Goal: Information Seeking & Learning: Learn about a topic

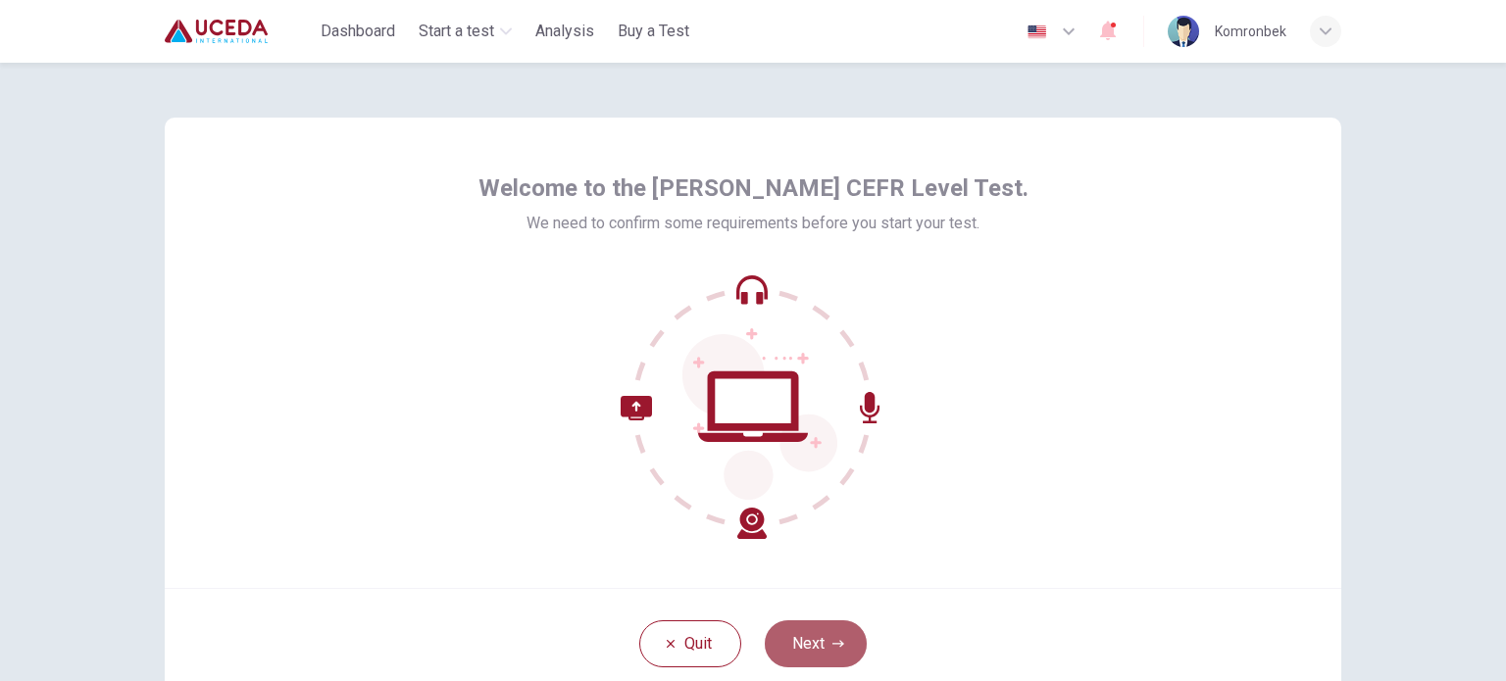
click at [812, 640] on button "Next" at bounding box center [816, 644] width 102 height 47
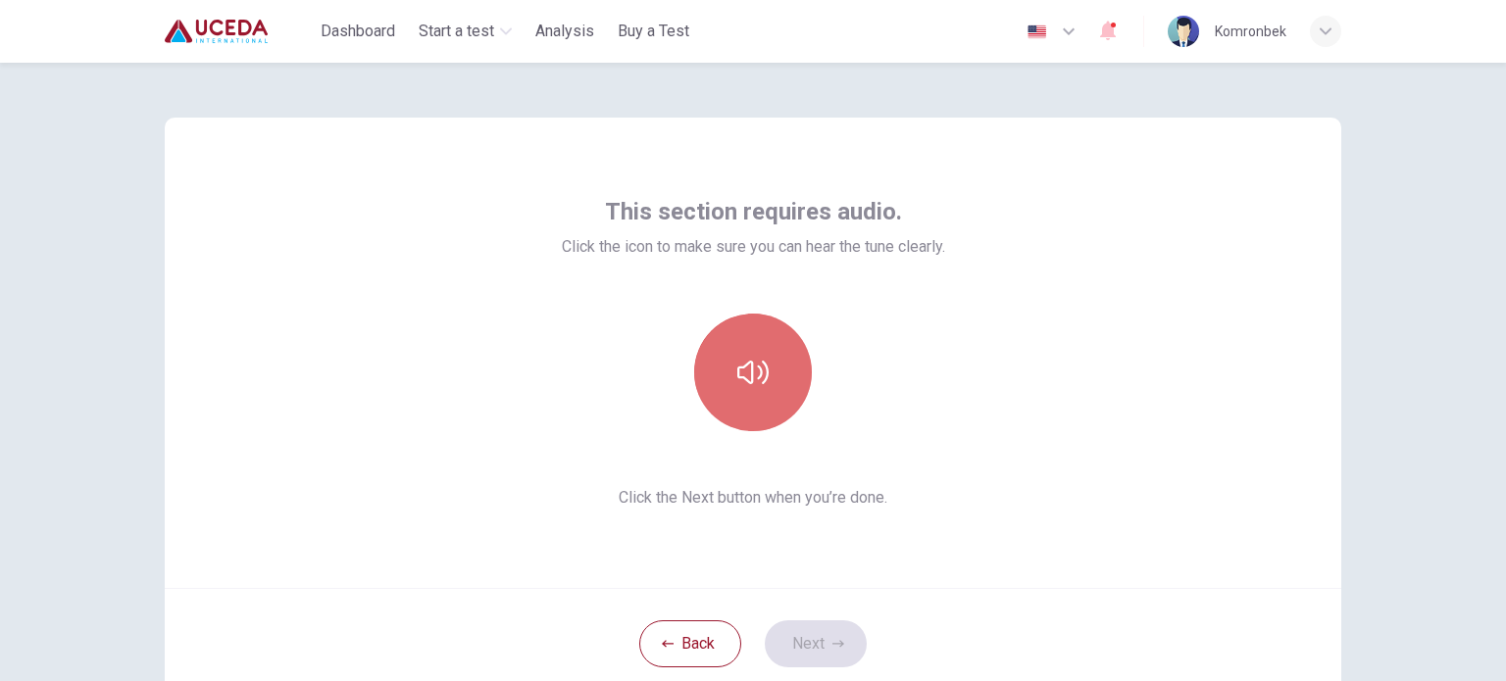
click at [756, 360] on icon "button" at bounding box center [752, 372] width 31 height 31
click at [759, 338] on button "button" at bounding box center [753, 373] width 118 height 118
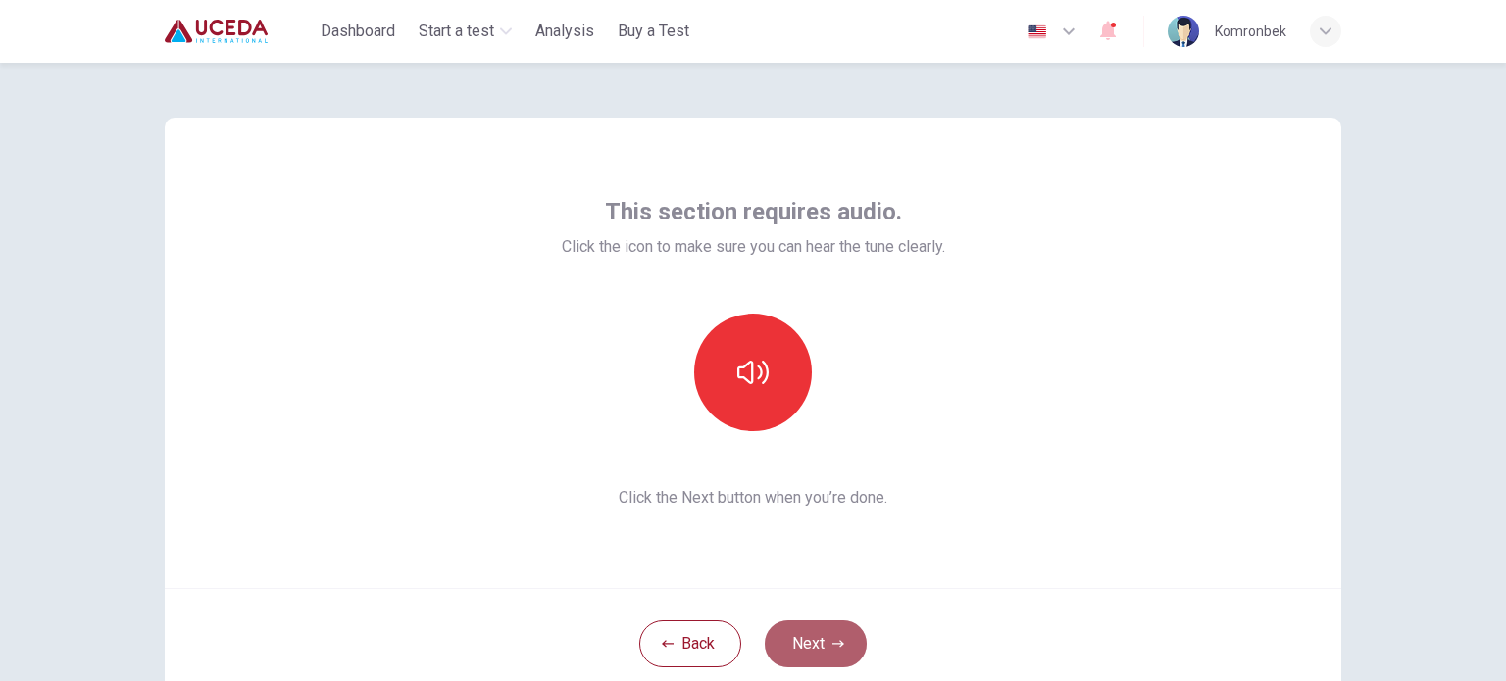
click at [804, 625] on button "Next" at bounding box center [816, 644] width 102 height 47
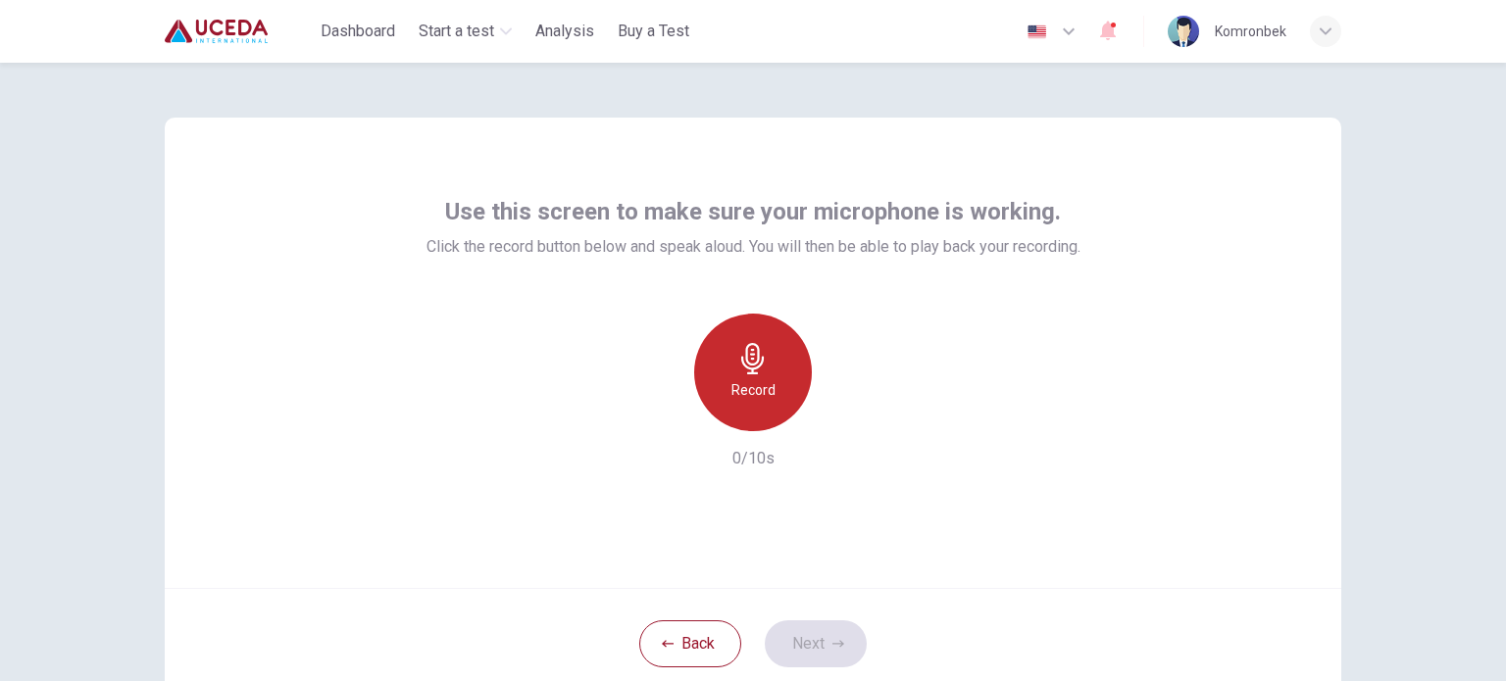
click at [753, 399] on h6 "Record" at bounding box center [753, 390] width 44 height 24
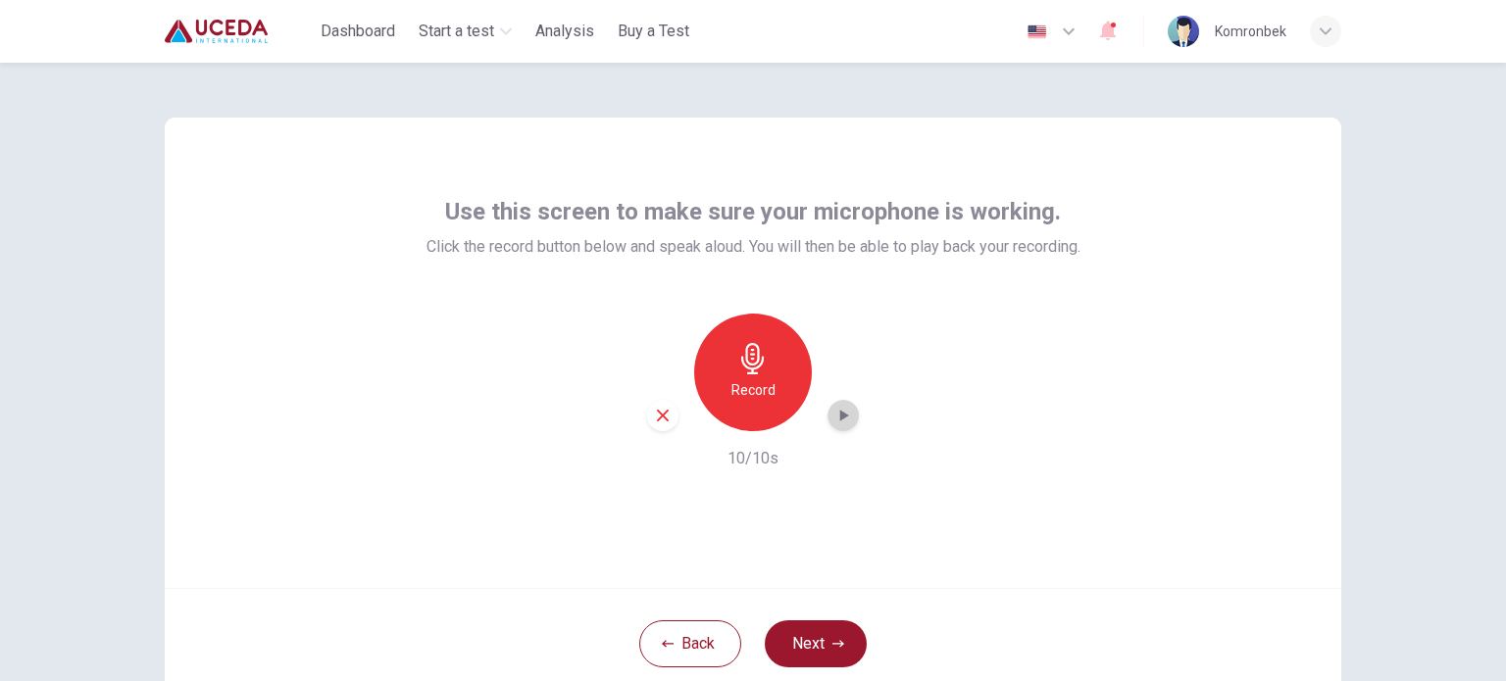
click at [839, 422] on icon "button" at bounding box center [843, 416] width 20 height 20
click at [833, 413] on icon "button" at bounding box center [843, 416] width 20 height 20
click at [834, 635] on button "Next" at bounding box center [816, 644] width 102 height 47
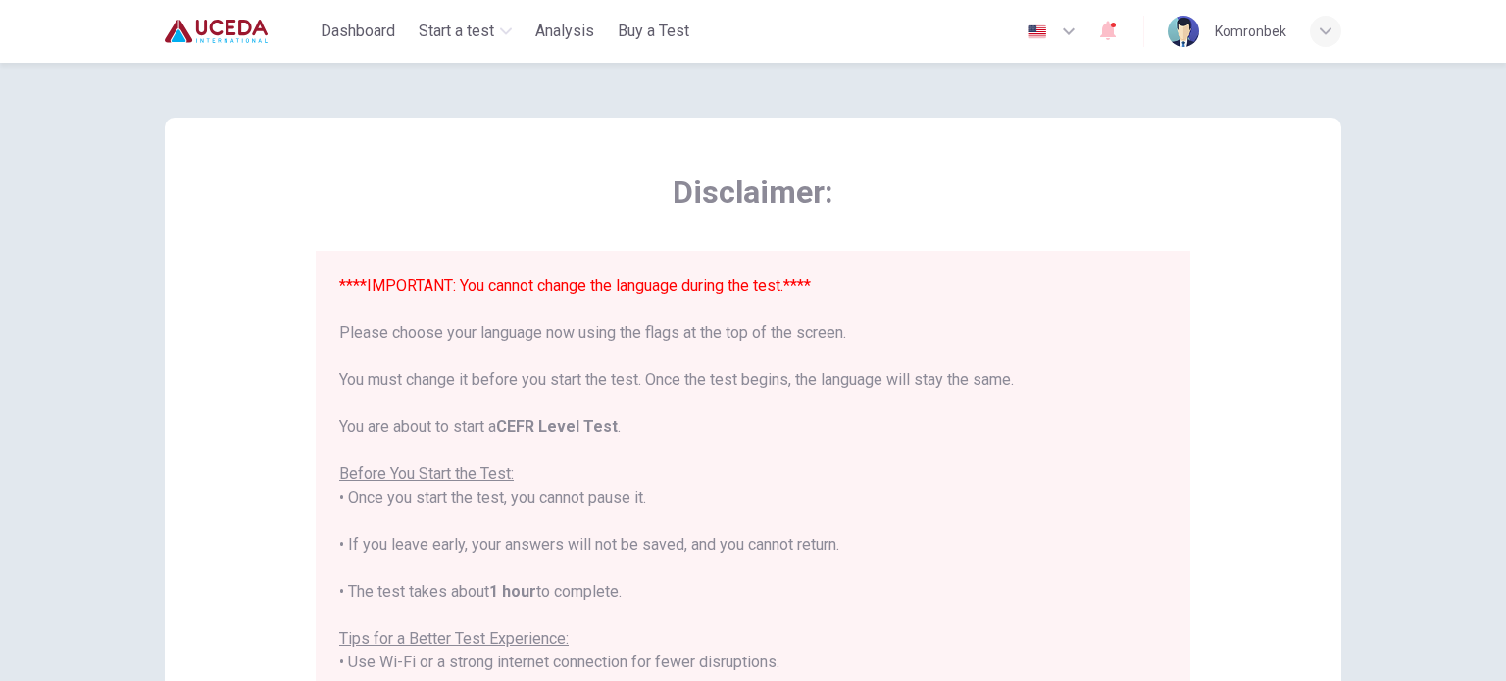
scroll to position [408, 0]
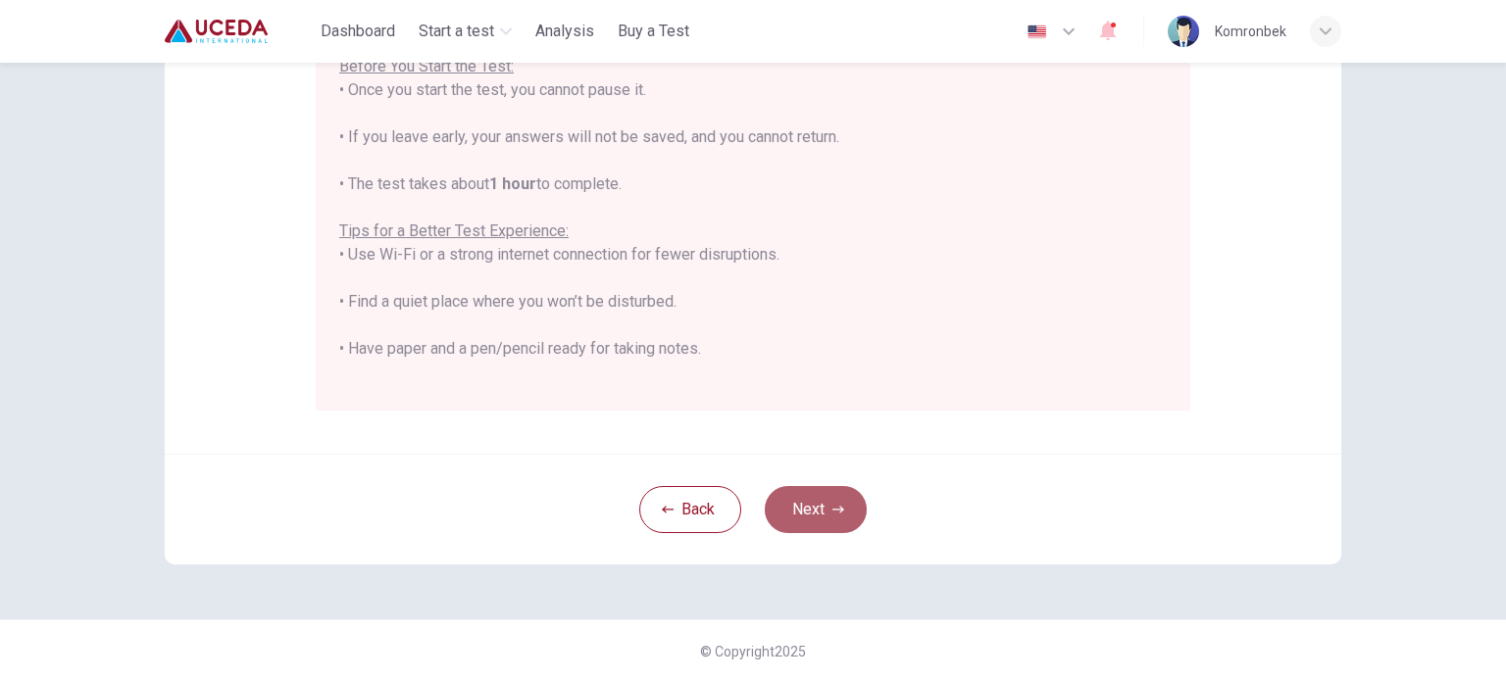
click at [822, 510] on button "Next" at bounding box center [816, 509] width 102 height 47
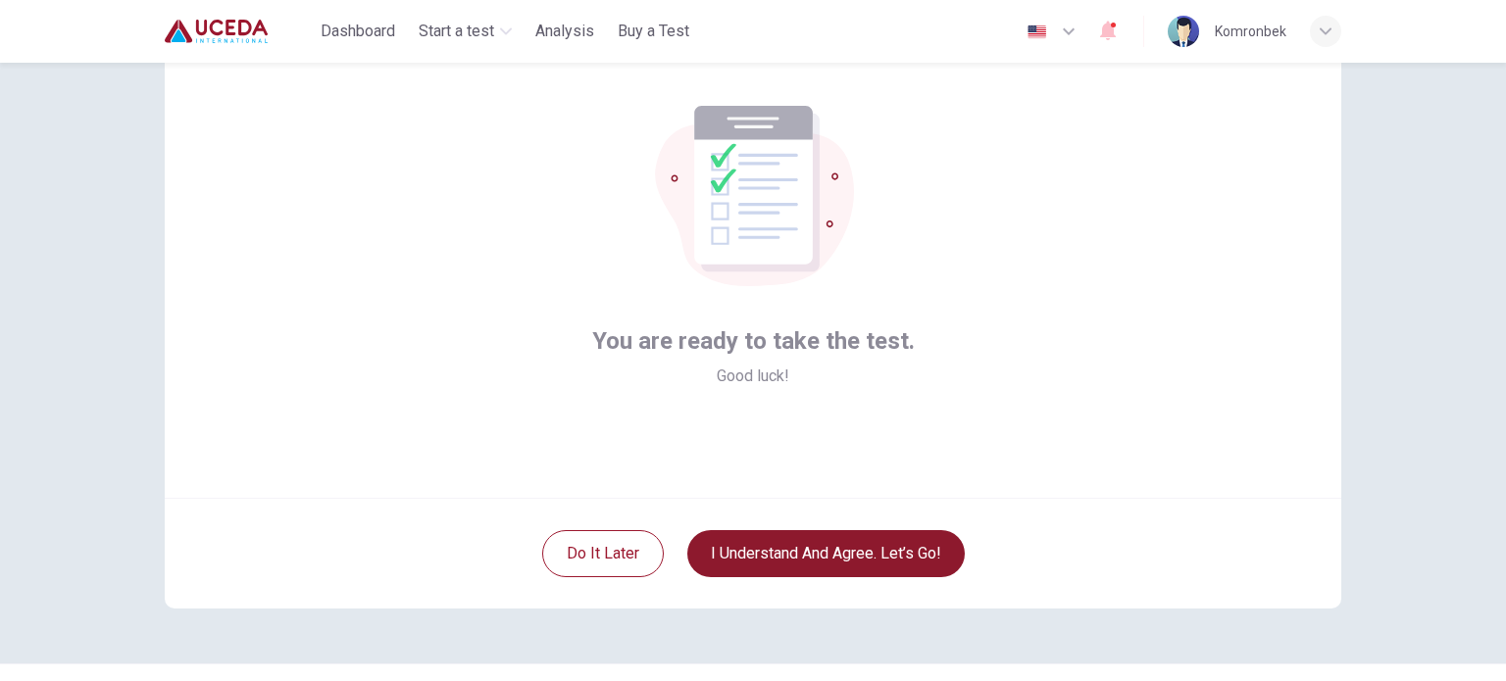
scroll to position [88, 0]
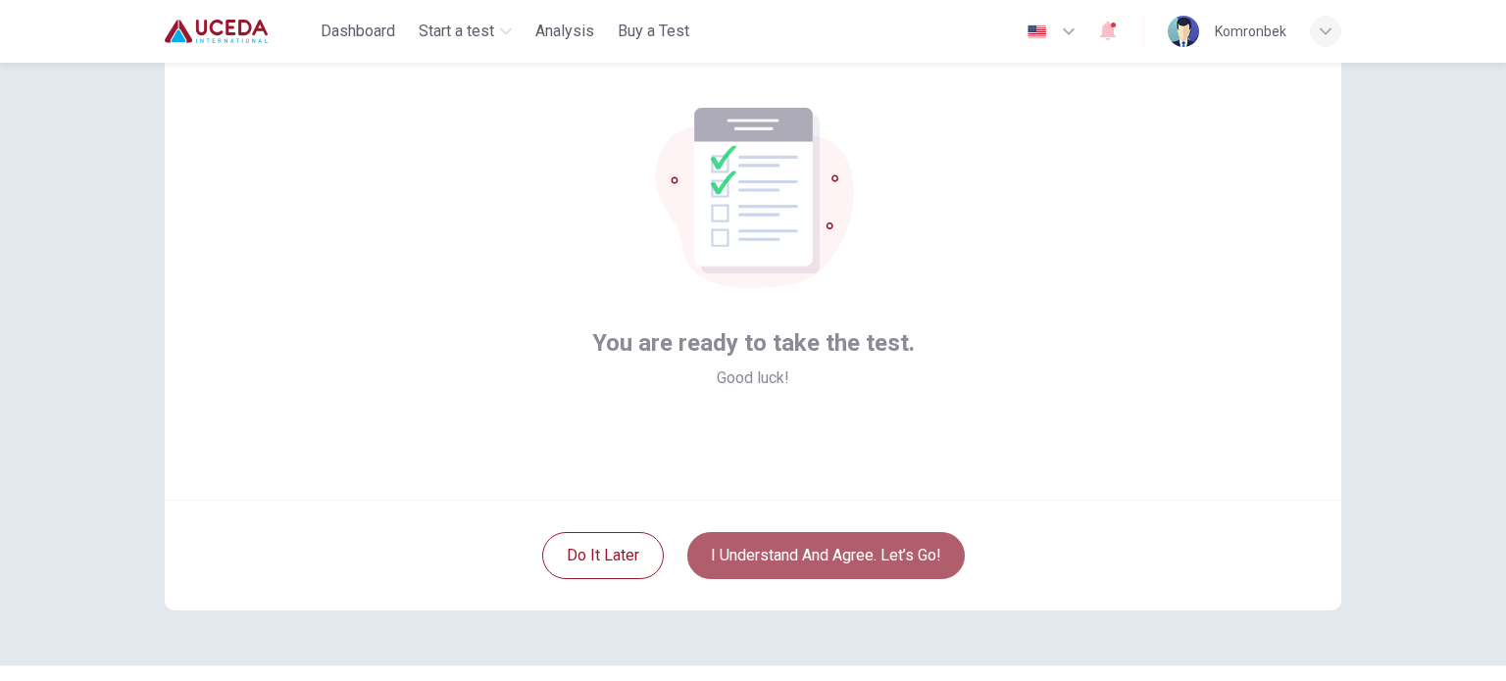
click at [816, 548] on button "I understand and agree. Let’s go!" at bounding box center [825, 555] width 277 height 47
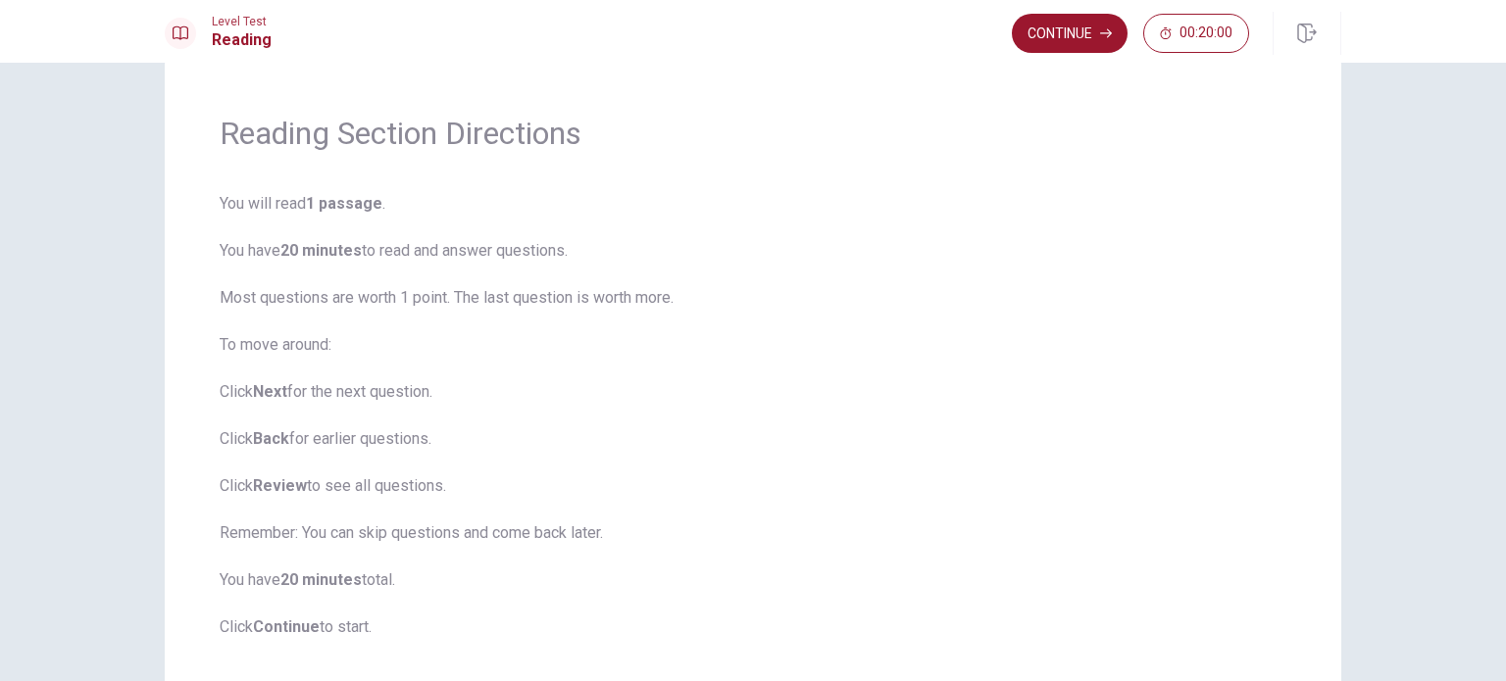
scroll to position [45, 0]
click at [1059, 24] on button "Continue" at bounding box center [1070, 33] width 116 height 39
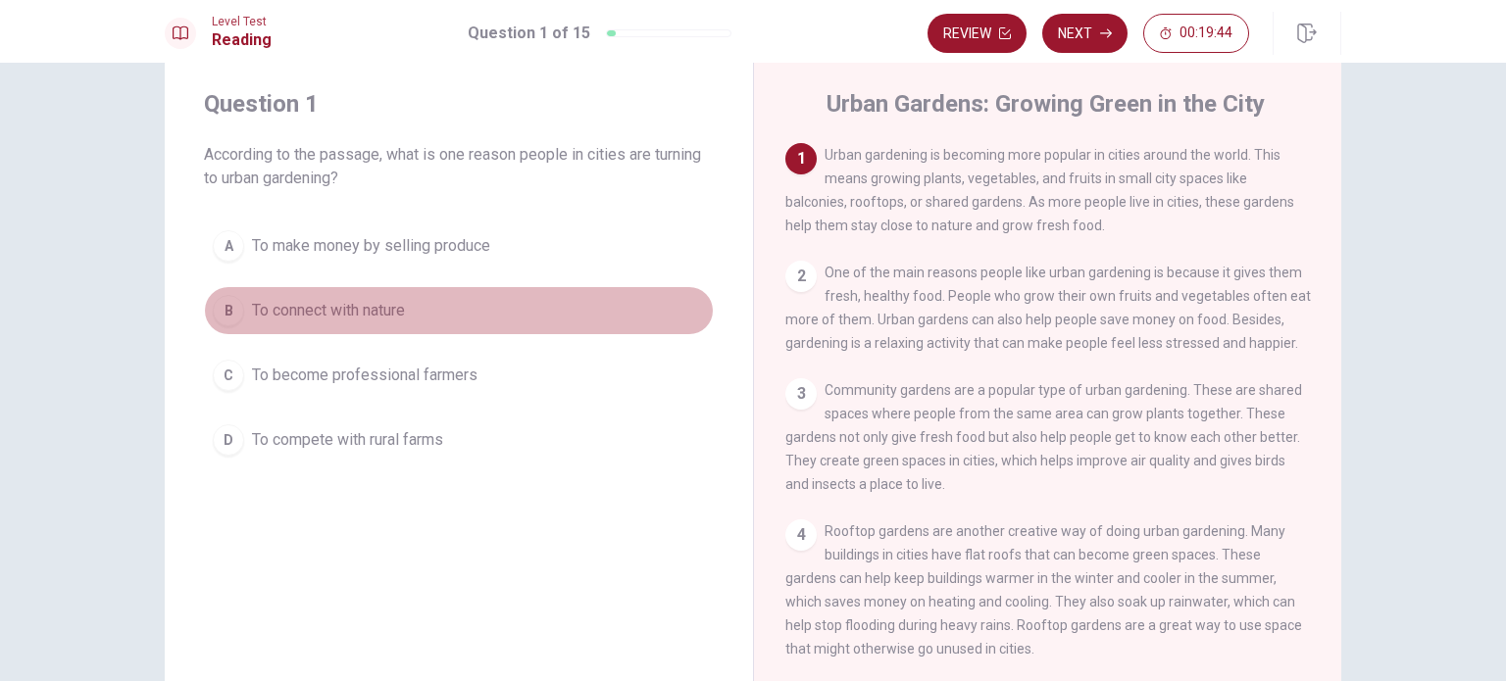
click at [354, 312] on span "To connect with nature" at bounding box center [328, 311] width 153 height 24
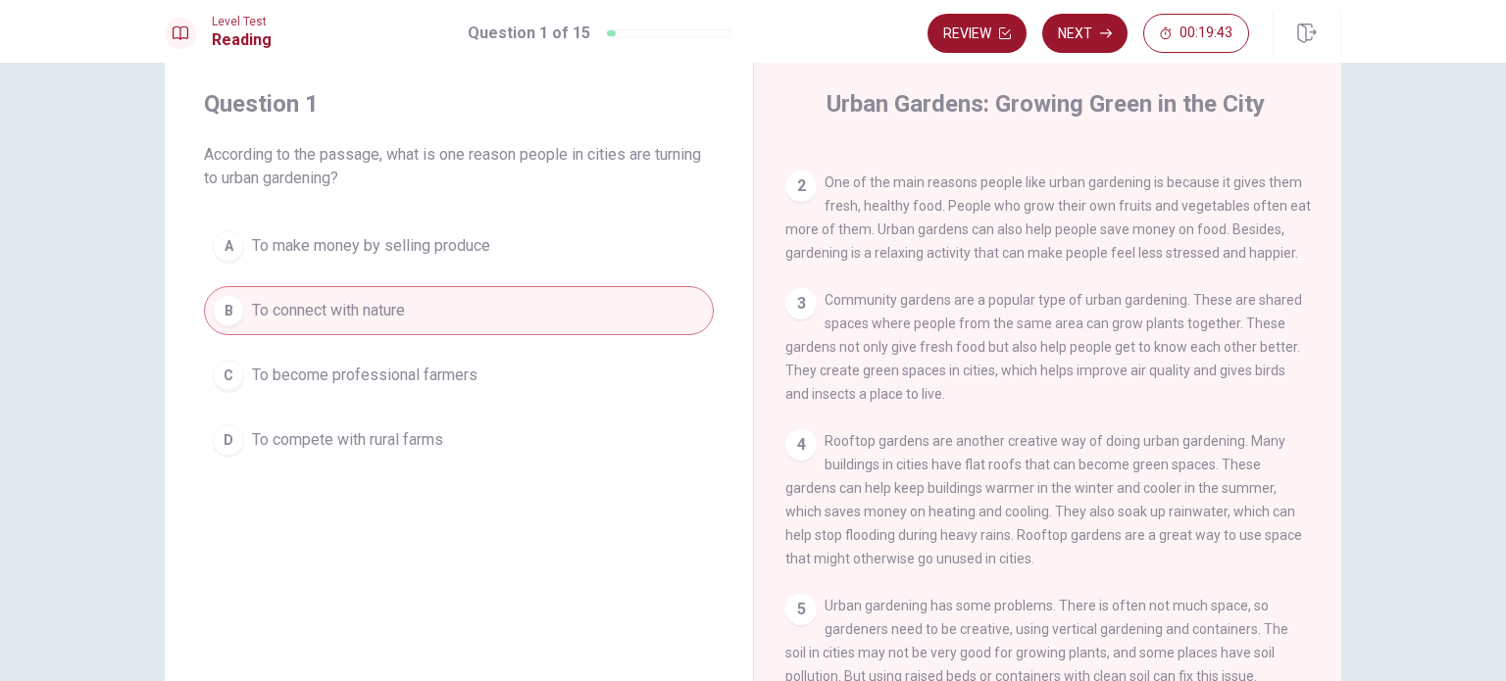
scroll to position [98, 0]
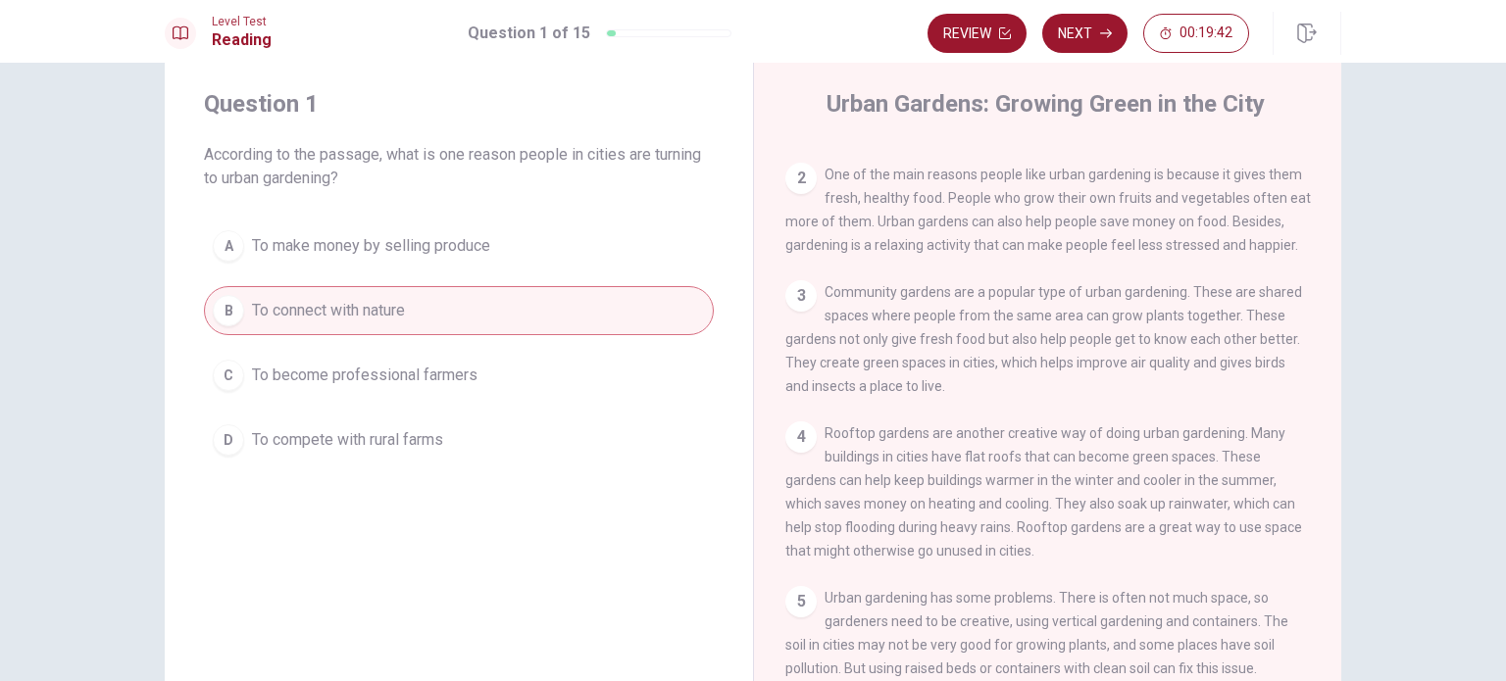
click at [894, 225] on span "One of the main reasons people like urban gardening is because it gives them fr…" at bounding box center [1047, 210] width 525 height 86
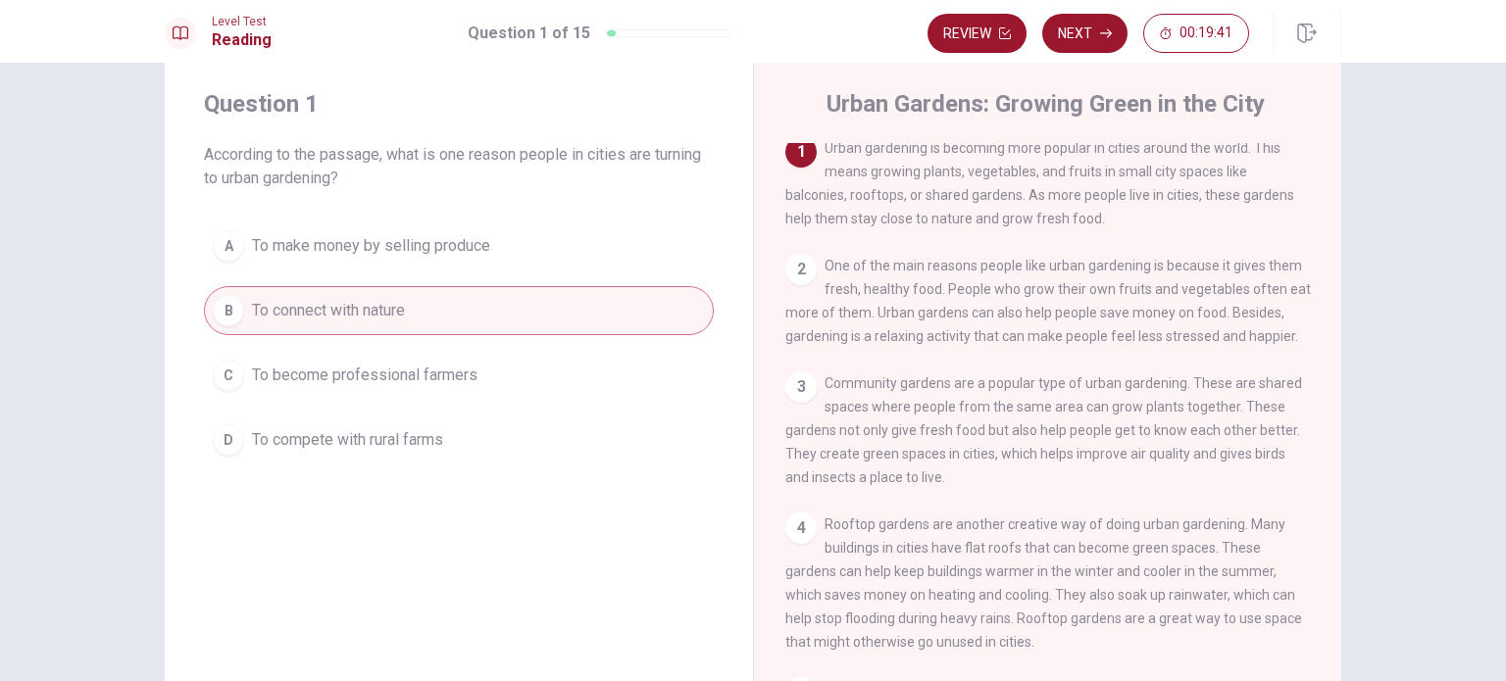
scroll to position [0, 0]
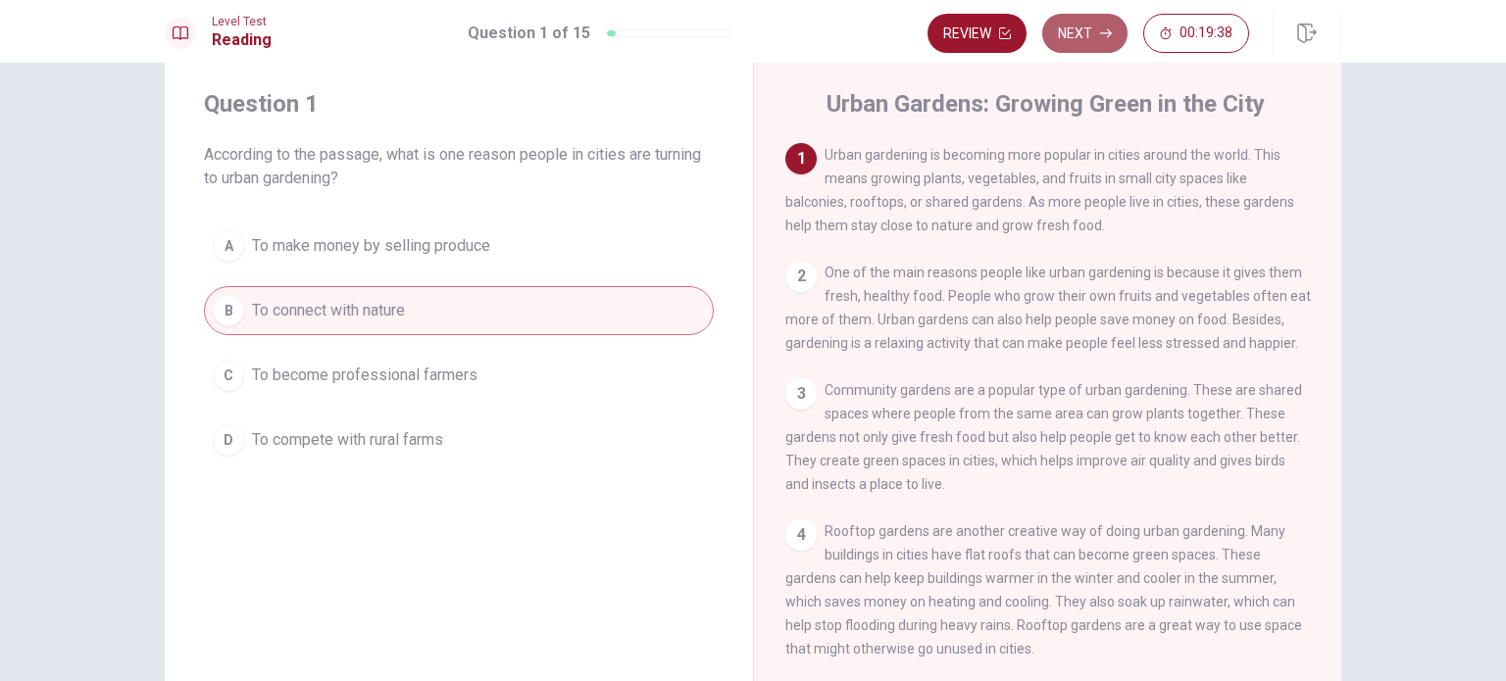
click at [1086, 38] on button "Next" at bounding box center [1084, 33] width 85 height 39
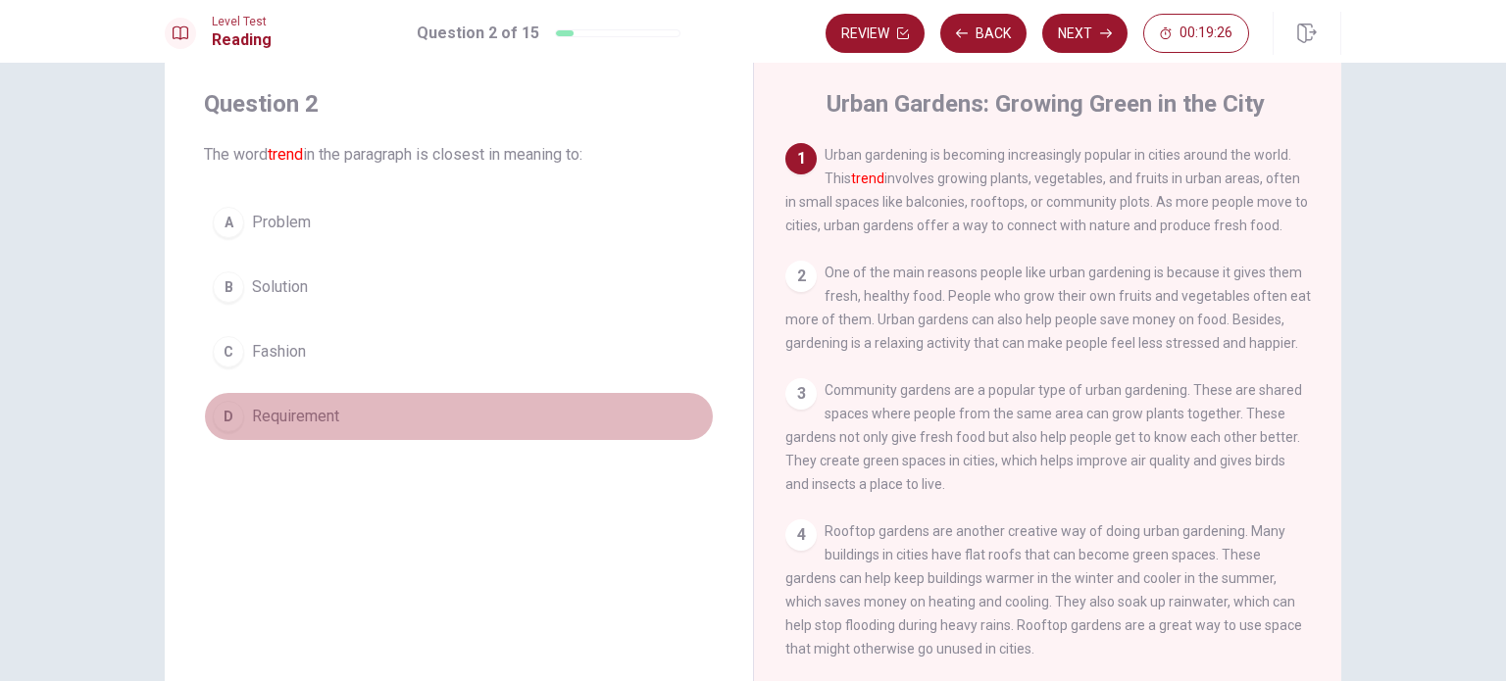
click at [312, 414] on span "Requirement" at bounding box center [295, 417] width 87 height 24
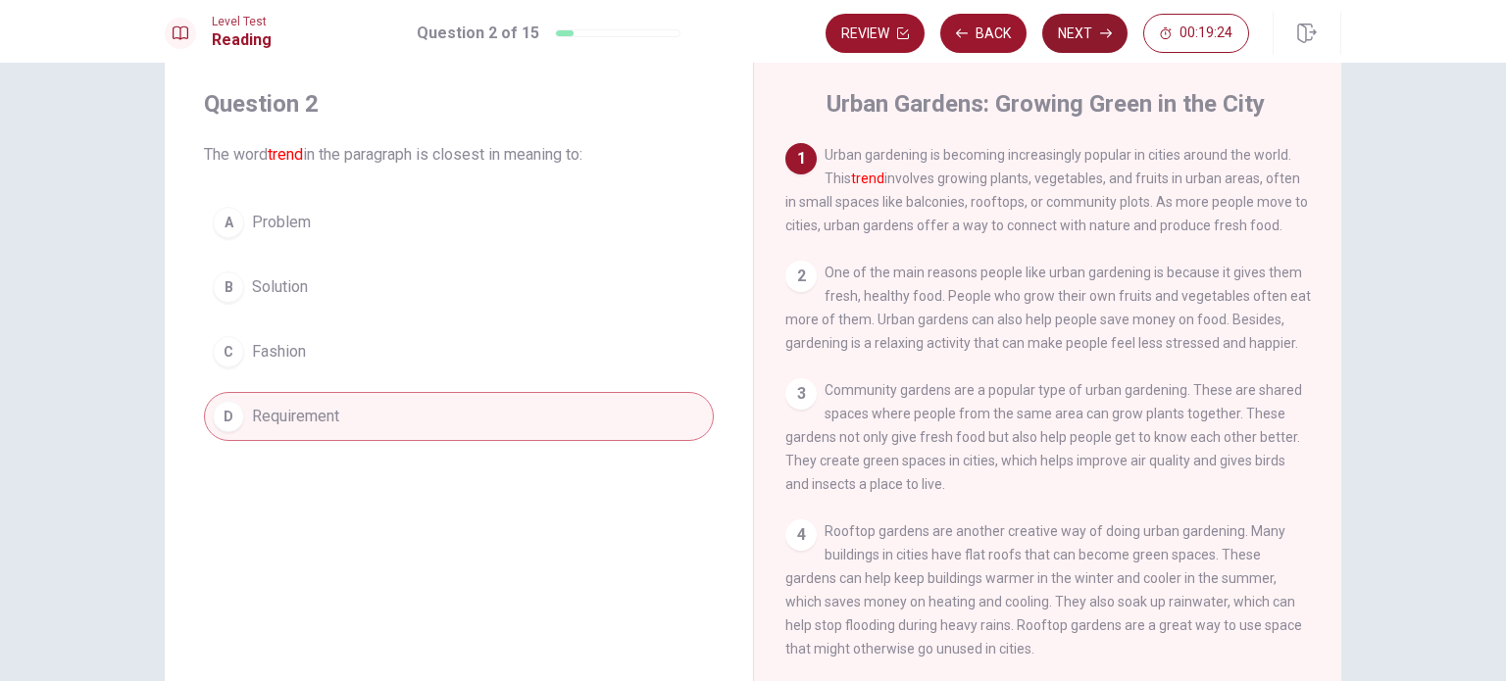
click at [1064, 34] on button "Next" at bounding box center [1084, 33] width 85 height 39
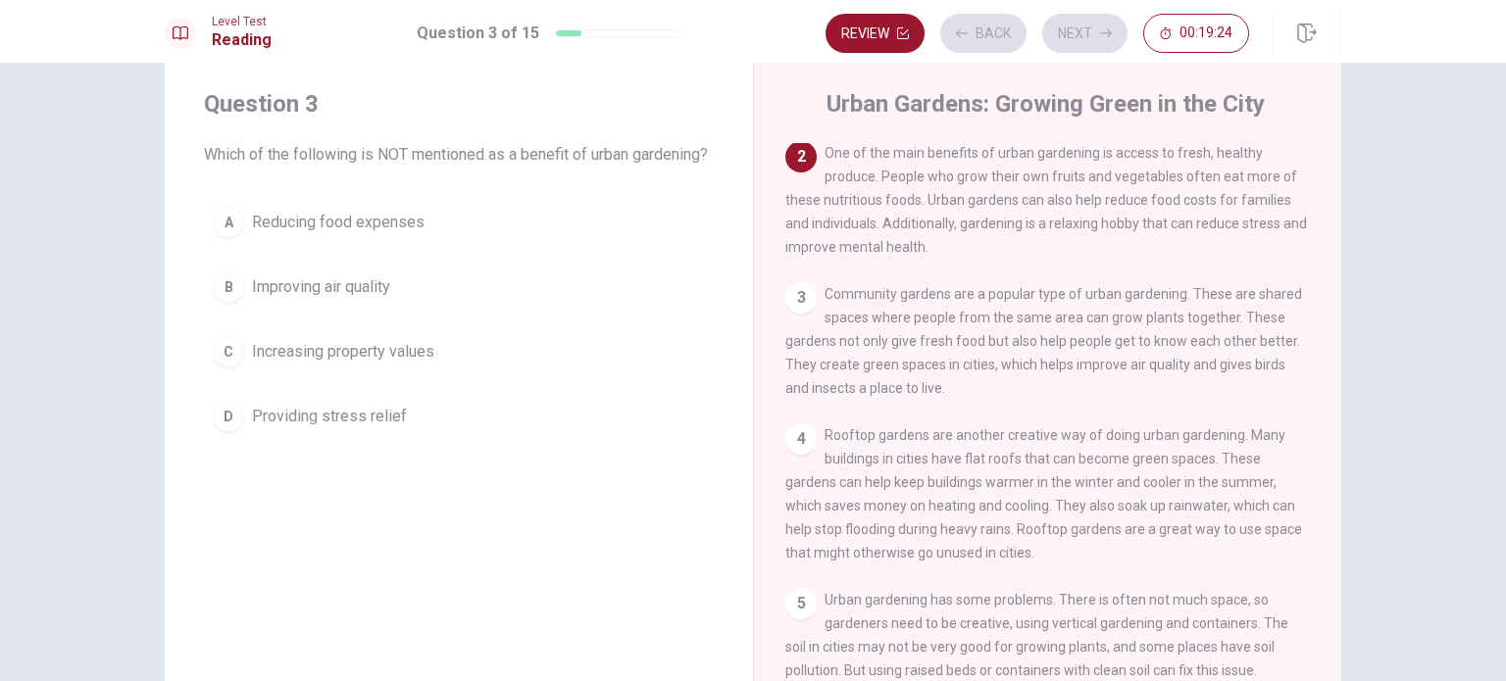
scroll to position [121, 0]
click at [333, 234] on span "Reducing food expenses" at bounding box center [338, 223] width 173 height 24
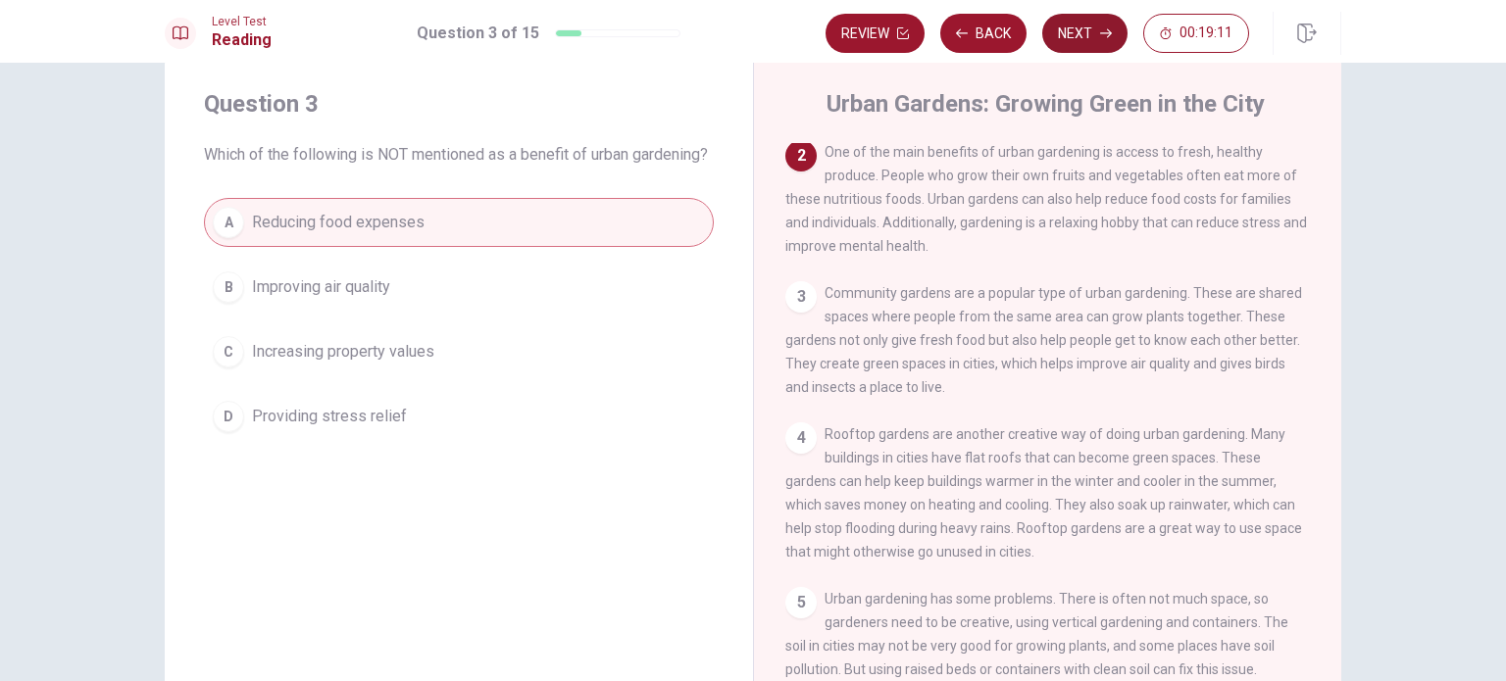
click at [1072, 44] on button "Next" at bounding box center [1084, 33] width 85 height 39
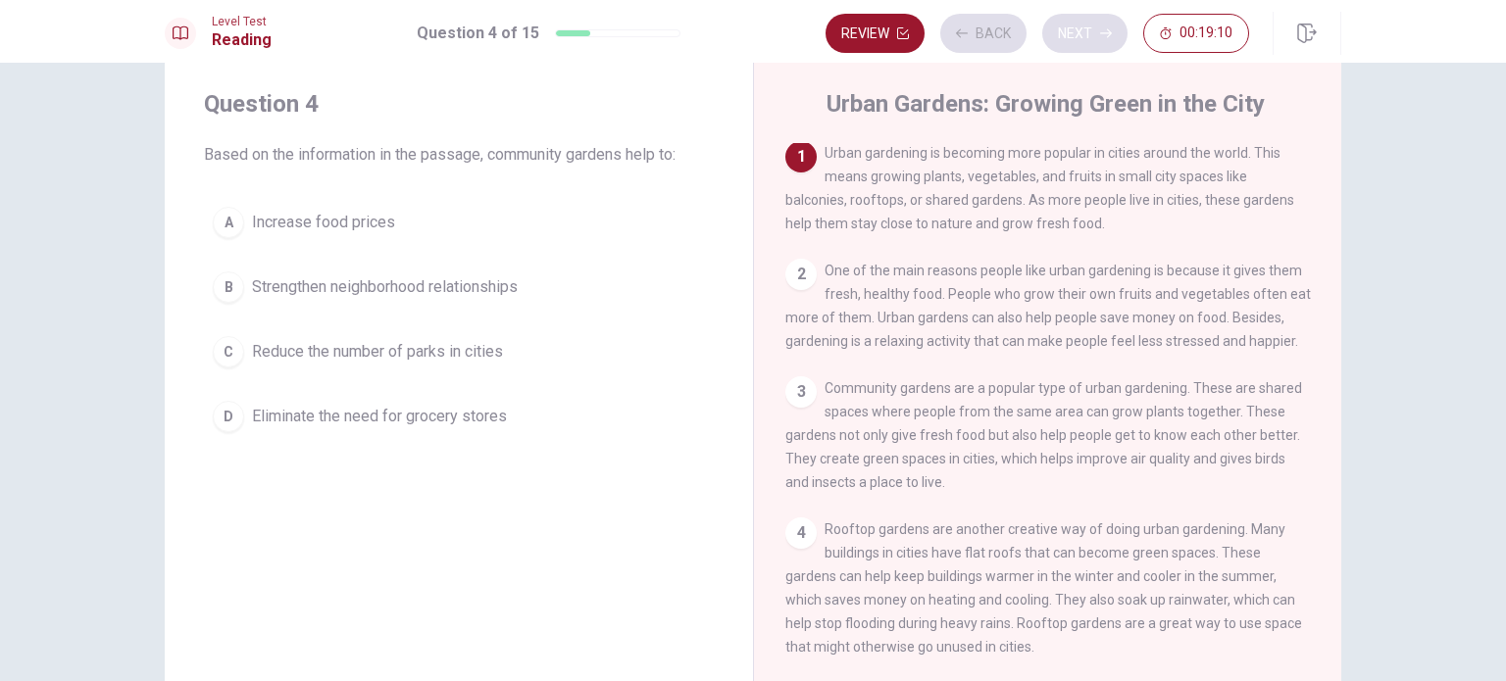
scroll to position [0, 0]
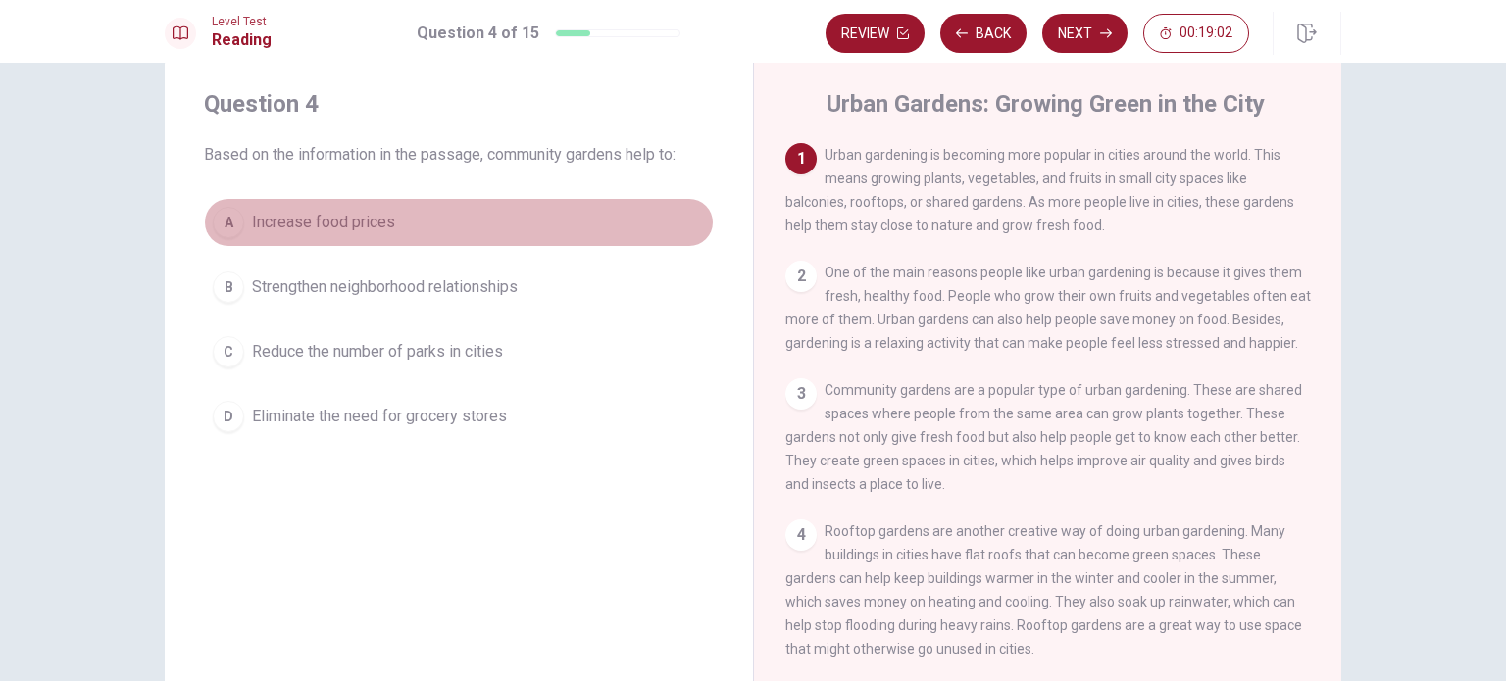
click at [311, 215] on span "Increase food prices" at bounding box center [323, 223] width 143 height 24
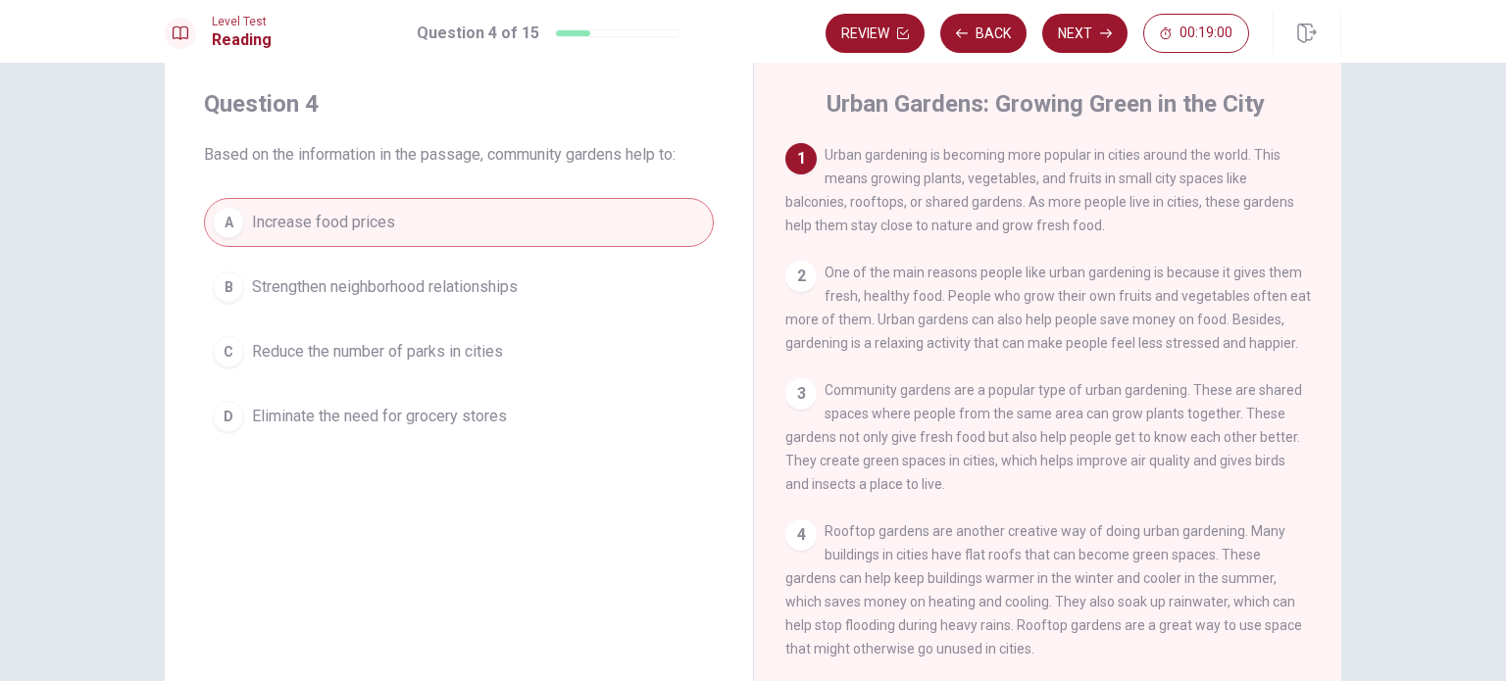
click at [325, 409] on span "Eliminate the need for grocery stores" at bounding box center [379, 417] width 255 height 24
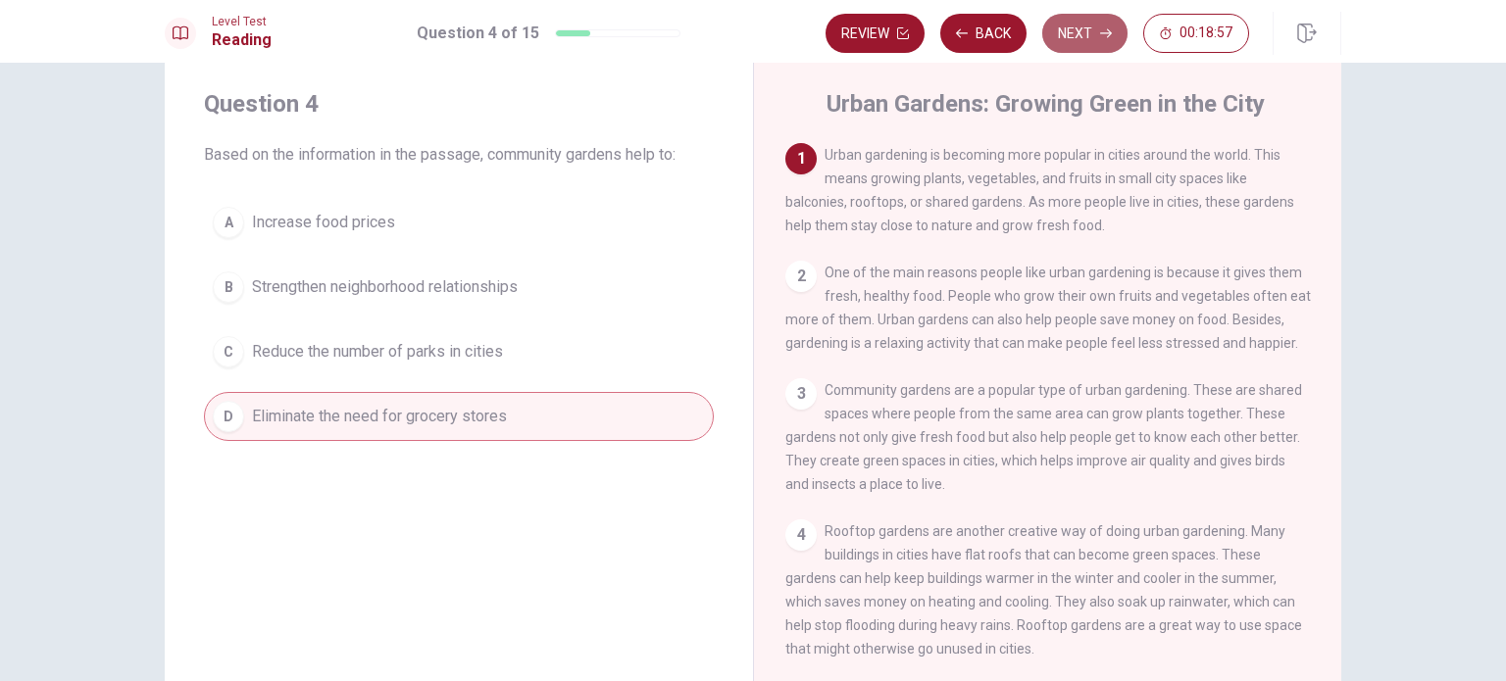
click at [1051, 25] on button "Next" at bounding box center [1084, 33] width 85 height 39
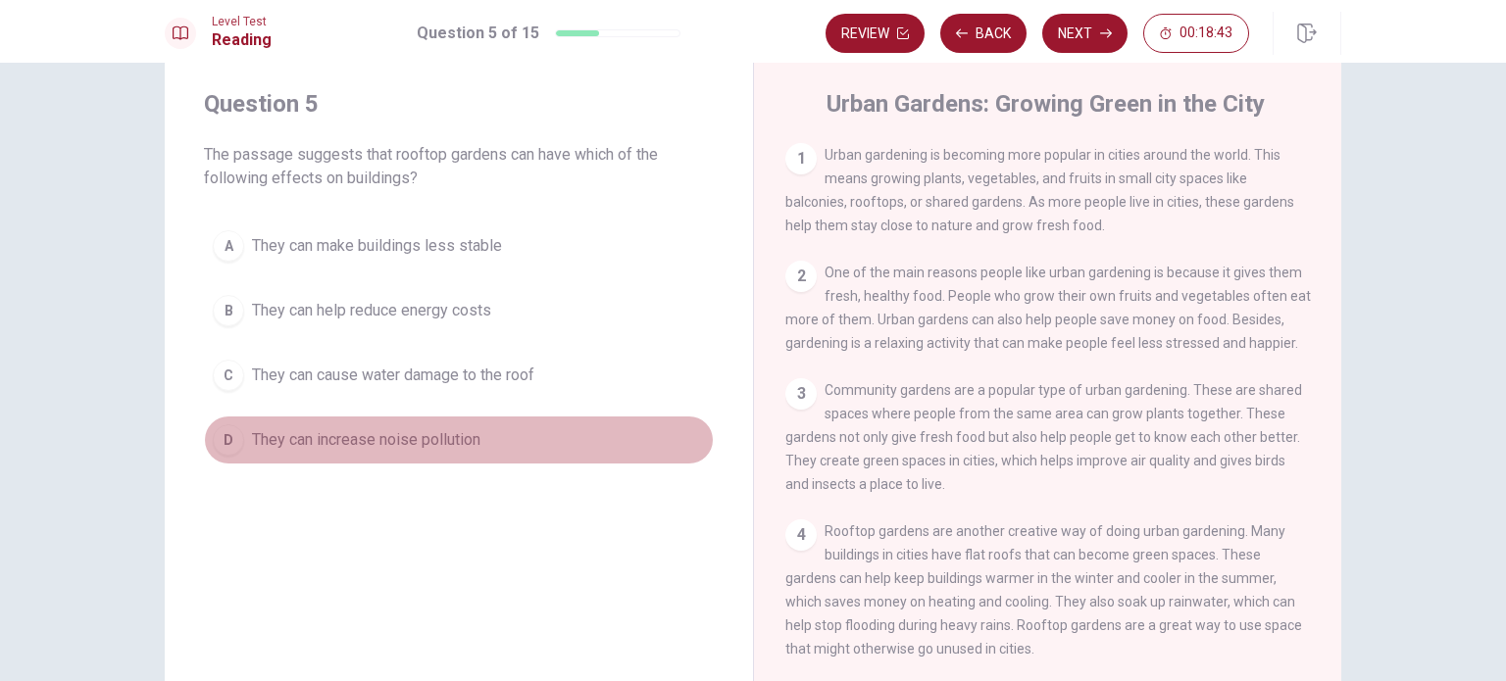
click at [379, 445] on span "They can increase noise pollution" at bounding box center [366, 440] width 228 height 24
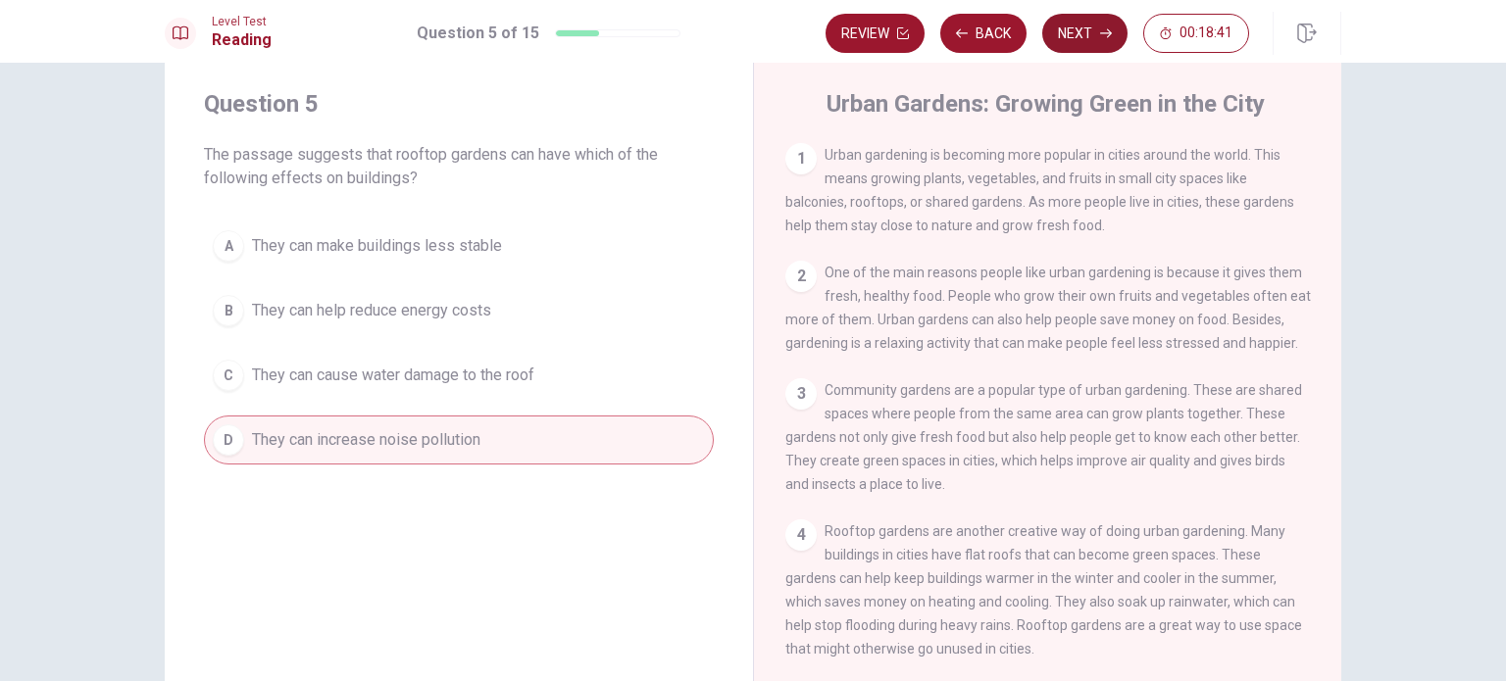
click at [1071, 33] on button "Next" at bounding box center [1084, 33] width 85 height 39
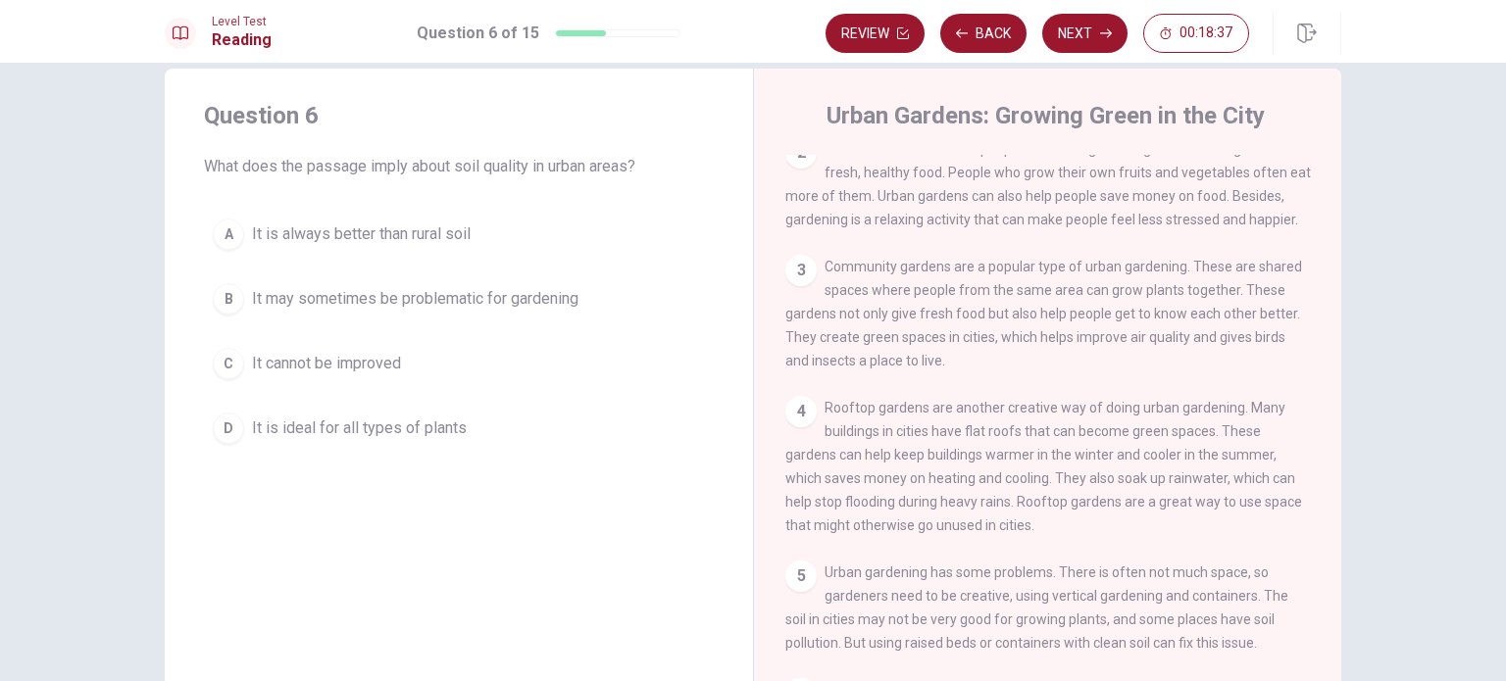
scroll to position [8, 0]
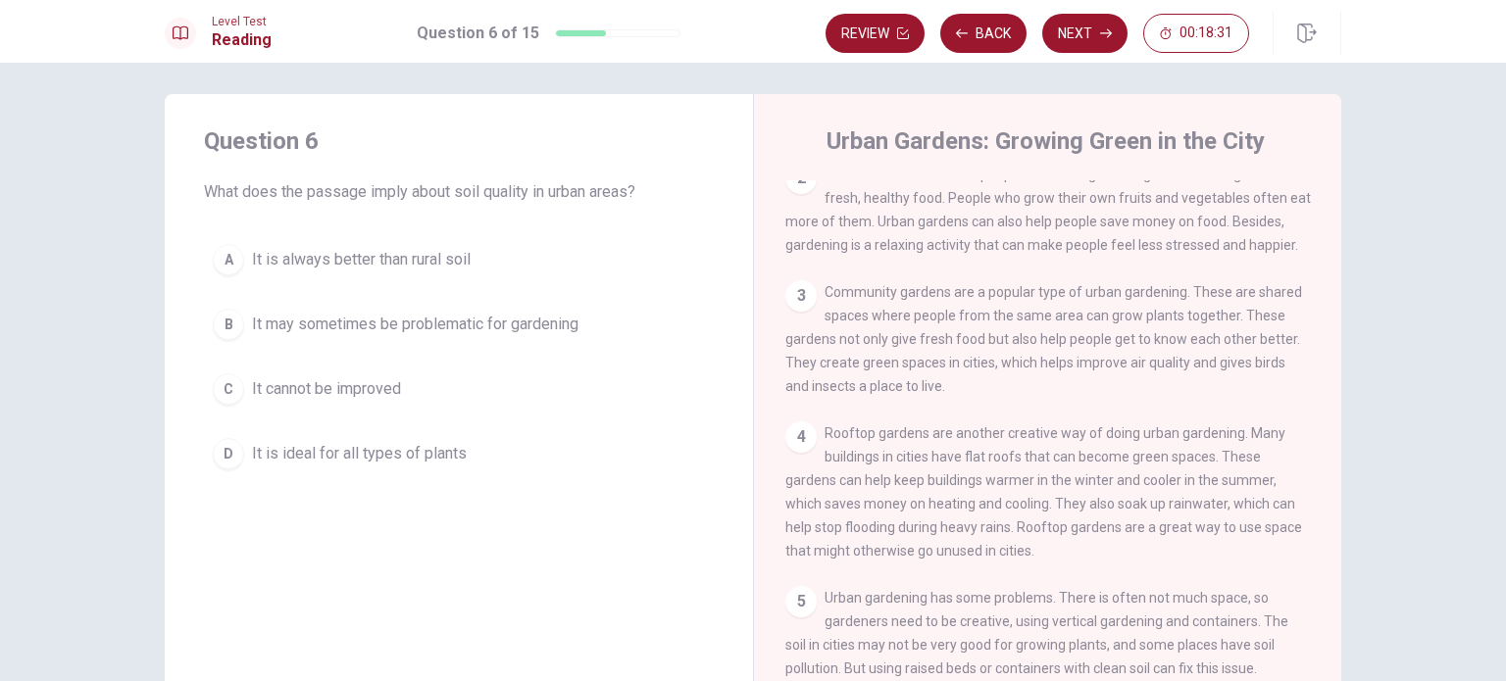
click at [384, 261] on span "It is always better than rural soil" at bounding box center [361, 260] width 219 height 24
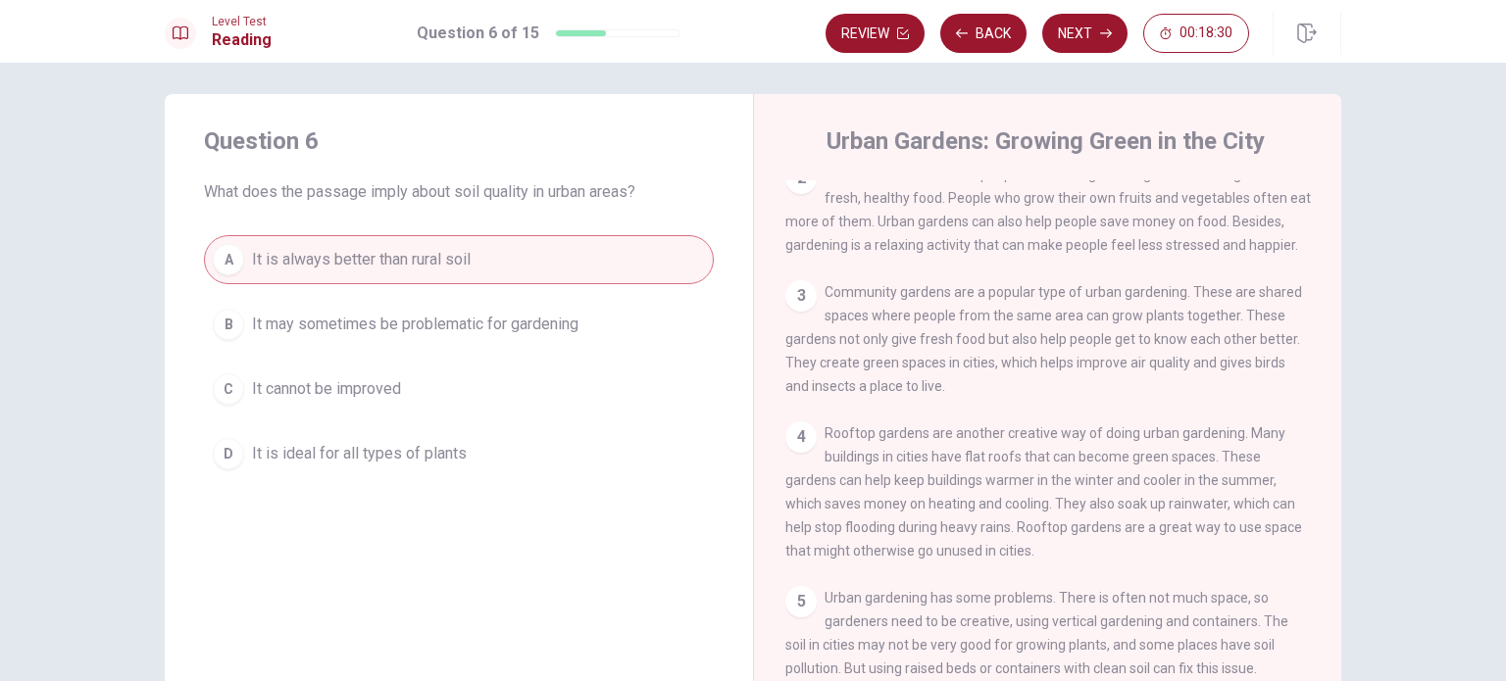
click at [1064, 26] on button "Next" at bounding box center [1084, 33] width 85 height 39
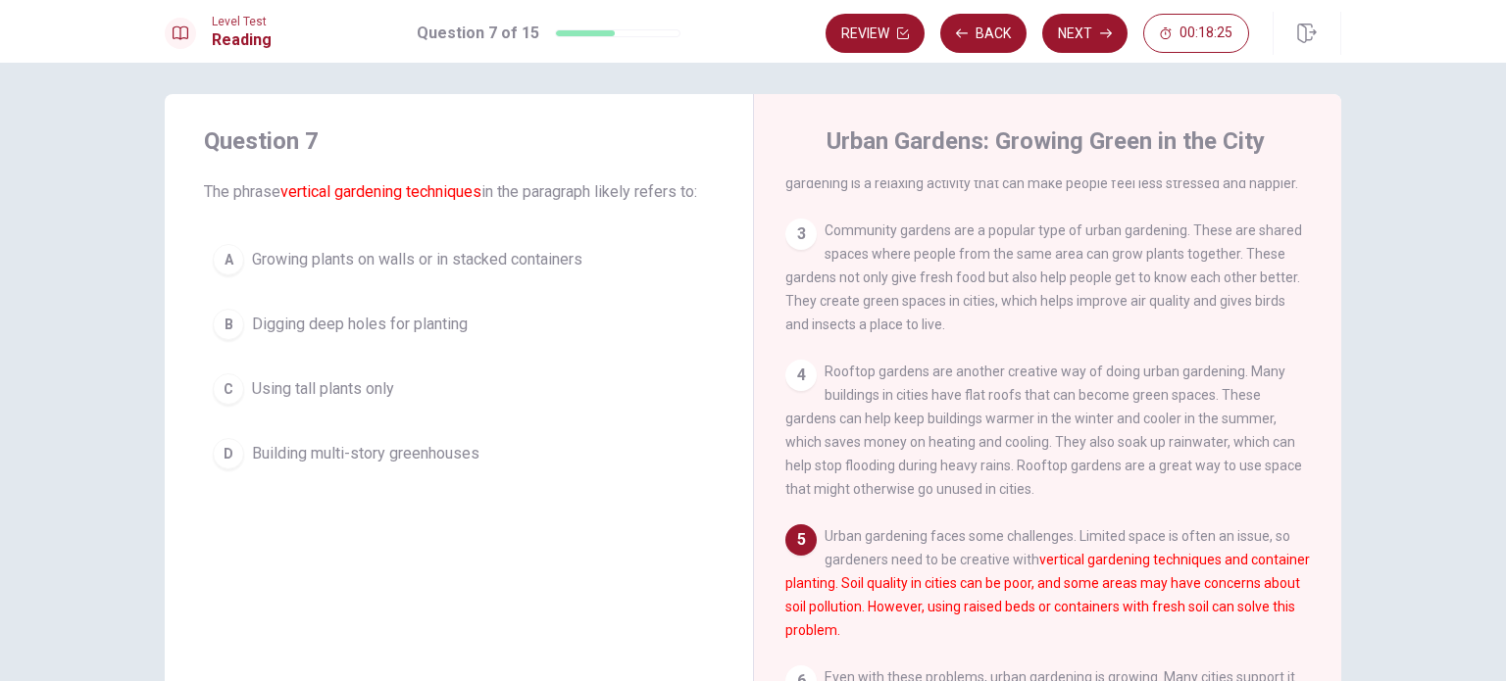
scroll to position [258, 0]
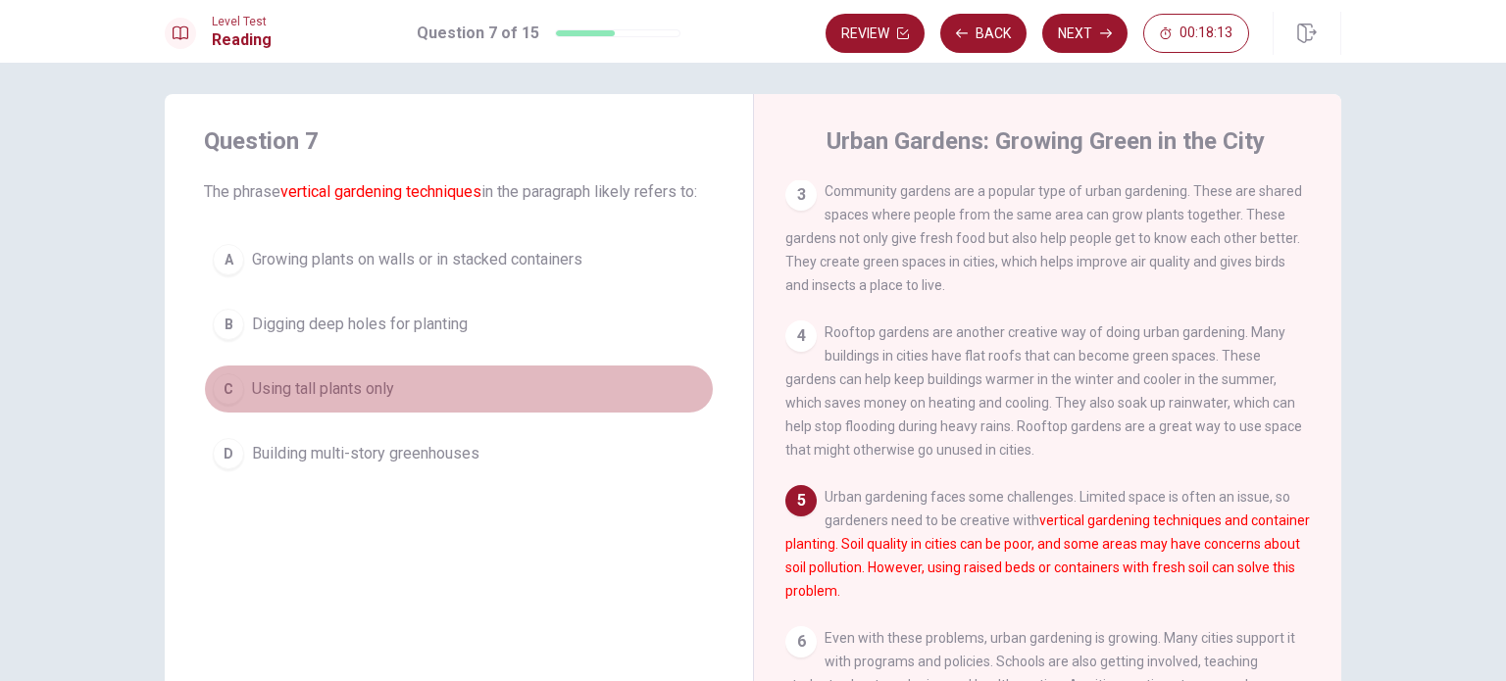
click at [357, 388] on span "Using tall plants only" at bounding box center [323, 389] width 142 height 24
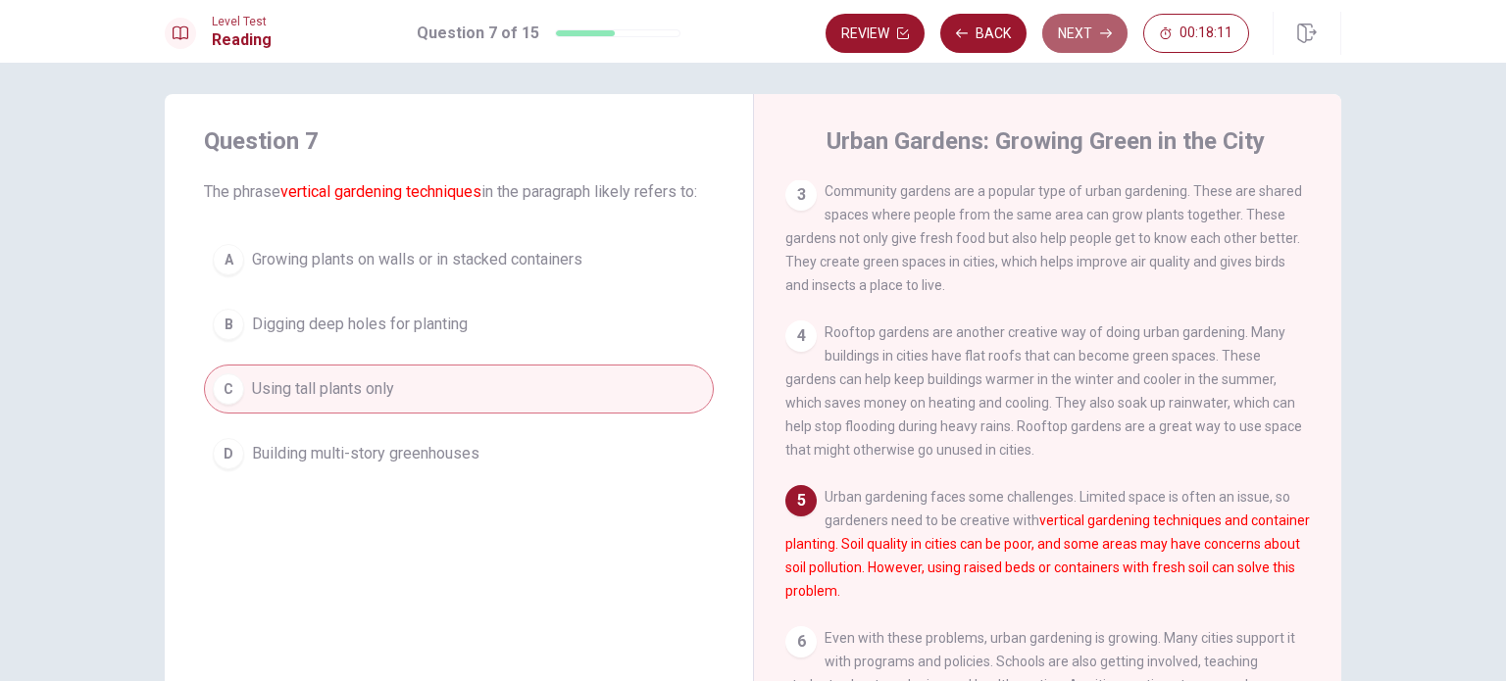
click at [1086, 40] on button "Next" at bounding box center [1084, 33] width 85 height 39
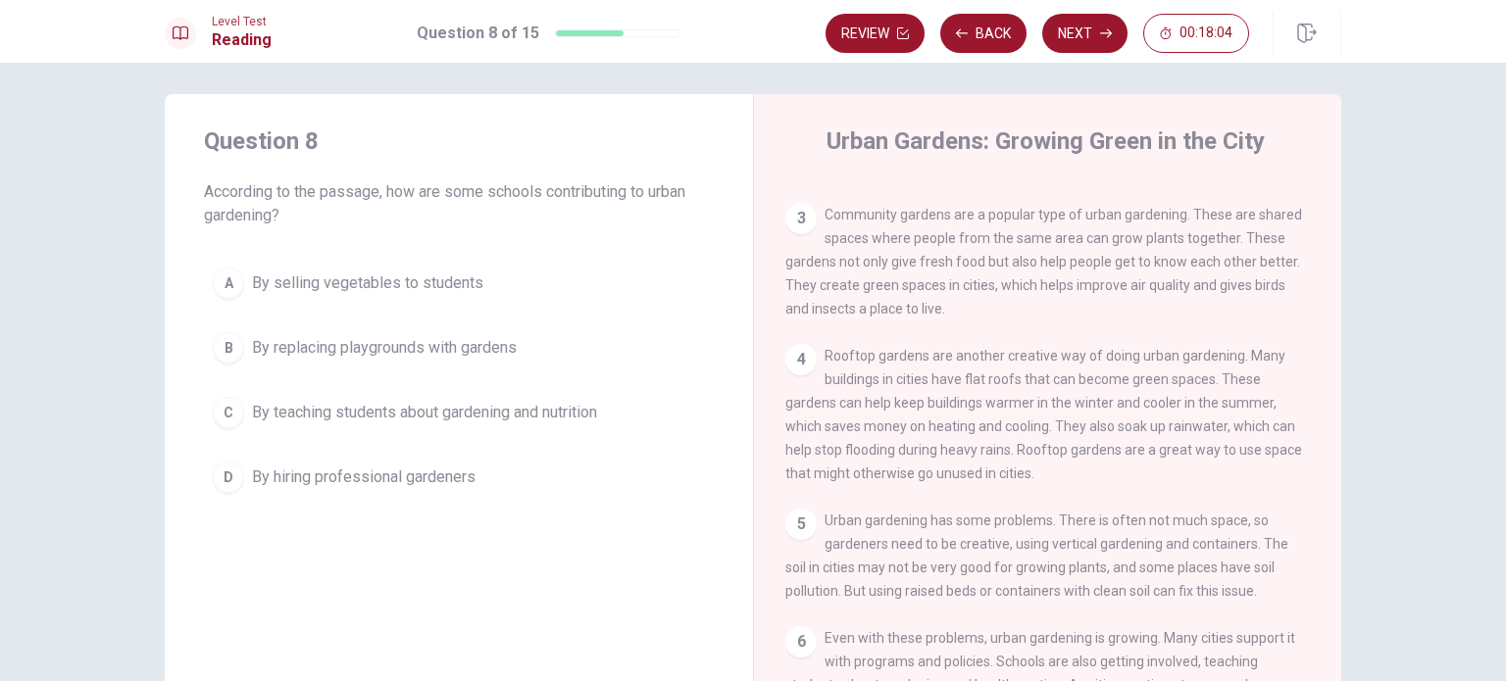
click at [413, 409] on span "By teaching students about gardening and nutrition" at bounding box center [424, 413] width 345 height 24
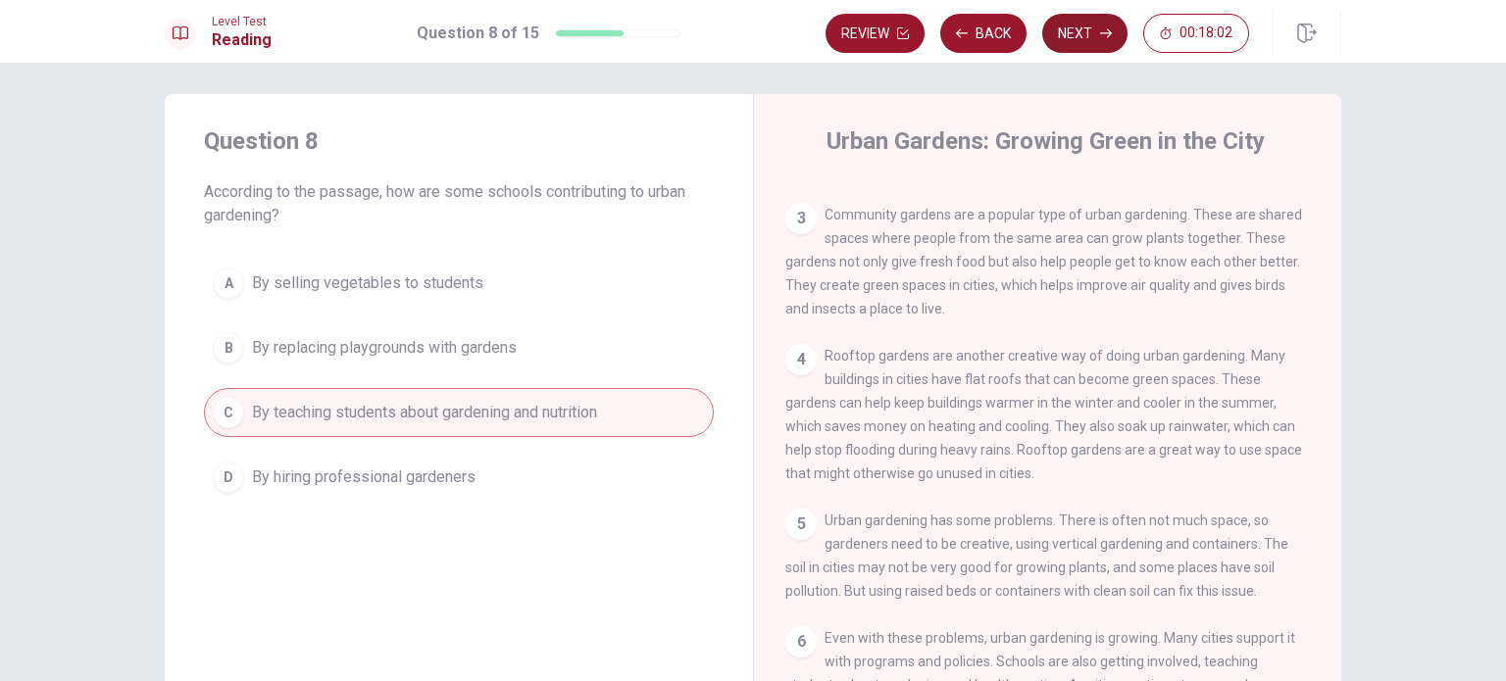
click at [1077, 41] on button "Next" at bounding box center [1084, 33] width 85 height 39
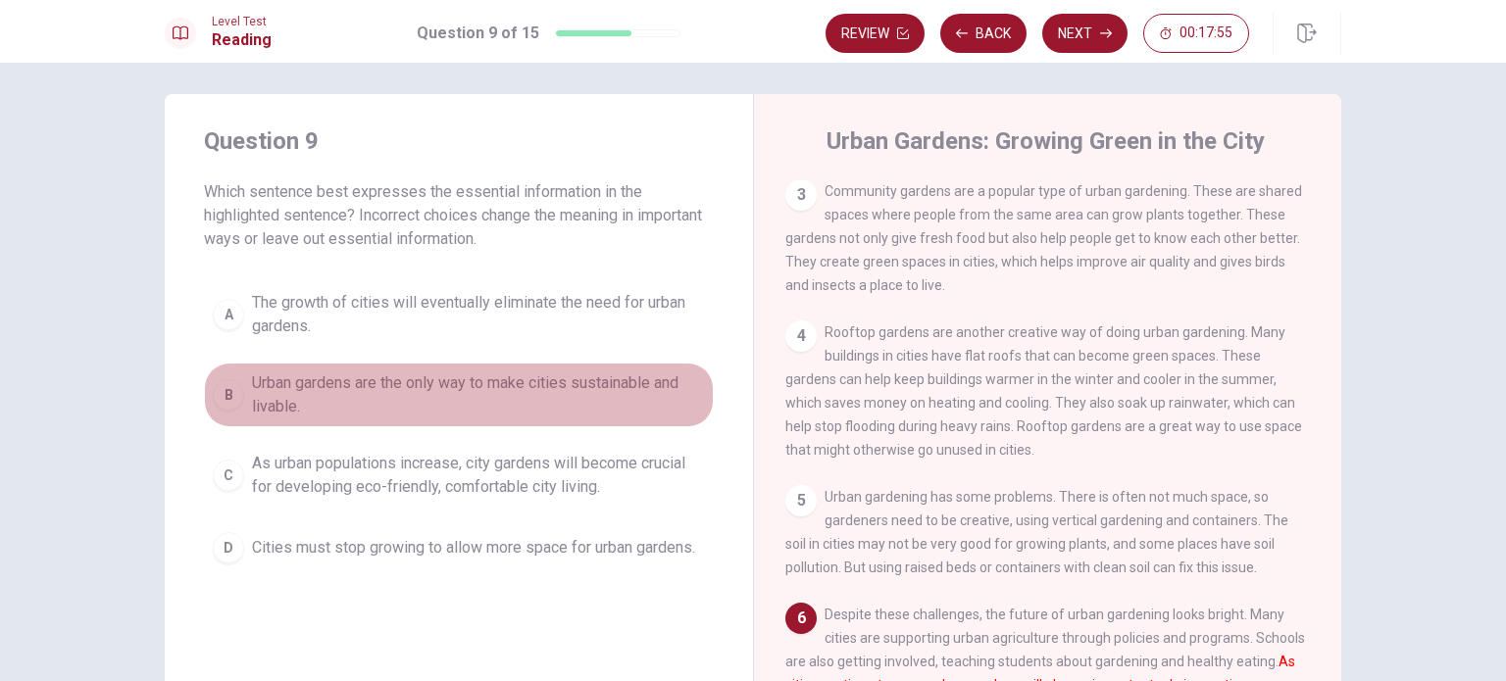
click at [361, 375] on span "Urban gardens are the only way to make cities sustainable and livable." at bounding box center [478, 395] width 453 height 47
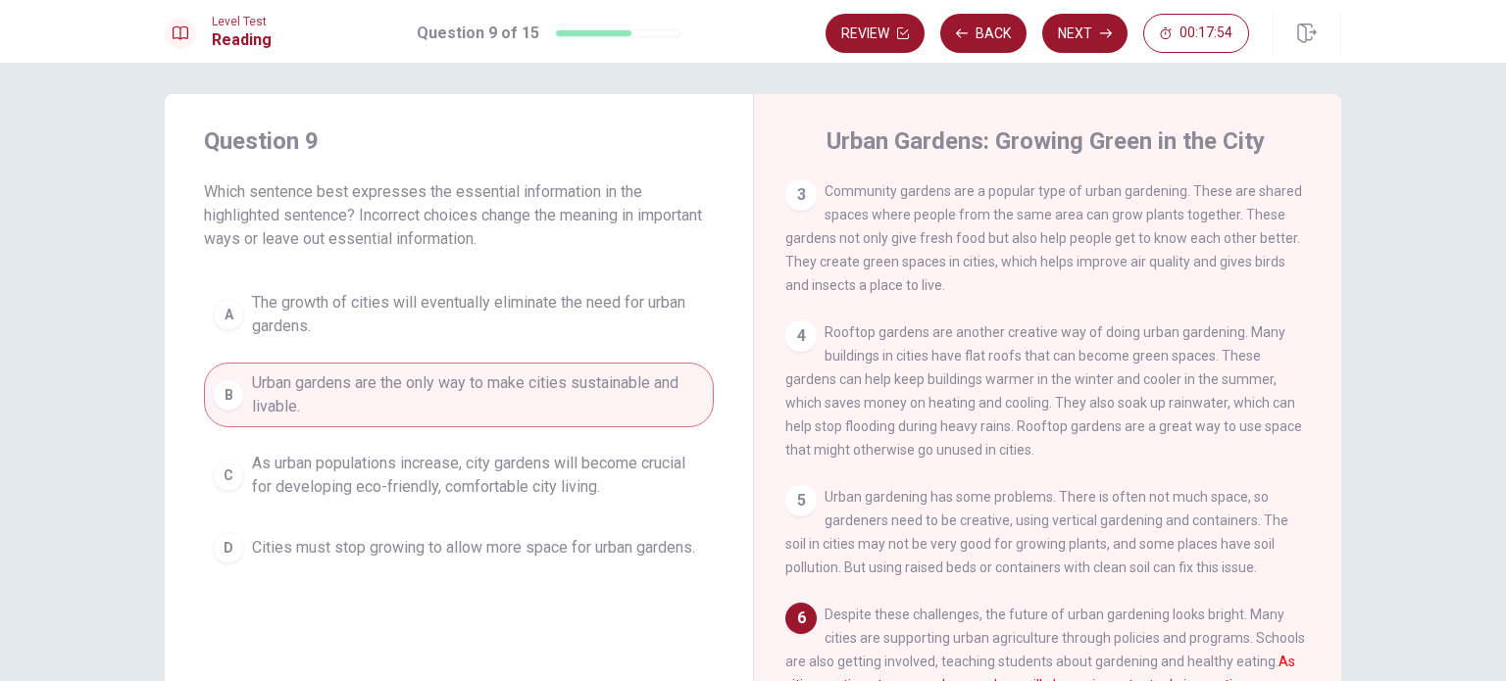
click at [1090, 26] on button "Next" at bounding box center [1084, 33] width 85 height 39
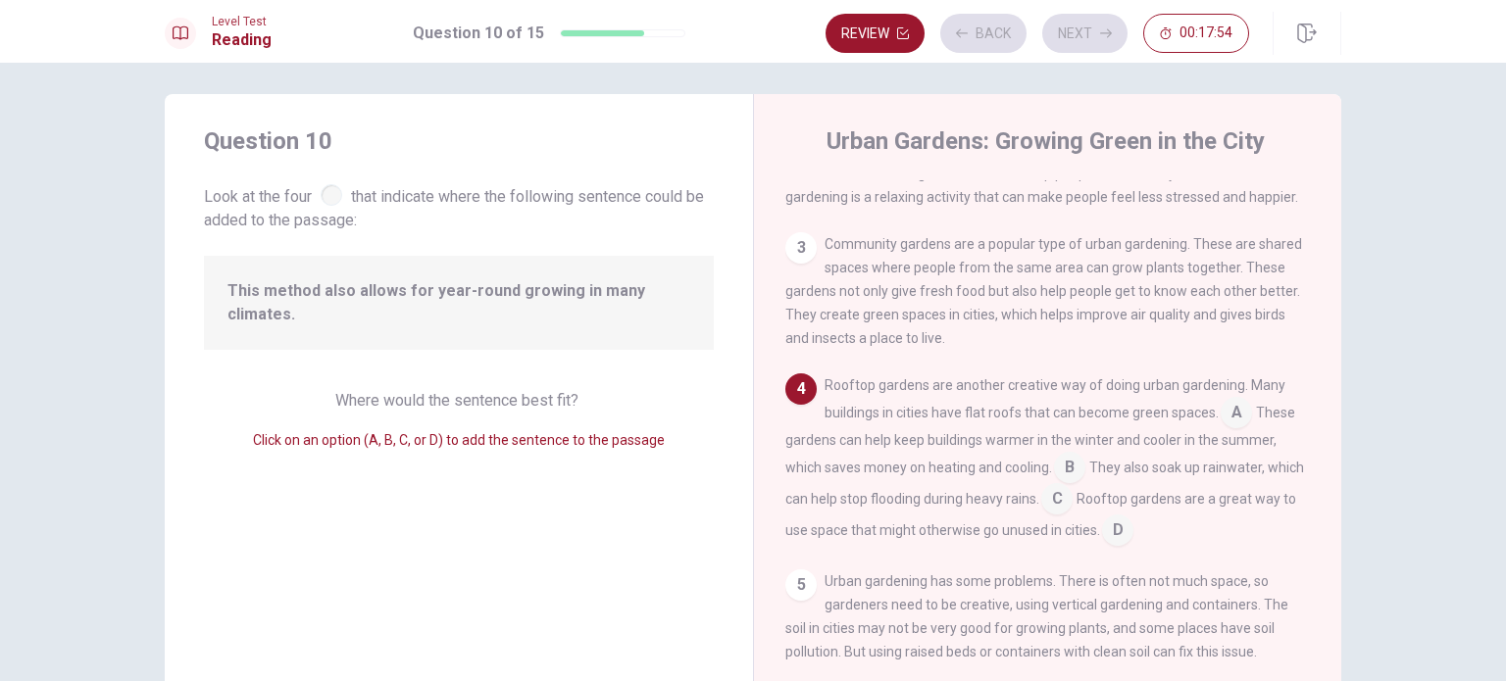
scroll to position [191, 0]
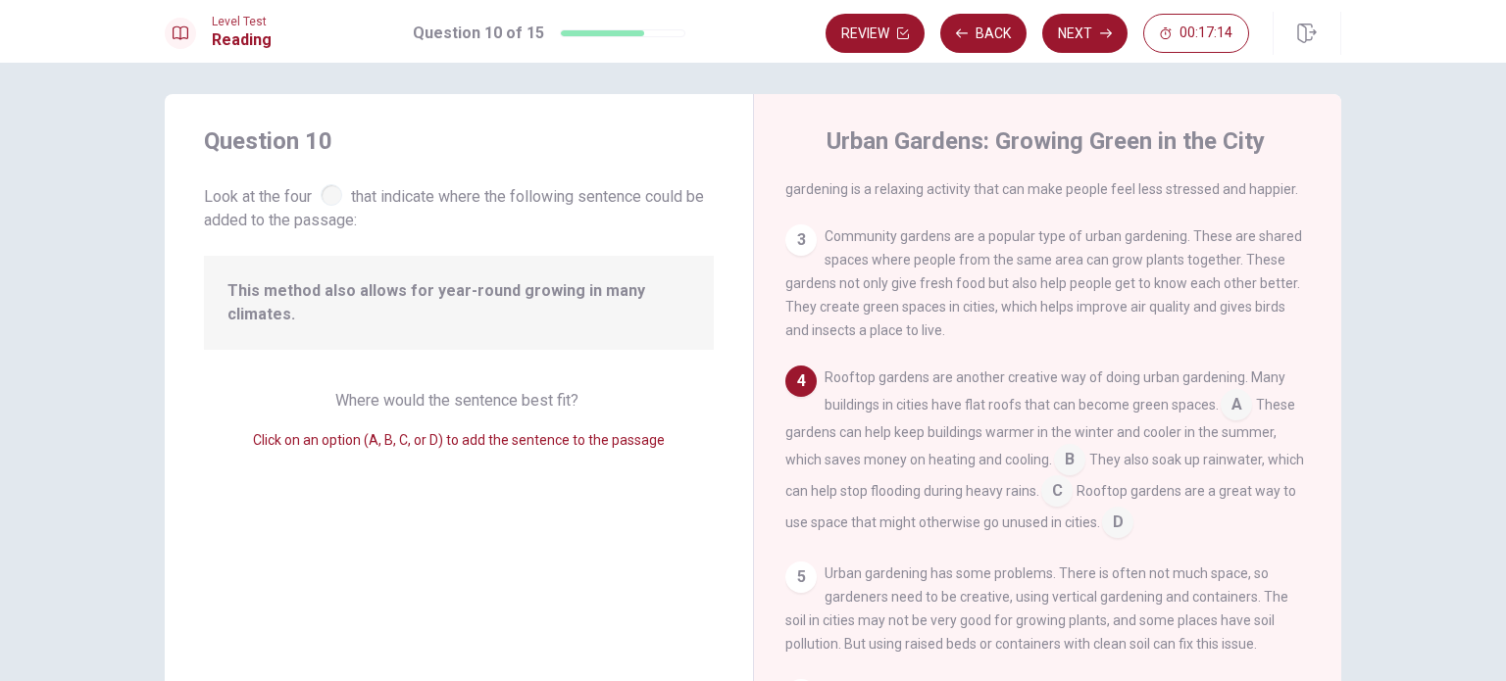
click at [1073, 500] on input at bounding box center [1056, 492] width 31 height 31
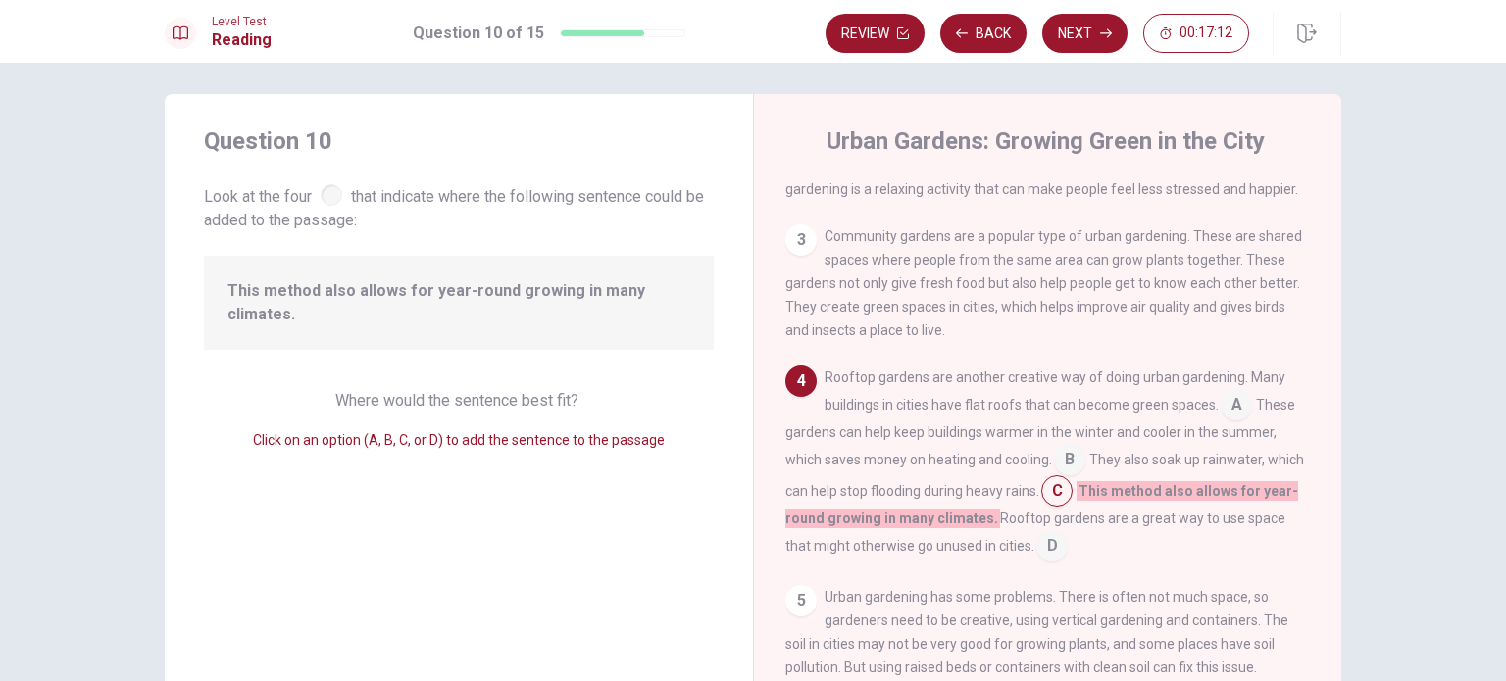
click at [1059, 477] on input at bounding box center [1069, 461] width 31 height 31
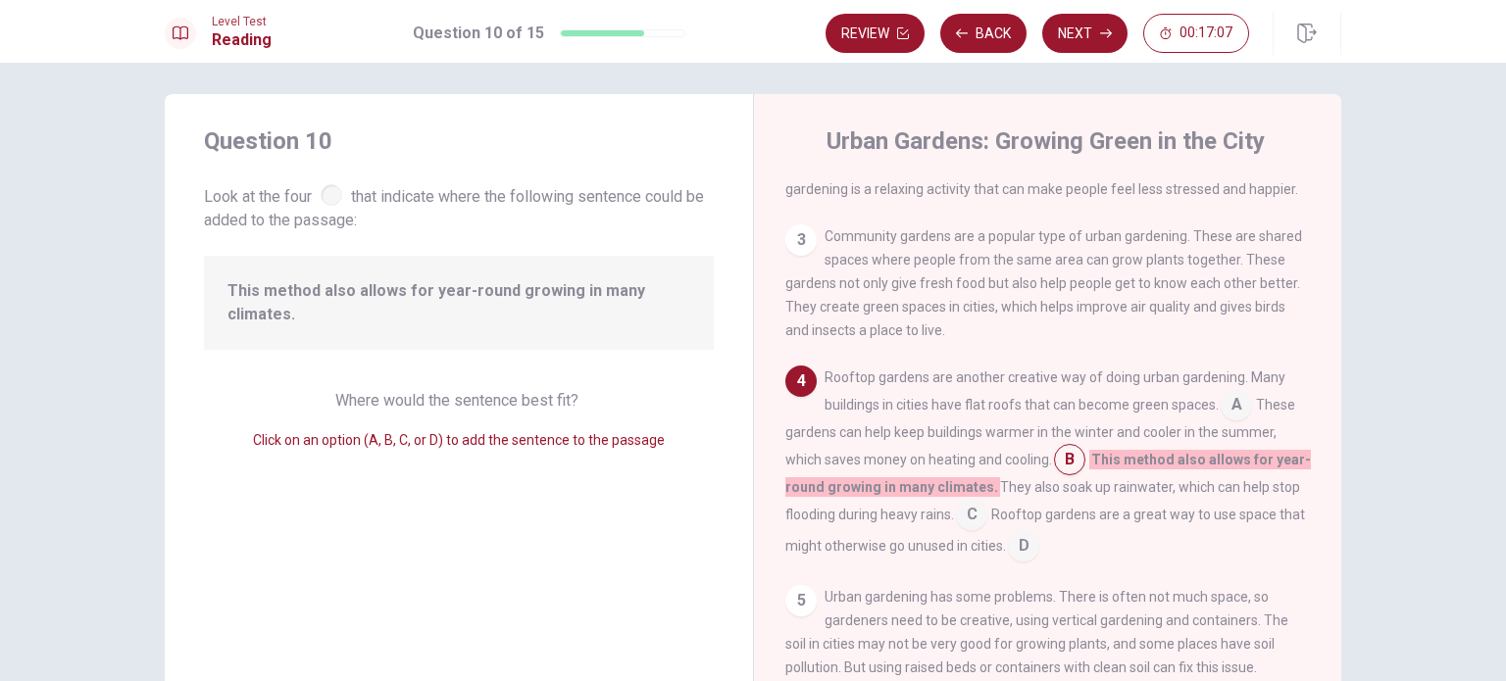
click at [1060, 473] on input at bounding box center [1069, 461] width 31 height 31
click at [976, 526] on input at bounding box center [971, 516] width 31 height 31
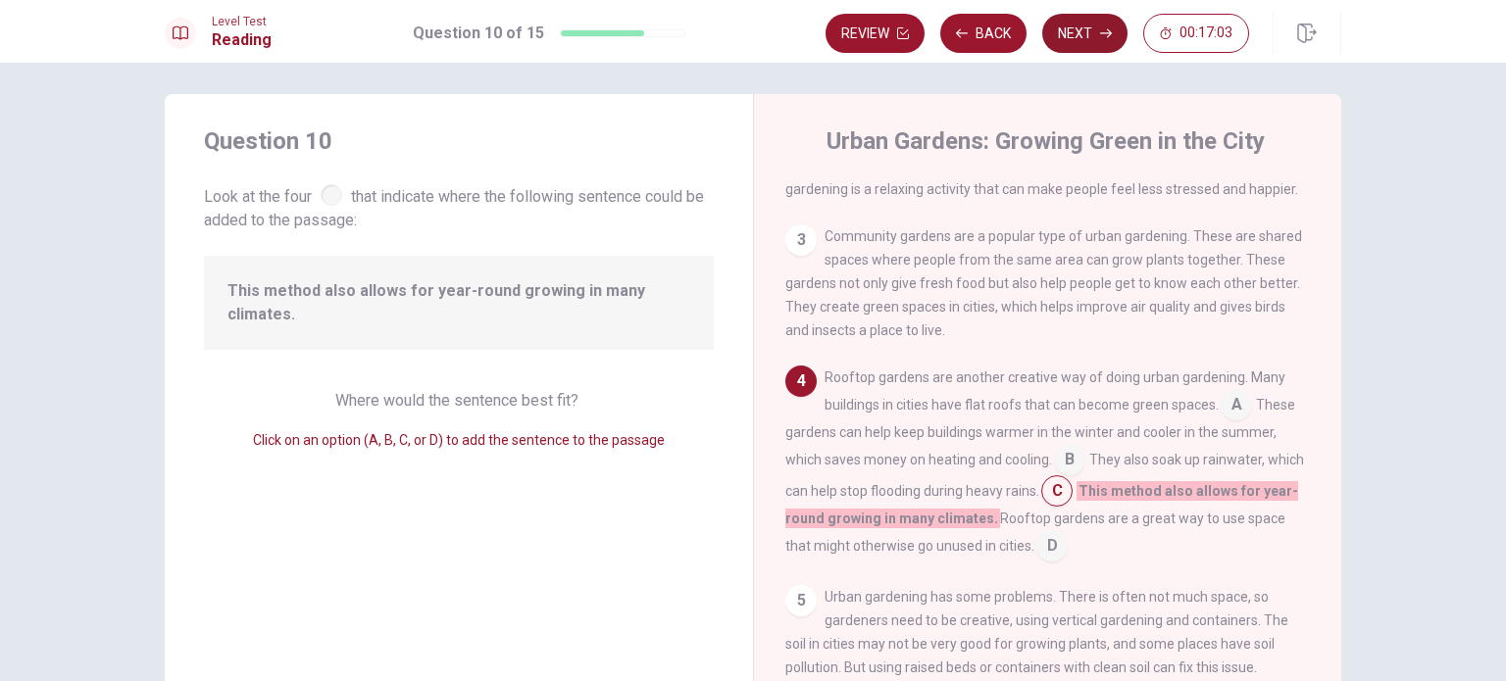
click at [1101, 27] on icon "button" at bounding box center [1106, 33] width 12 height 12
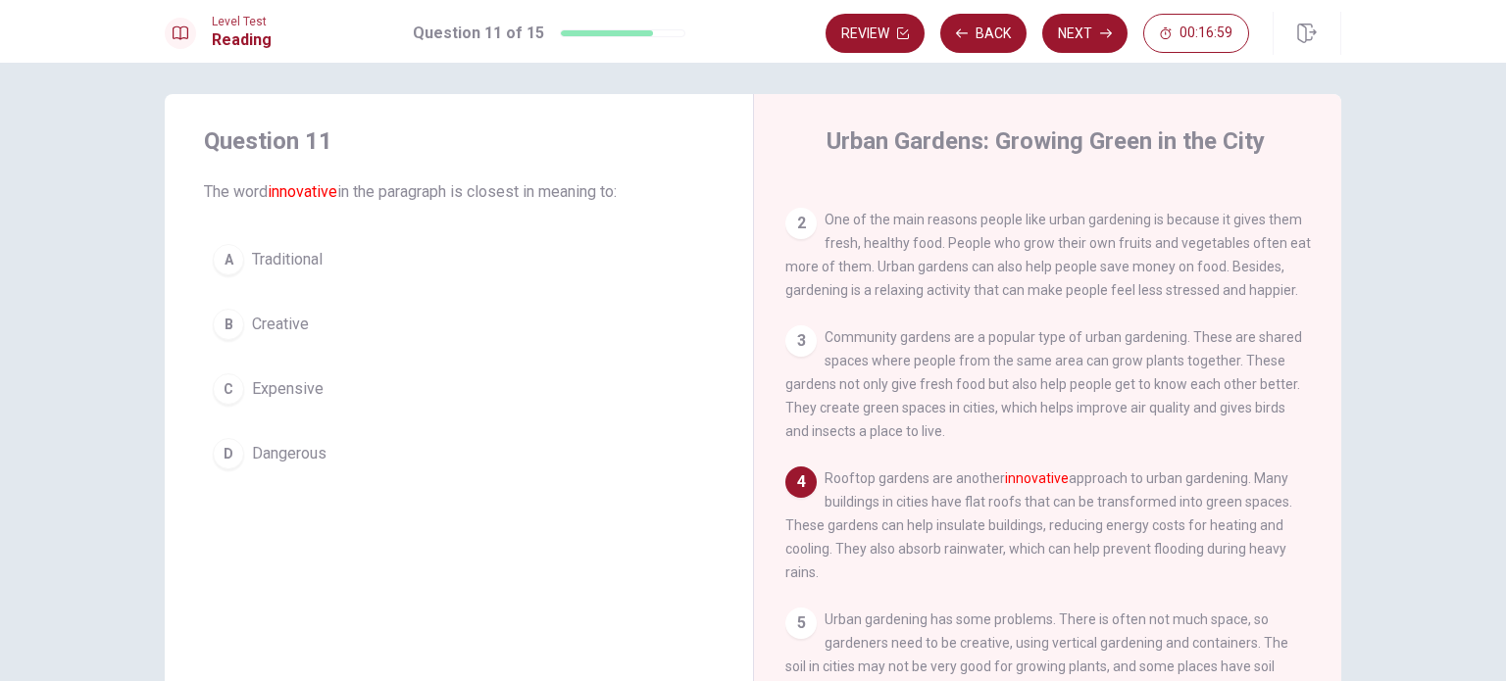
scroll to position [98, 0]
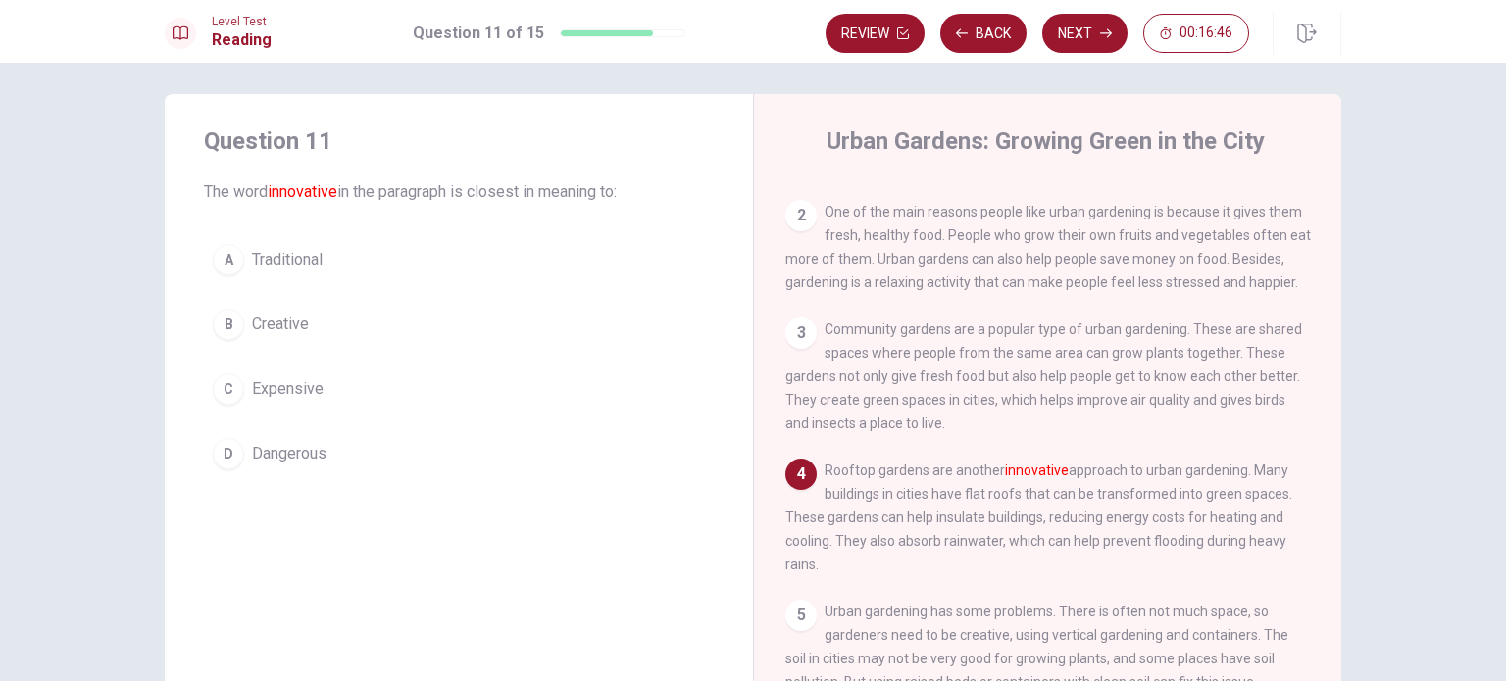
click at [297, 321] on span "Creative" at bounding box center [280, 325] width 57 height 24
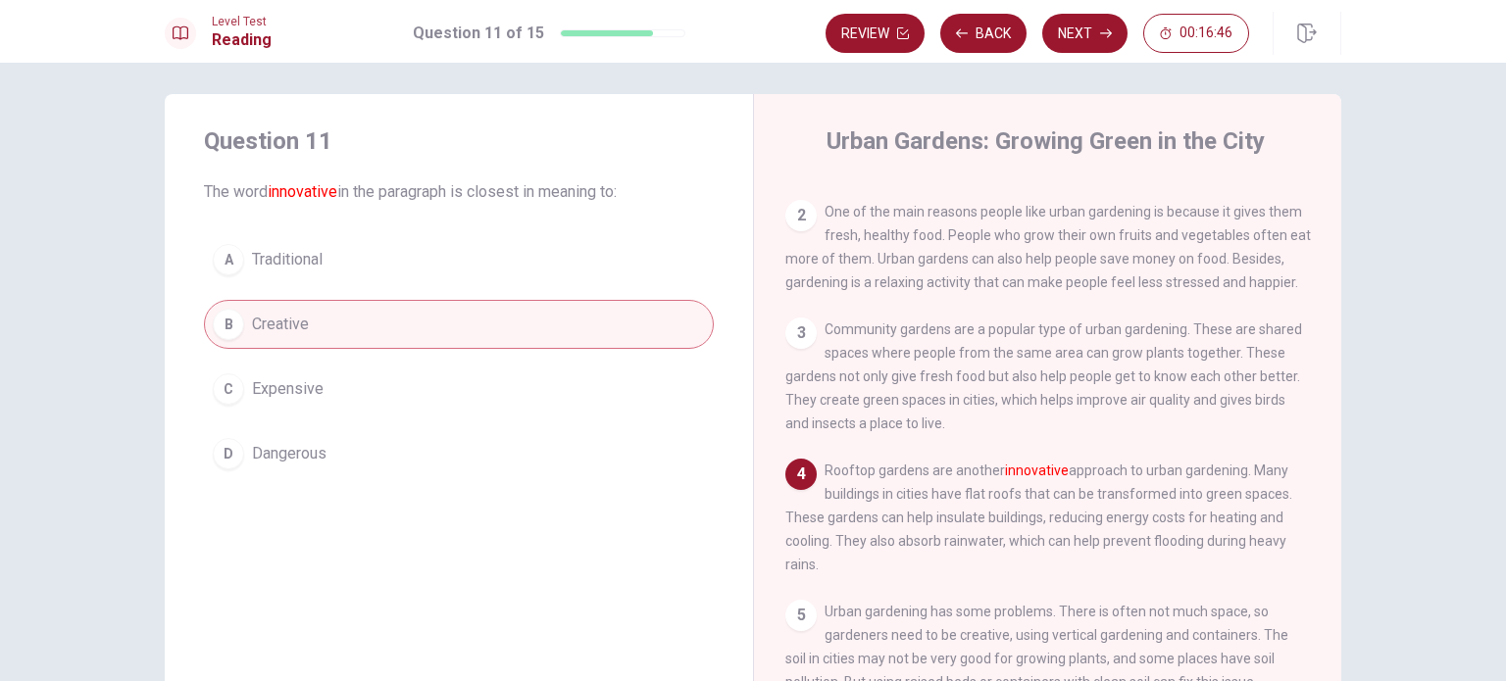
click at [297, 321] on span "Creative" at bounding box center [280, 325] width 57 height 24
click at [1059, 19] on button "Next" at bounding box center [1084, 33] width 85 height 39
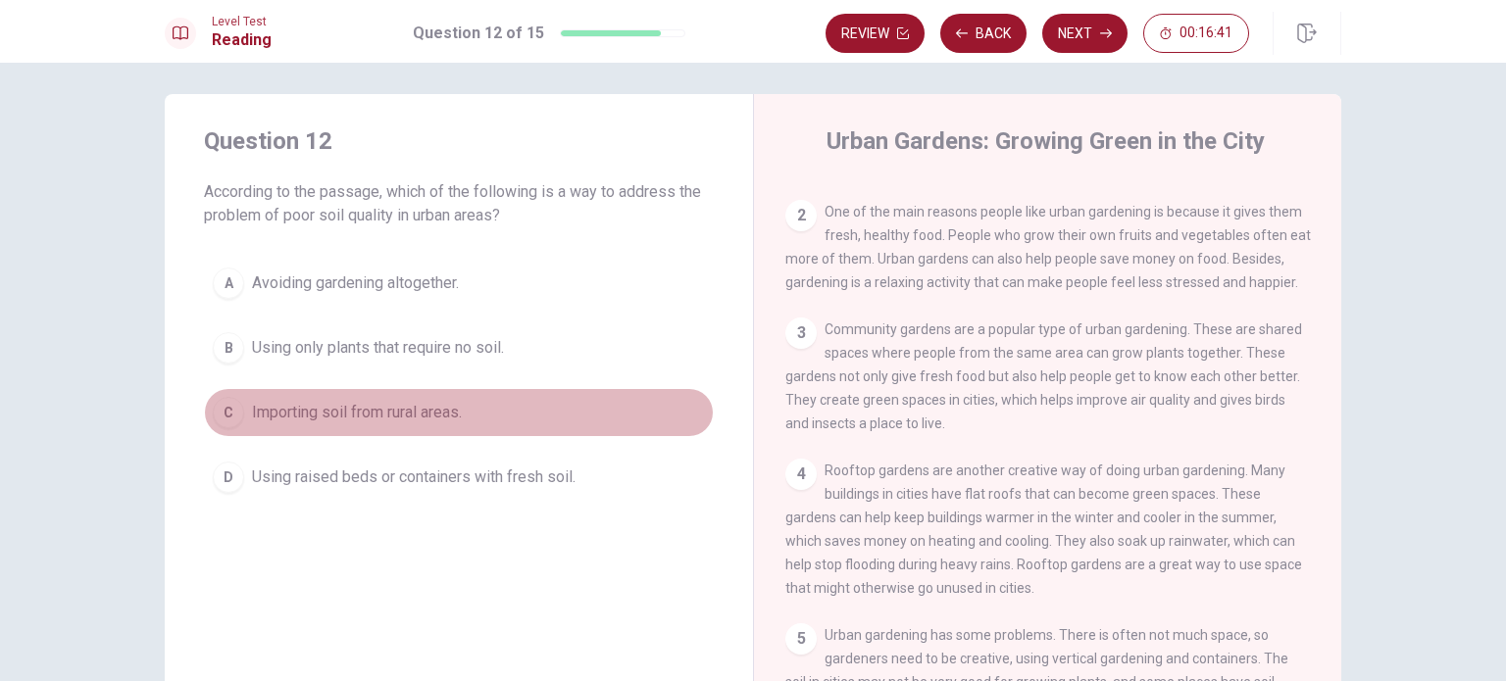
drag, startPoint x: 326, startPoint y: 406, endPoint x: 435, endPoint y: 403, distance: 108.9
click at [329, 406] on span "Importing soil from rural areas." at bounding box center [357, 413] width 210 height 24
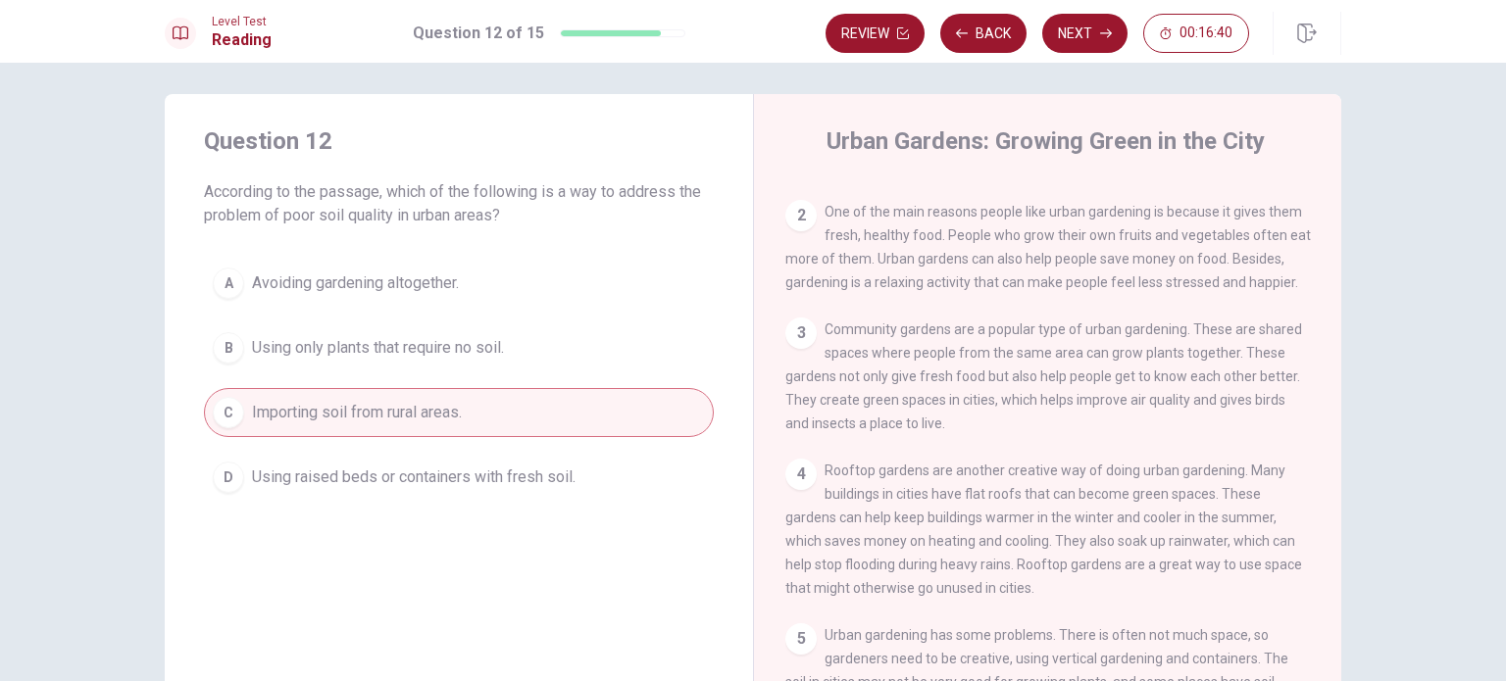
click at [1080, 20] on button "Next" at bounding box center [1084, 33] width 85 height 39
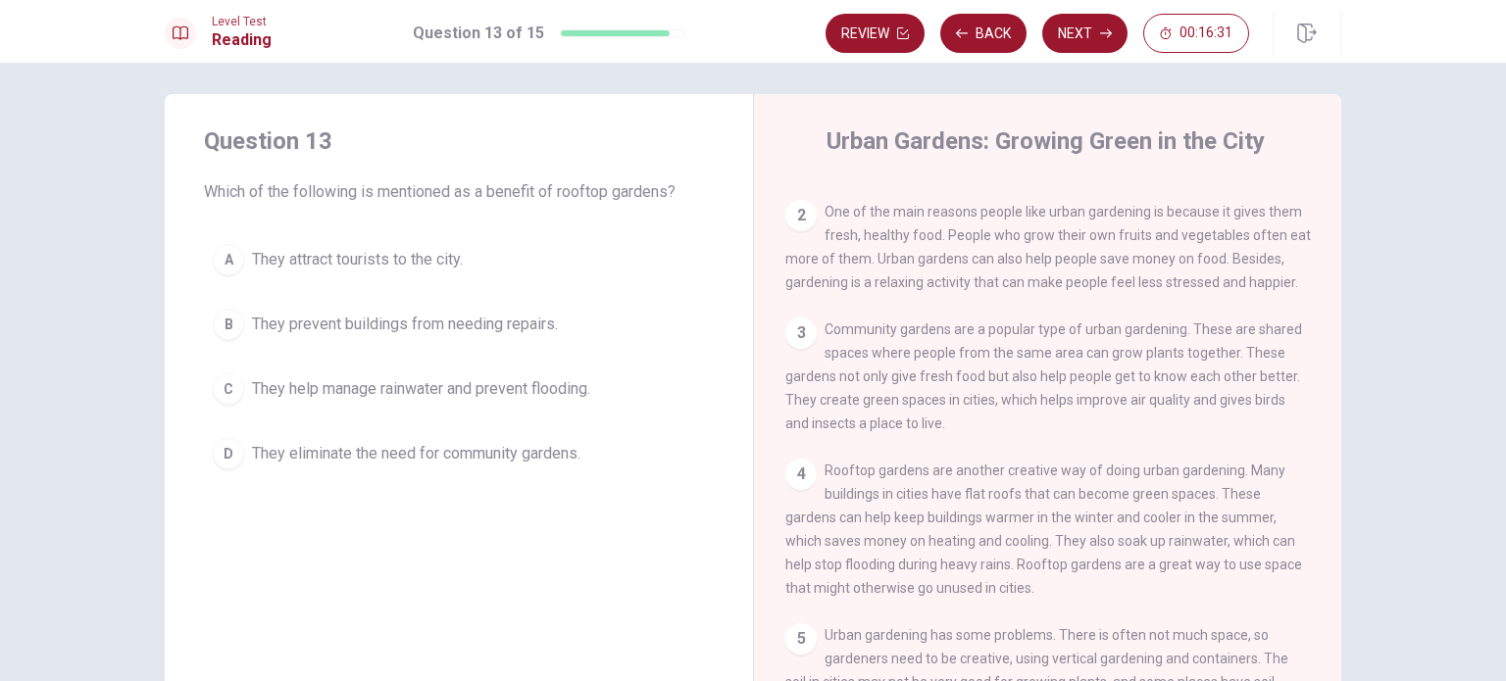
click at [326, 399] on span "They help manage rainwater and prevent flooding." at bounding box center [421, 389] width 338 height 24
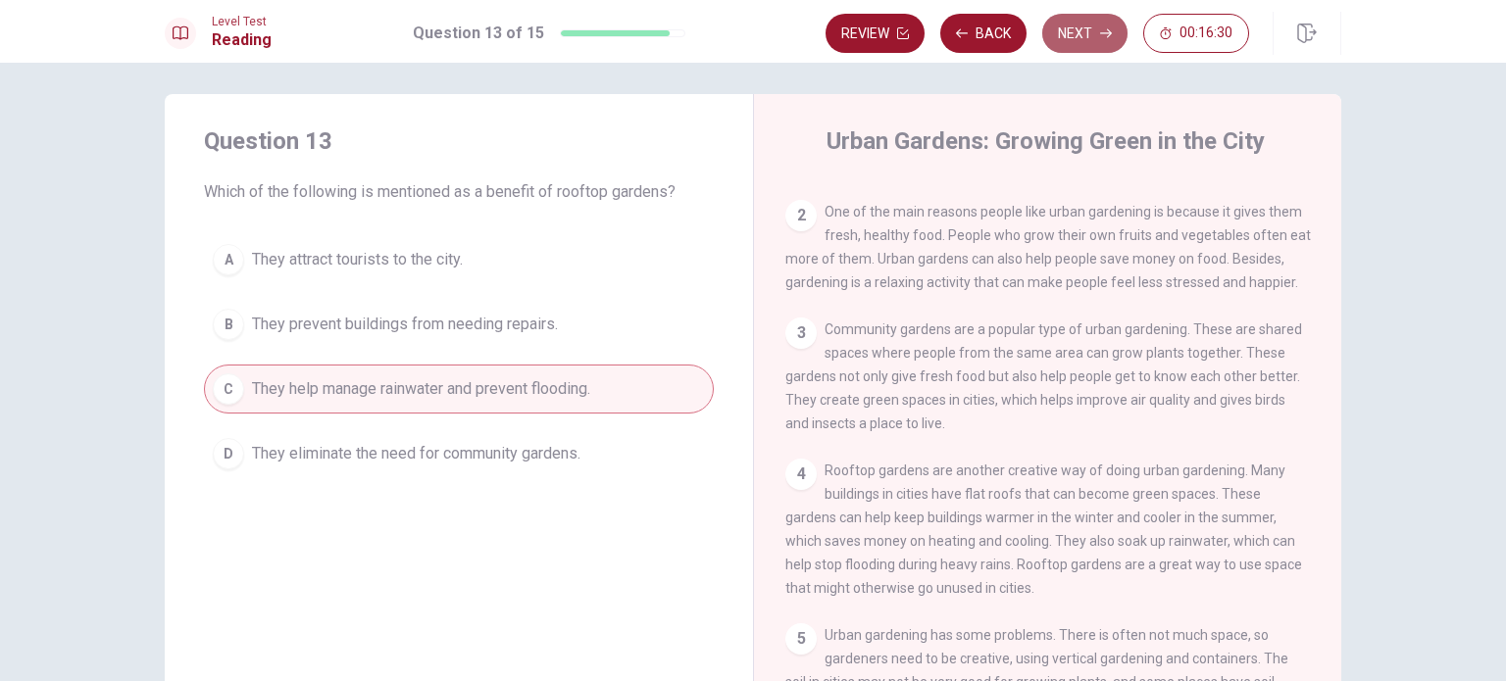
click at [1119, 37] on button "Next" at bounding box center [1084, 33] width 85 height 39
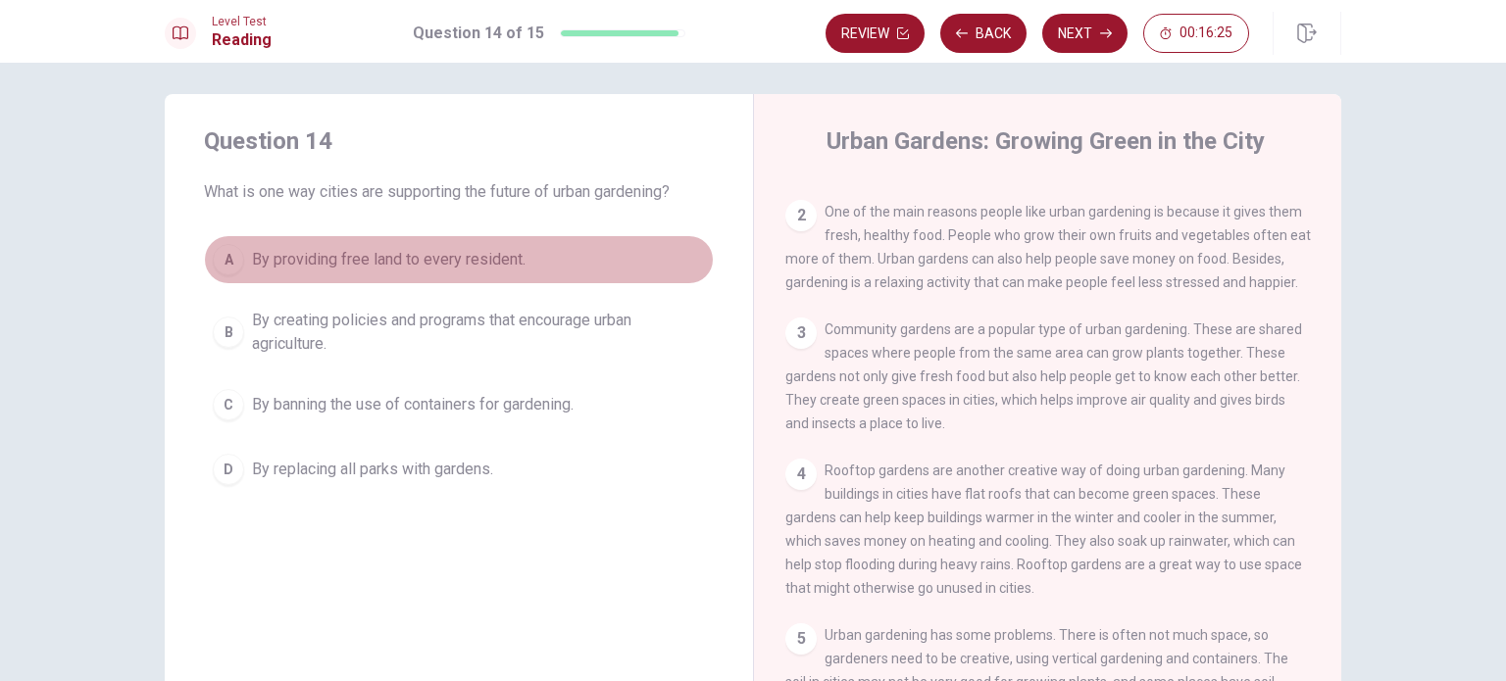
click at [384, 263] on span "By providing free land to every resident." at bounding box center [389, 260] width 274 height 24
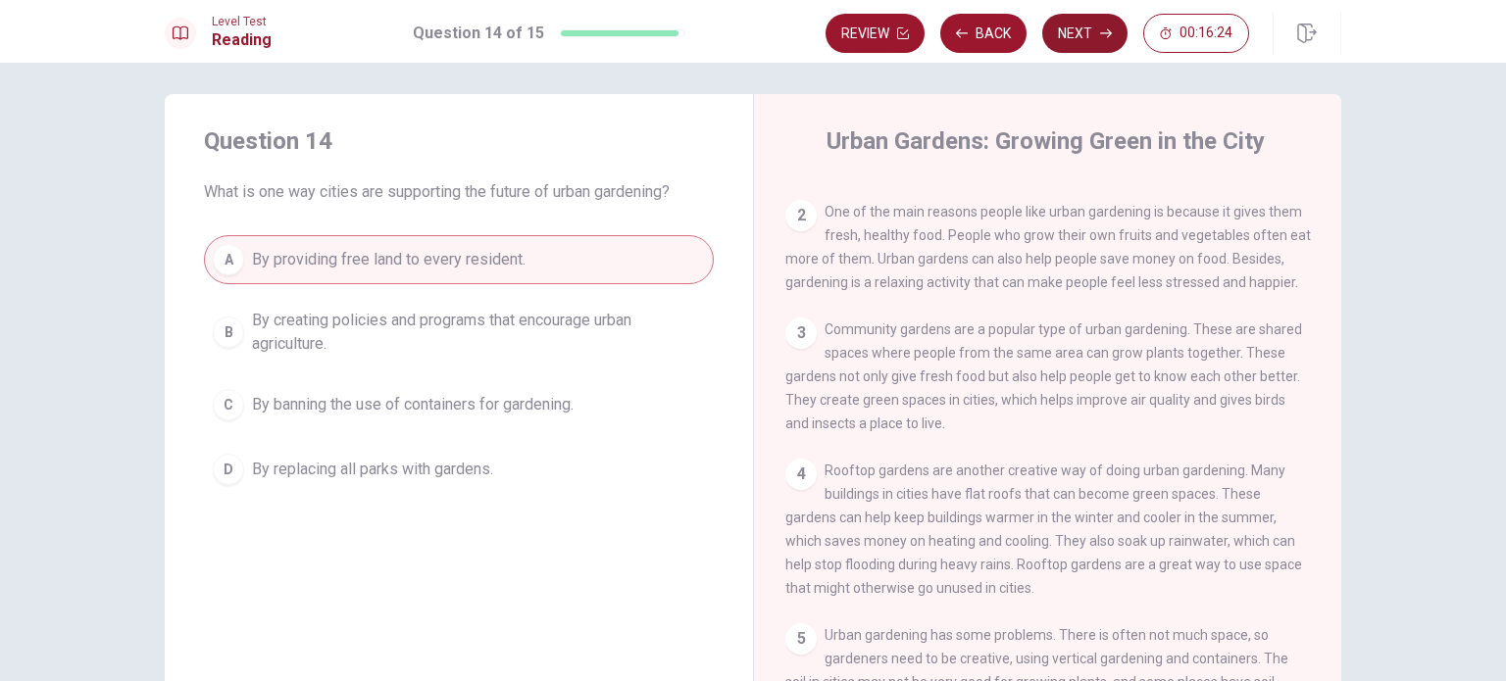
click at [1060, 34] on button "Next" at bounding box center [1084, 33] width 85 height 39
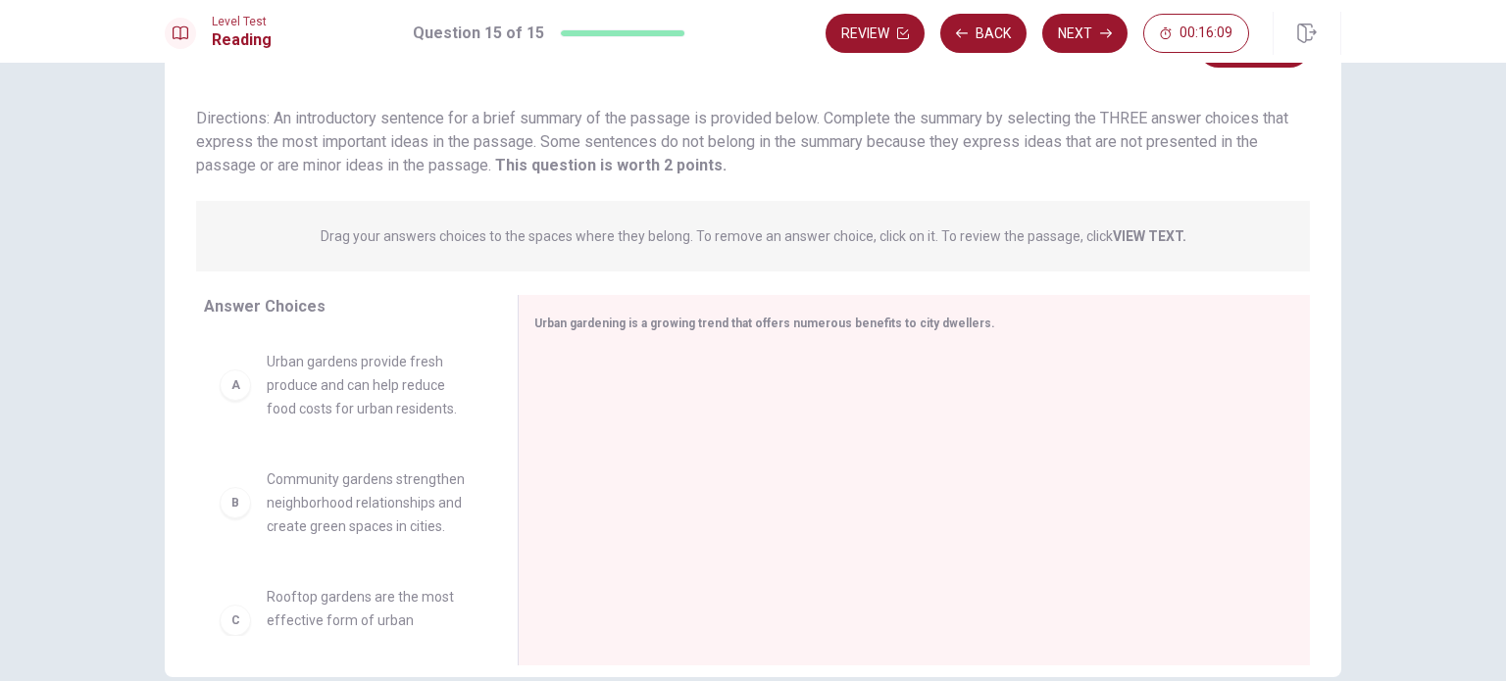
scroll to position [0, 0]
click at [358, 523] on span "Community gardens strengthen neighborhood relationships and create green spaces…" at bounding box center [369, 503] width 204 height 71
click at [251, 500] on div "A Urban gardens provide fresh produce and can help reduce food costs for urban …" at bounding box center [345, 485] width 282 height 302
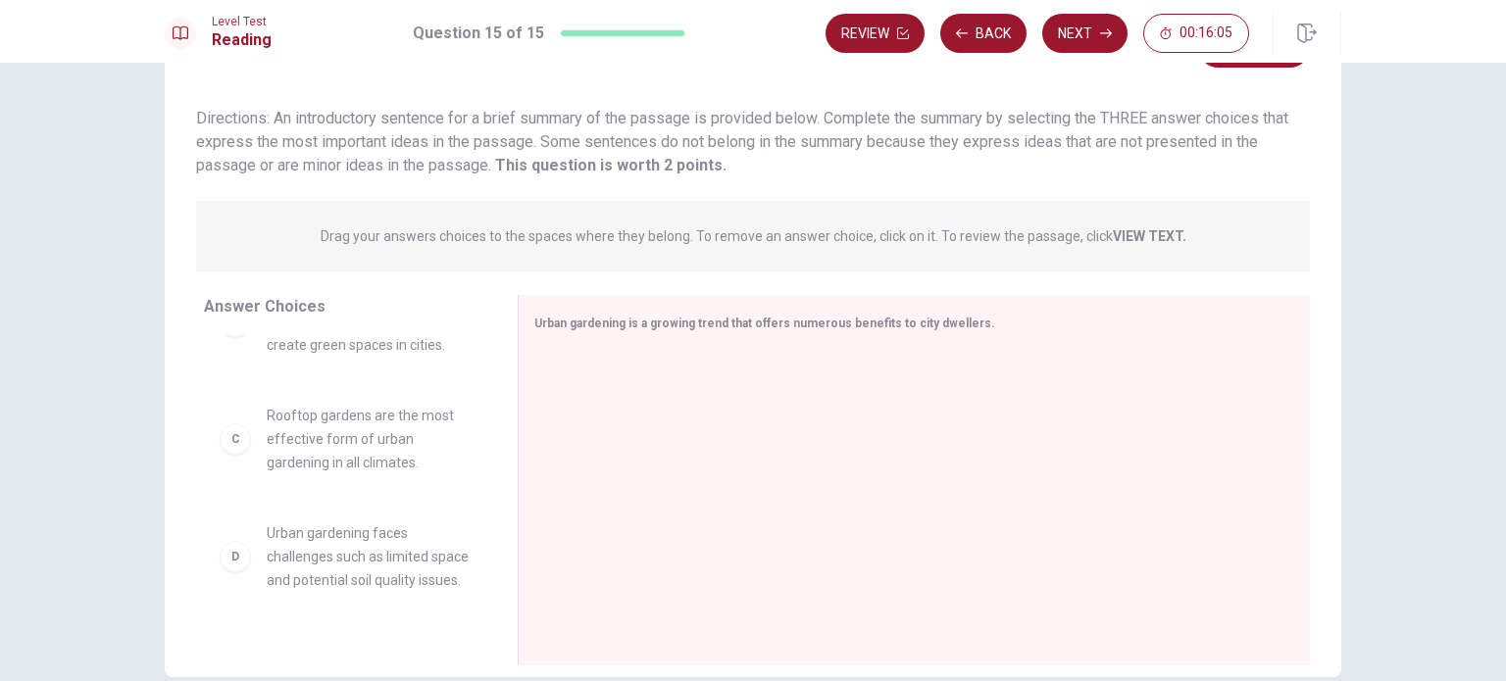
scroll to position [196, 0]
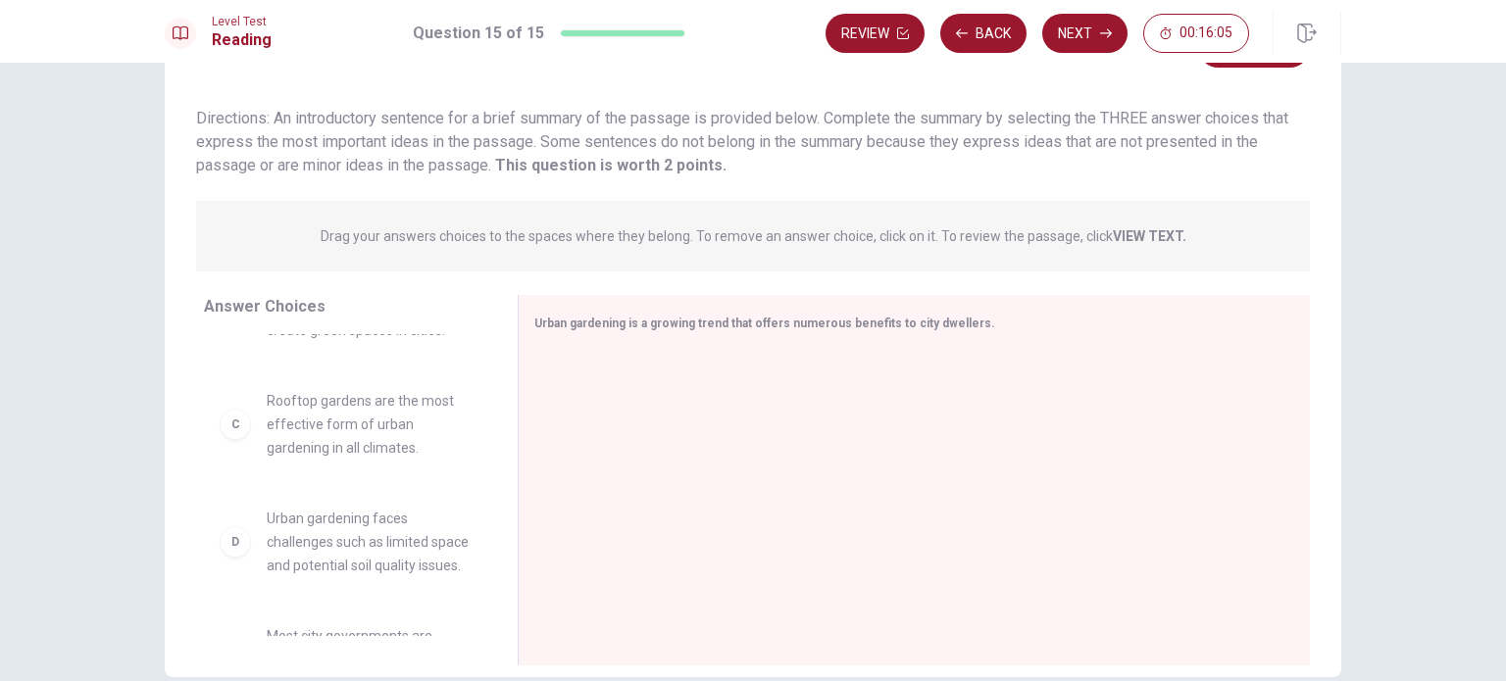
drag, startPoint x: 306, startPoint y: 454, endPoint x: 312, endPoint y: 438, distance: 16.8
click at [308, 447] on div "A Urban gardens provide fresh produce and can help reduce food costs for urban …" at bounding box center [353, 485] width 298 height 302
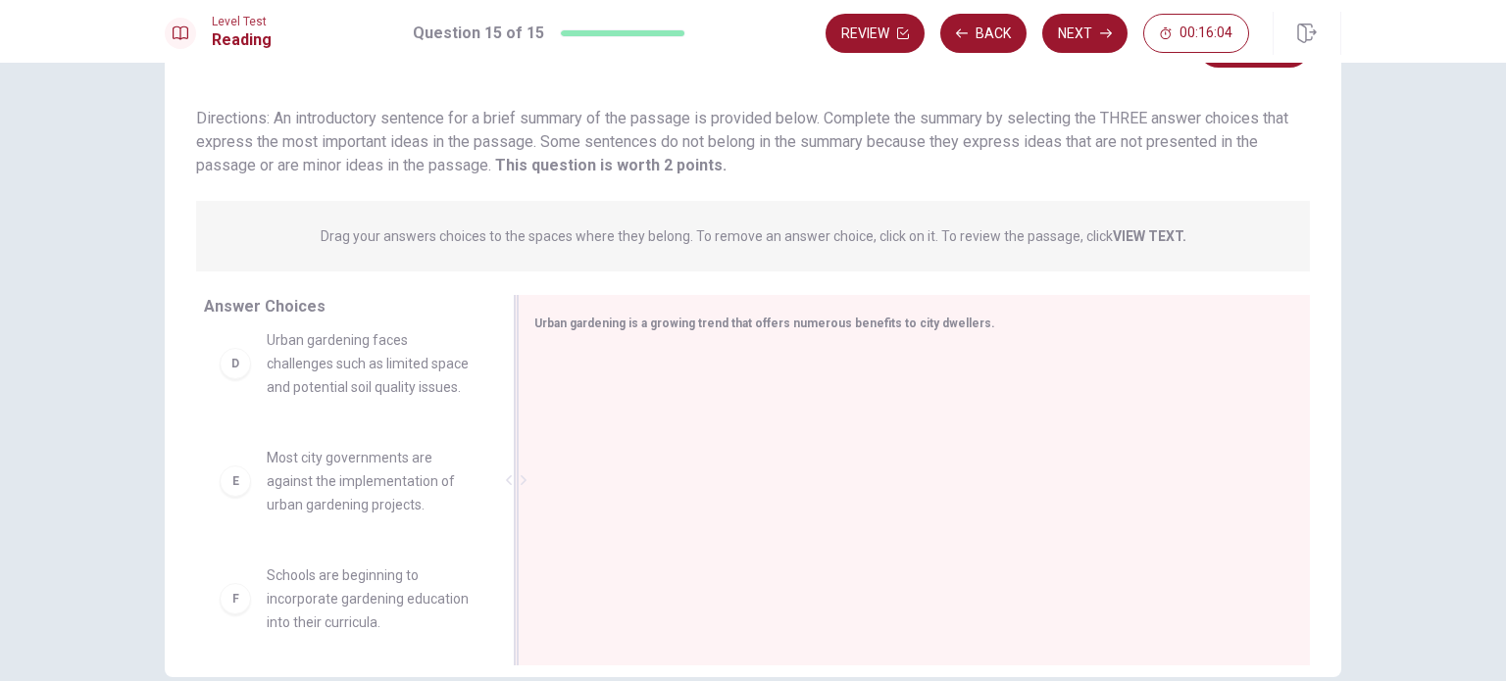
scroll to position [412, 0]
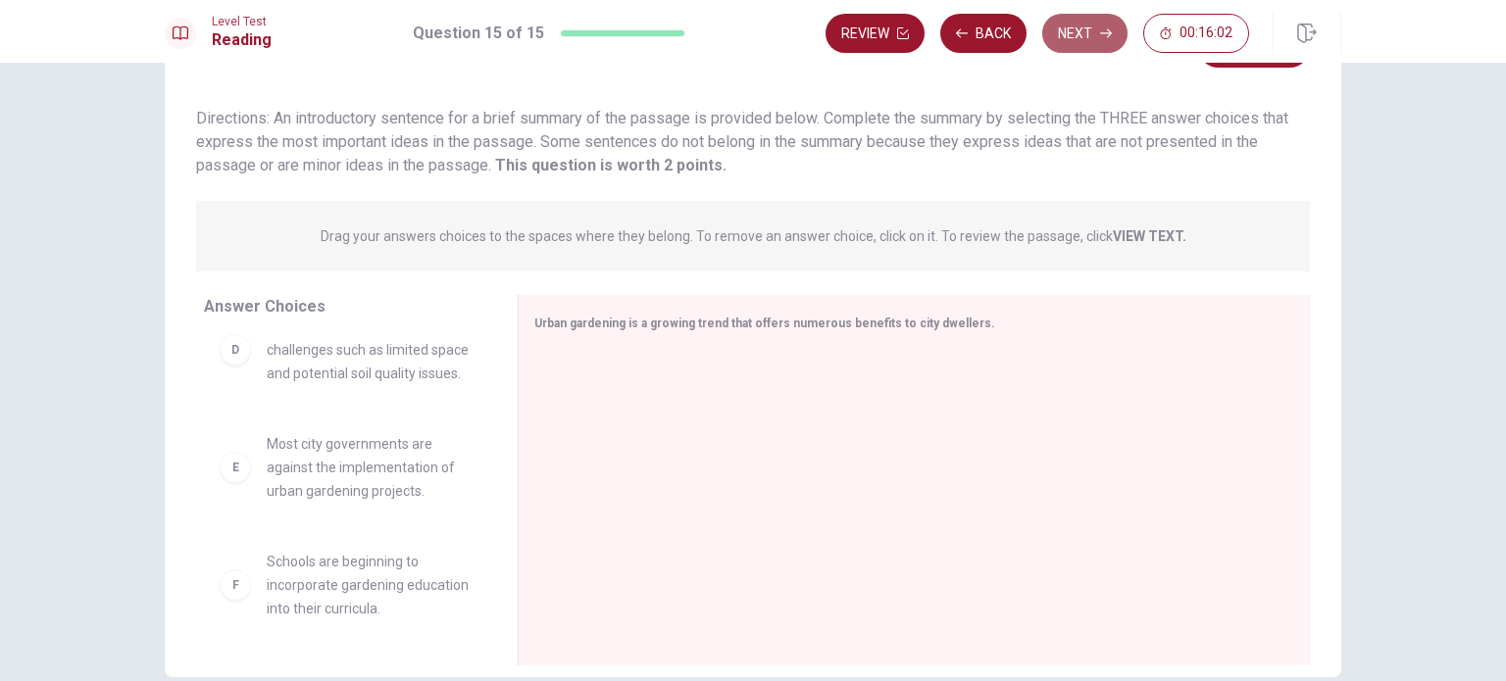
click at [1067, 38] on button "Next" at bounding box center [1084, 33] width 85 height 39
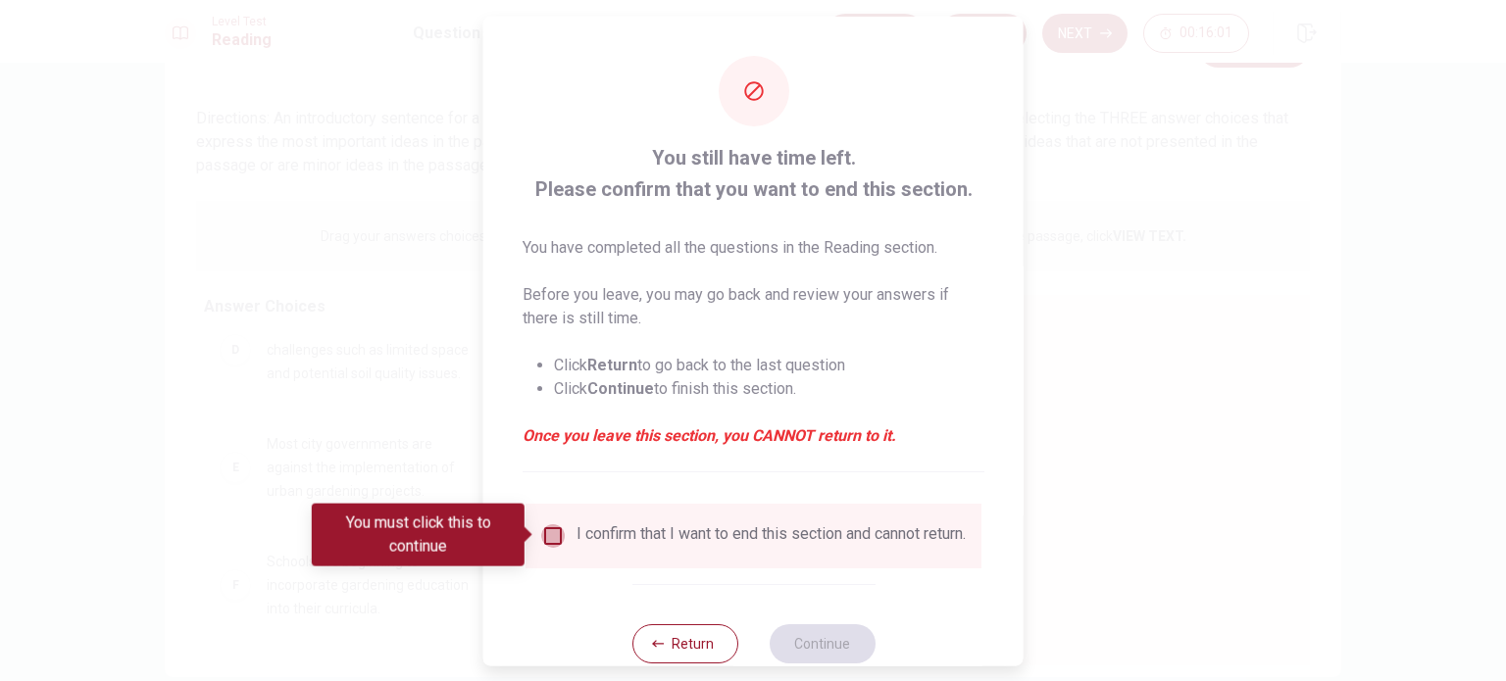
click at [549, 530] on input "You must click this to continue" at bounding box center [553, 536] width 24 height 24
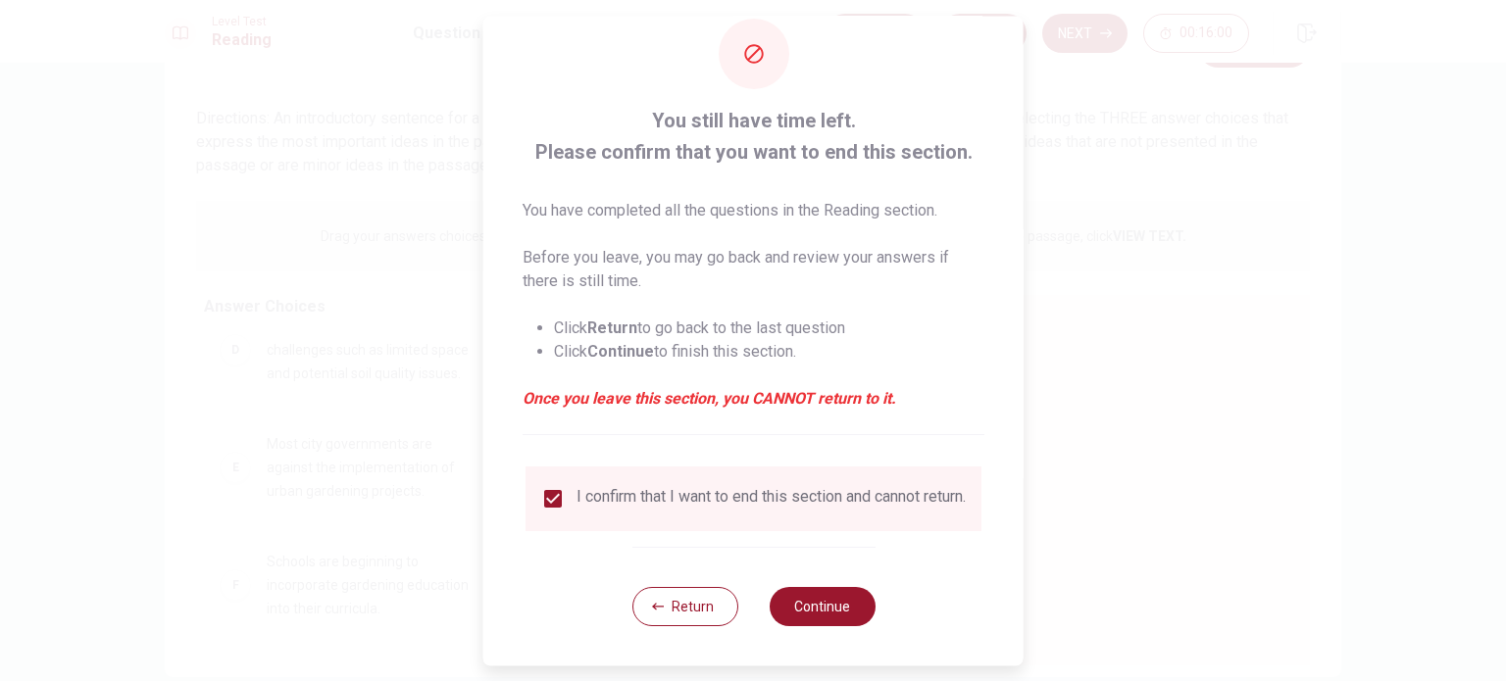
scroll to position [49, 0]
click at [804, 600] on button "Continue" at bounding box center [822, 606] width 106 height 39
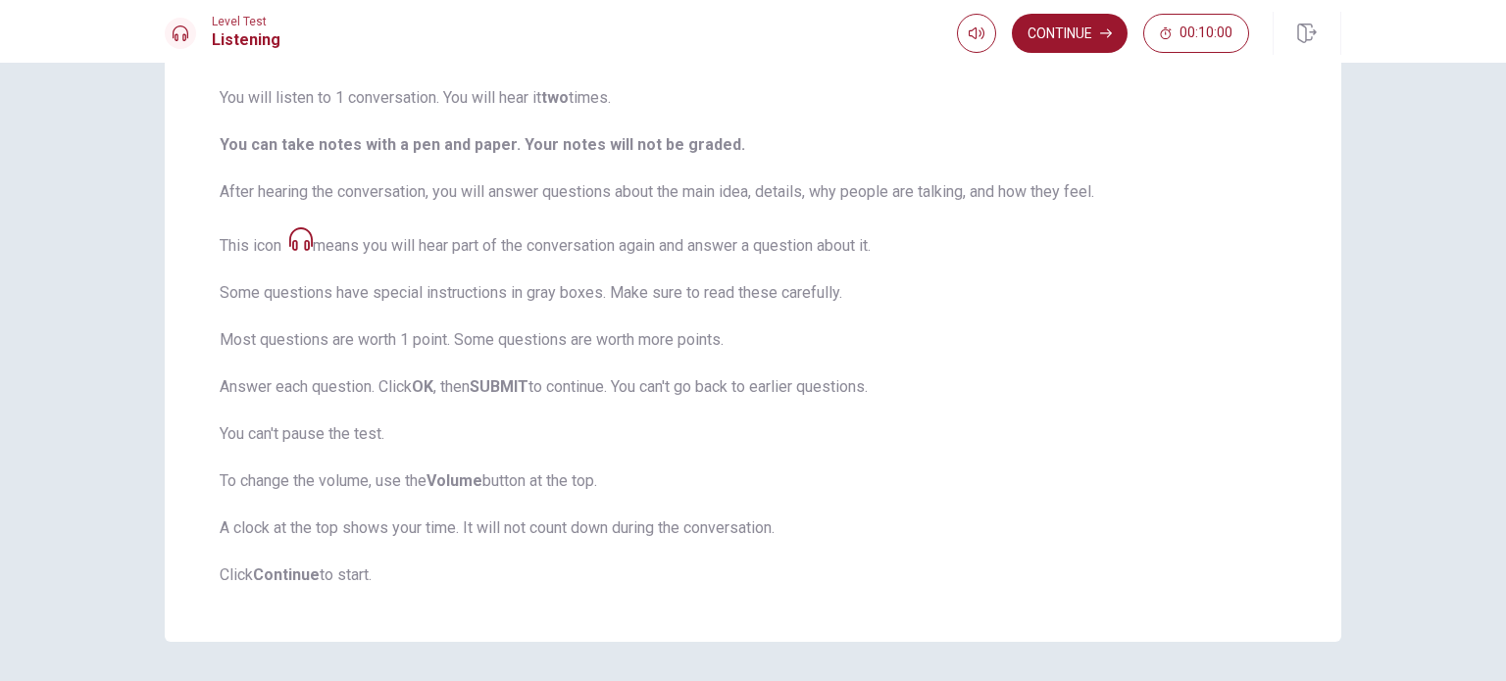
scroll to position [204, 0]
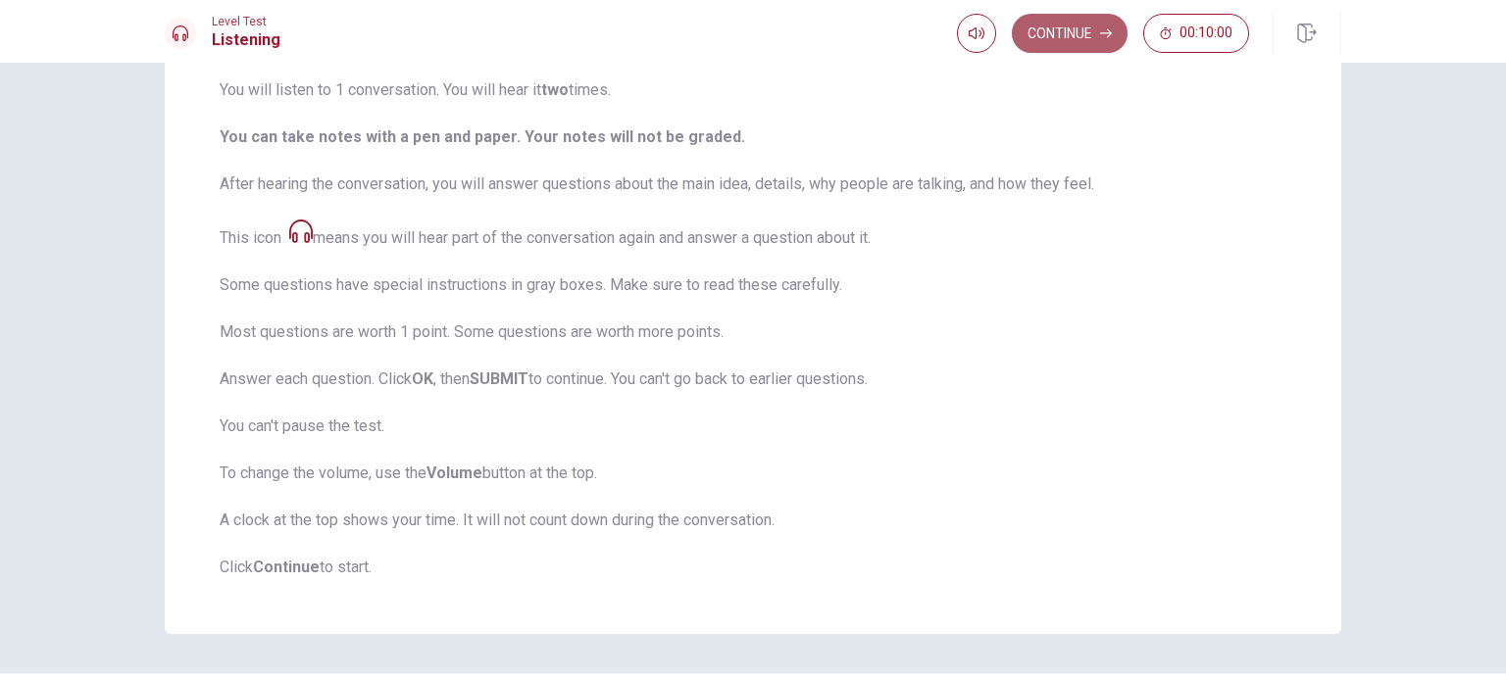
click at [1069, 25] on button "Continue" at bounding box center [1070, 33] width 116 height 39
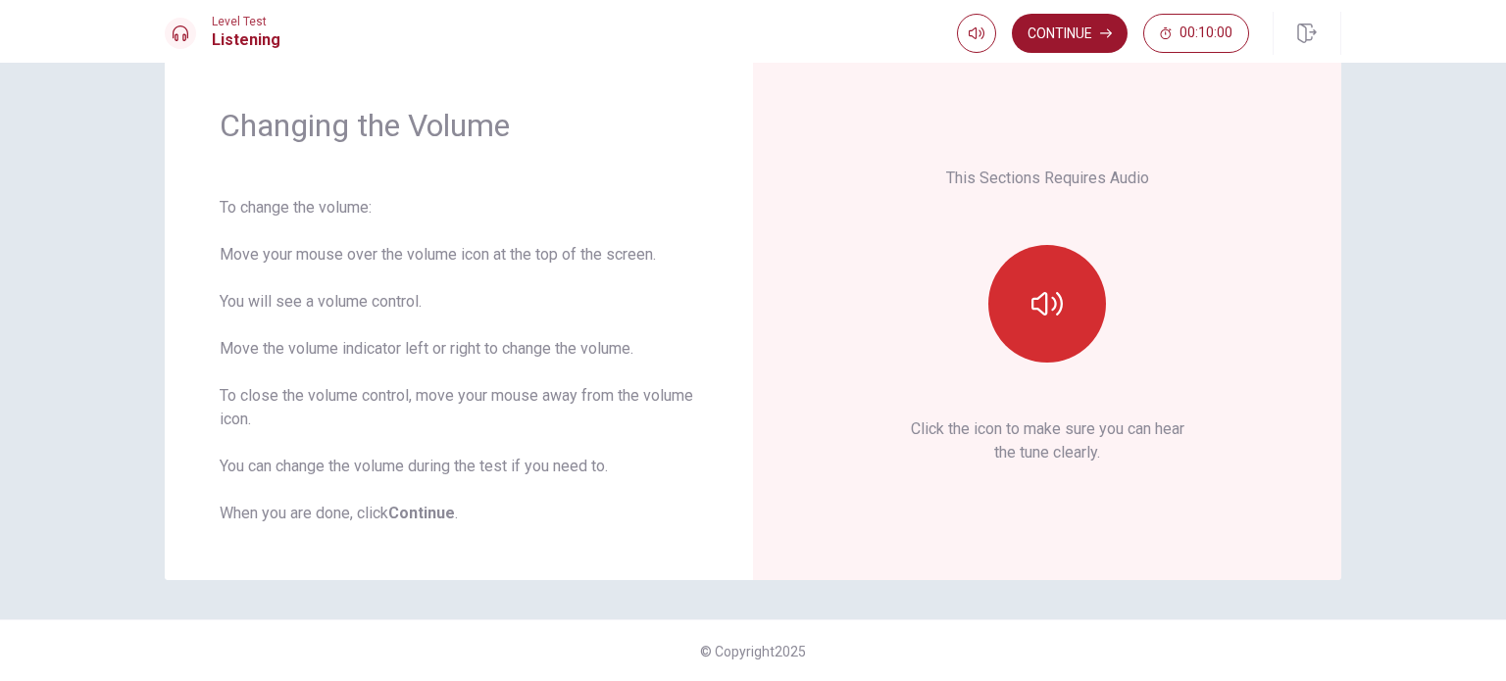
click at [1057, 310] on icon "button" at bounding box center [1046, 303] width 31 height 31
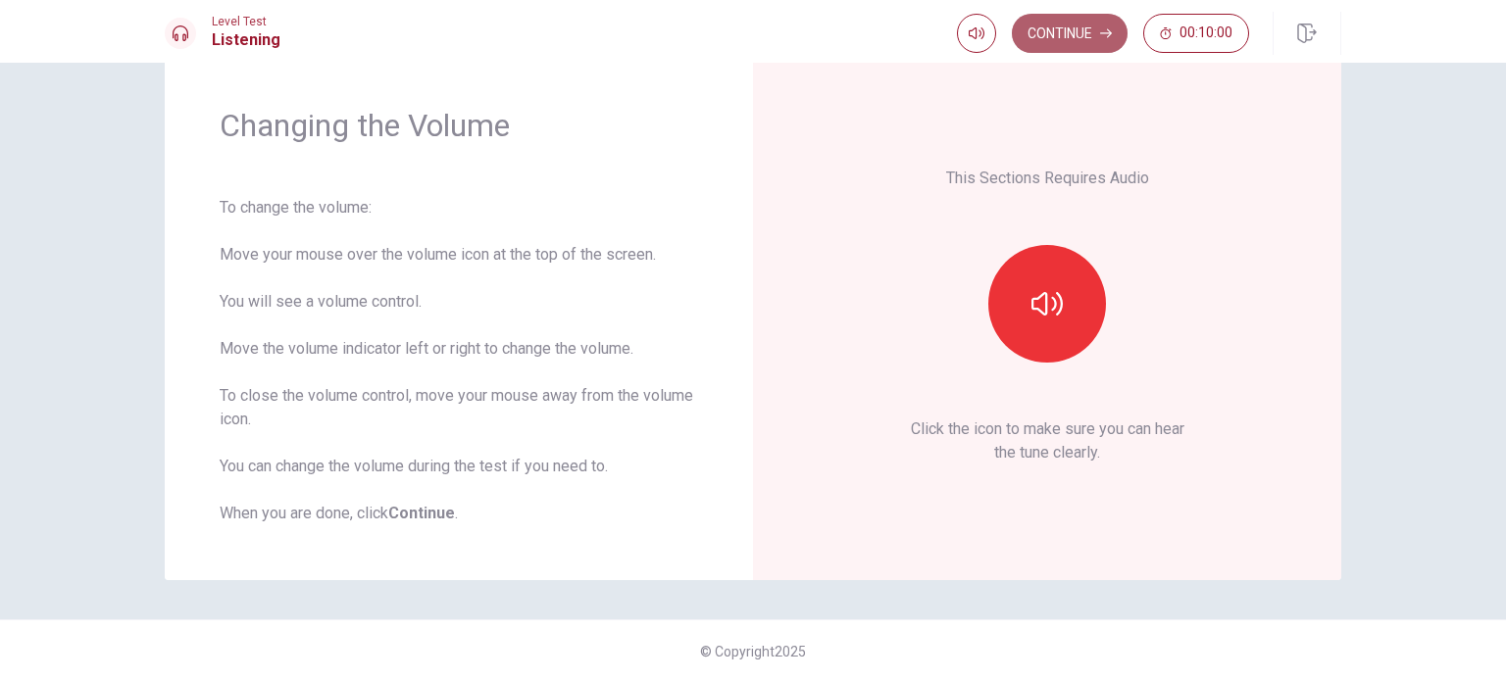
click at [1063, 34] on button "Continue" at bounding box center [1070, 33] width 116 height 39
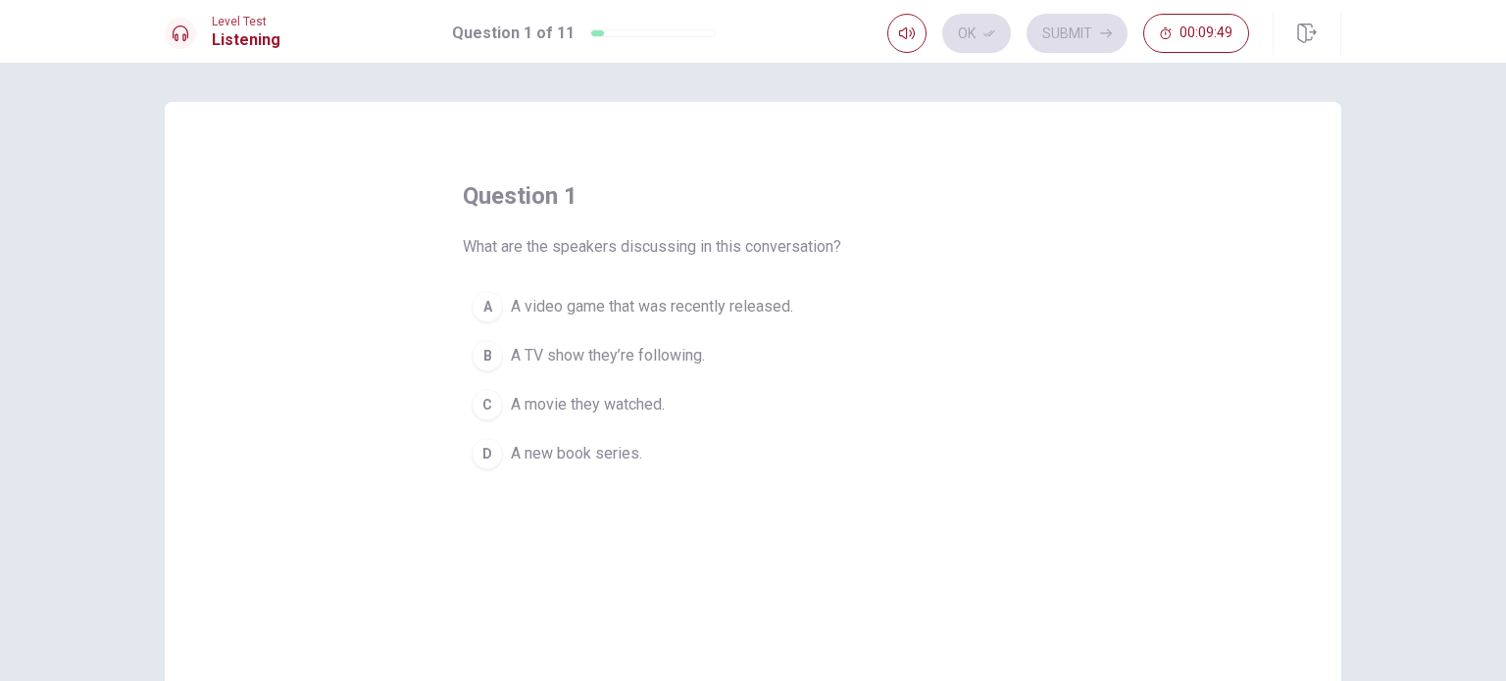
click at [584, 309] on span "A video game that was recently released." at bounding box center [652, 307] width 282 height 24
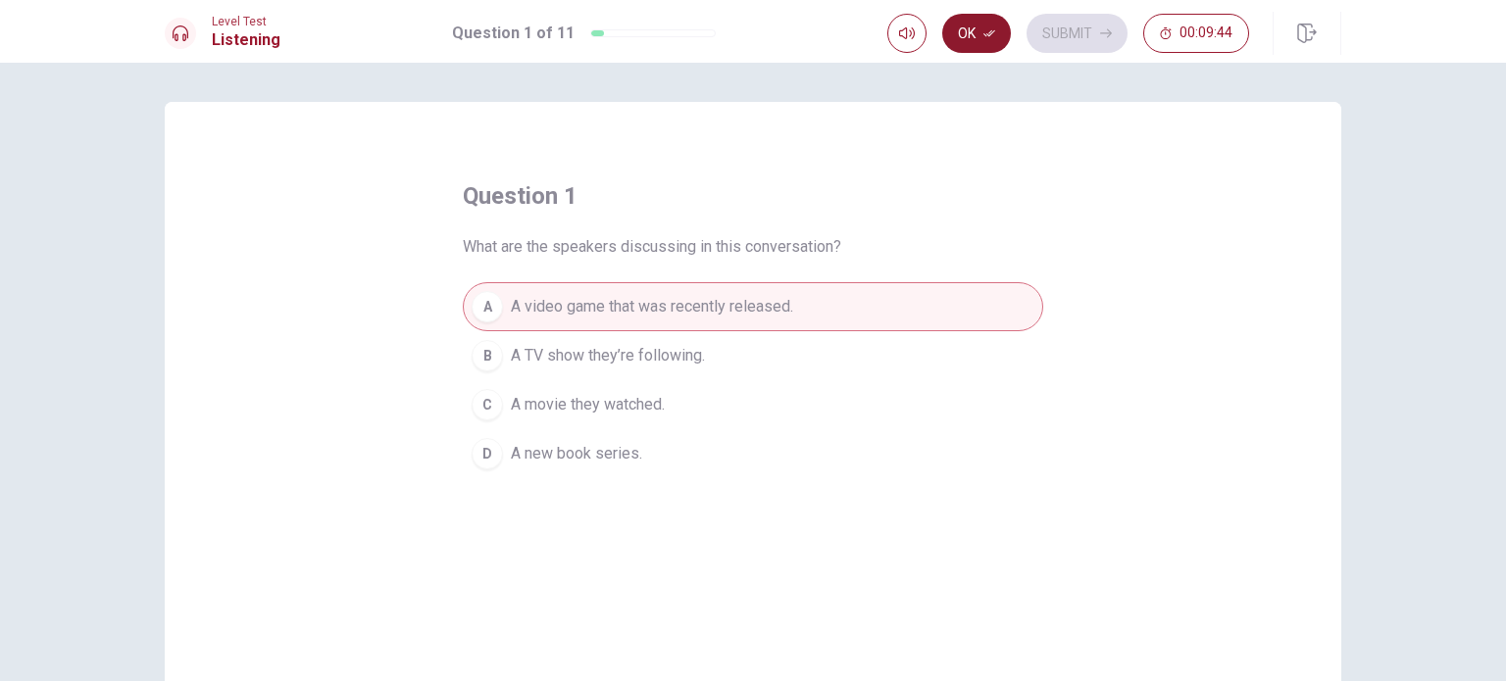
click at [977, 28] on button "Ok" at bounding box center [976, 33] width 69 height 39
click at [1059, 18] on button "Submit" at bounding box center [1076, 33] width 101 height 39
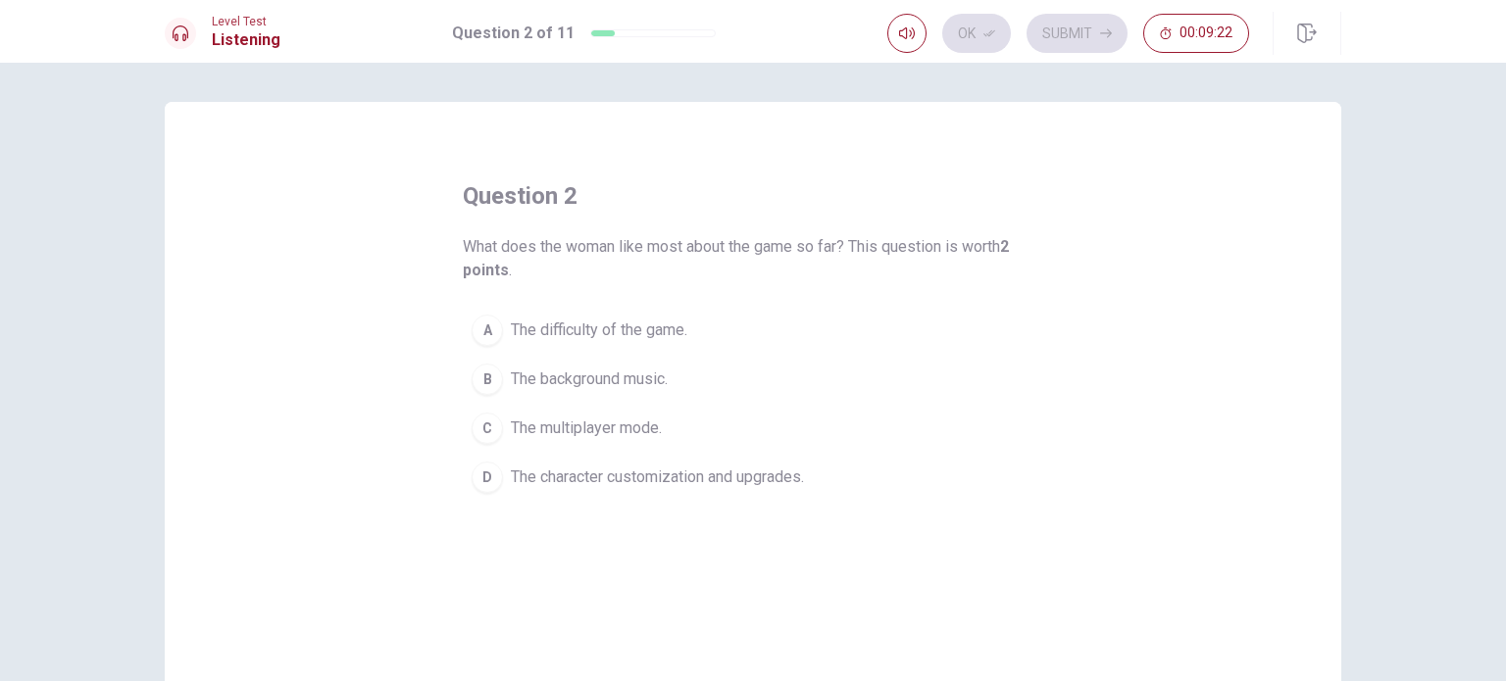
click at [558, 471] on span "The character customization and upgrades." at bounding box center [657, 478] width 293 height 24
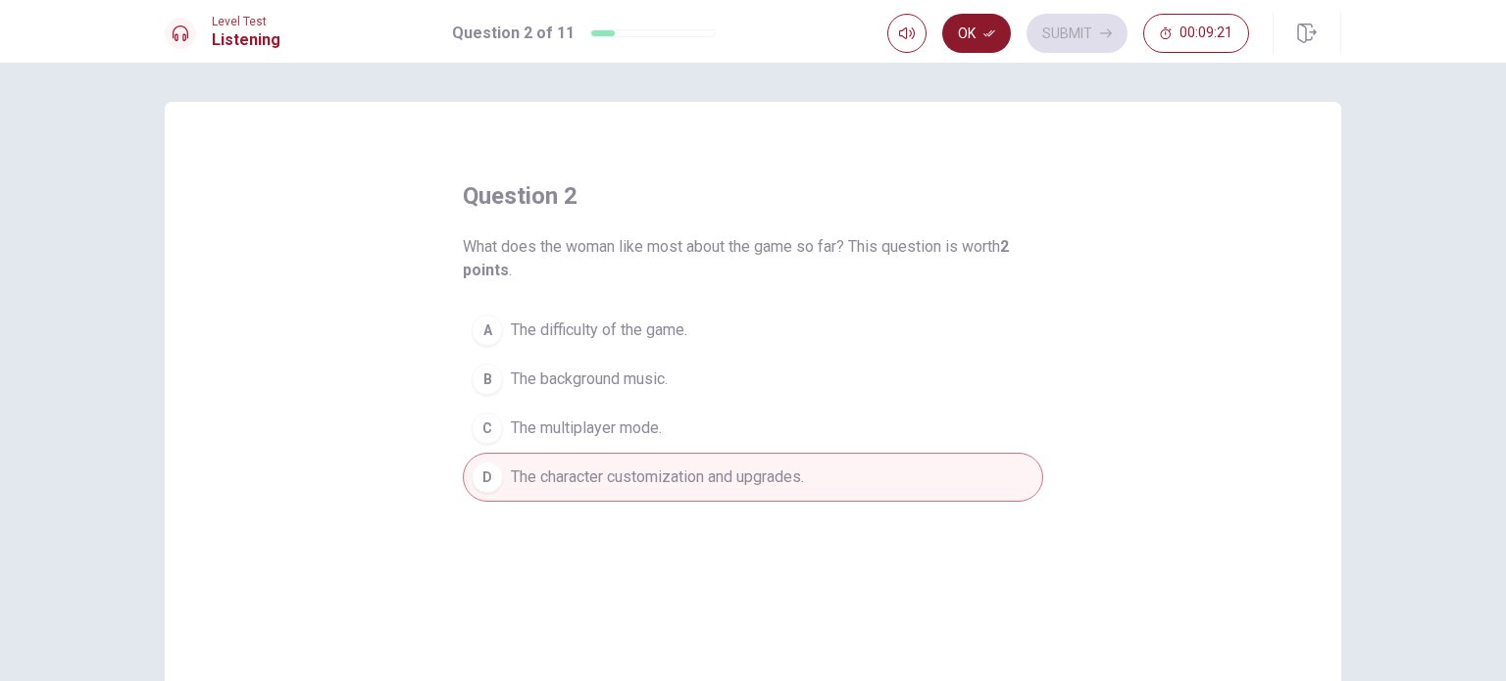
click at [974, 45] on button "Ok" at bounding box center [976, 33] width 69 height 39
click at [1058, 8] on div "Level Test Listening Question 2 of 11 Ok Submit 00:09:20" at bounding box center [753, 31] width 1506 height 63
click at [1058, 31] on button "Submit" at bounding box center [1076, 33] width 101 height 39
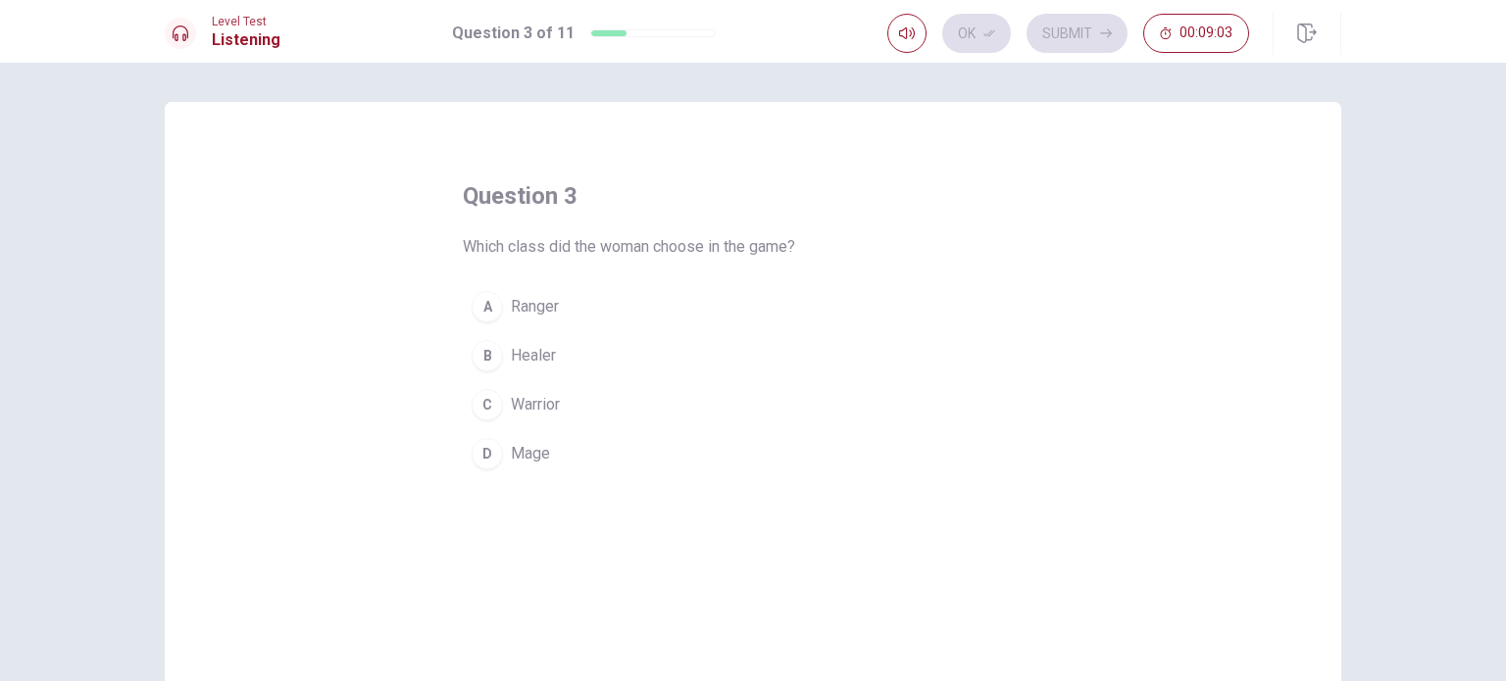
click at [489, 312] on div "A" at bounding box center [487, 306] width 31 height 31
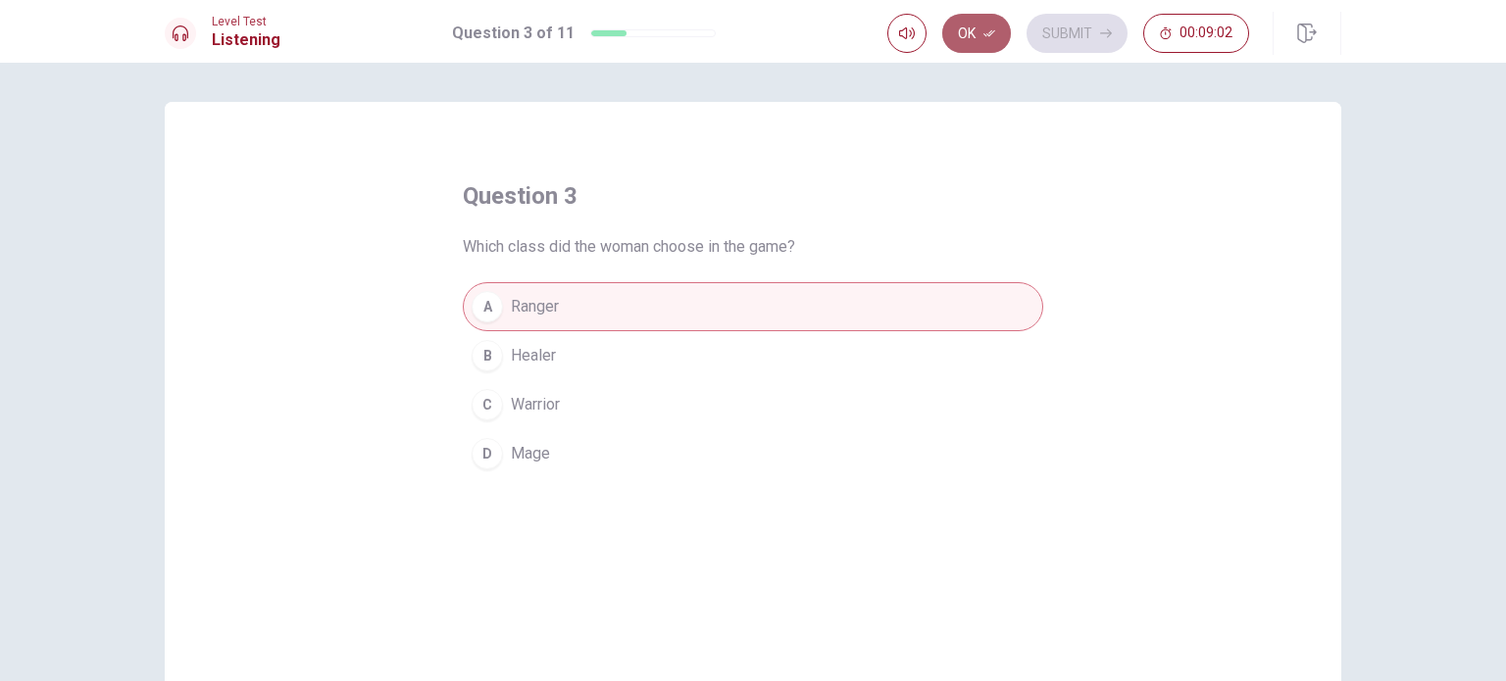
click at [969, 37] on button "Ok" at bounding box center [976, 33] width 69 height 39
click at [1080, 25] on button "Submit" at bounding box center [1076, 33] width 101 height 39
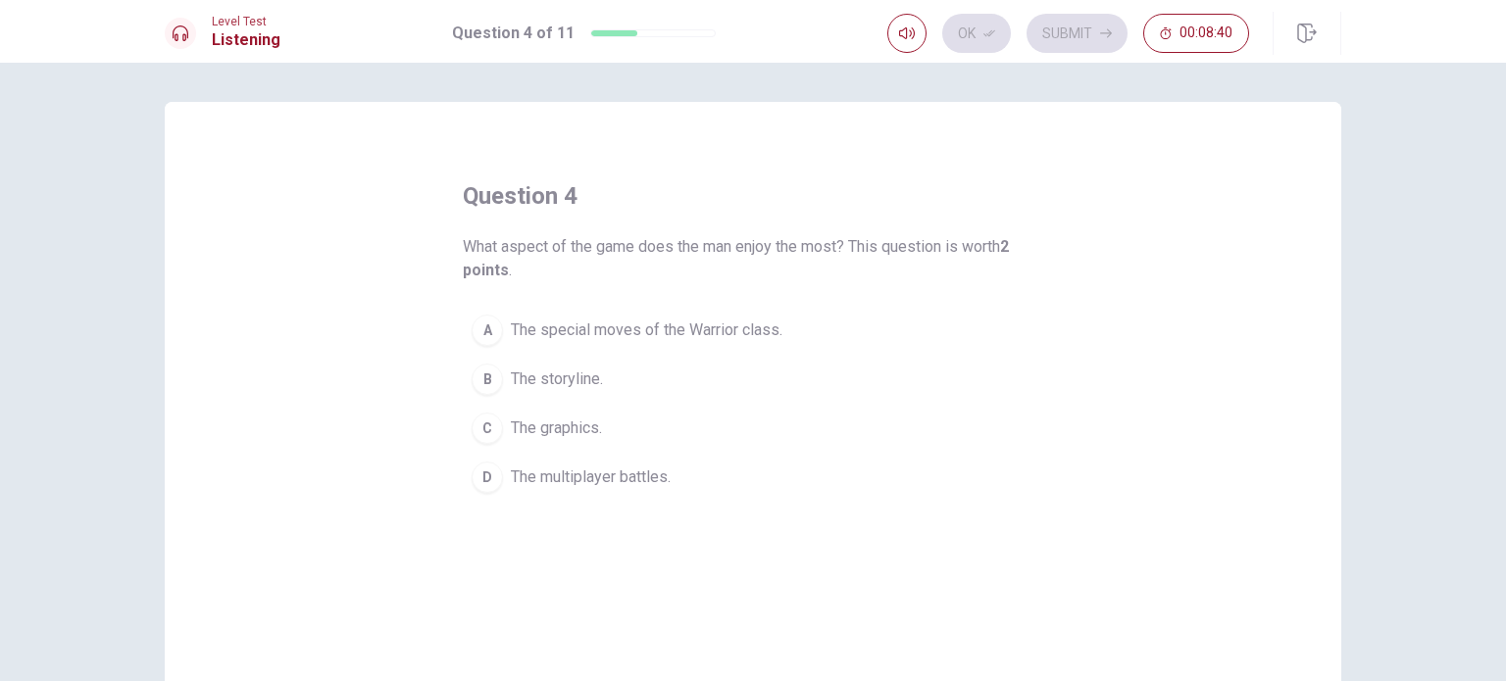
click at [496, 335] on div "A" at bounding box center [487, 330] width 31 height 31
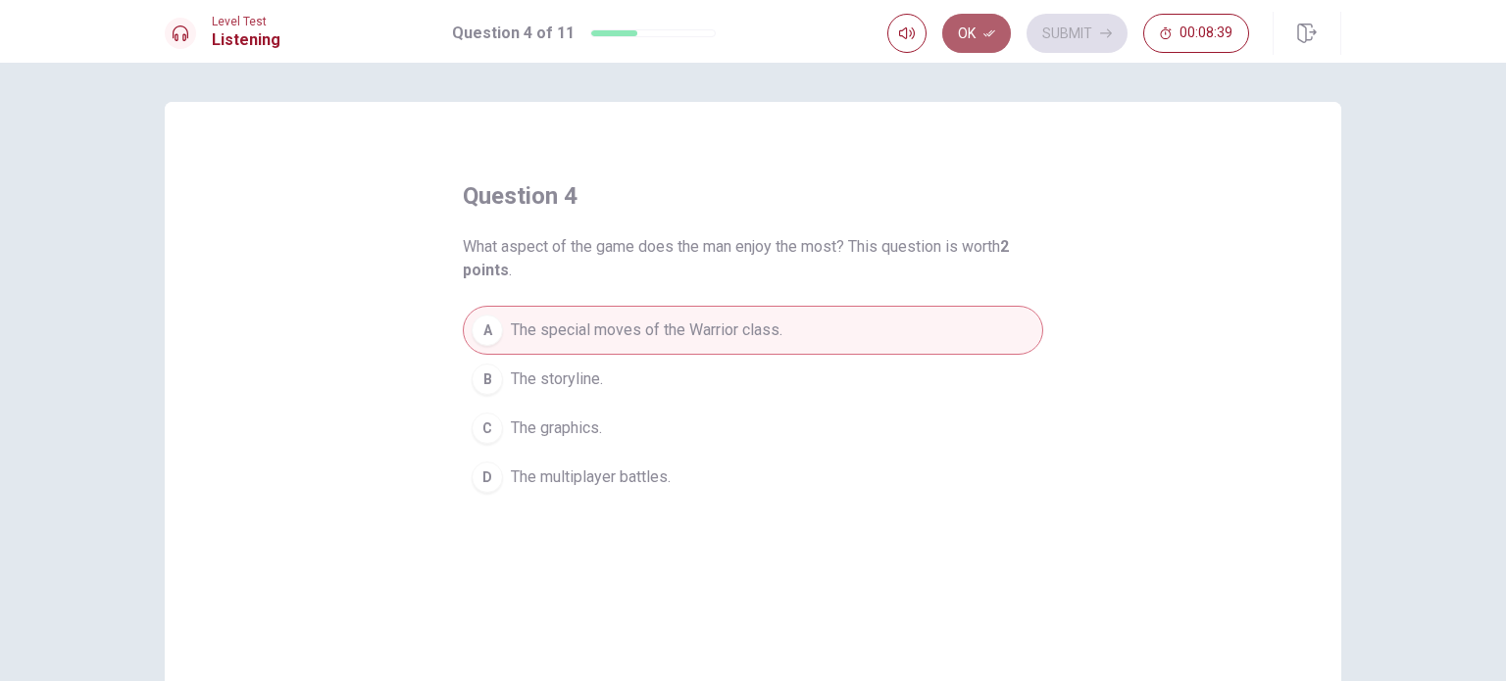
click at [962, 30] on button "Ok" at bounding box center [976, 33] width 69 height 39
click at [1075, 41] on button "Submit" at bounding box center [1076, 33] width 101 height 39
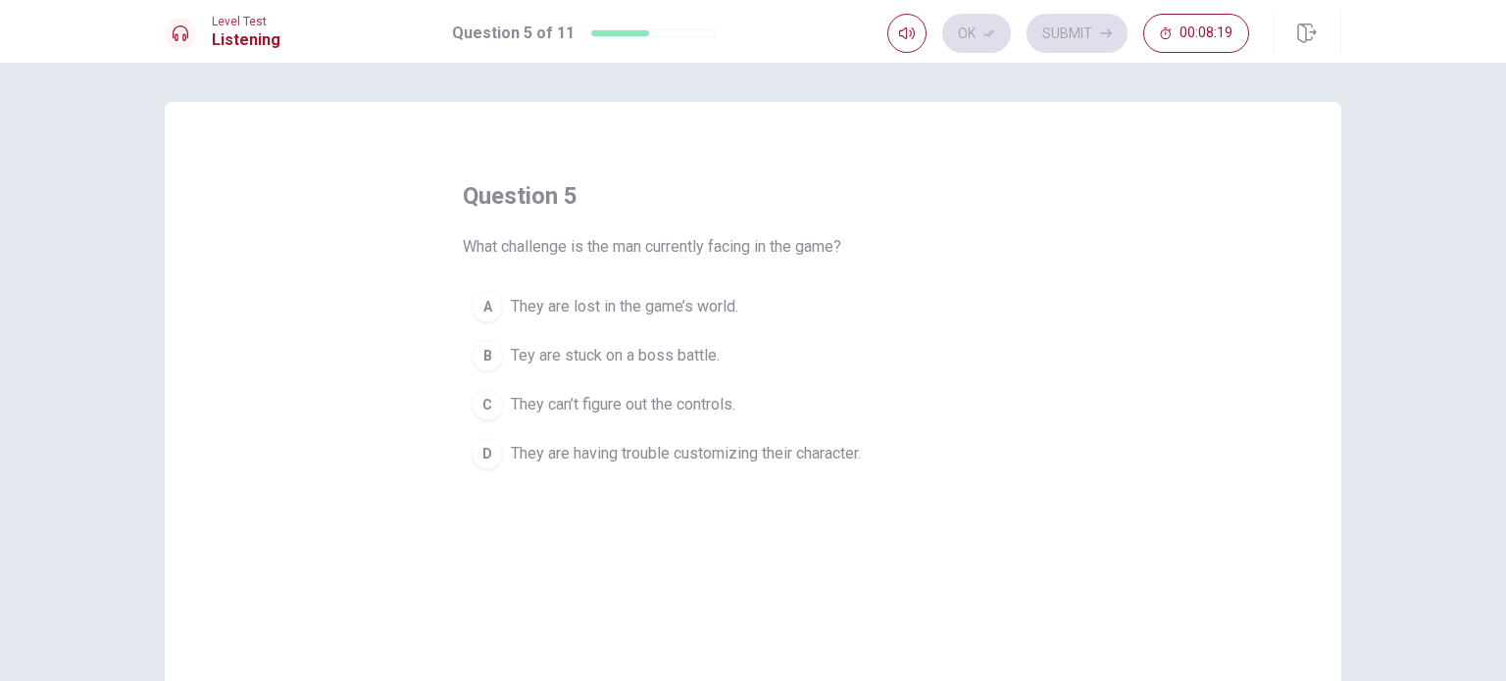
click at [542, 344] on span "Tey are stuck on a boss battle." at bounding box center [615, 356] width 209 height 24
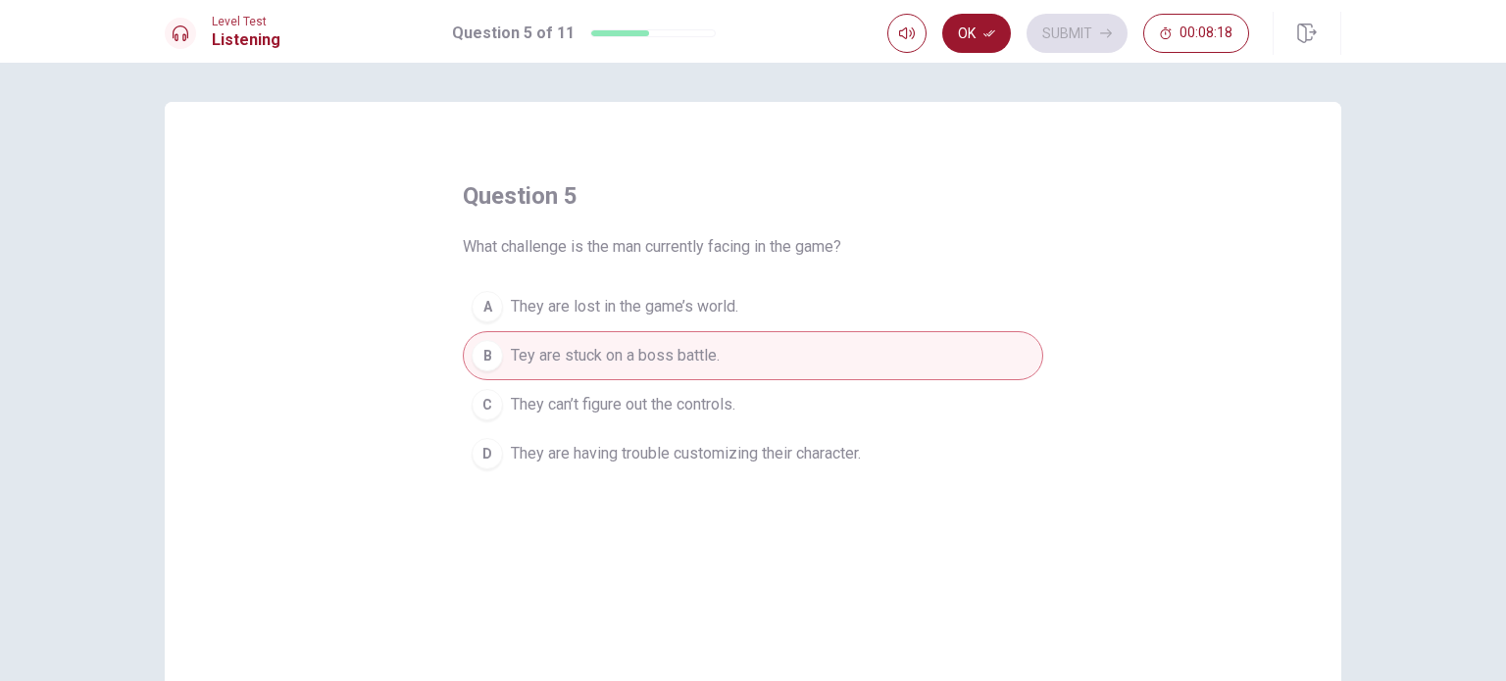
click at [976, 27] on button "Ok" at bounding box center [976, 33] width 69 height 39
click at [1067, 30] on button "Submit" at bounding box center [1076, 33] width 101 height 39
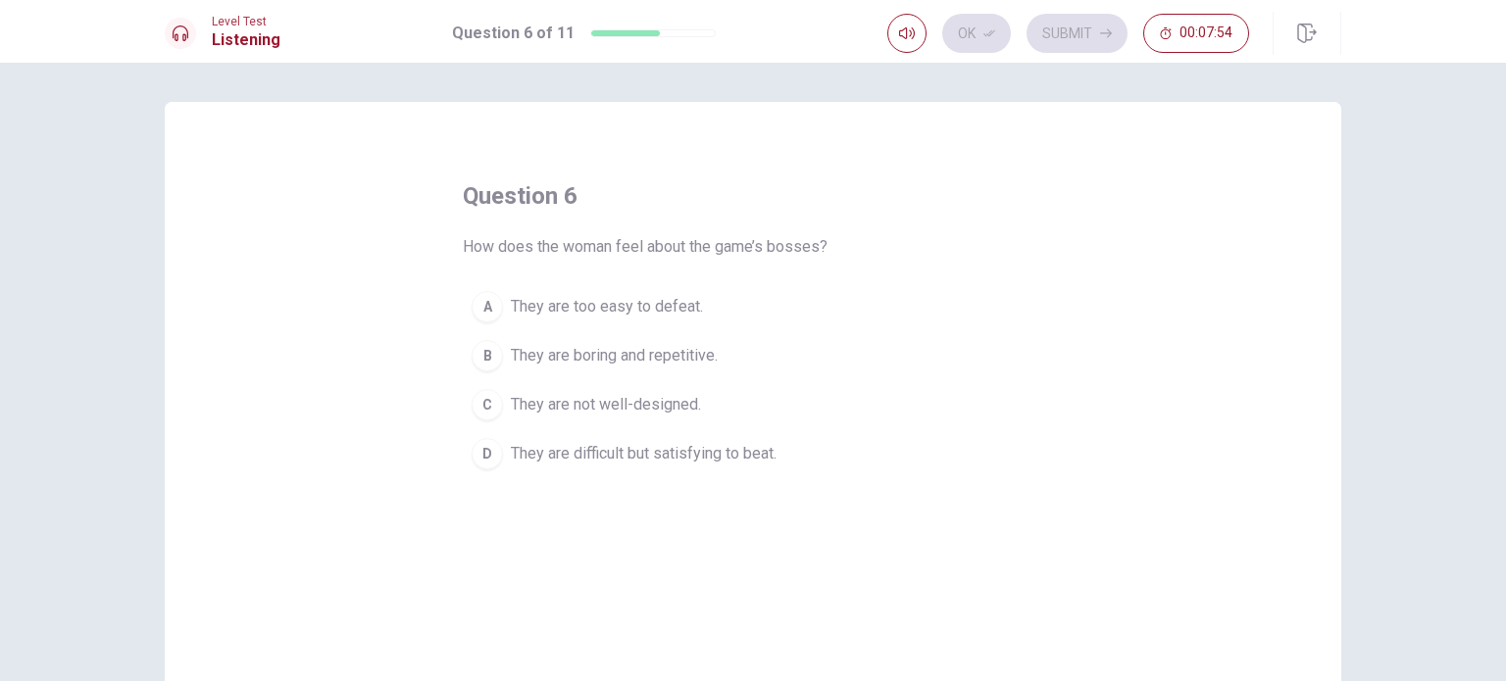
drag, startPoint x: 477, startPoint y: 454, endPoint x: 494, endPoint y: 438, distance: 22.9
click at [475, 454] on div "D" at bounding box center [487, 453] width 31 height 31
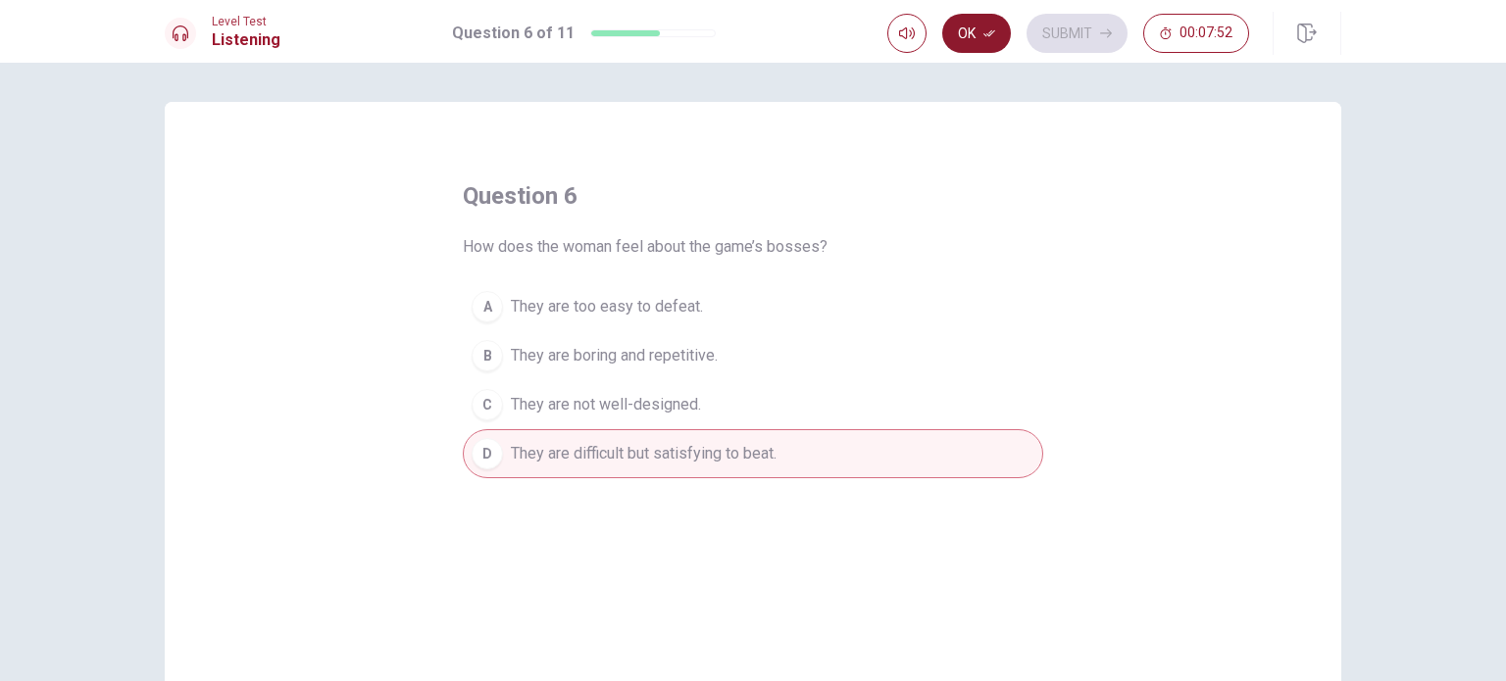
click at [982, 29] on button "Ok" at bounding box center [976, 33] width 69 height 39
click at [1063, 31] on button "Submit" at bounding box center [1076, 33] width 101 height 39
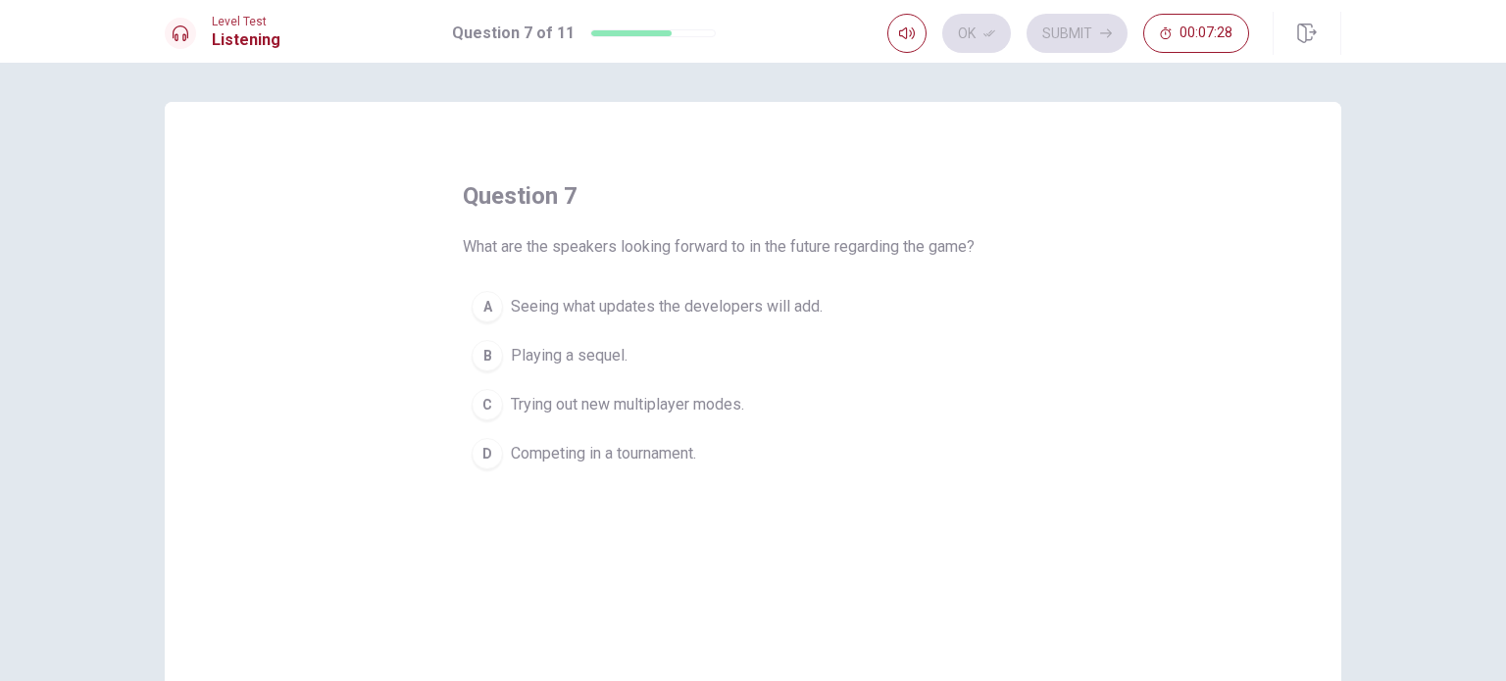
click at [583, 306] on span "Seeing what updates the developers will add." at bounding box center [667, 307] width 312 height 24
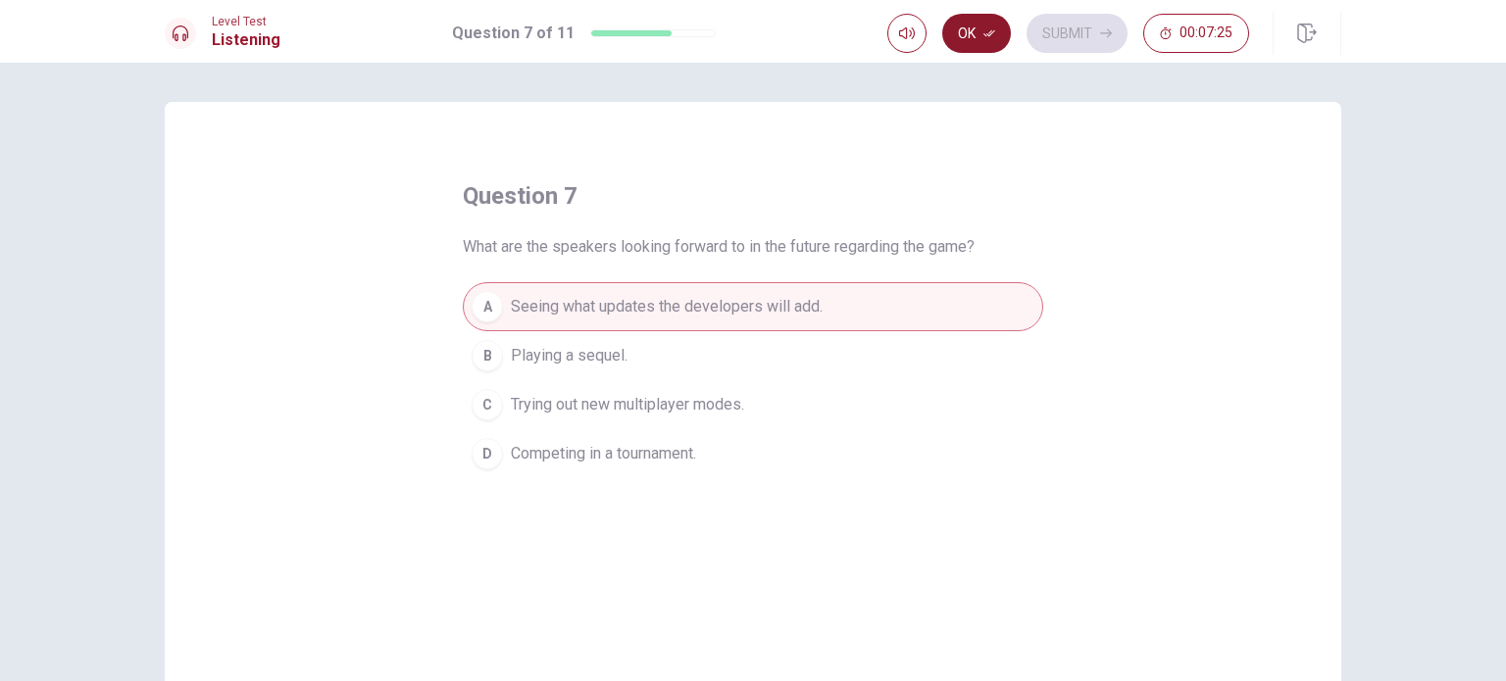
click at [967, 38] on button "Ok" at bounding box center [976, 33] width 69 height 39
click at [1076, 30] on button "Submit" at bounding box center [1076, 33] width 101 height 39
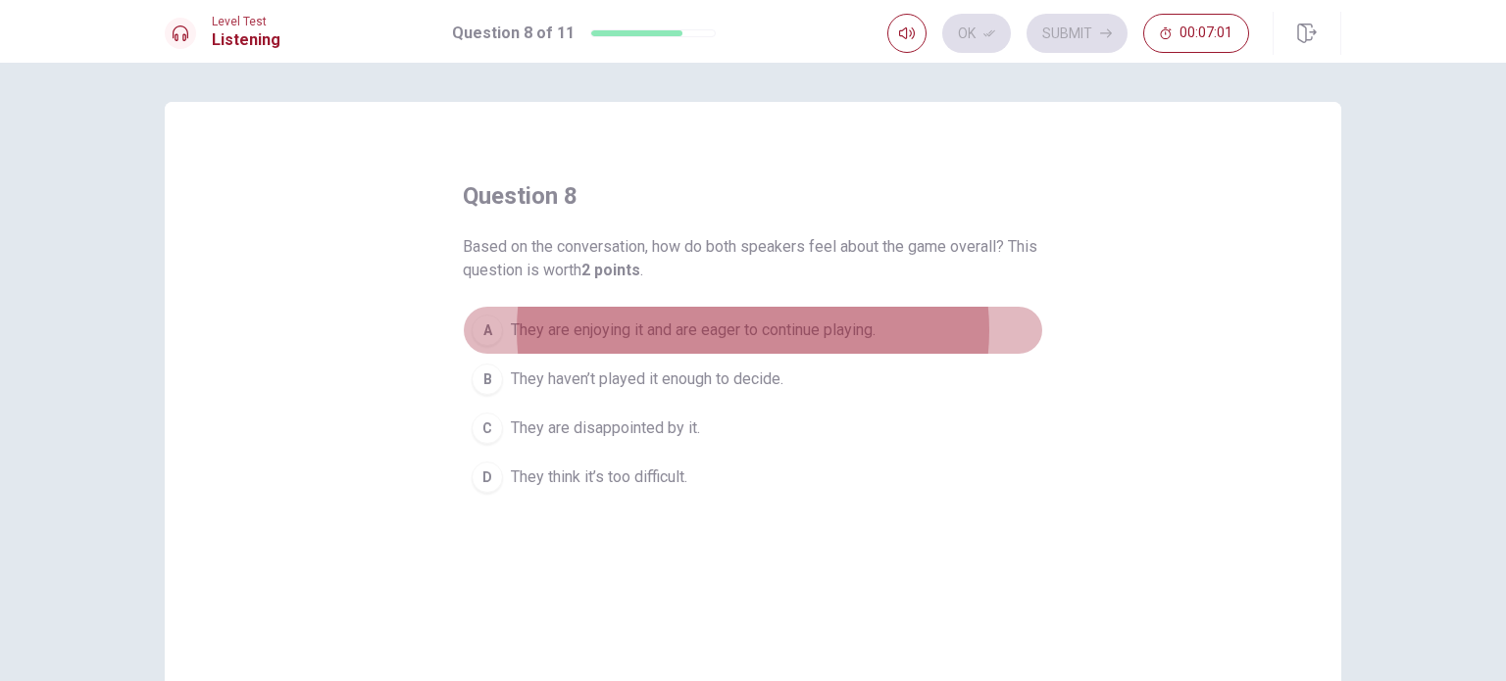
click at [741, 336] on span "They are enjoying it and are eager to continue playing." at bounding box center [693, 331] width 365 height 24
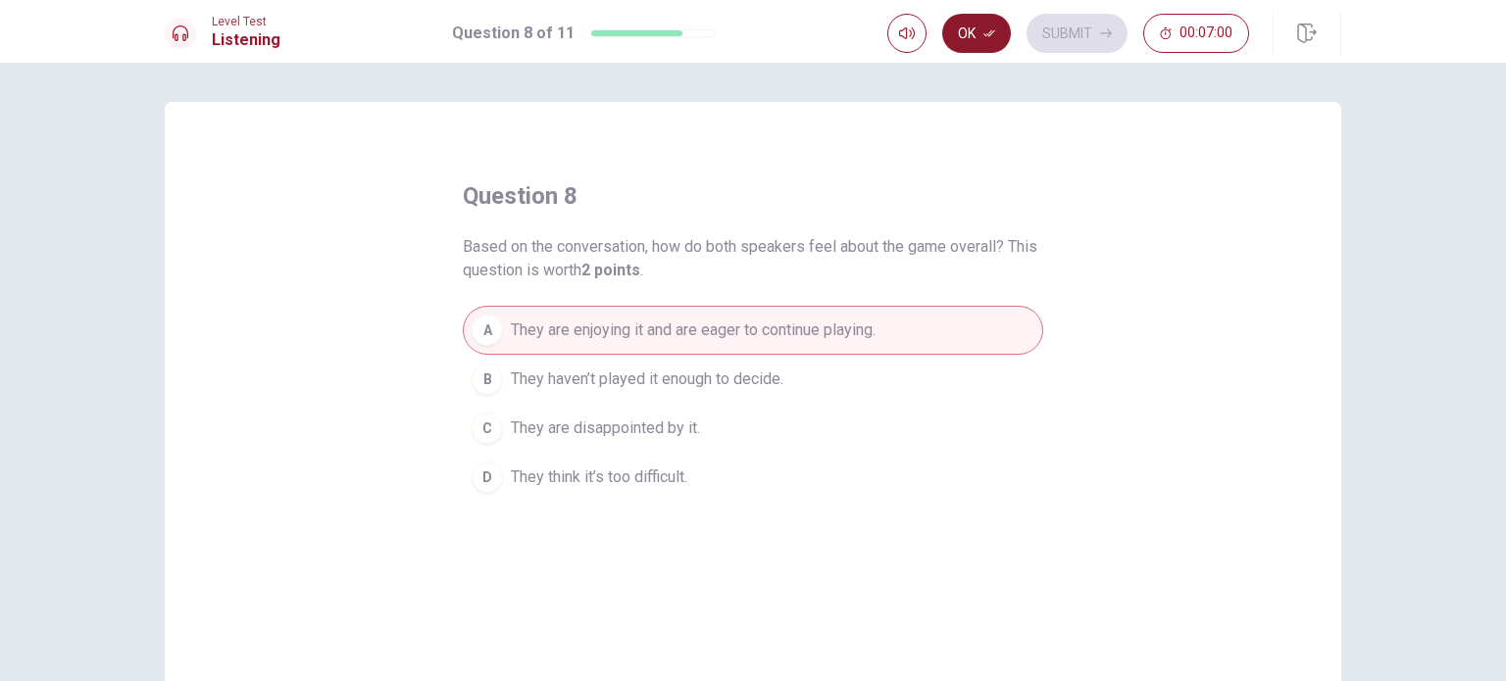
click at [986, 34] on icon "button" at bounding box center [989, 33] width 12 height 7
click at [1058, 29] on button "Submit" at bounding box center [1076, 33] width 101 height 39
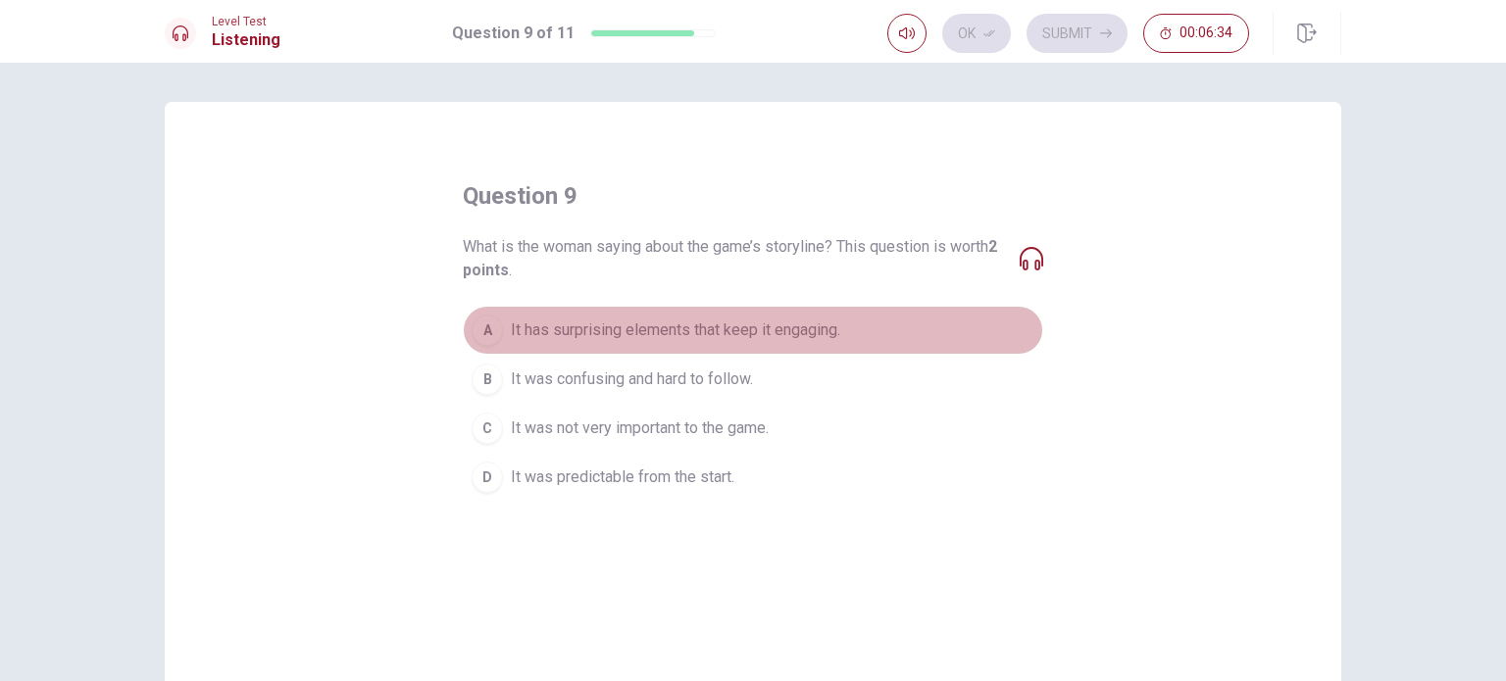
click at [482, 332] on div "A" at bounding box center [487, 330] width 31 height 31
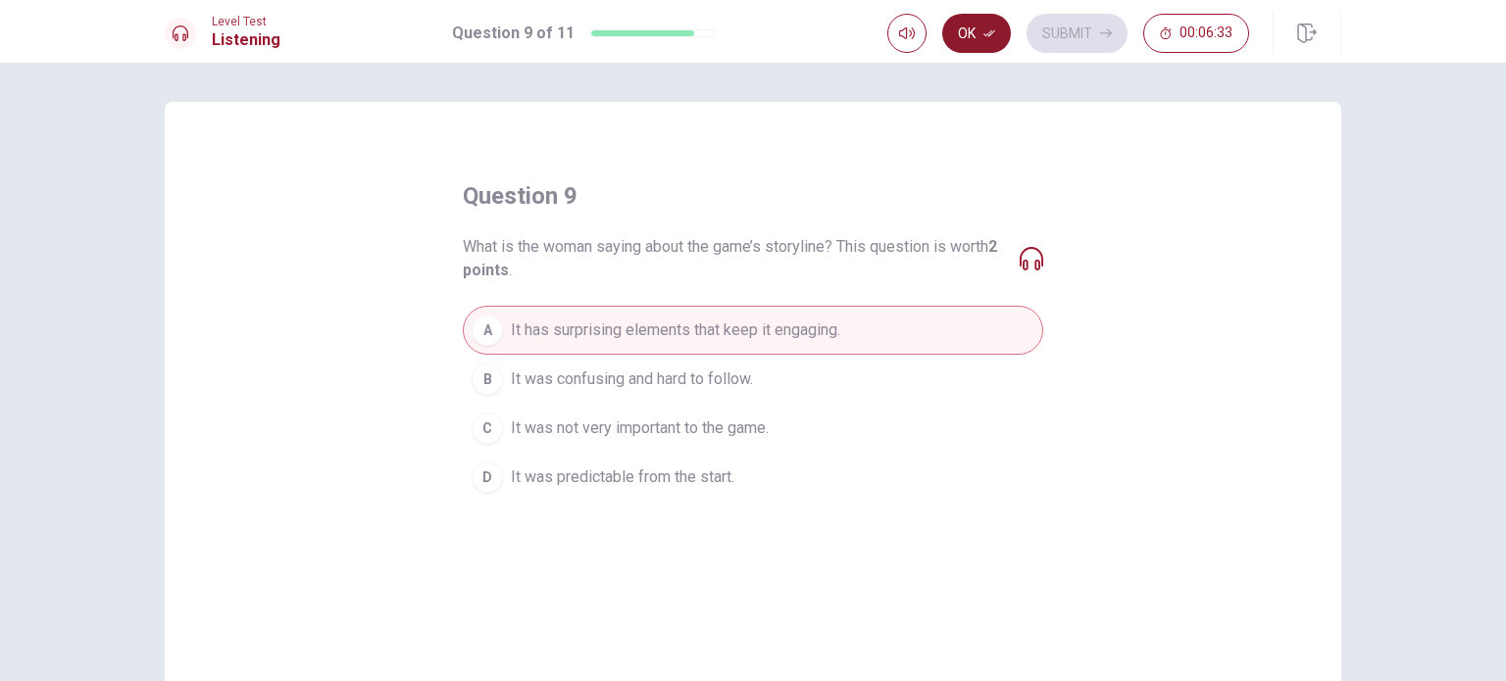
click at [952, 26] on button "Ok" at bounding box center [976, 33] width 69 height 39
click at [1073, 31] on button "Submit" at bounding box center [1076, 33] width 101 height 39
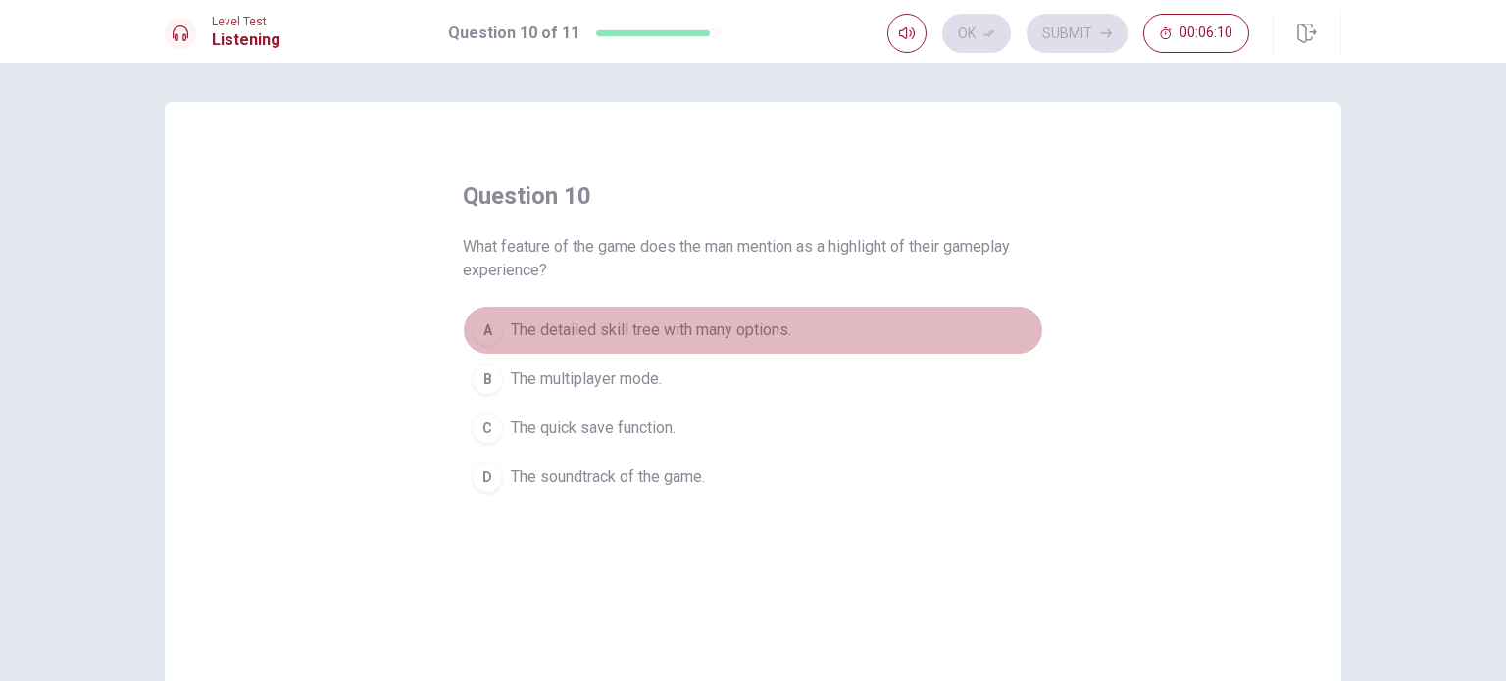
click at [480, 325] on div "A" at bounding box center [487, 330] width 31 height 31
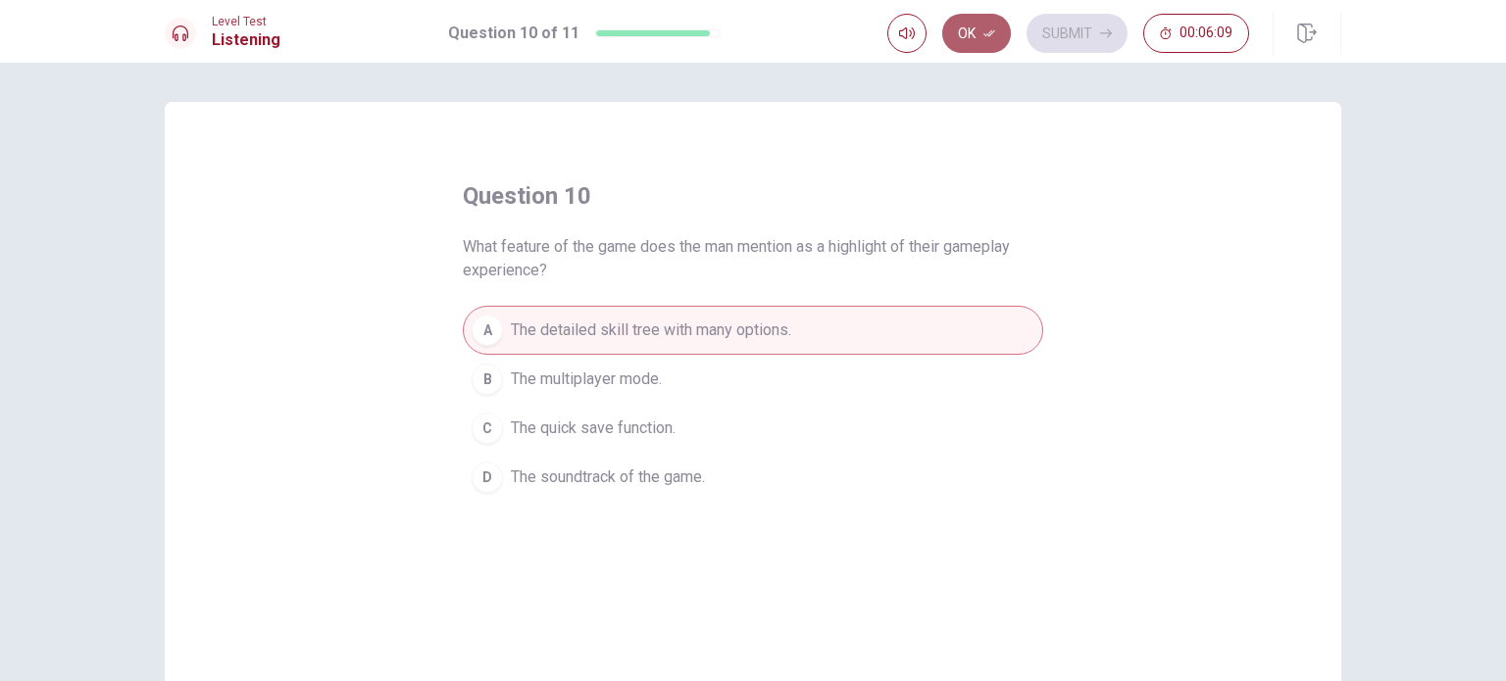
click at [973, 37] on button "Ok" at bounding box center [976, 33] width 69 height 39
click at [1088, 37] on button "Submit" at bounding box center [1076, 33] width 101 height 39
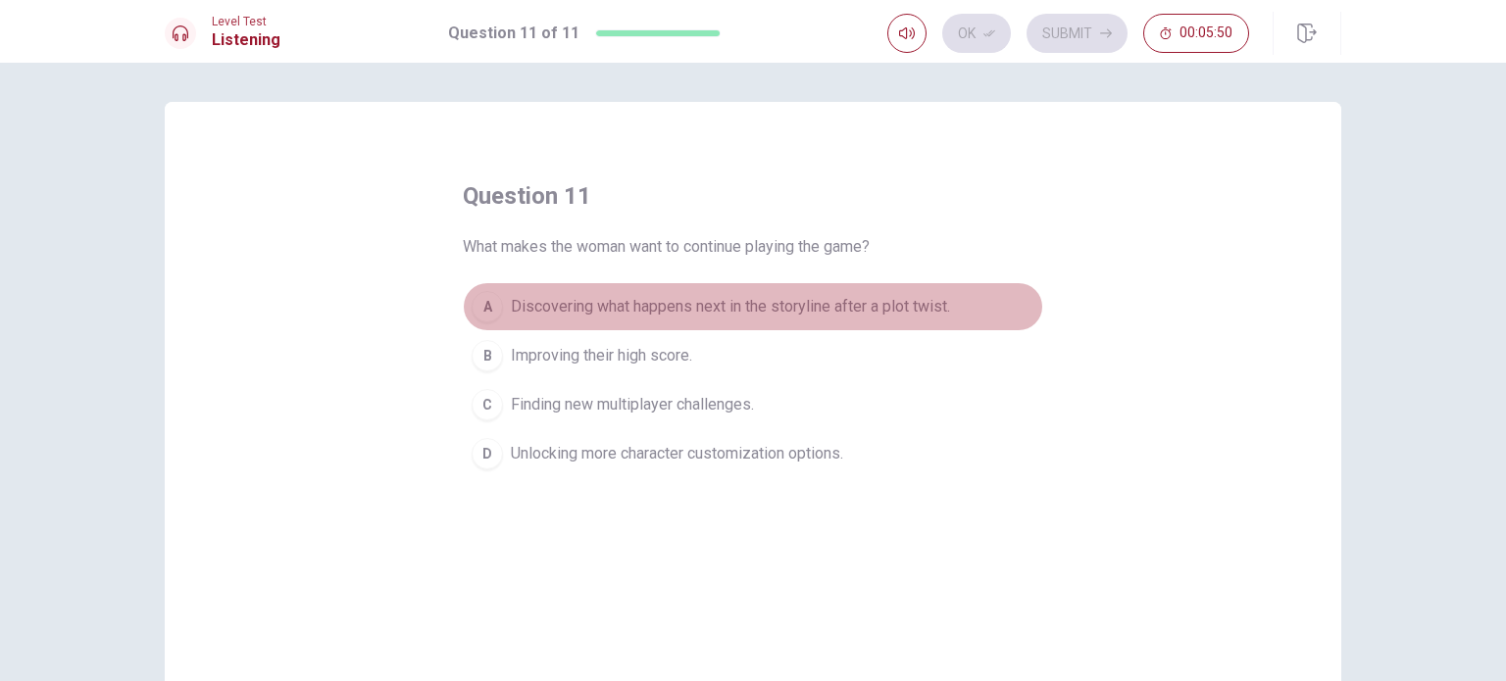
click at [652, 302] on span "Discovering what happens next in the storyline after a plot twist." at bounding box center [730, 307] width 439 height 24
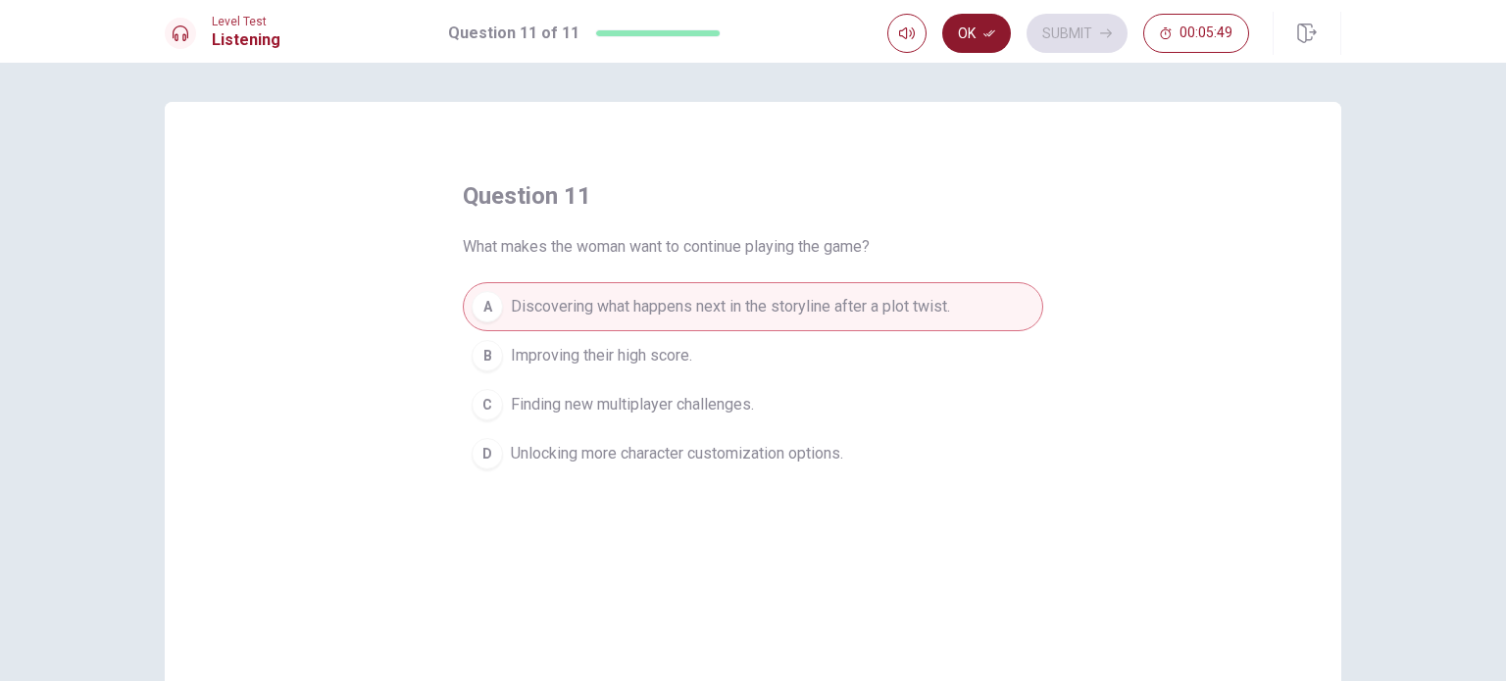
click at [974, 31] on button "Ok" at bounding box center [976, 33] width 69 height 39
click at [1102, 32] on icon "button" at bounding box center [1106, 33] width 12 height 9
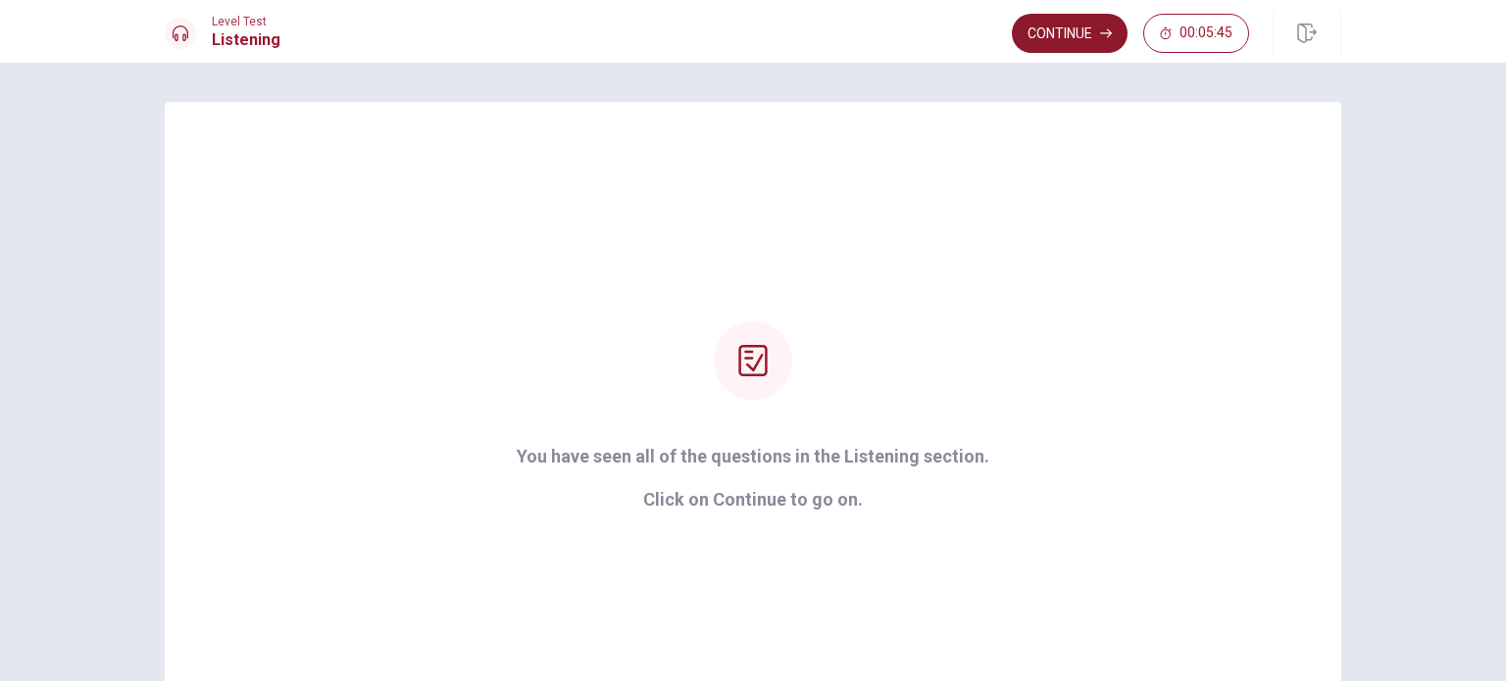
click at [1058, 32] on button "Continue" at bounding box center [1070, 33] width 116 height 39
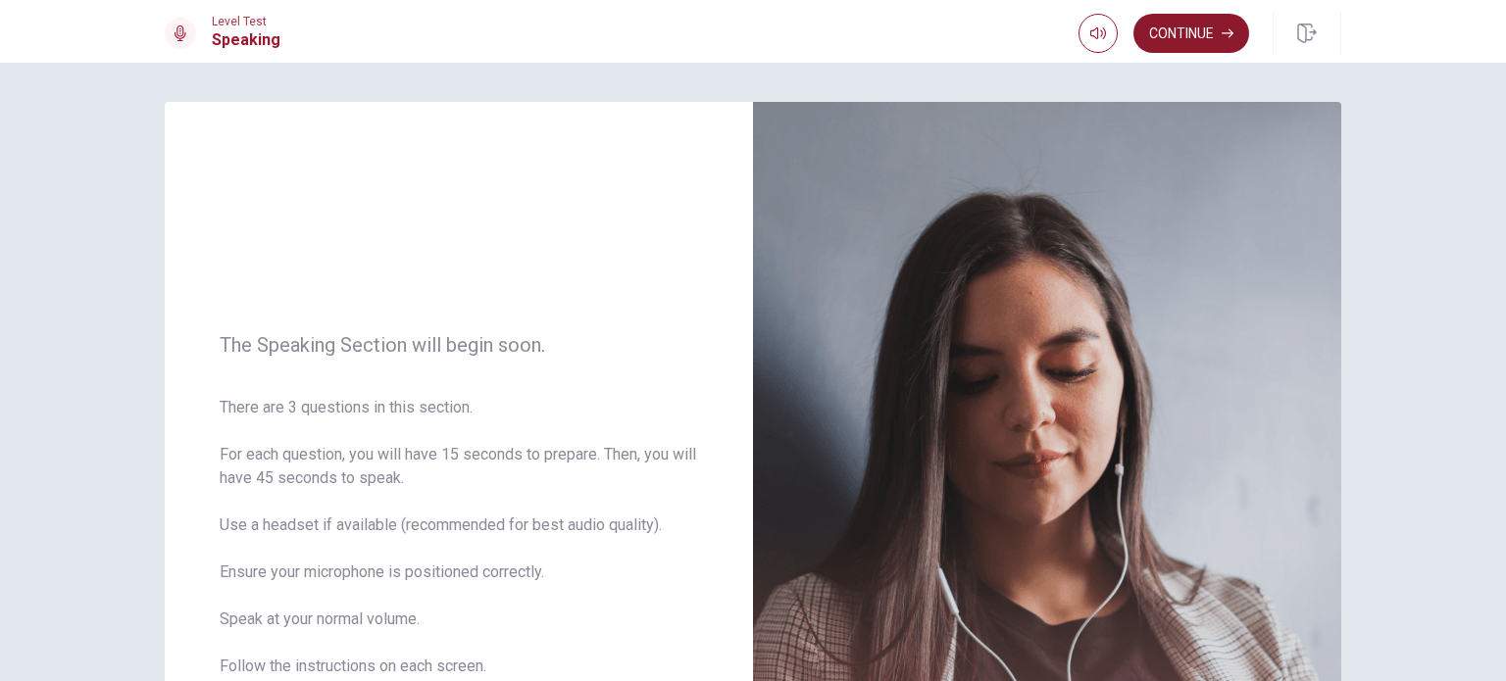
click at [1190, 39] on button "Continue" at bounding box center [1191, 33] width 116 height 39
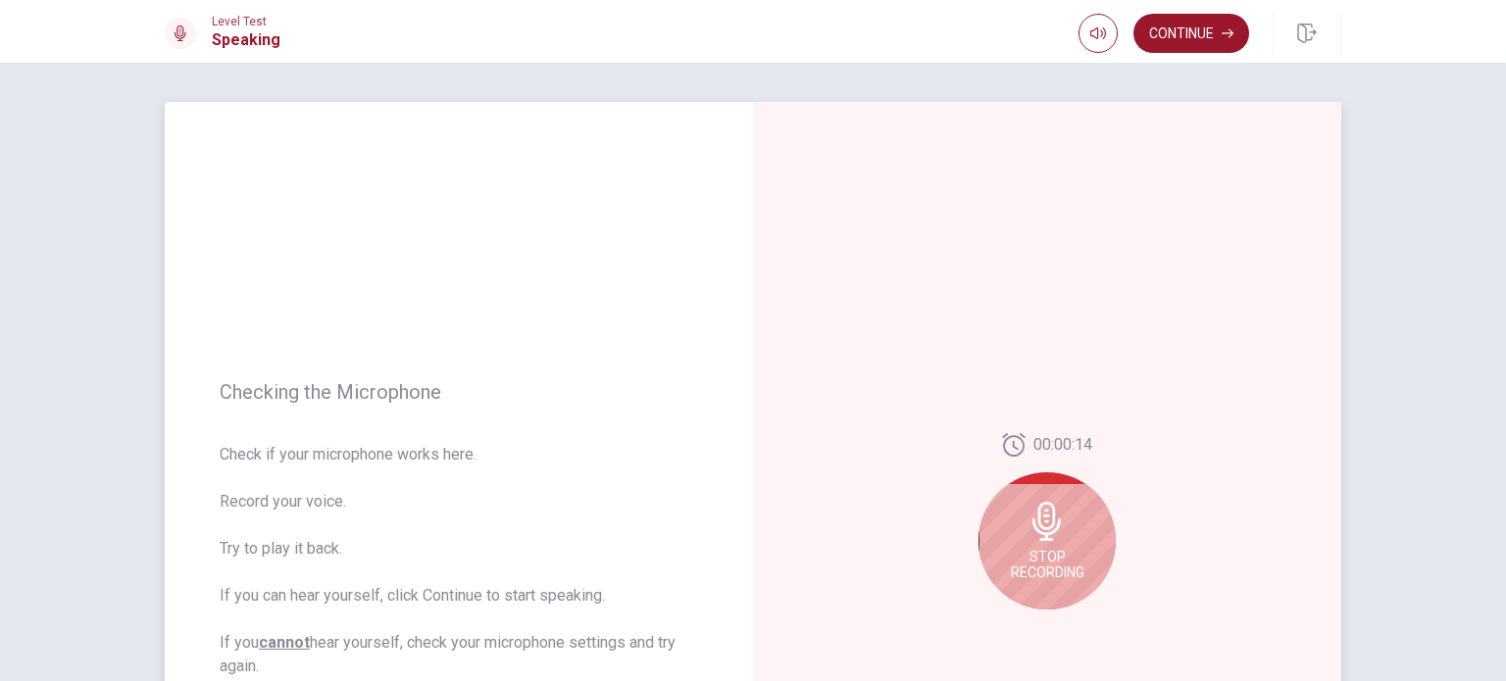
click at [1074, 562] on span "Stop Recording" at bounding box center [1048, 564] width 74 height 31
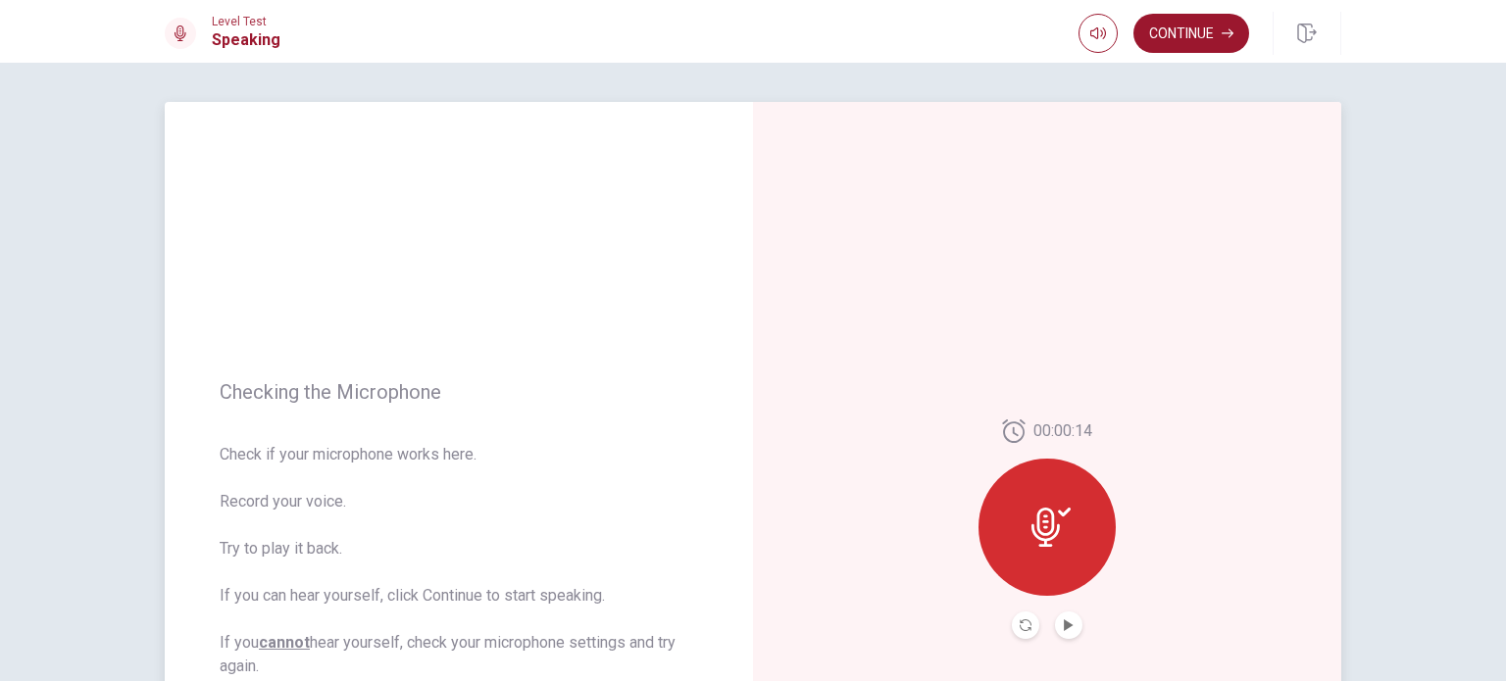
click at [1066, 633] on button "Play Audio" at bounding box center [1068, 625] width 27 height 27
click at [1050, 520] on icon at bounding box center [1050, 527] width 39 height 39
click at [1068, 629] on icon "Play Audio" at bounding box center [1069, 626] width 12 height 12
click at [1046, 521] on icon at bounding box center [1050, 527] width 39 height 39
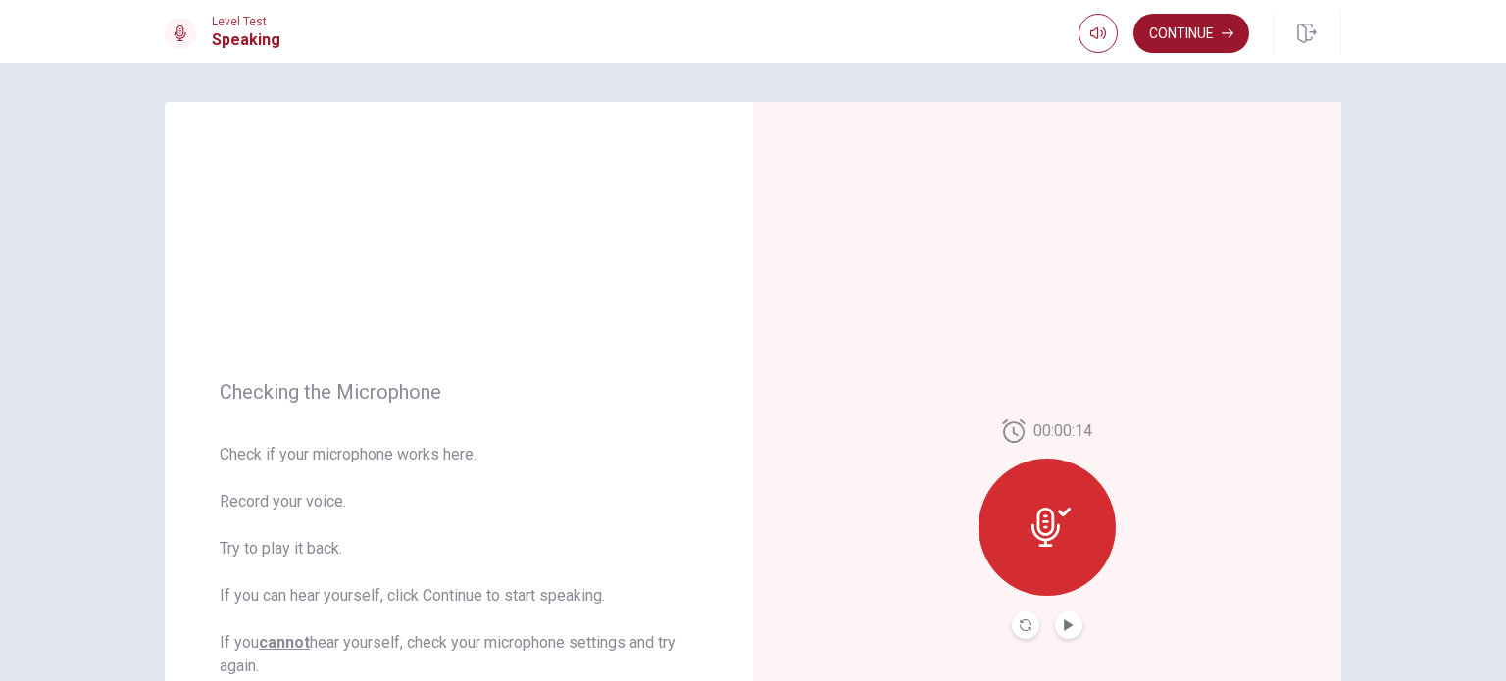
click at [1061, 501] on div at bounding box center [1046, 527] width 137 height 137
click at [1079, 528] on div at bounding box center [1046, 527] width 137 height 137
click at [1043, 505] on div at bounding box center [1046, 527] width 137 height 137
click at [1071, 624] on button "Play Audio" at bounding box center [1068, 625] width 27 height 27
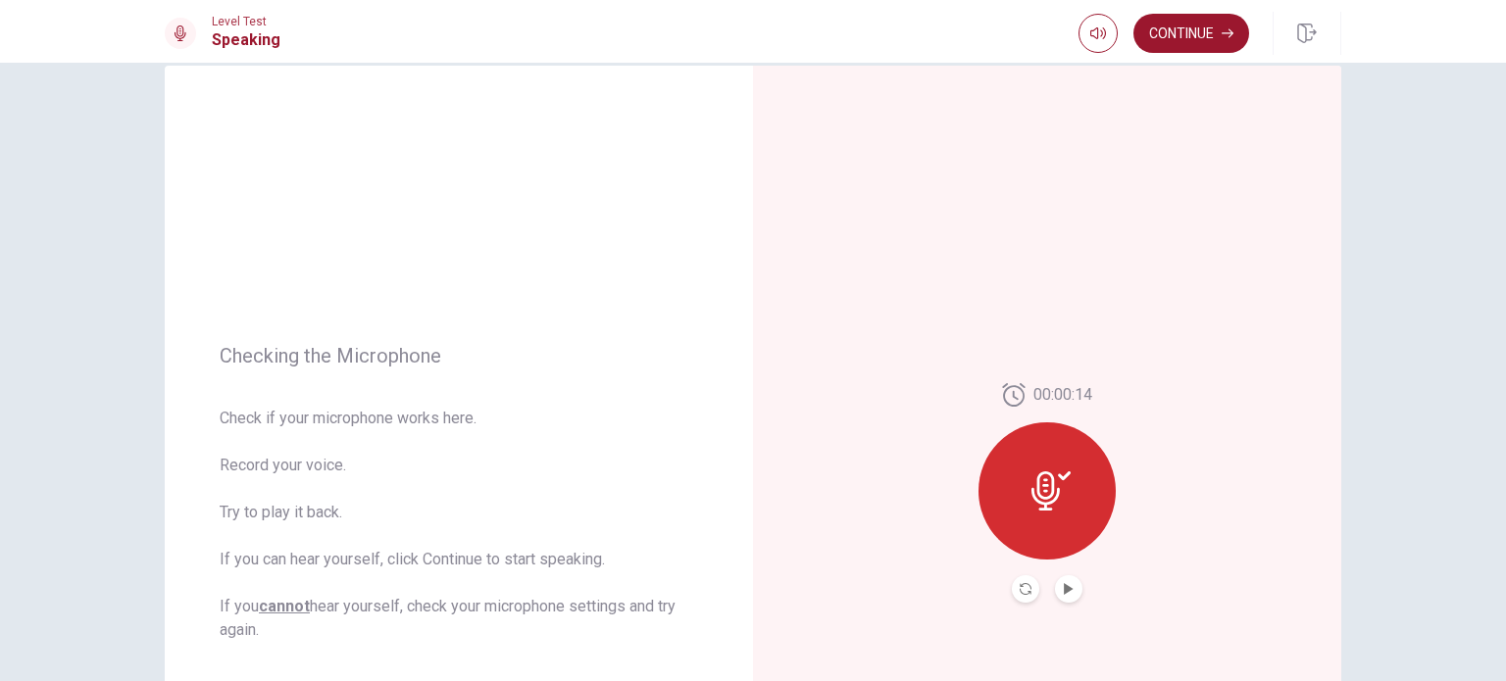
scroll to position [98, 0]
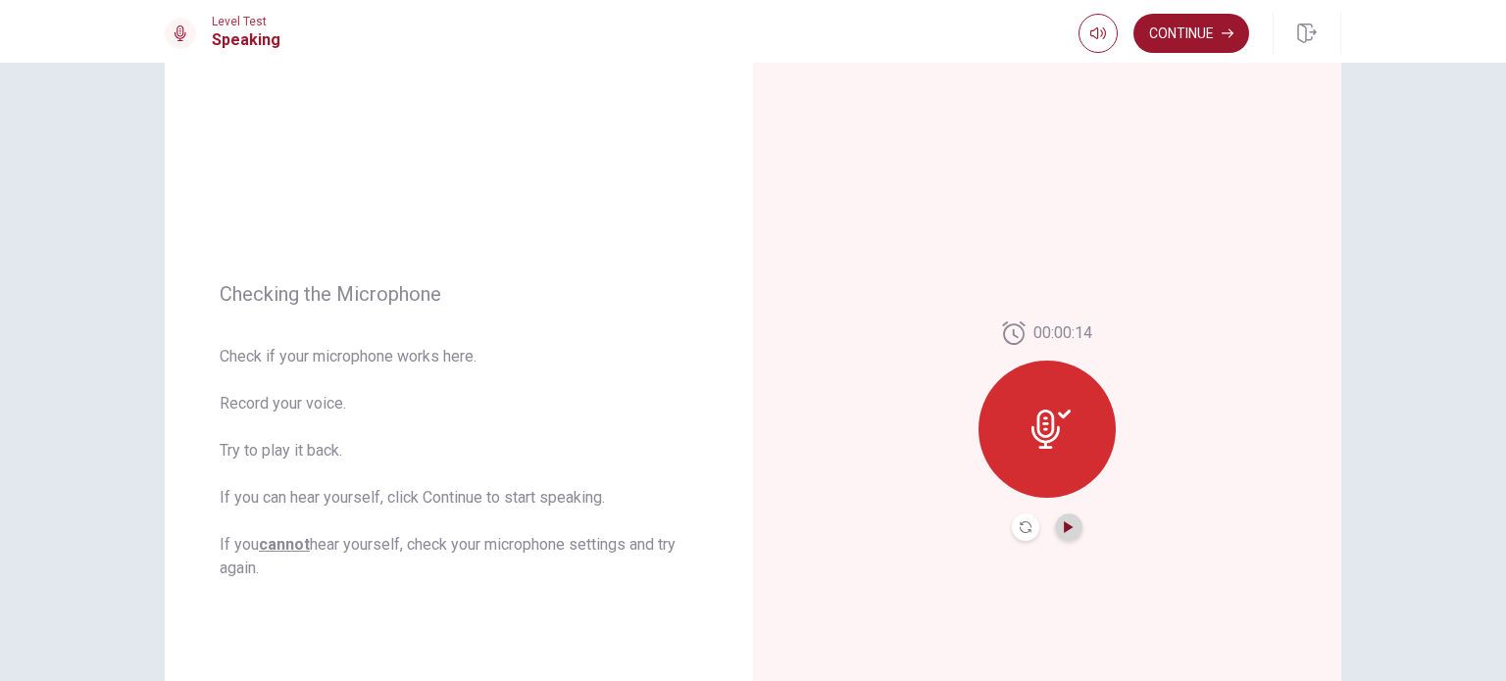
click at [1065, 529] on icon "Play Audio" at bounding box center [1069, 528] width 12 height 12
click at [1067, 520] on button "Play Audio" at bounding box center [1068, 527] width 27 height 27
click at [1064, 526] on icon "Play Audio" at bounding box center [1068, 528] width 9 height 12
click at [1062, 578] on body "This site uses cookies, as explained in our Privacy Policy . If you agree to th…" at bounding box center [753, 340] width 1506 height 681
click at [989, 528] on div "00:00:14" at bounding box center [1046, 432] width 137 height 220
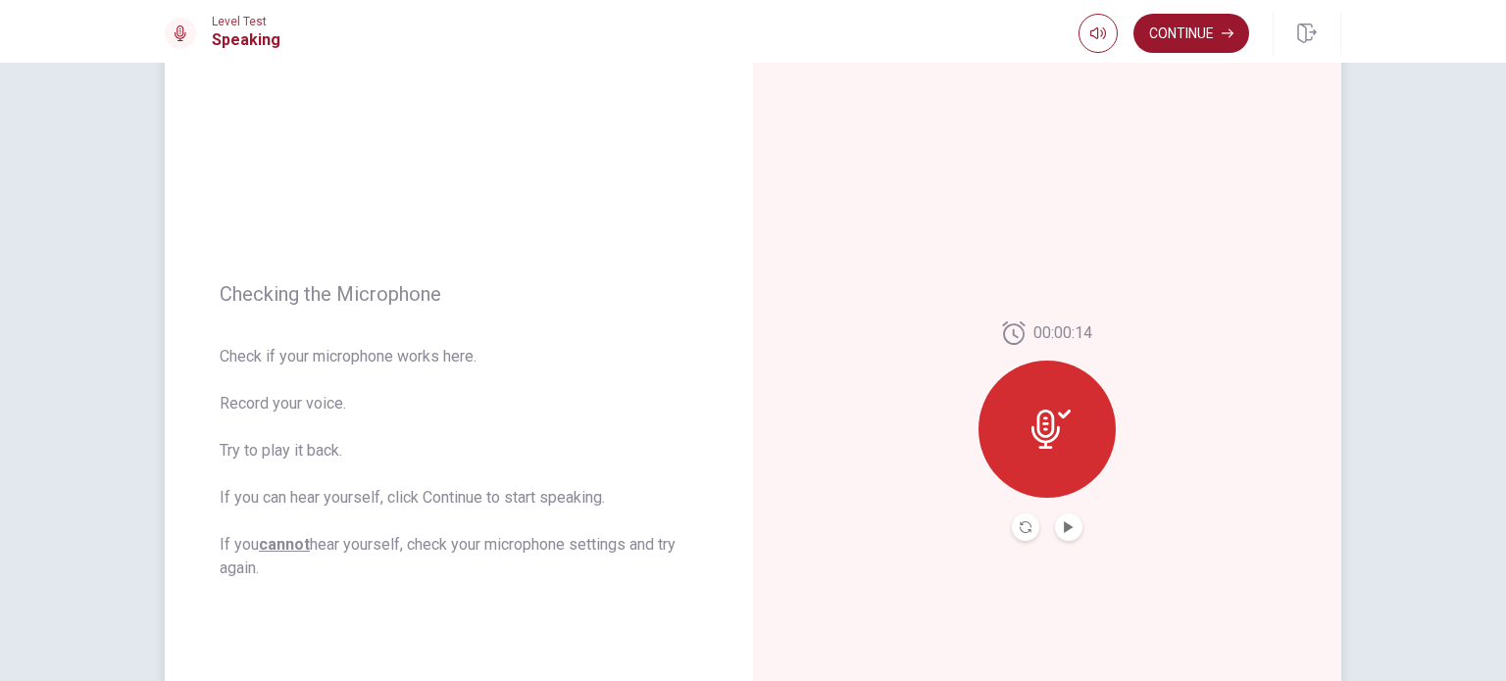
click at [1024, 521] on button "Record Again" at bounding box center [1025, 527] width 27 height 27
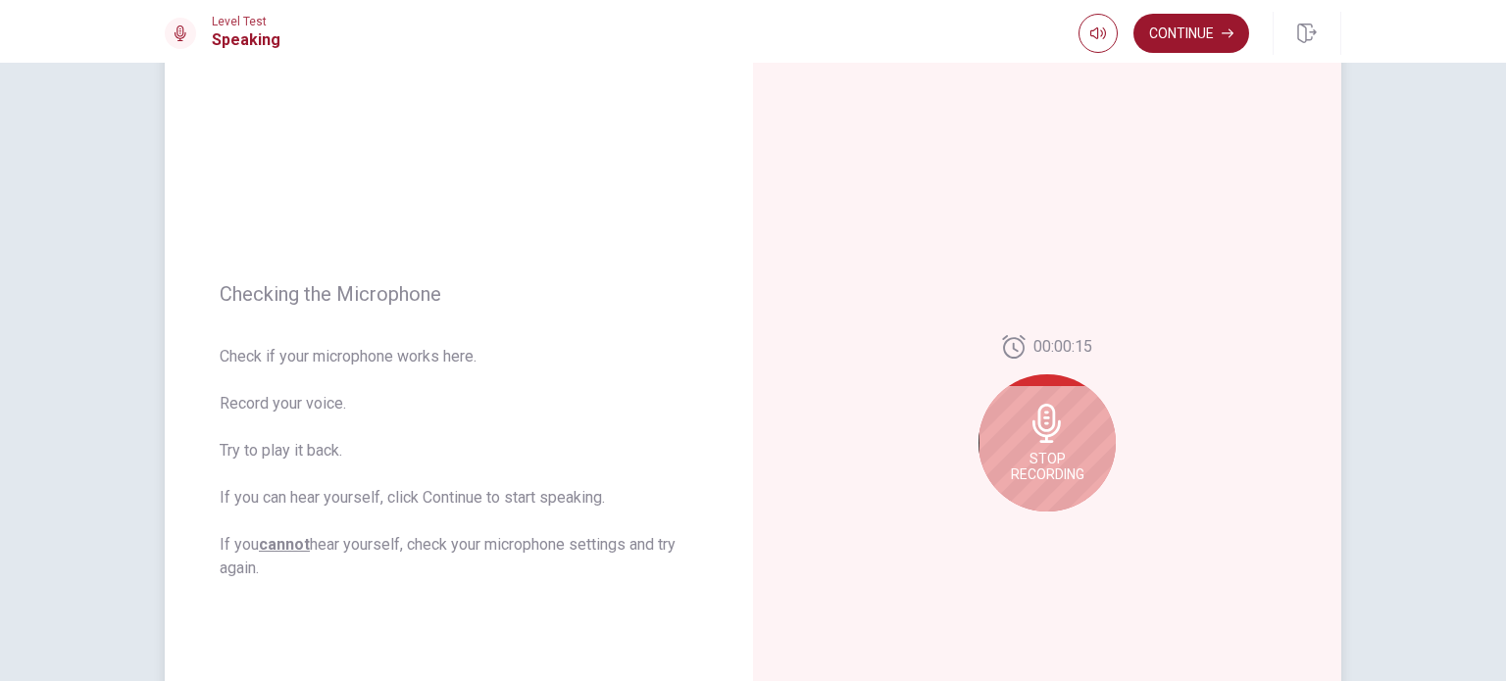
click at [1029, 454] on span "Stop Recording" at bounding box center [1048, 466] width 74 height 31
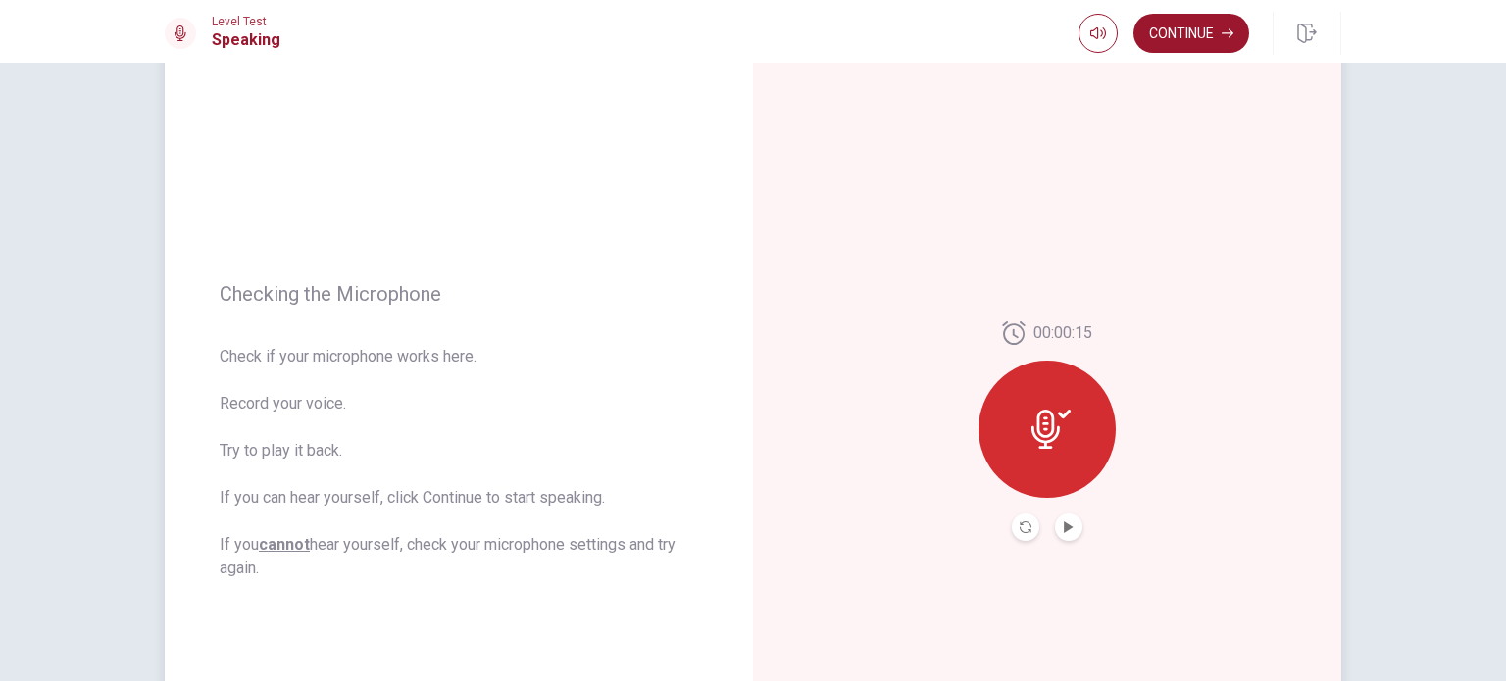
click at [1012, 540] on div at bounding box center [1047, 527] width 71 height 27
click at [1020, 527] on icon "Record Again" at bounding box center [1026, 528] width 12 height 12
click at [1066, 522] on icon "Play Audio" at bounding box center [1069, 528] width 12 height 12
click at [1063, 528] on icon "Pause Audio" at bounding box center [1069, 528] width 12 height 12
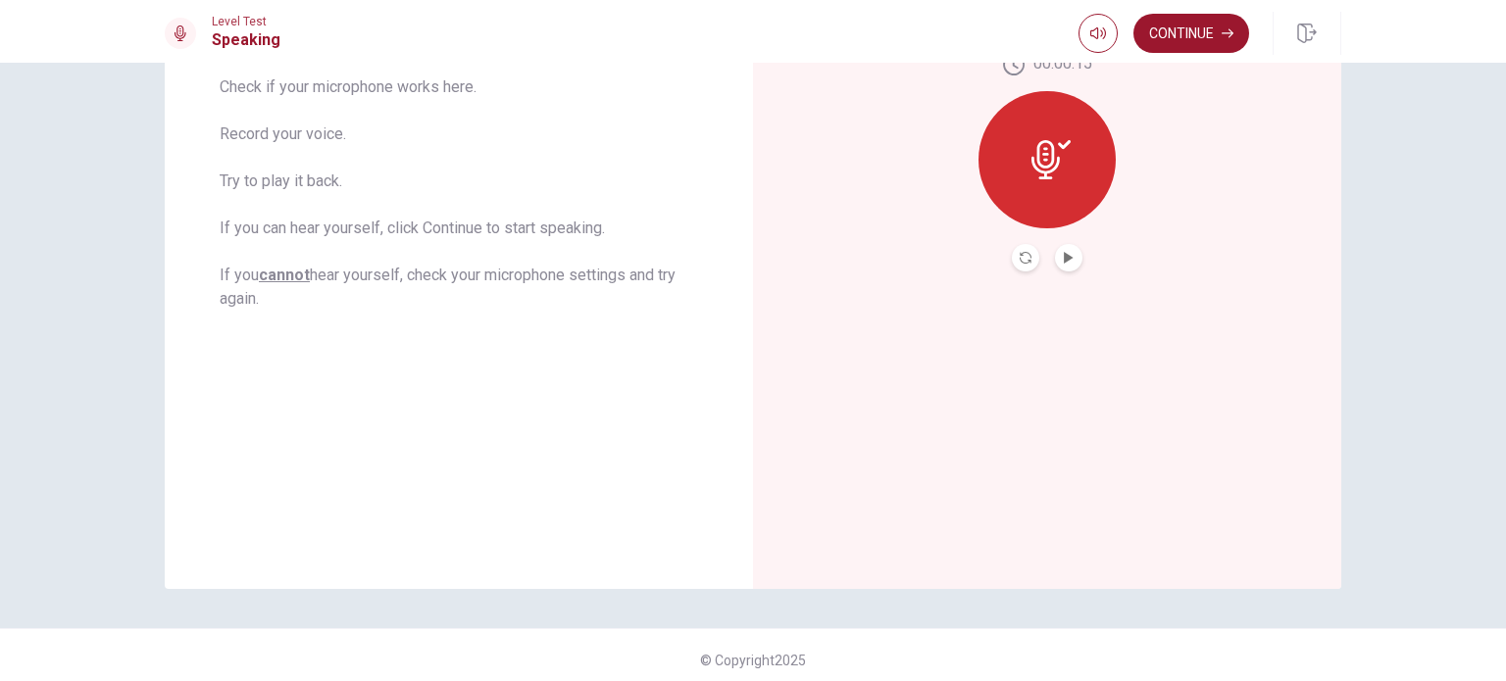
scroll to position [376, 0]
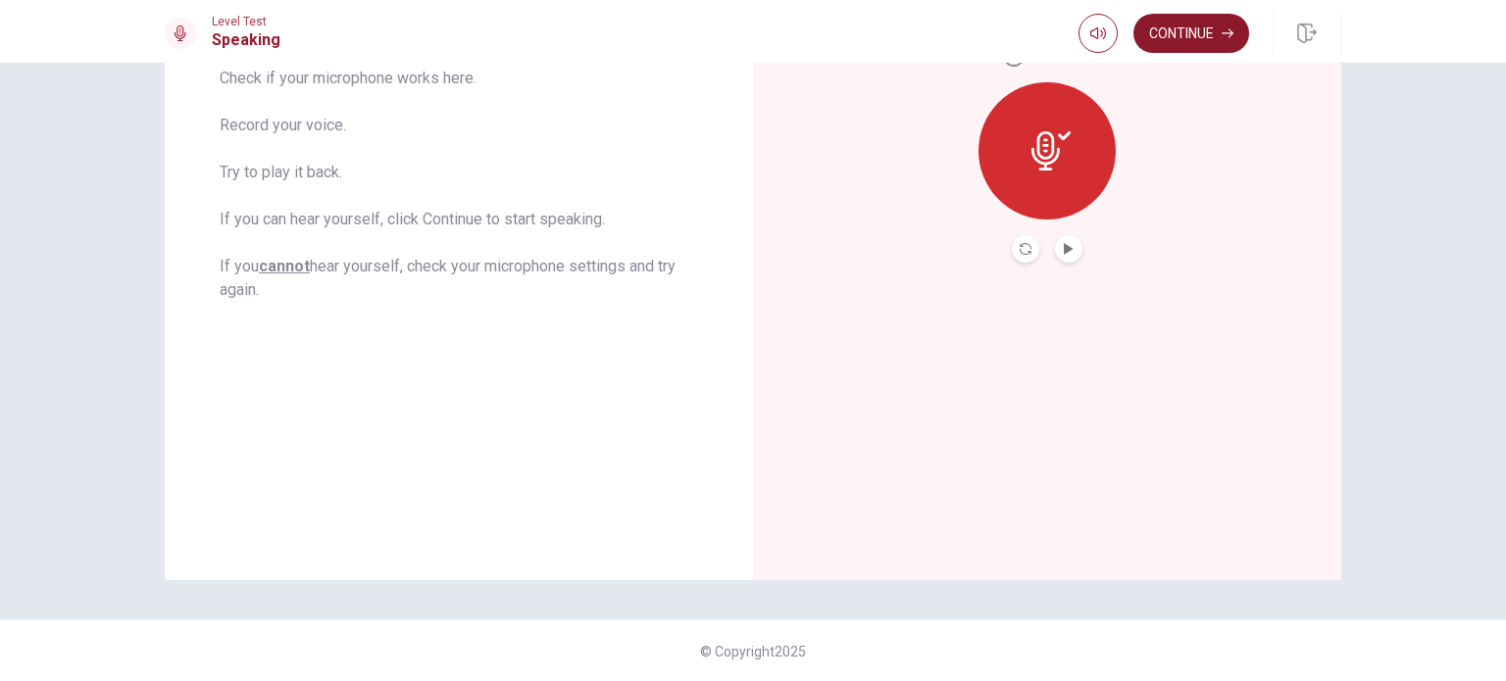
click at [1188, 35] on button "Continue" at bounding box center [1191, 33] width 116 height 39
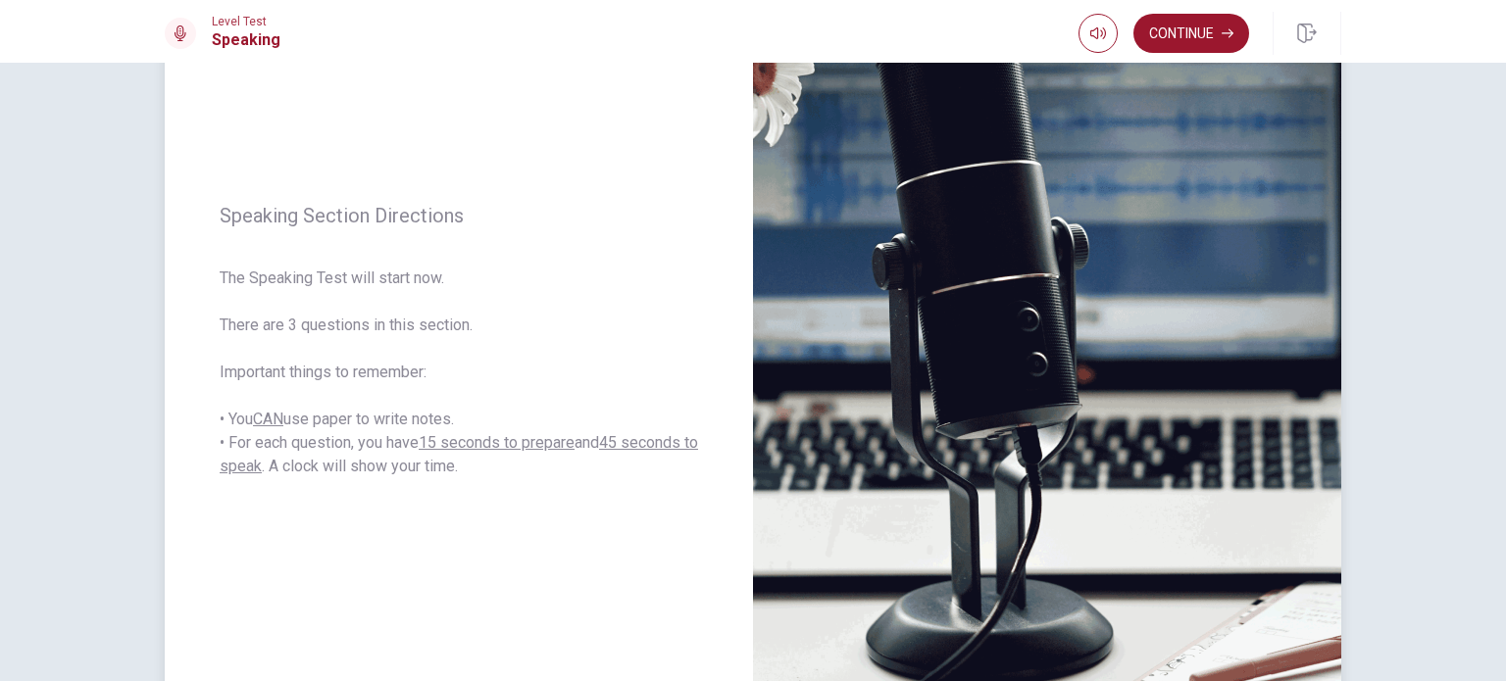
scroll to position [180, 0]
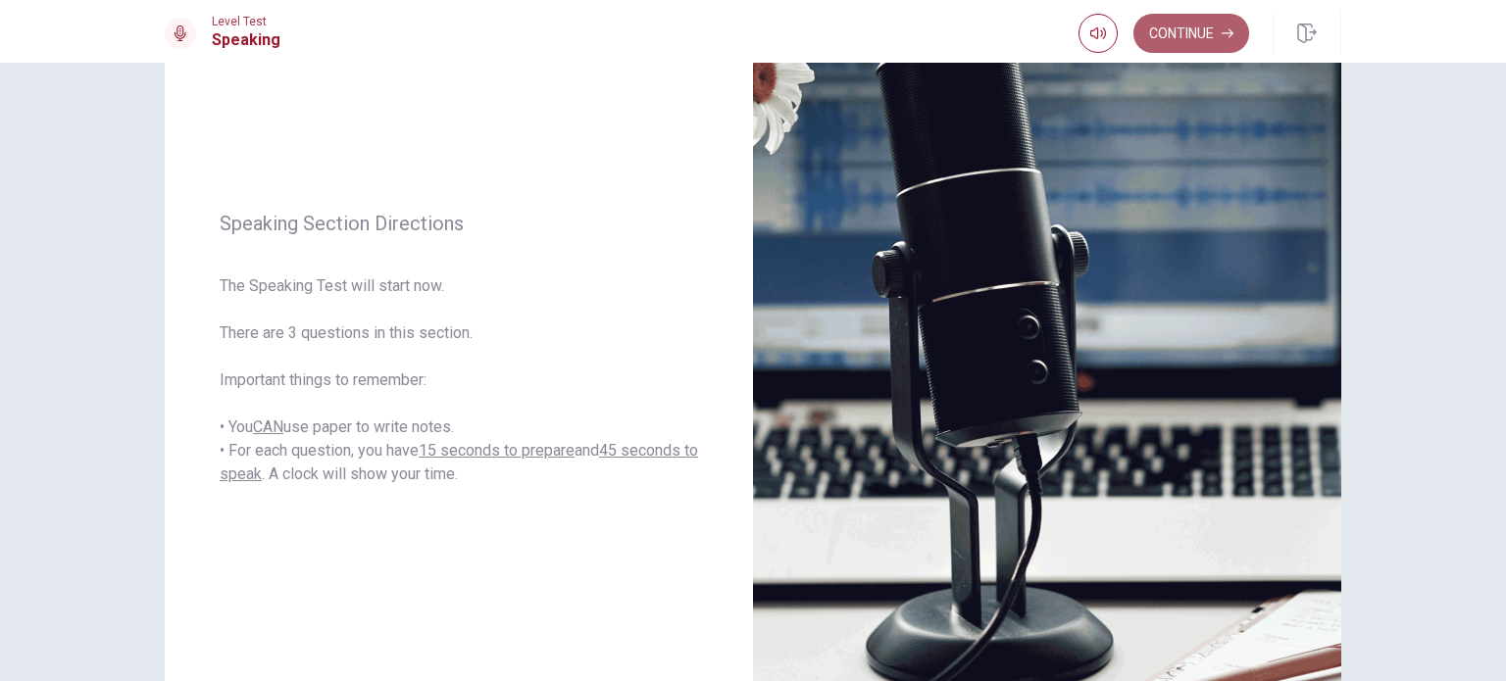
click at [1165, 37] on button "Continue" at bounding box center [1191, 33] width 116 height 39
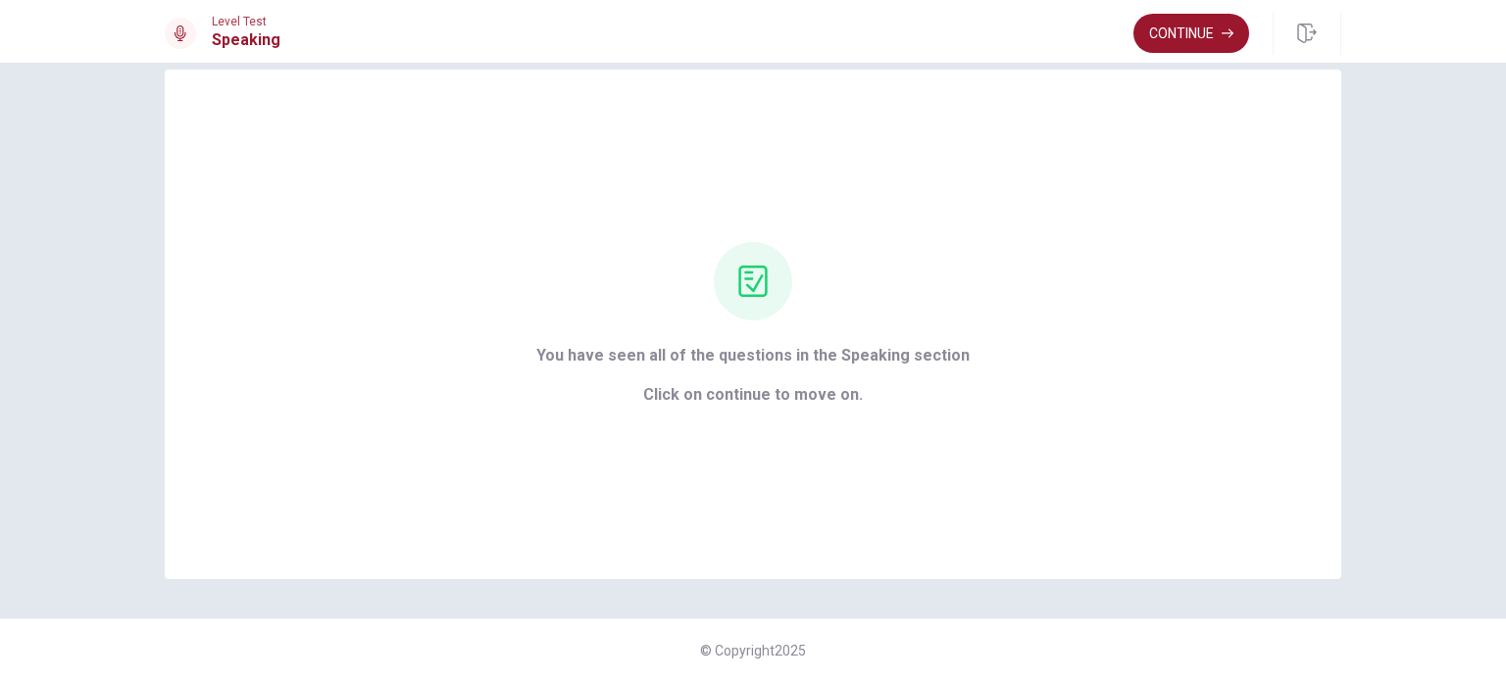
scroll to position [31, 0]
click at [1190, 28] on button "Continue" at bounding box center [1191, 33] width 116 height 39
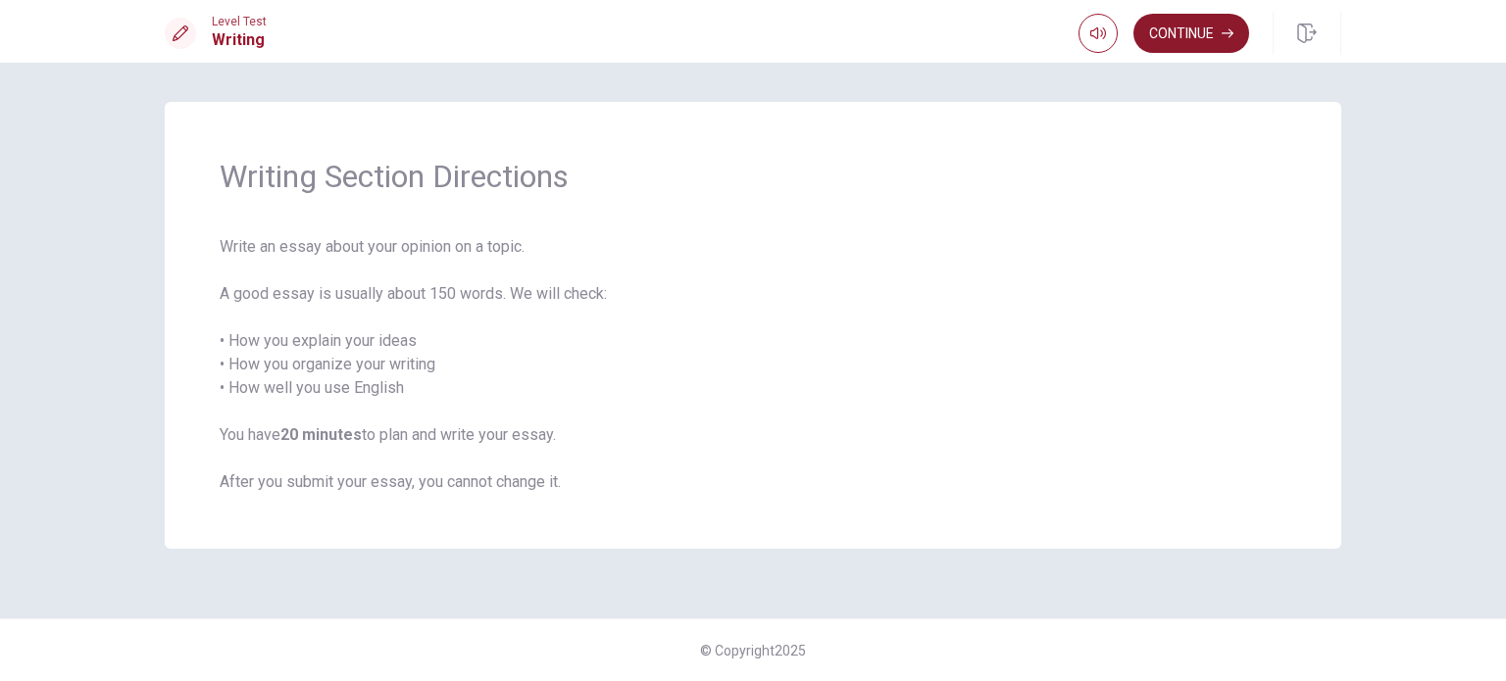
click at [1200, 34] on button "Continue" at bounding box center [1191, 33] width 116 height 39
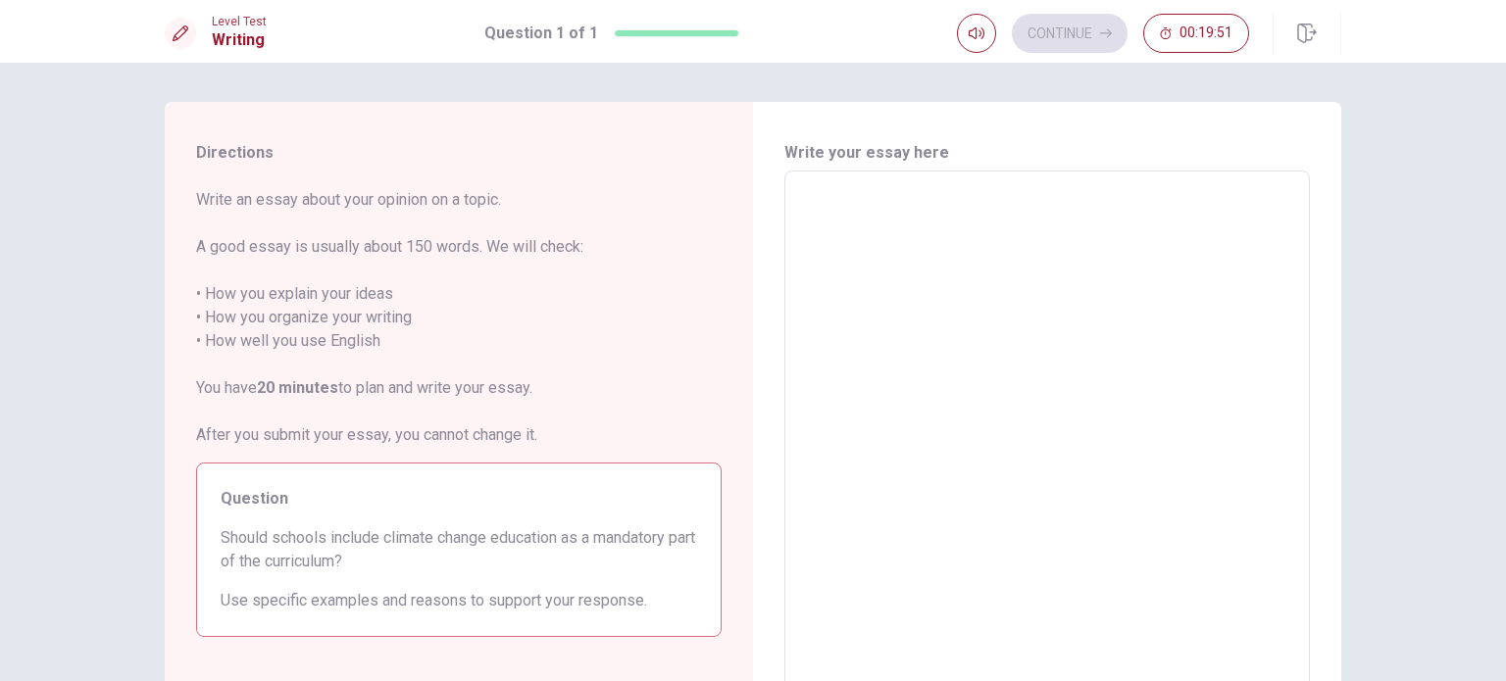
click at [816, 199] on textarea at bounding box center [1047, 442] width 498 height 510
type textarea "I"
type textarea "x"
type textarea "I"
type textarea "x"
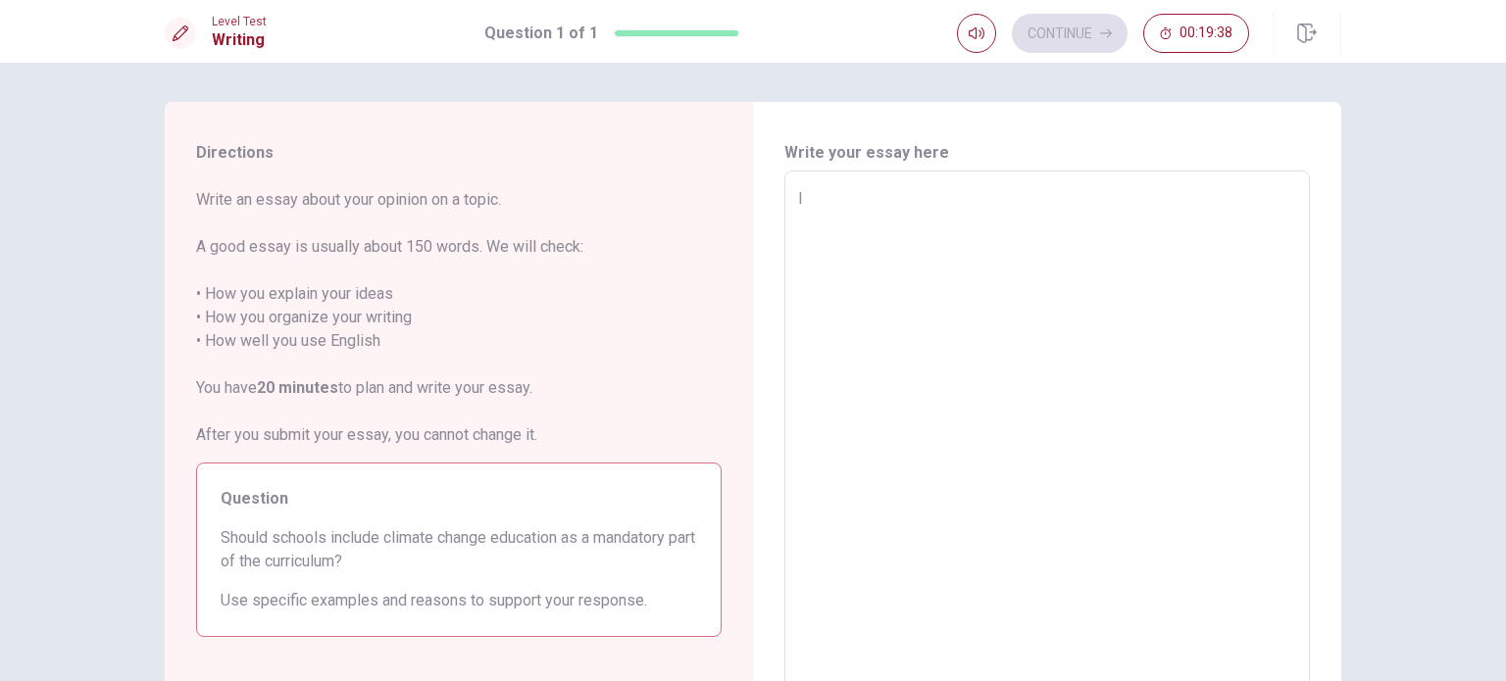
type textarea "I s"
type textarea "x"
type textarea "I st"
type textarea "x"
type textarea "I str"
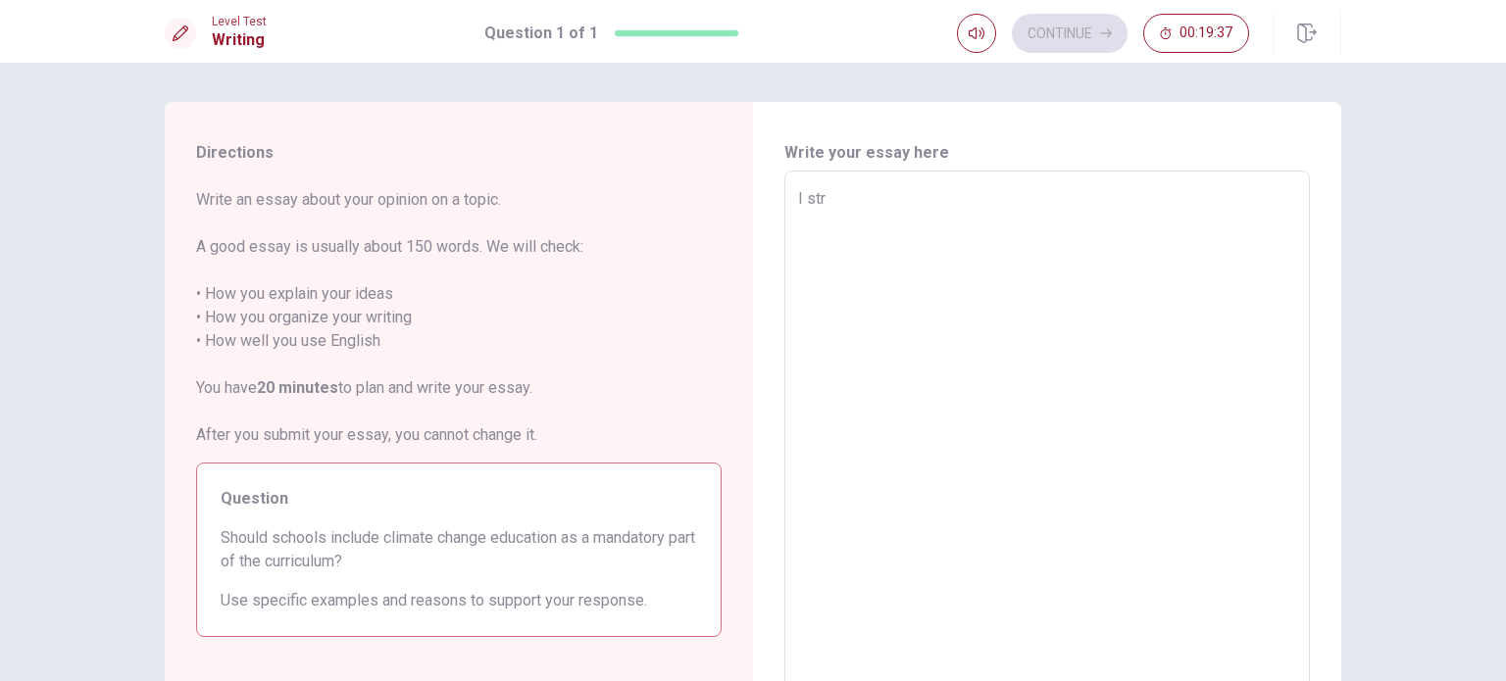
type textarea "x"
type textarea "I stro"
type textarea "x"
type textarea "I stron"
type textarea "x"
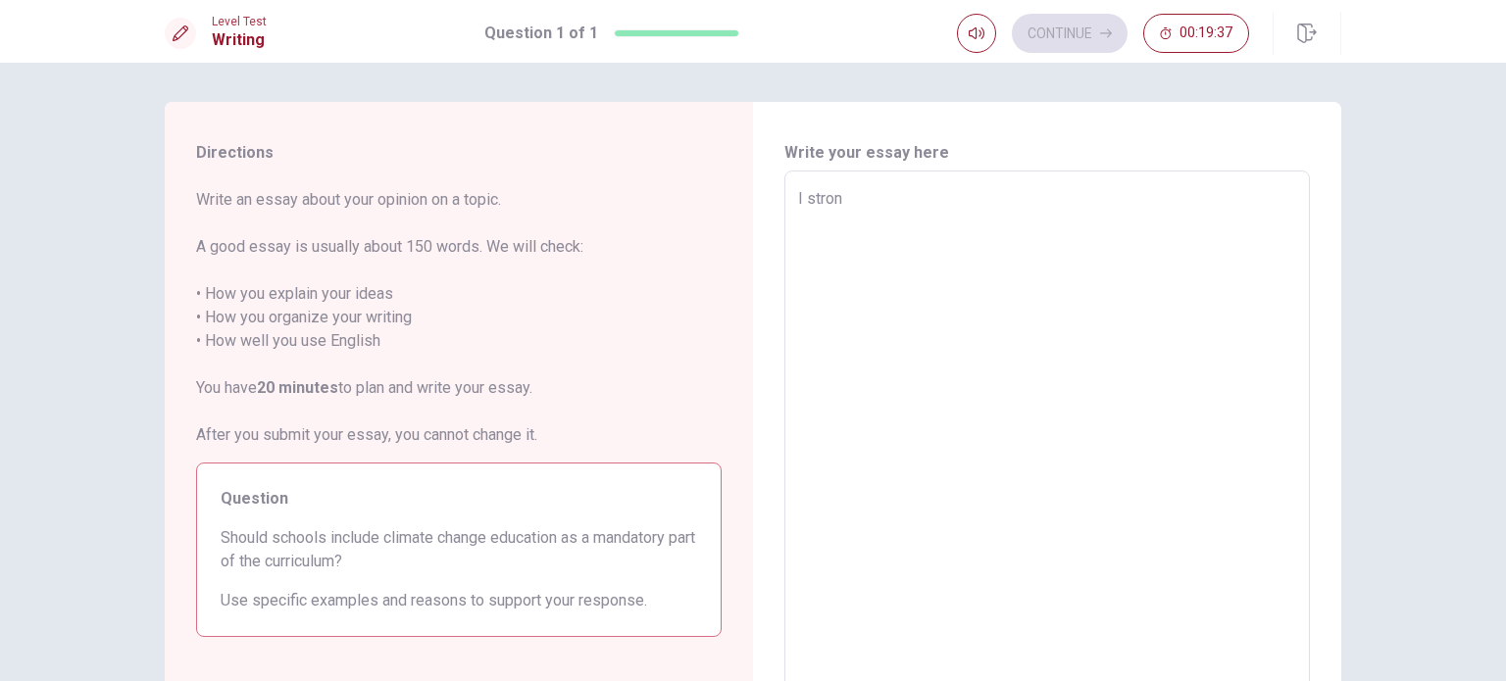
type textarea "I strong"
type textarea "x"
type textarea "I strongl"
type textarea "x"
type textarea "I stronglu"
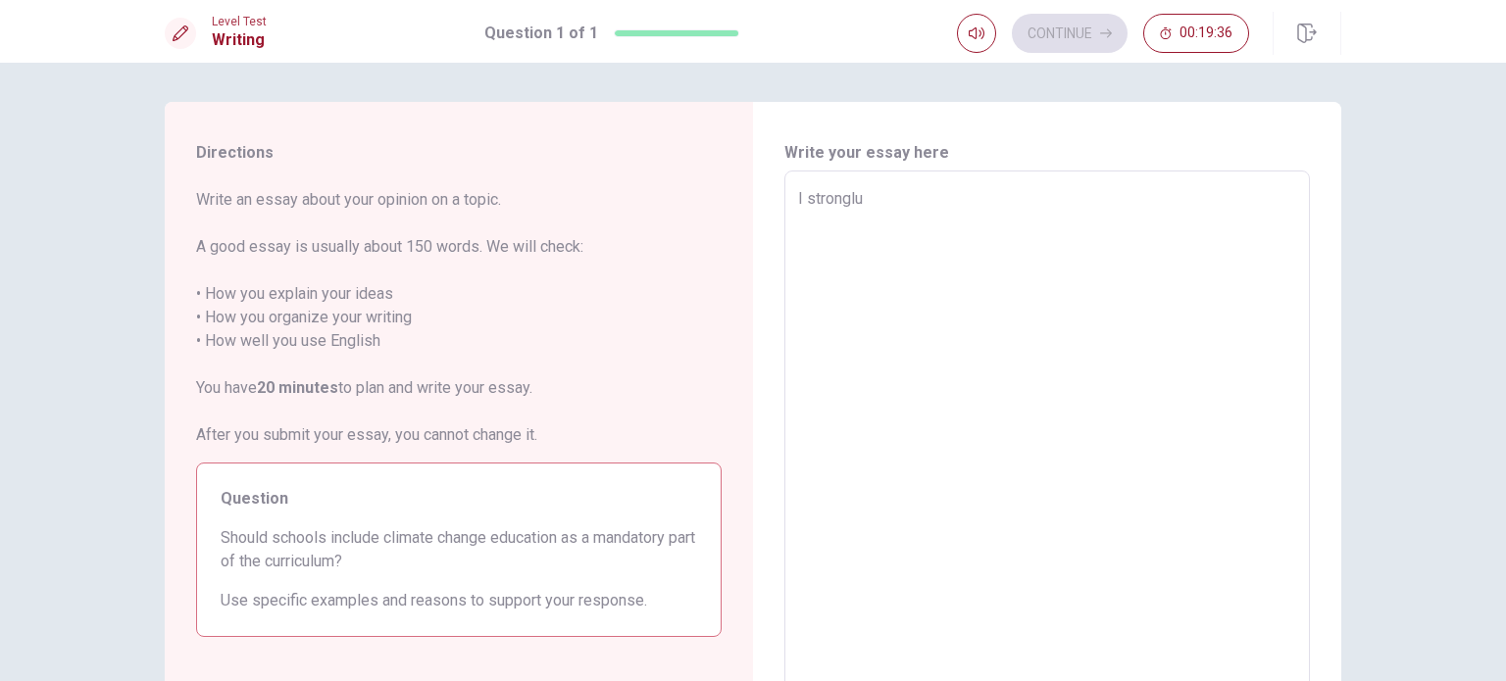
type textarea "x"
type textarea "I strongl"
type textarea "x"
type textarea "I strongly"
type textarea "x"
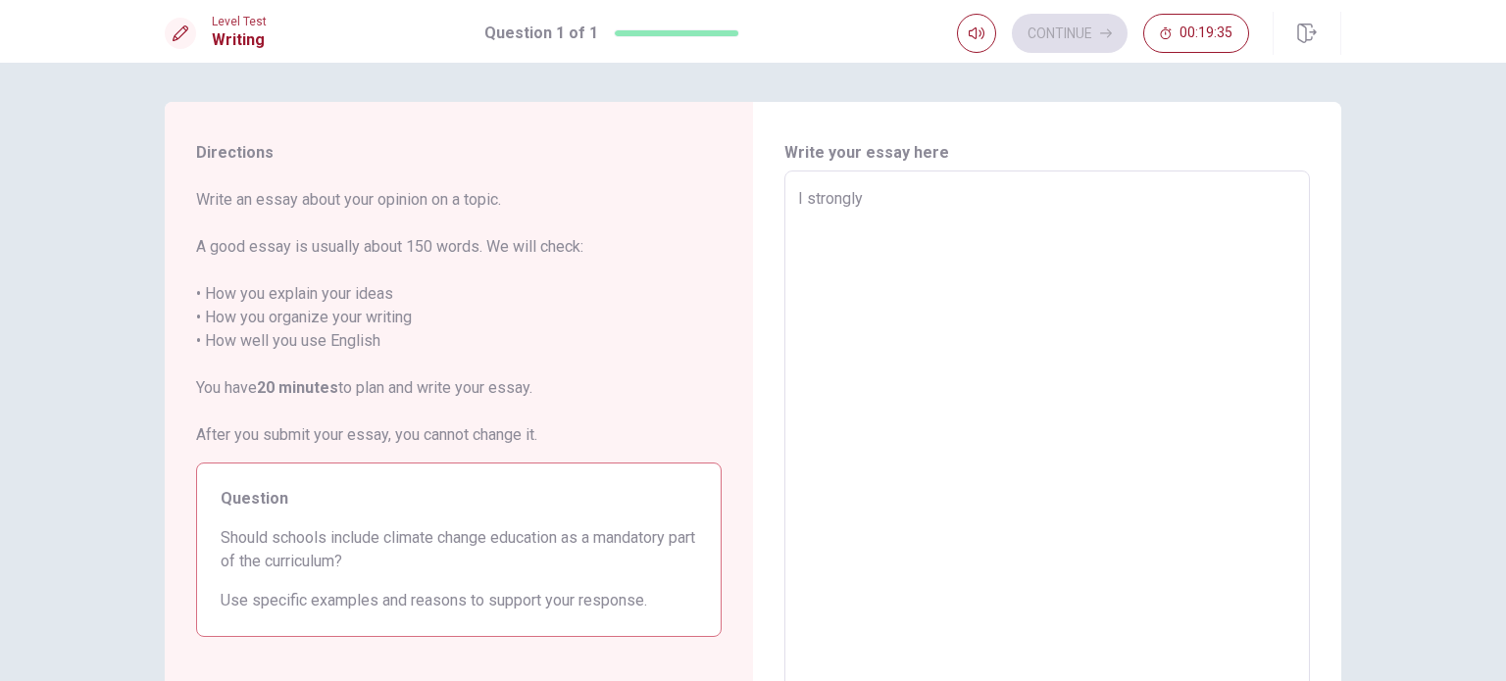
type textarea "I strongly"
type textarea "x"
type textarea "I strongly b"
type textarea "x"
type textarea "I strongly be"
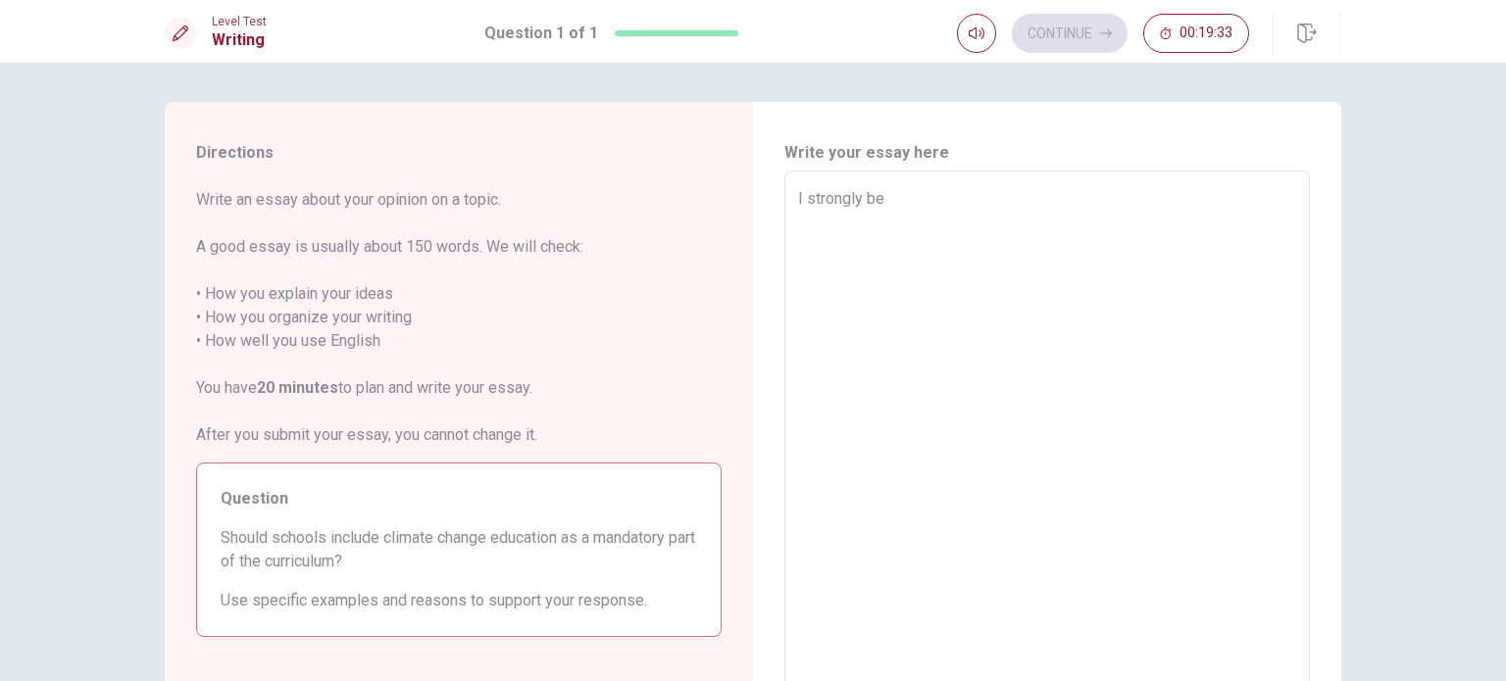
type textarea "x"
type textarea "I strongly bel"
type textarea "x"
type textarea "I strongly beli"
type textarea "x"
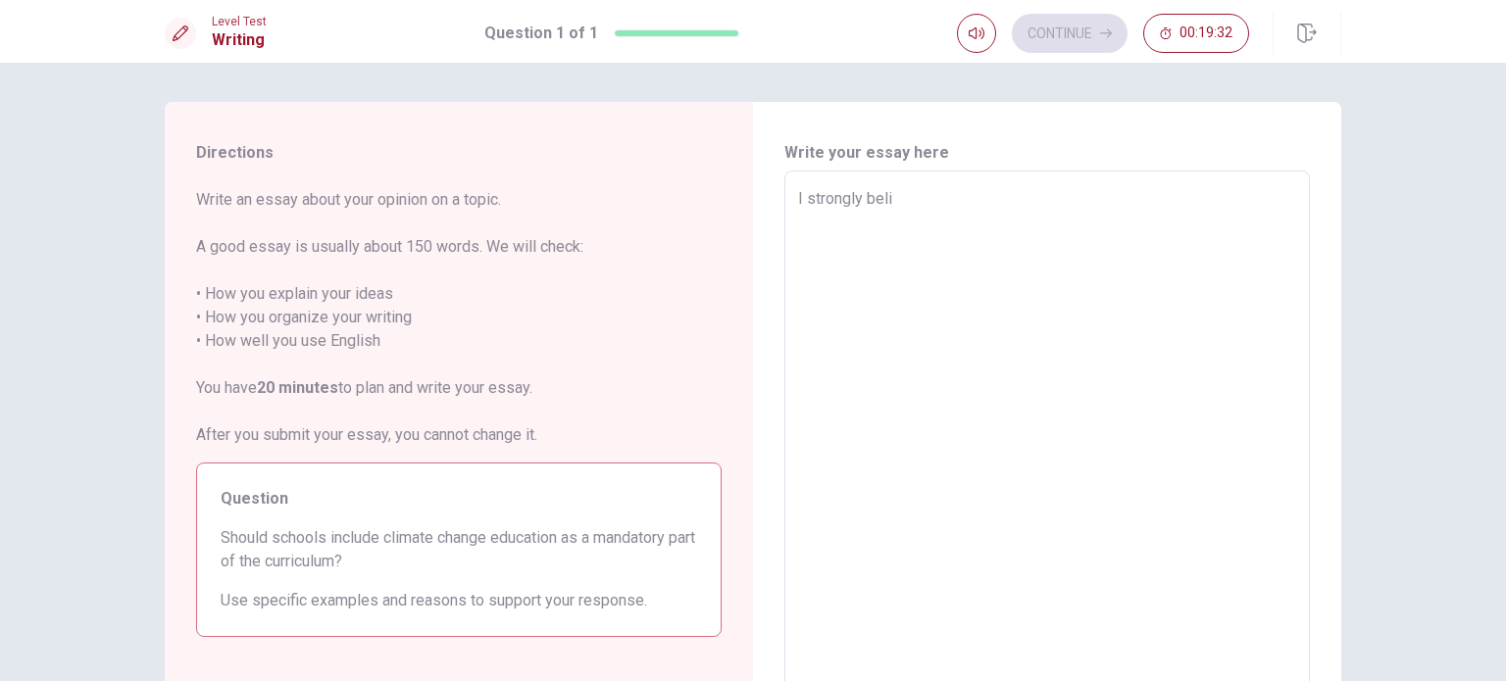
type textarea "I strongly belie"
type textarea "x"
type textarea "I strongly believ"
type textarea "x"
type textarea "I strongly believe"
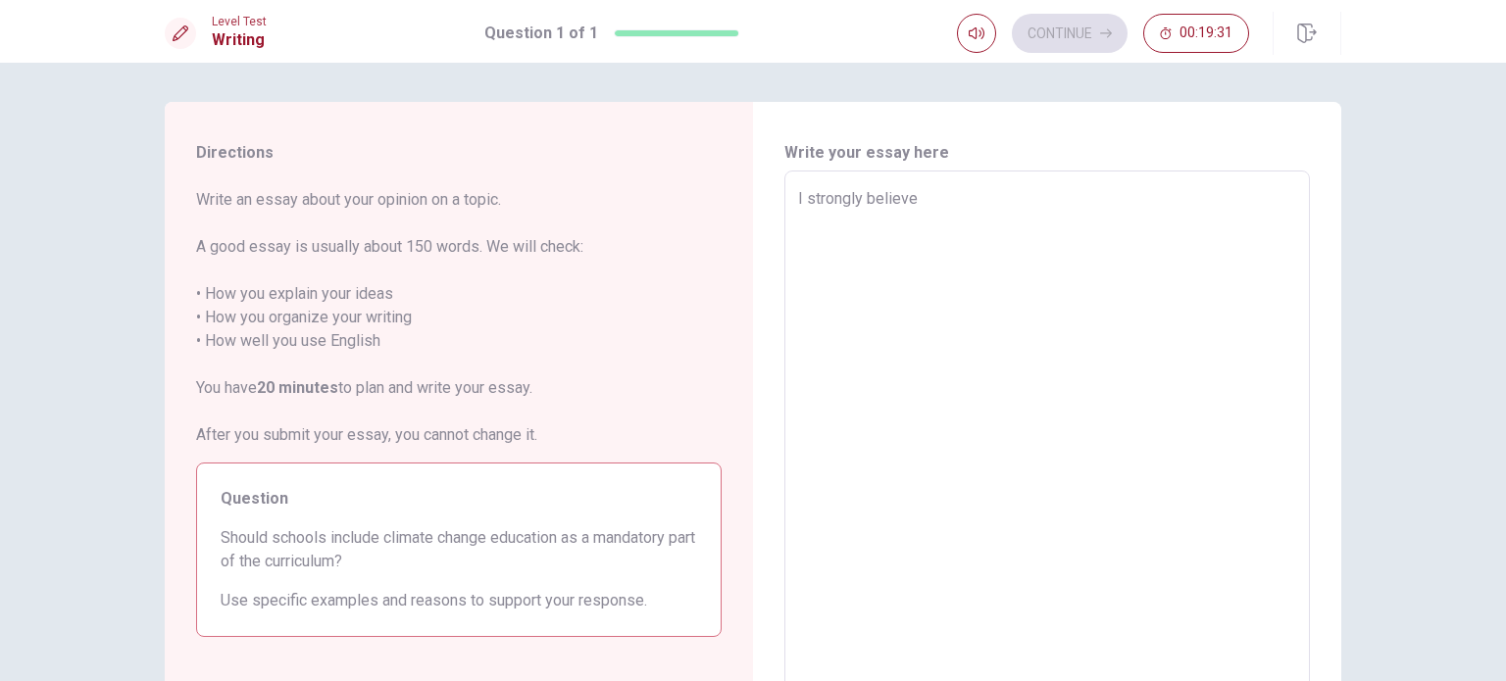
type textarea "x"
type textarea "I strongly believe"
type textarea "x"
type textarea "I strongly believe t"
type textarea "x"
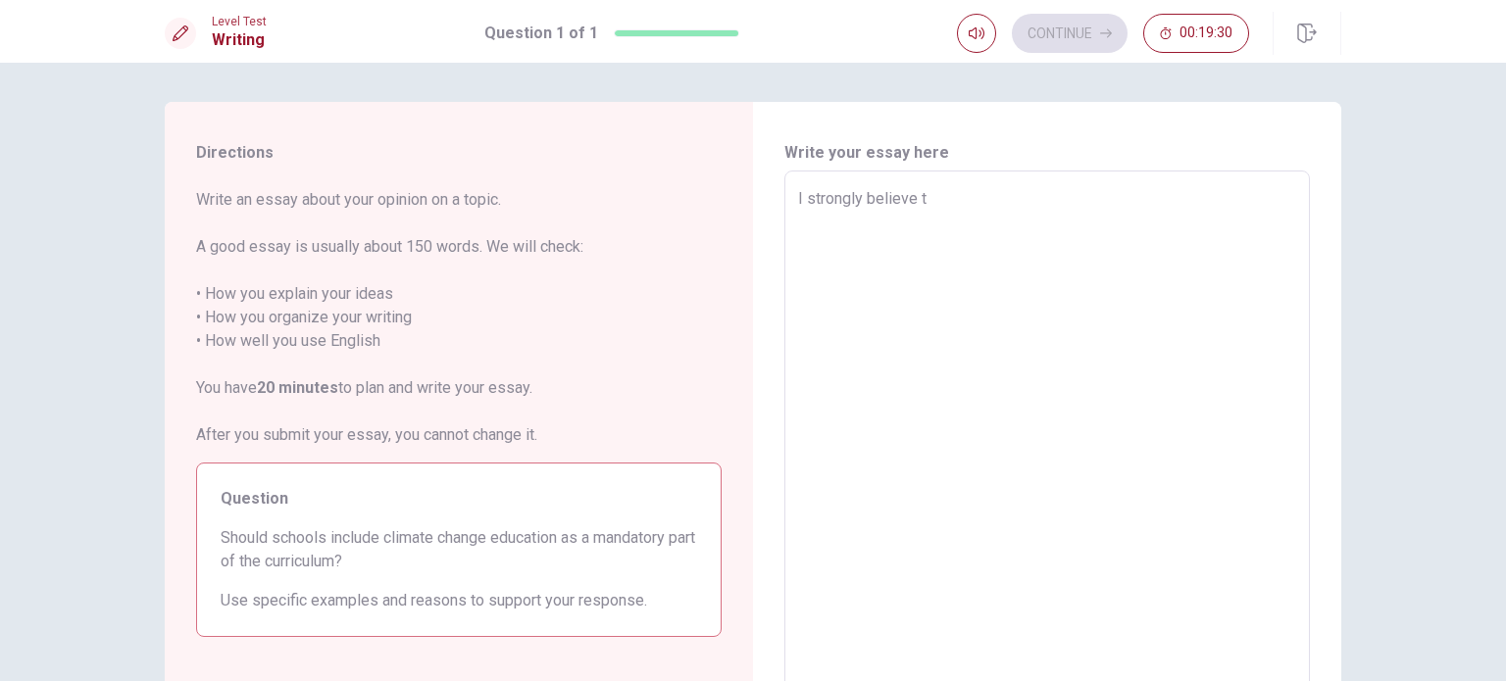
type textarea "I strongly believe th"
type textarea "x"
type textarea "I strongly believe tha"
type textarea "x"
type textarea "I strongly believe that"
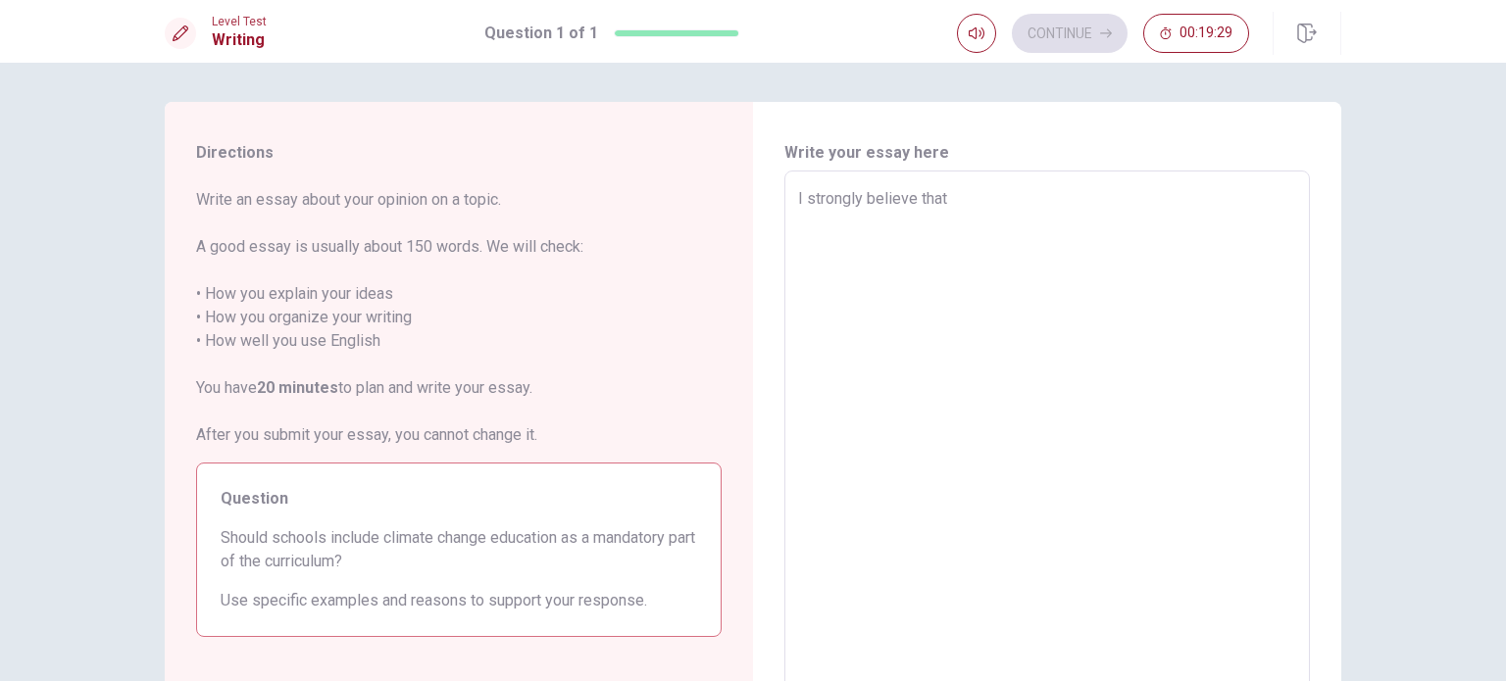
type textarea "x"
type textarea "I strongly believe that"
type textarea "x"
type textarea "I strongly believe that s"
type textarea "x"
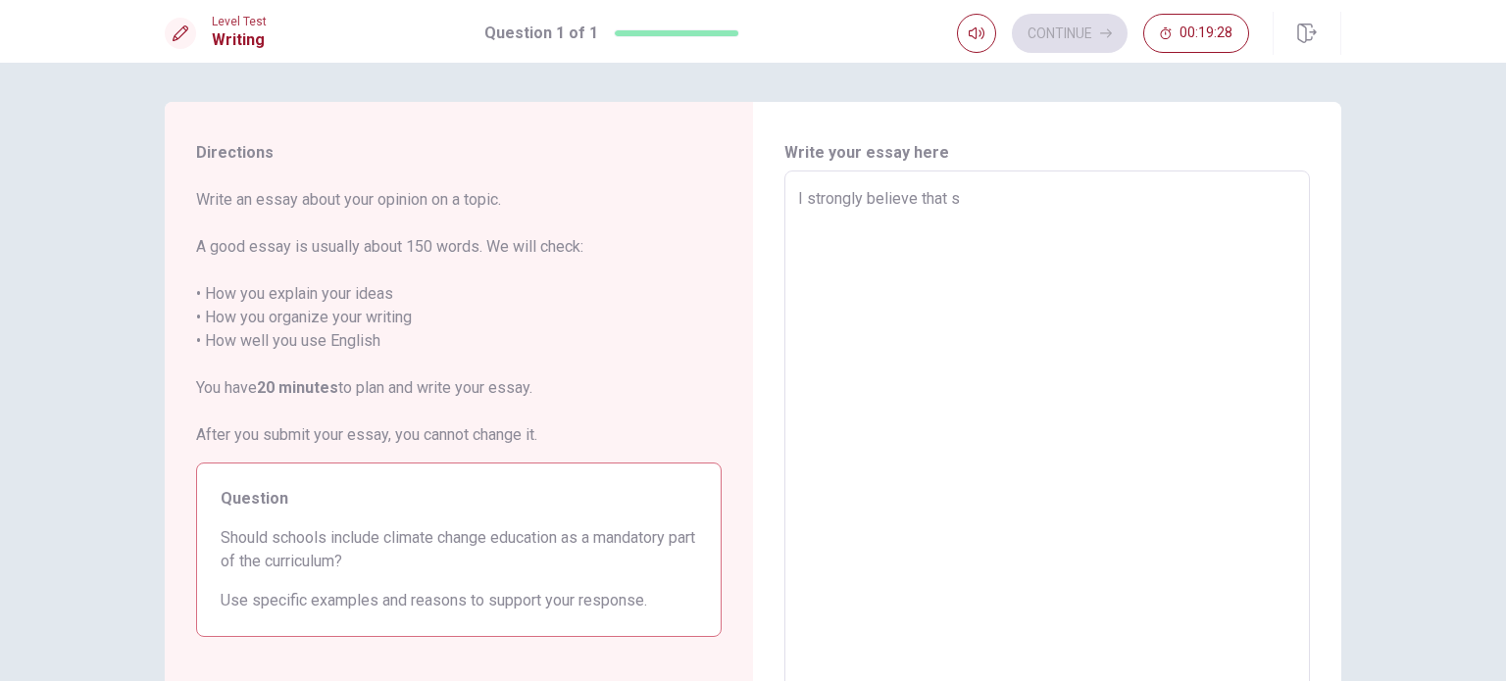
type textarea "I strongly believe that sh"
type textarea "x"
type textarea "I strongly believe that sho"
type textarea "x"
type textarea "I strongly believe that shoo"
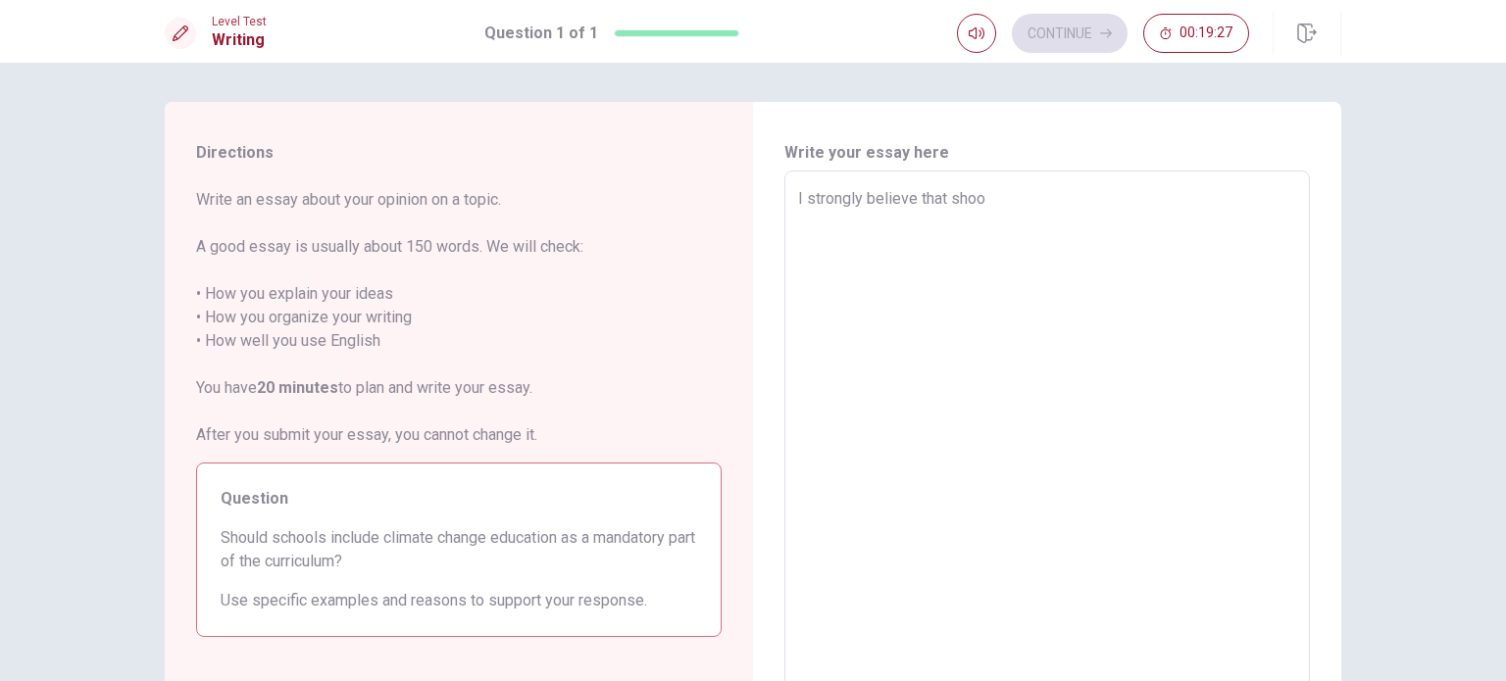
type textarea "x"
type textarea "I strongly believe that shool"
type textarea "x"
type textarea "I strongly believe that shools"
type textarea "x"
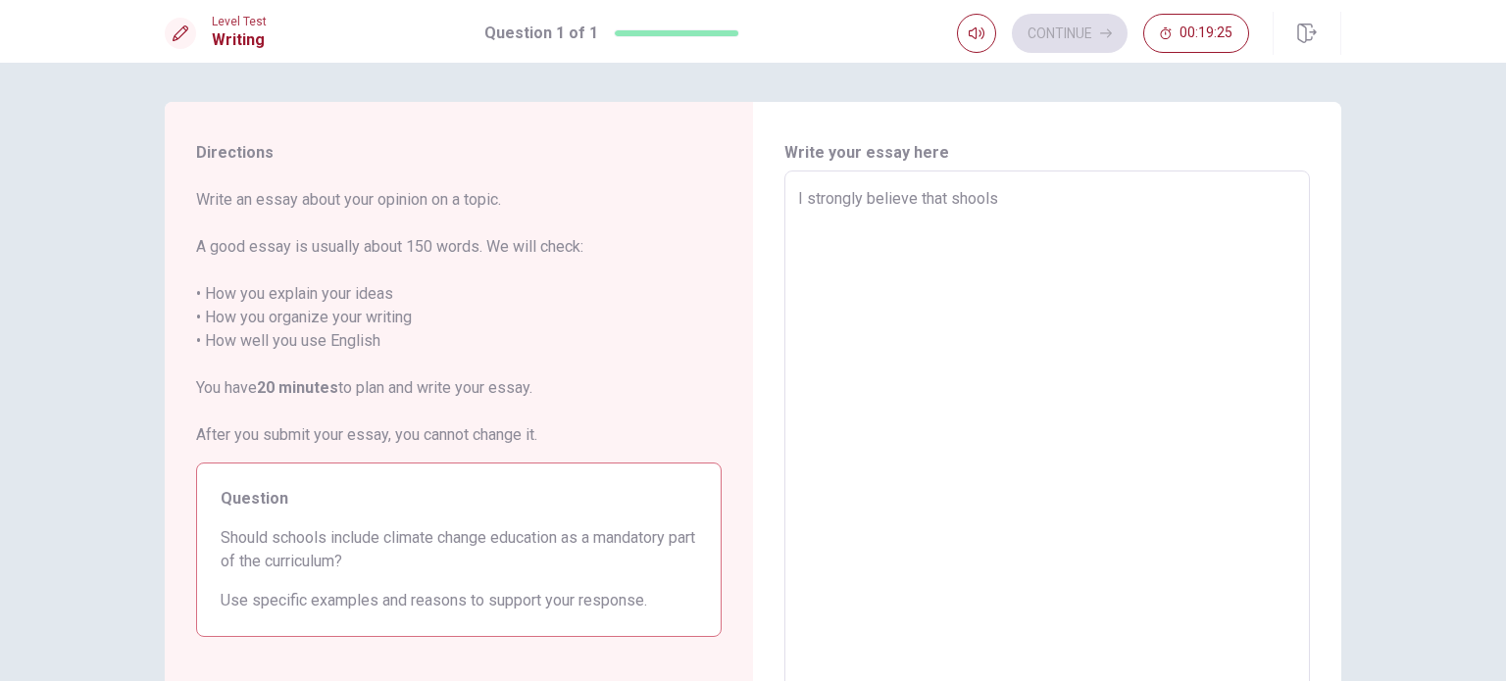
type textarea "I strongly believe that shool"
type textarea "x"
type textarea "I strongly believe that shoo"
type textarea "x"
type textarea "I strongly believe that sho"
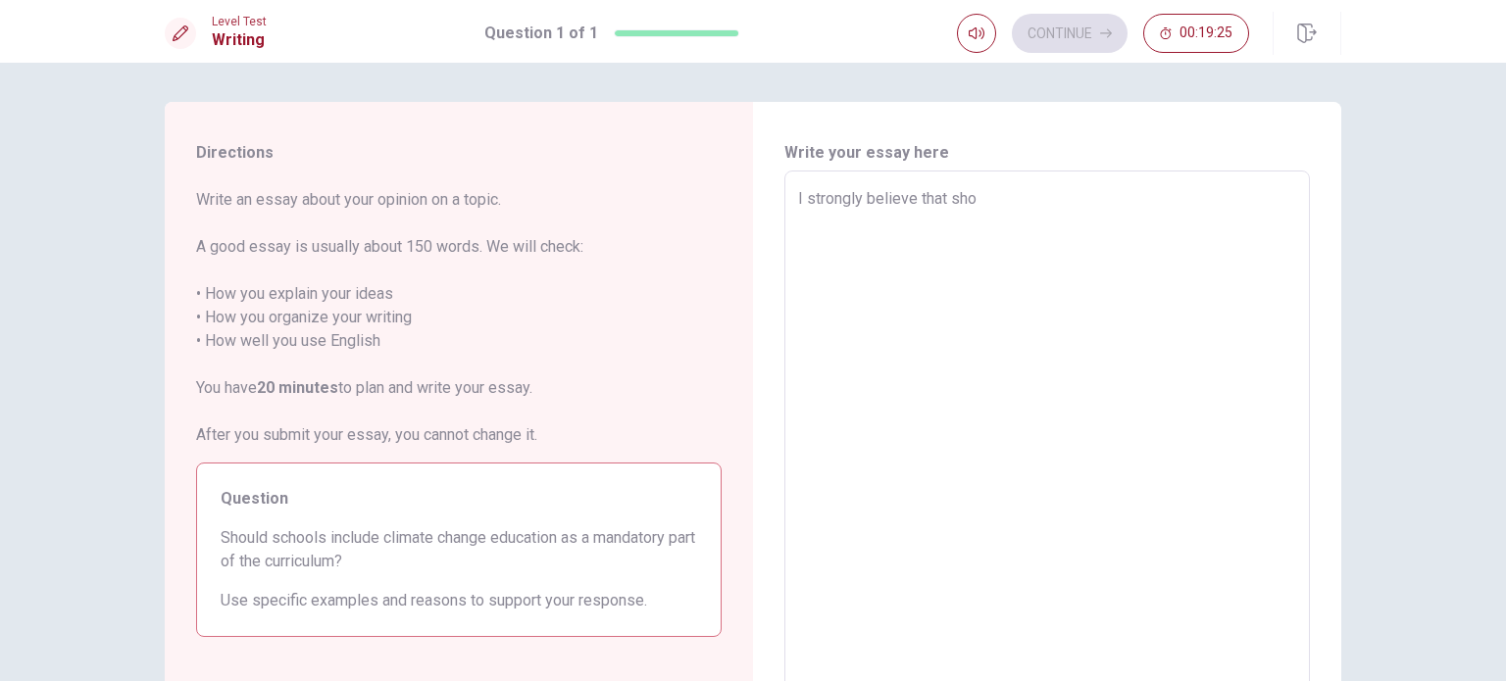
type textarea "x"
type textarea "I strongly believe that sh"
type textarea "x"
type textarea "I strongly believe that s"
type textarea "x"
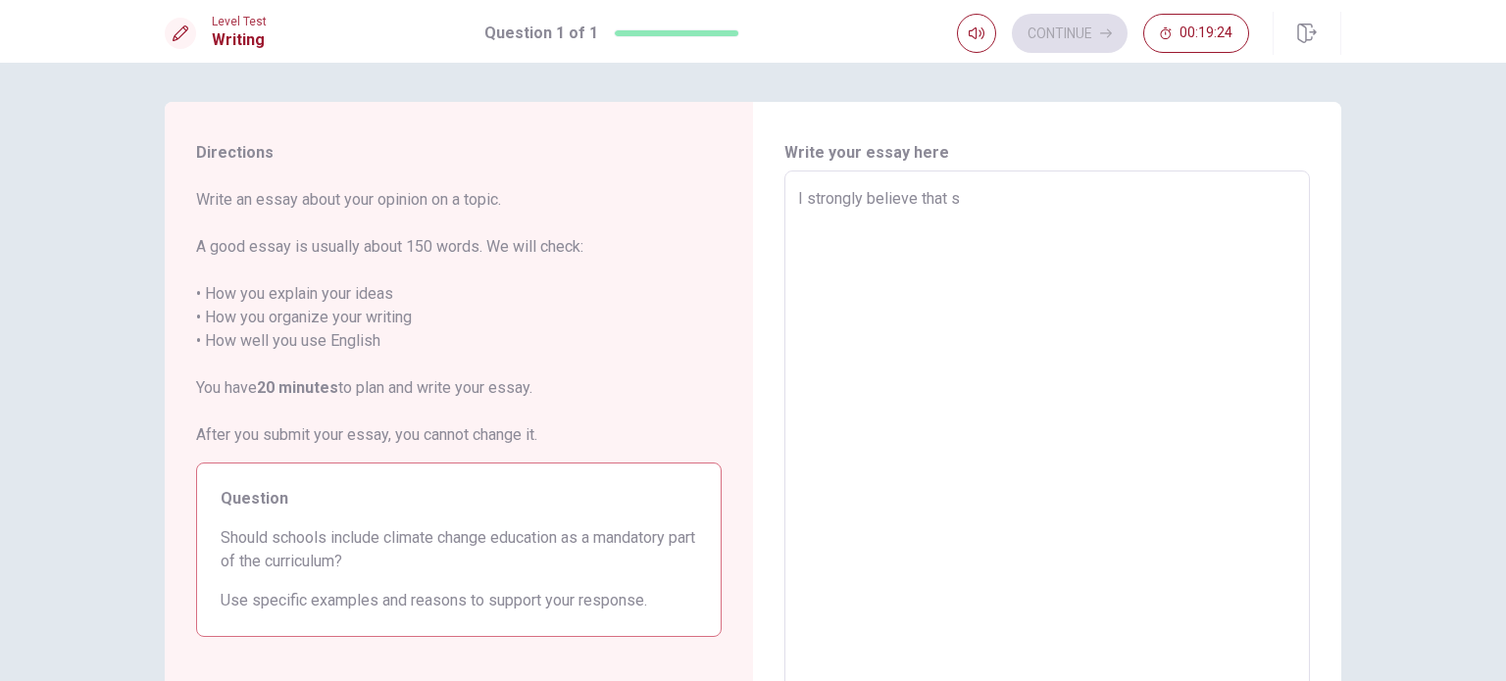
type textarea "I strongly believe that sc"
type textarea "x"
type textarea "I strongly believe that sch"
type textarea "x"
type textarea "I strongly believe that scho"
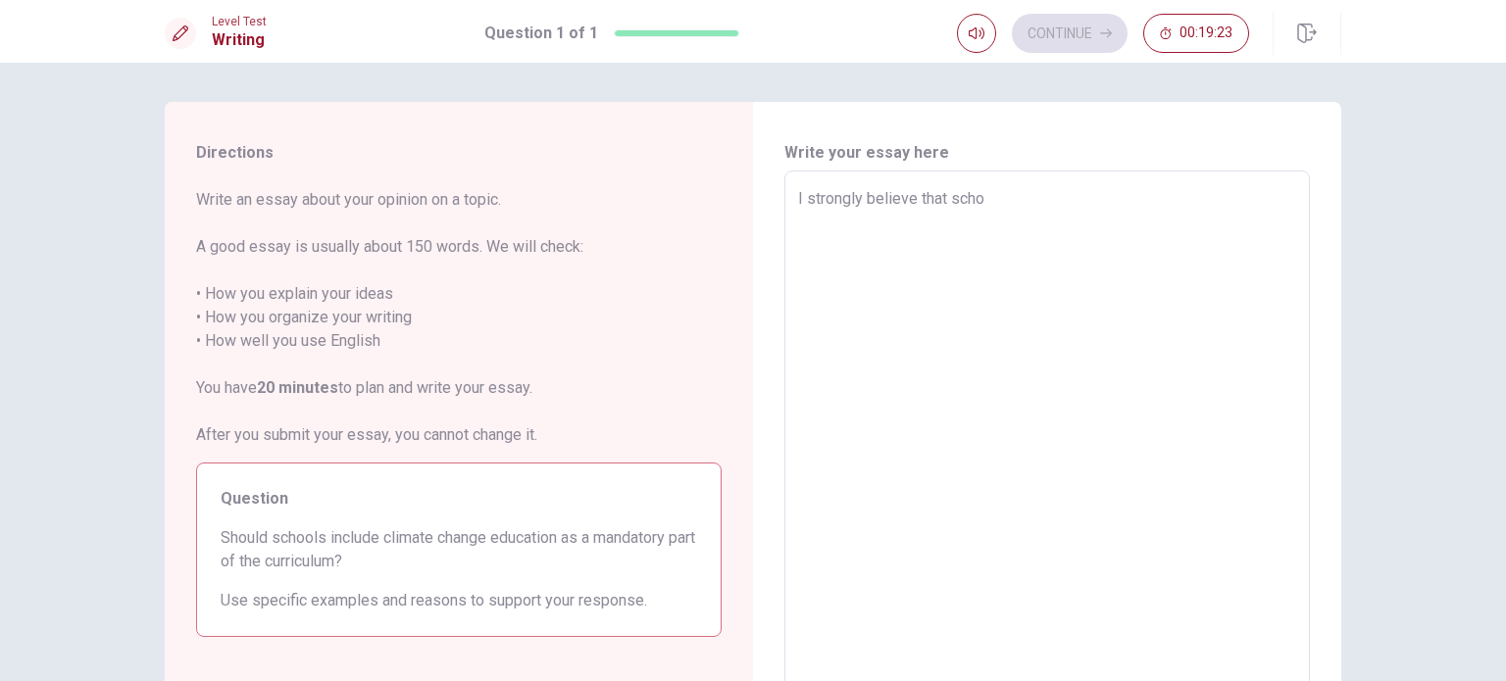
type textarea "x"
type textarea "I strongly believe that schoo"
type textarea "x"
type textarea "I strongly believe that school"
type textarea "x"
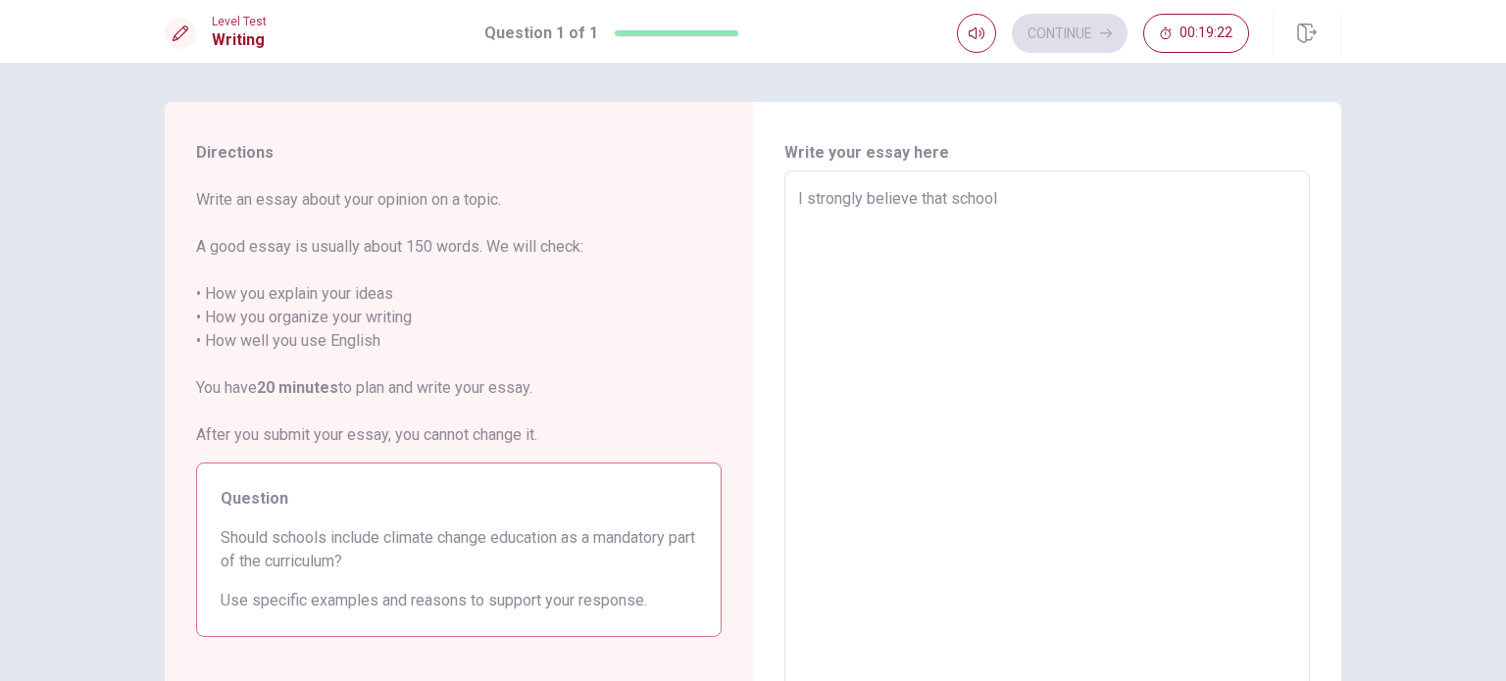
type textarea "I strongly believe that schools"
type textarea "x"
type textarea "I strongly believe that schools"
type textarea "x"
type textarea "I strongly believe that schools s"
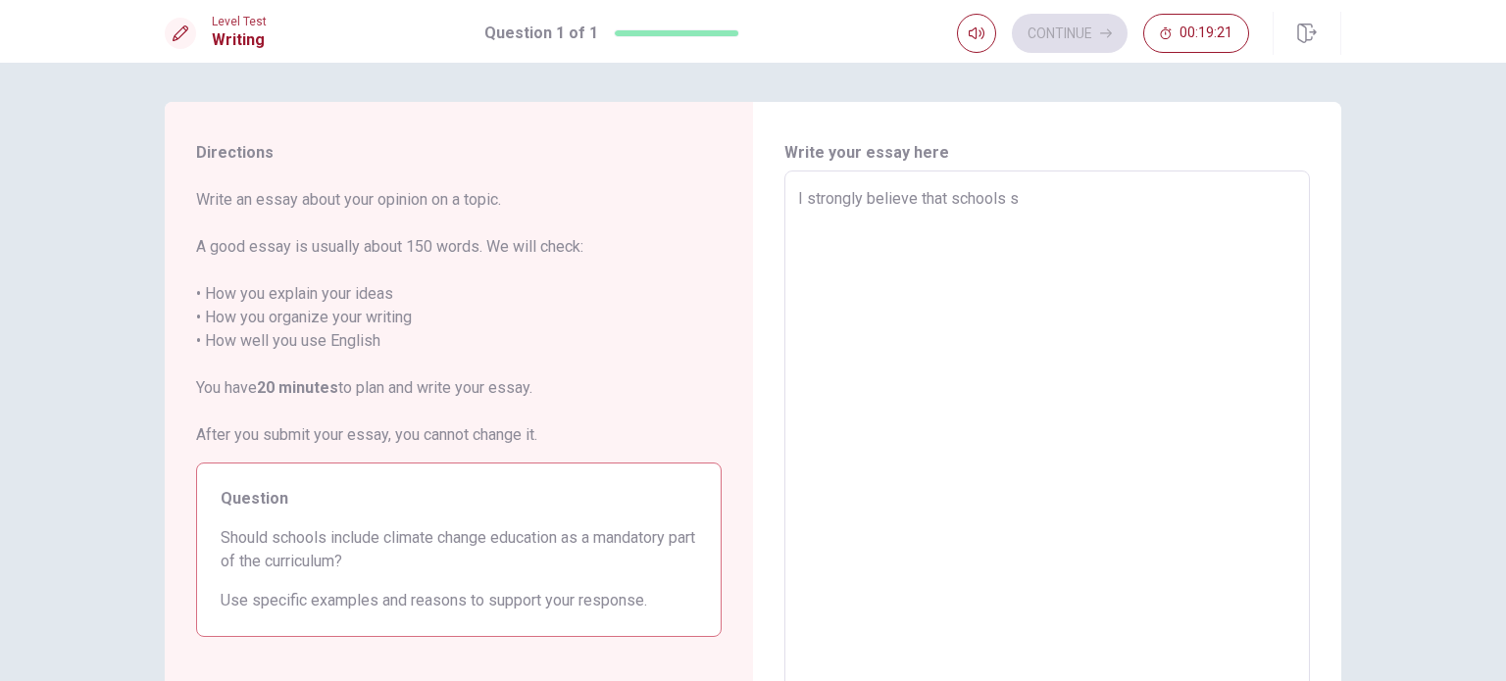
type textarea "x"
type textarea "I strongly believe that schools sh"
type textarea "x"
type textarea "I strongly believe that schools sho"
type textarea "x"
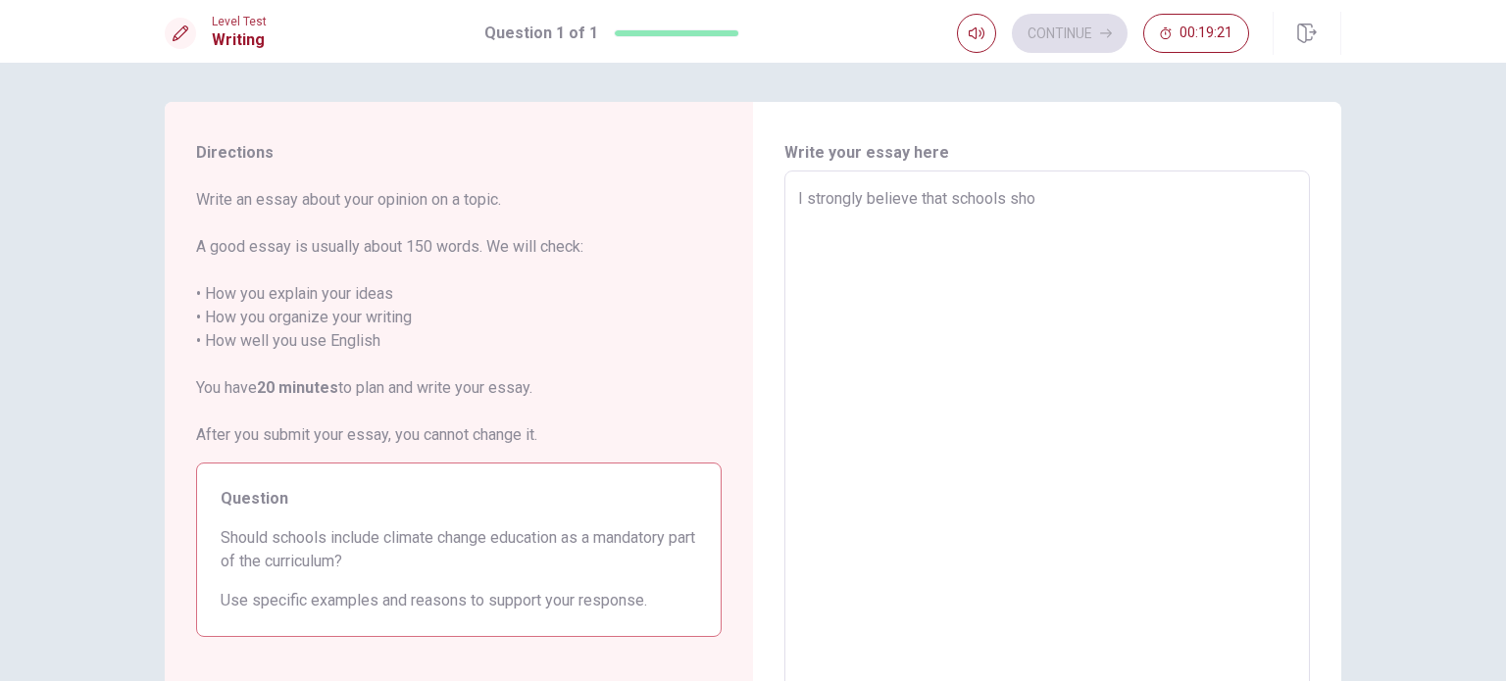
type textarea "I strongly believe that schools shou"
type textarea "x"
type textarea "I strongly believe that schools shoul"
type textarea "x"
type textarea "I strongly believe that schools should"
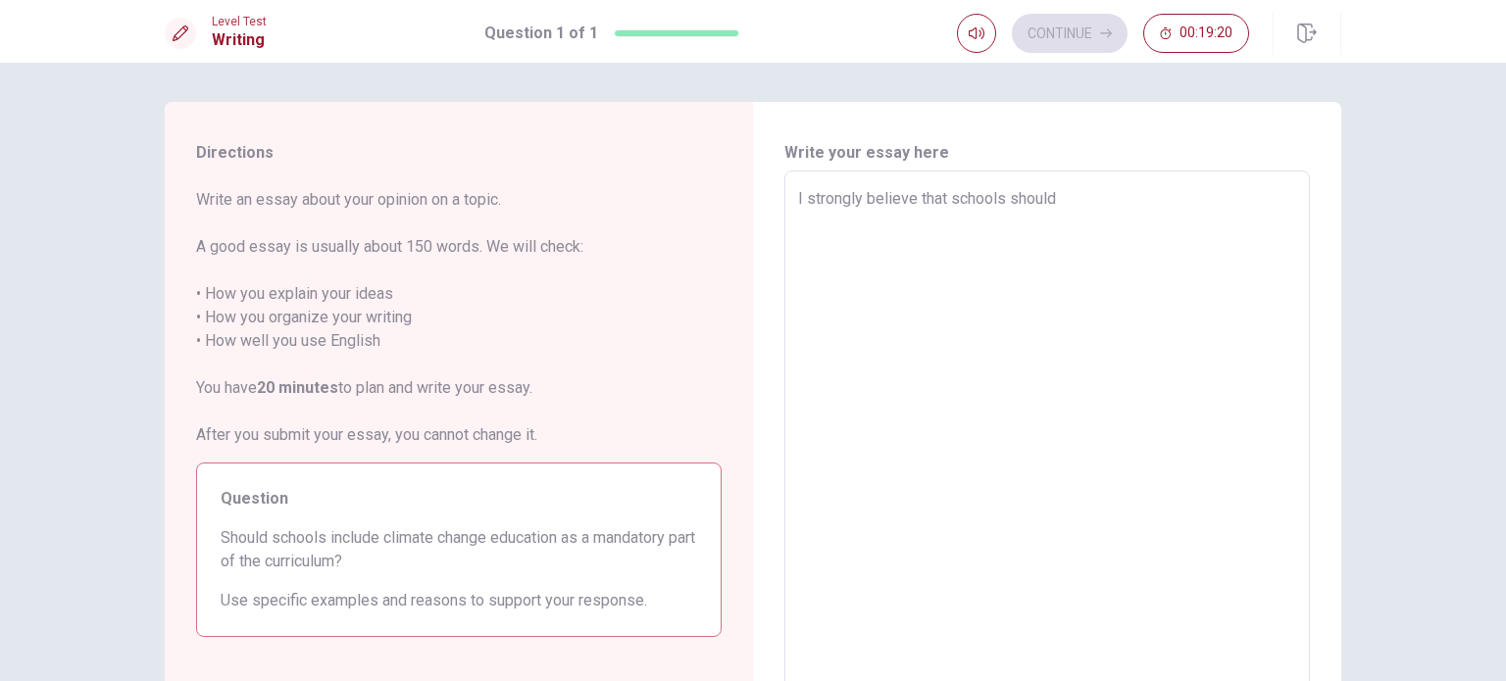
type textarea "x"
type textarea "I strongly believe that schools should"
type textarea "x"
type textarea "I strongly believe that schools should i"
type textarea "x"
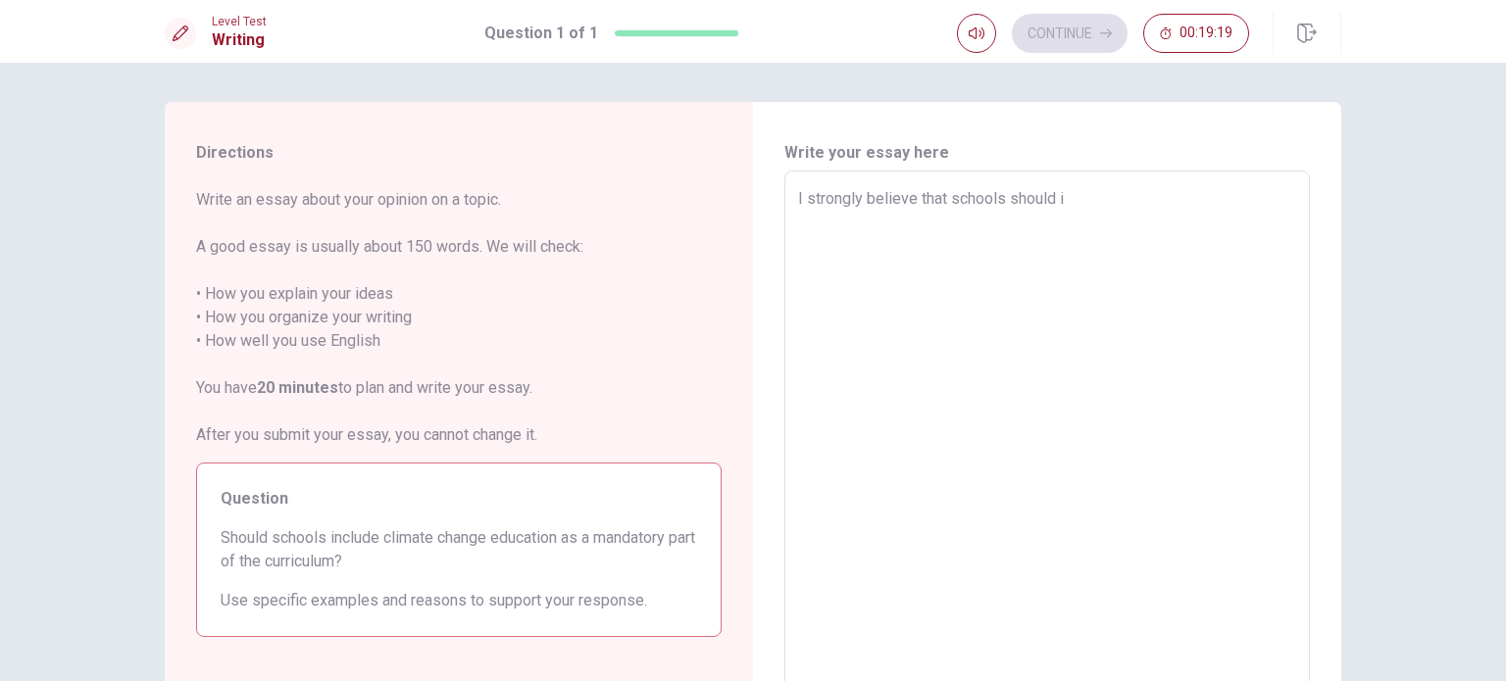
type textarea "I strongly believe that schools should in"
type textarea "x"
type textarea "I strongly believe that schools should inc"
type textarea "x"
type textarea "I strongly believe that schools should incl"
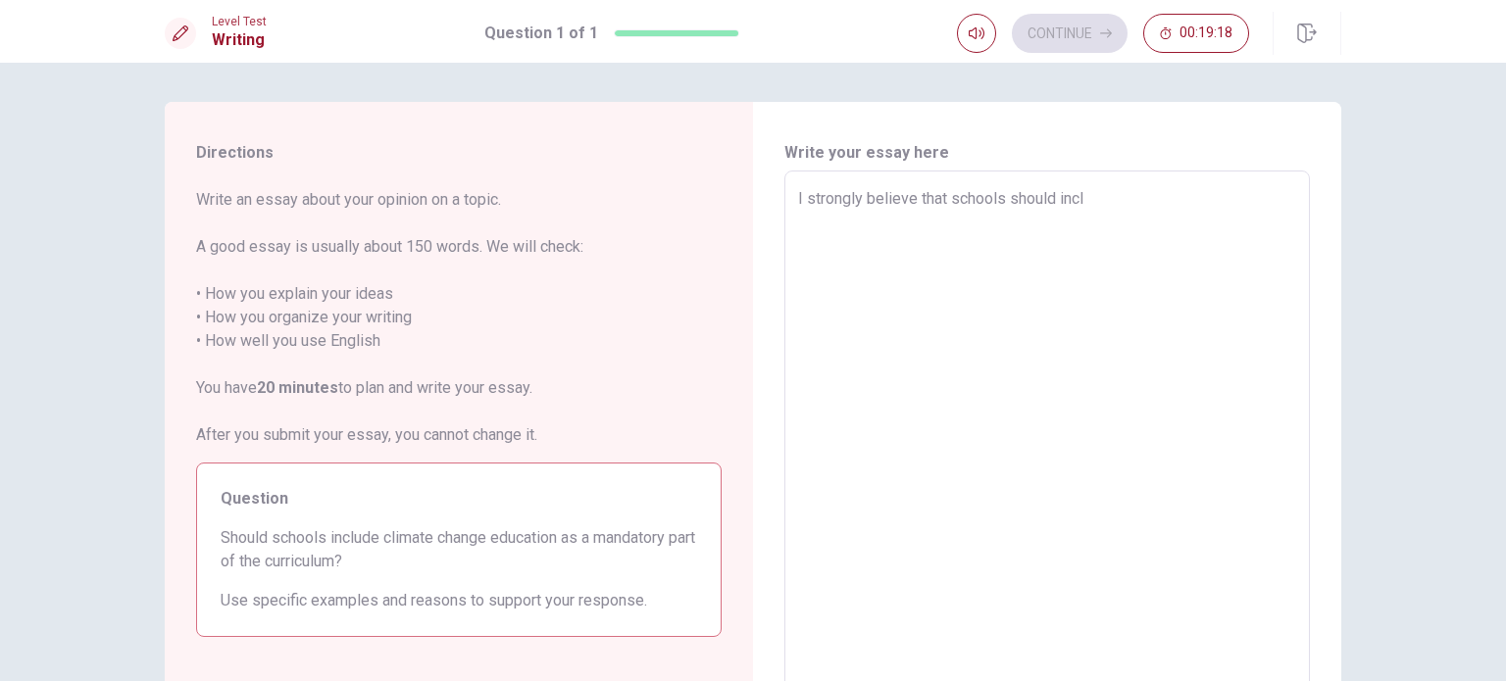
type textarea "x"
type textarea "I strongly believe that schools should inclu"
type textarea "x"
type textarea "I strongly believe that schools should includ"
type textarea "x"
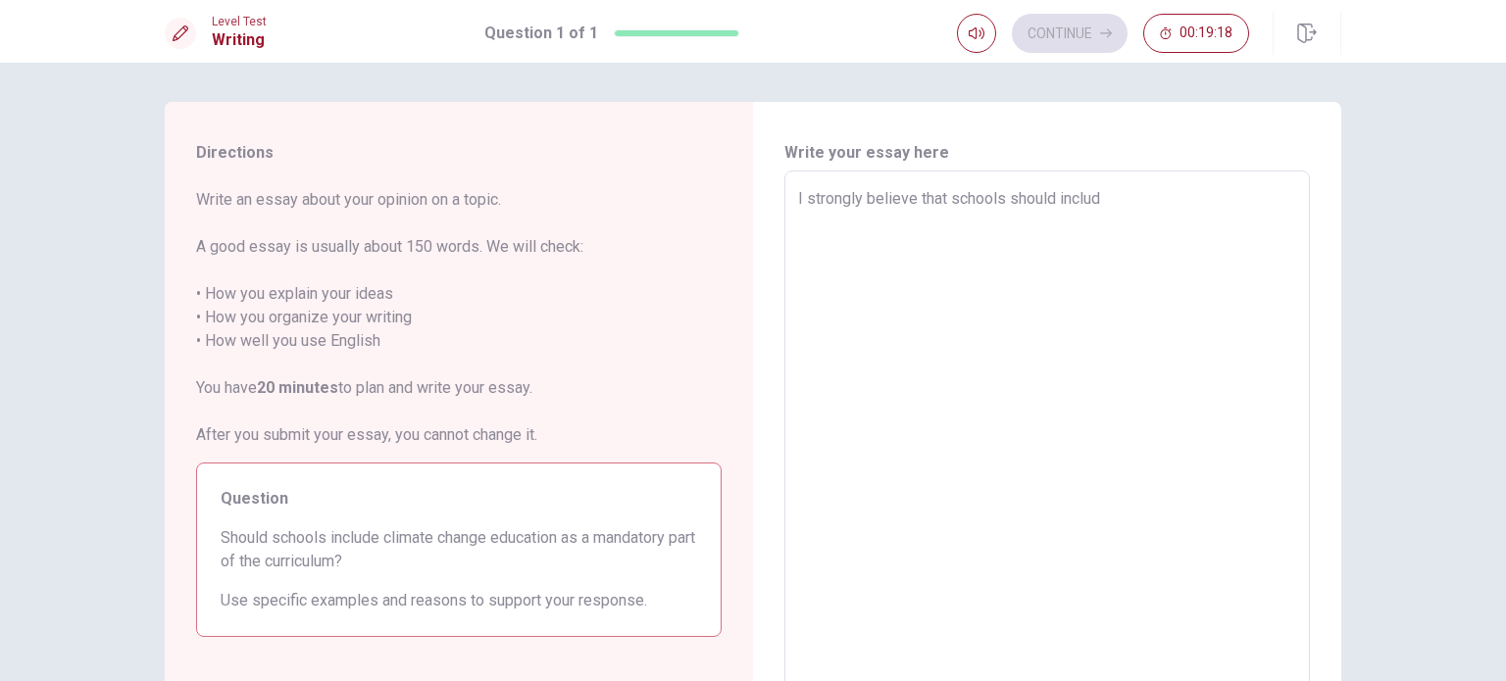
type textarea "I strongly believe that schools should include"
type textarea "x"
type textarea "I strongly believe that schools should include"
type textarea "x"
type textarea "I strongly believe that schools should include c"
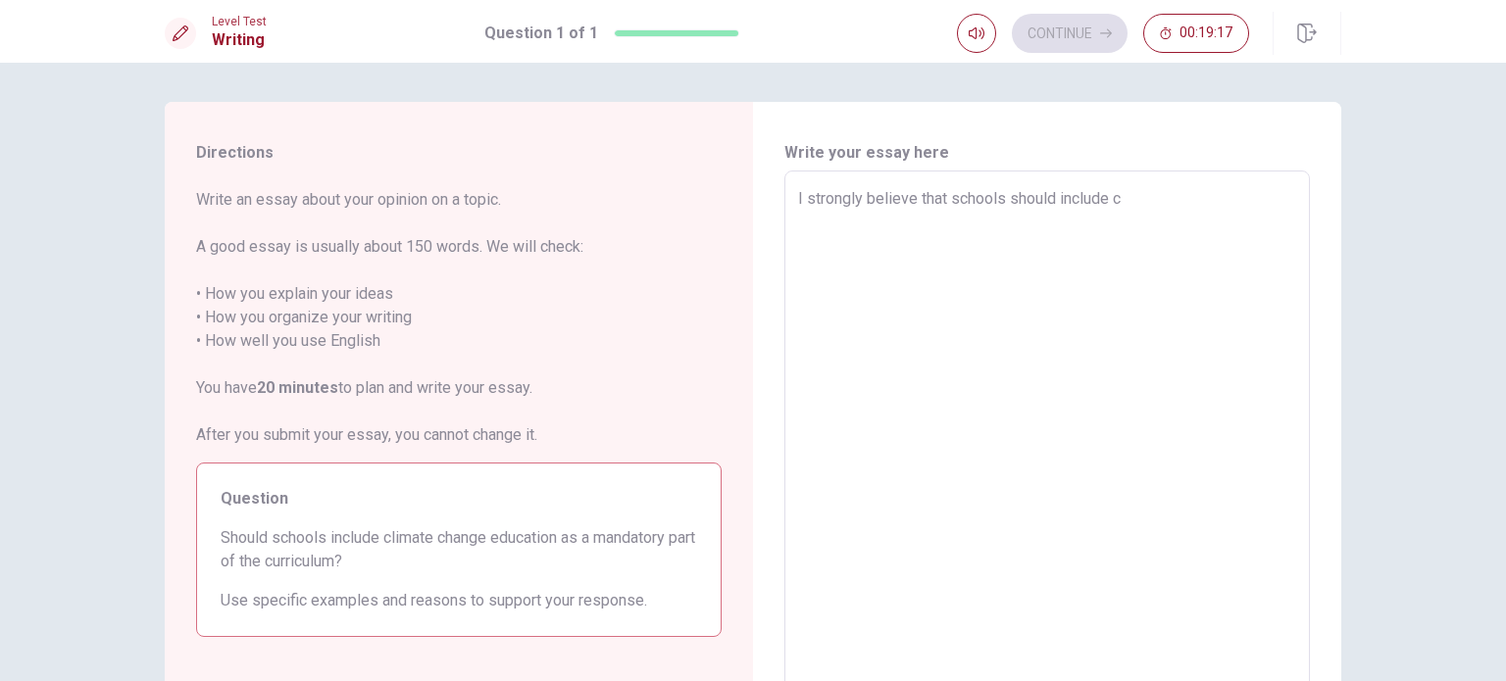
type textarea "x"
type textarea "I strongly believe that schools should include cl"
type textarea "x"
type textarea "I strongly believe that schools should include cli"
type textarea "x"
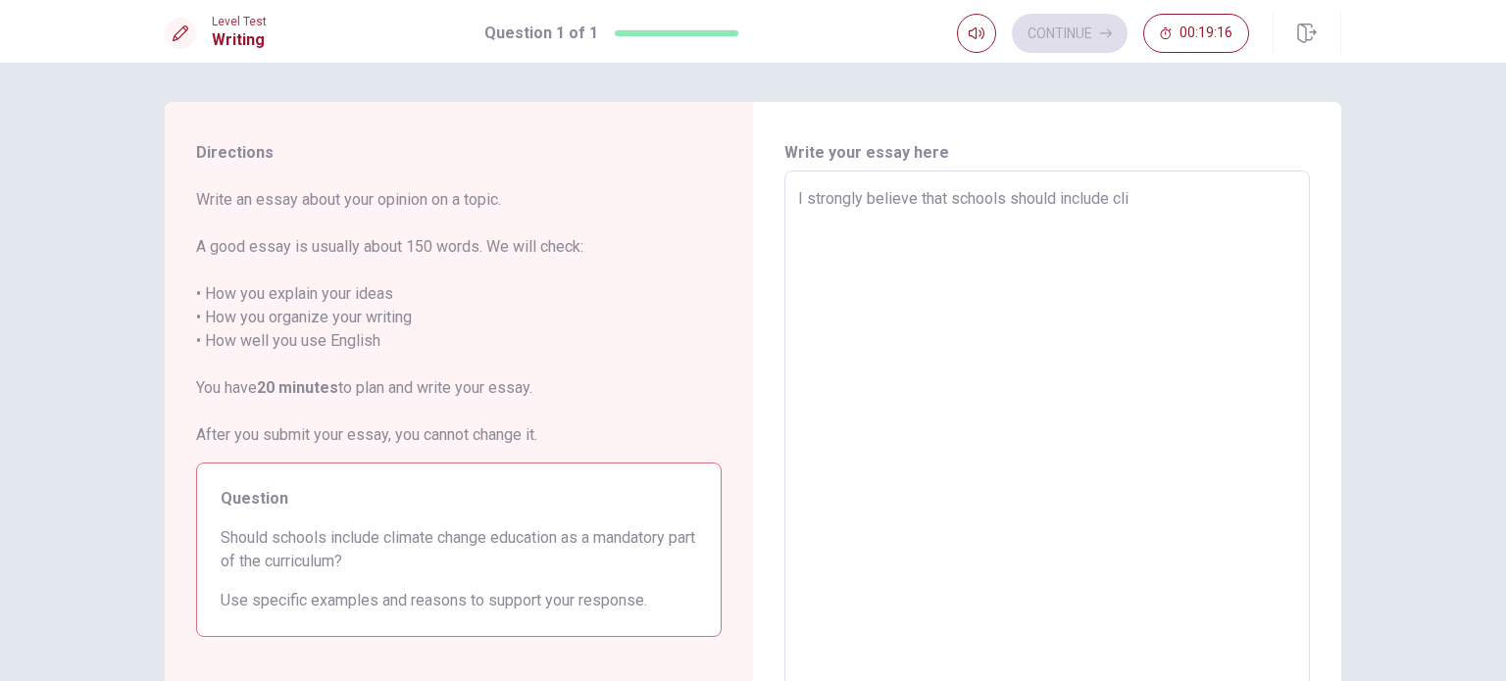
type textarea "I strongly believe that schools should include clim"
type textarea "x"
type textarea "I strongly believe that schools should include clima"
type textarea "x"
type textarea "I strongly believe that schools should include climat"
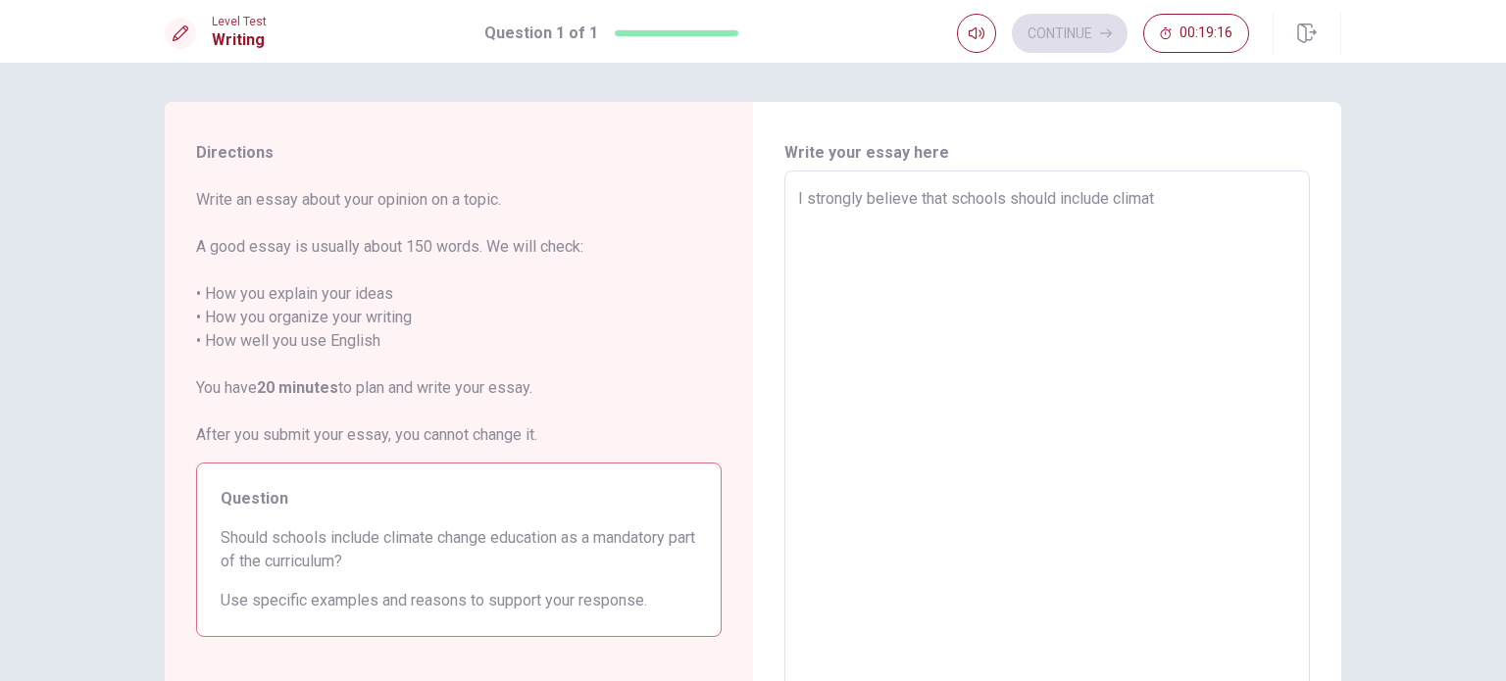
type textarea "x"
type textarea "I strongly believe that schools should include climate"
type textarea "x"
type textarea "I strongly believe that schools should include climate"
type textarea "x"
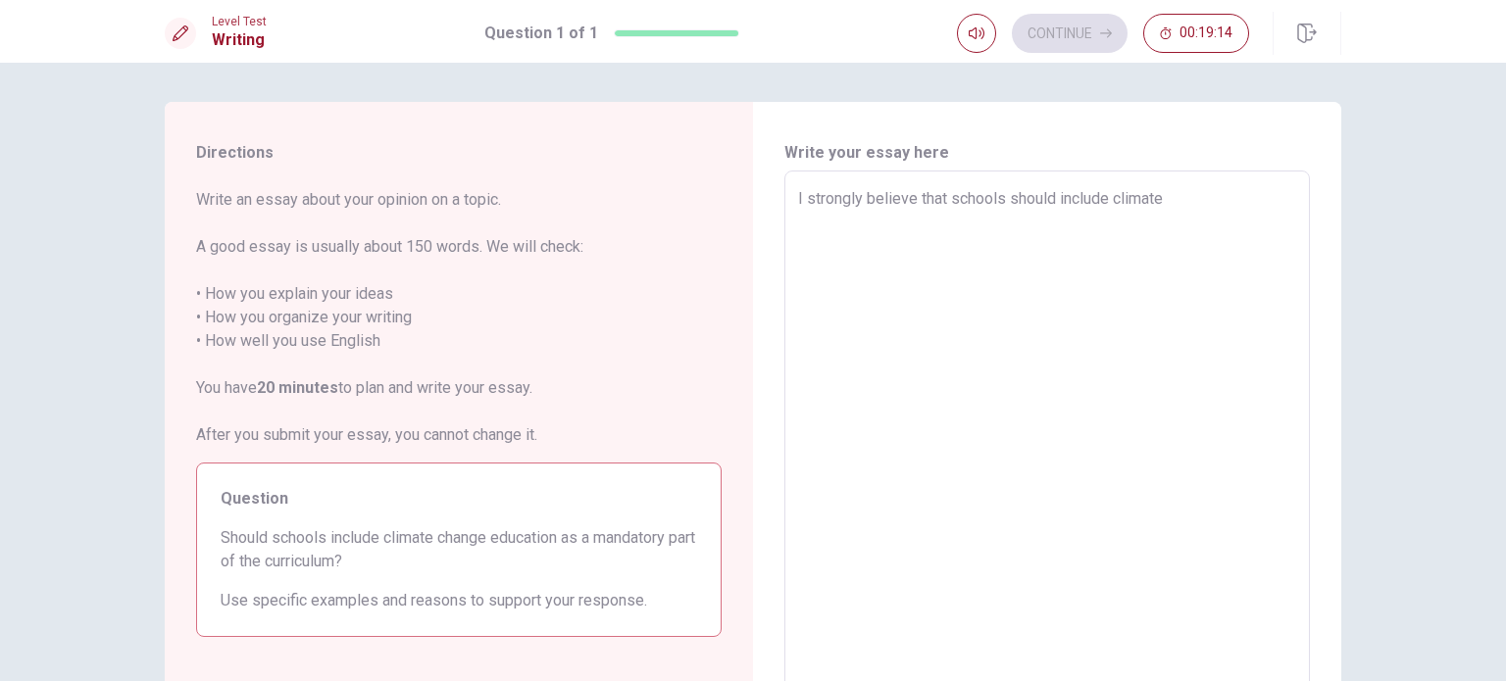
type textarea "I strongly believe that schools should include climate c"
type textarea "x"
type textarea "I strongly believe that schools should include climate ch"
type textarea "x"
type textarea "I strongly believe that schools should include climate cha"
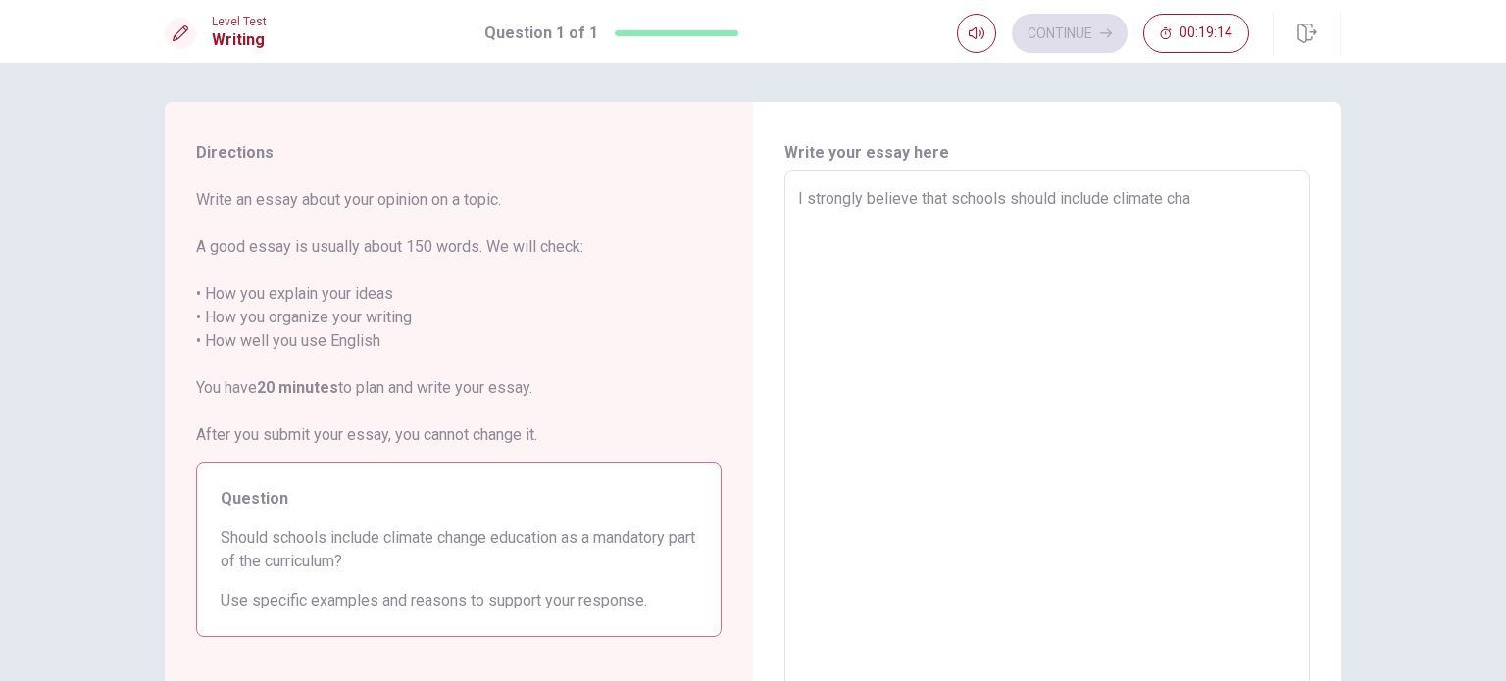
type textarea "x"
type textarea "I strongly believe that schools should include climate chan"
type textarea "x"
type textarea "I strongly believe that schools should include climate [PERSON_NAME]"
type textarea "x"
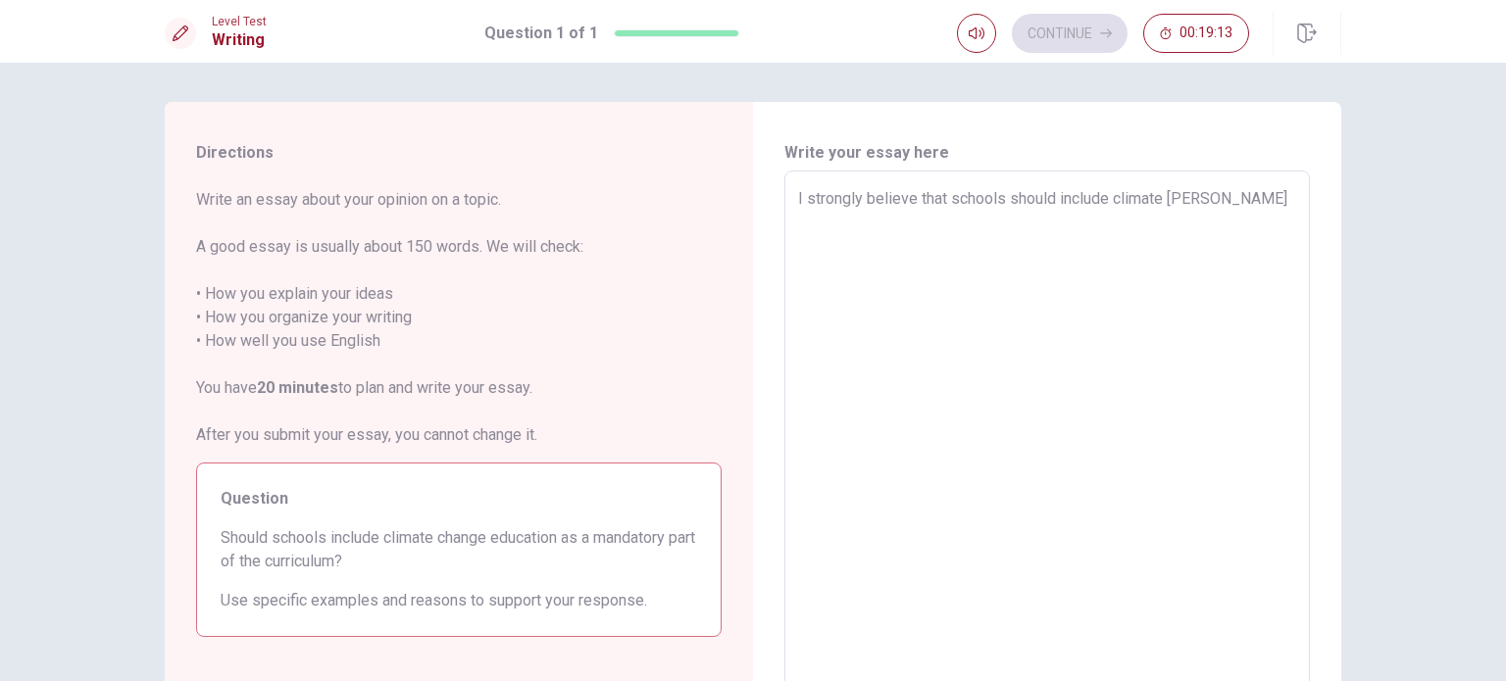
type textarea "I strongly believe that schools should include climate change"
type textarea "x"
type textarea "I strongly believe that schools should include climate change"
type textarea "x"
type textarea "I strongly believe that schools should include climate change e"
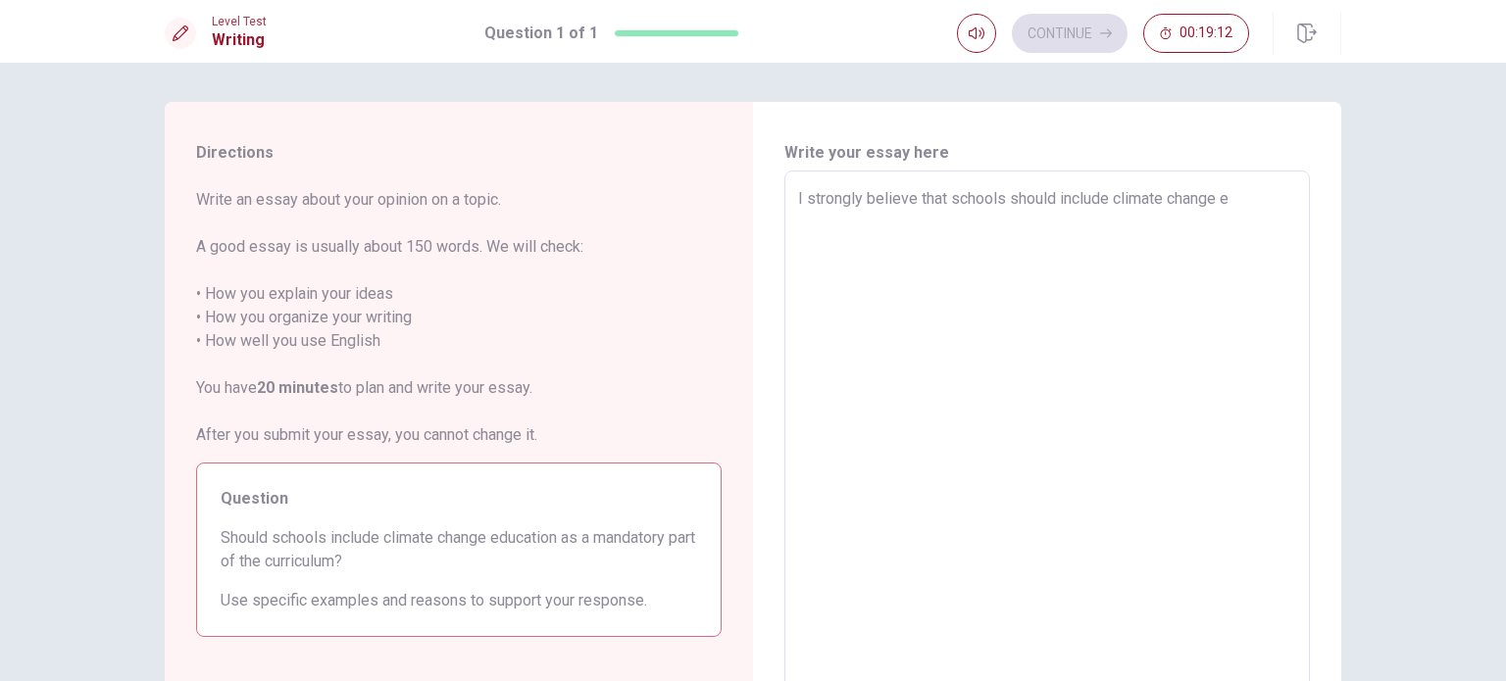
type textarea "x"
type textarea "I strongly believe that schools should include climate change ed"
type textarea "x"
type textarea "I strongly believe that schools should include climate change edu"
type textarea "x"
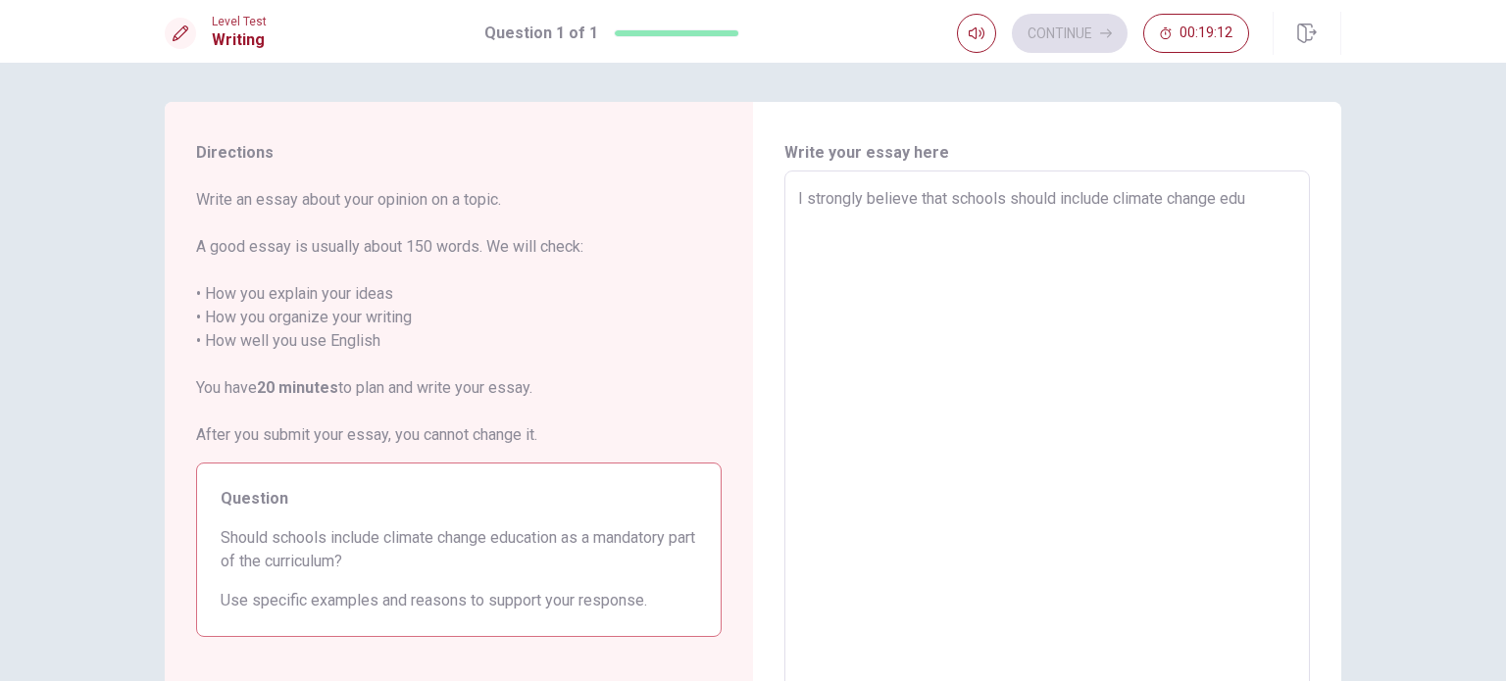
type textarea "I strongly believe that schools should include climate change eduv"
type textarea "x"
type textarea "I strongly believe that schools should include climate change edu"
type textarea "x"
type textarea "I strongly believe that schools should include climate change educ"
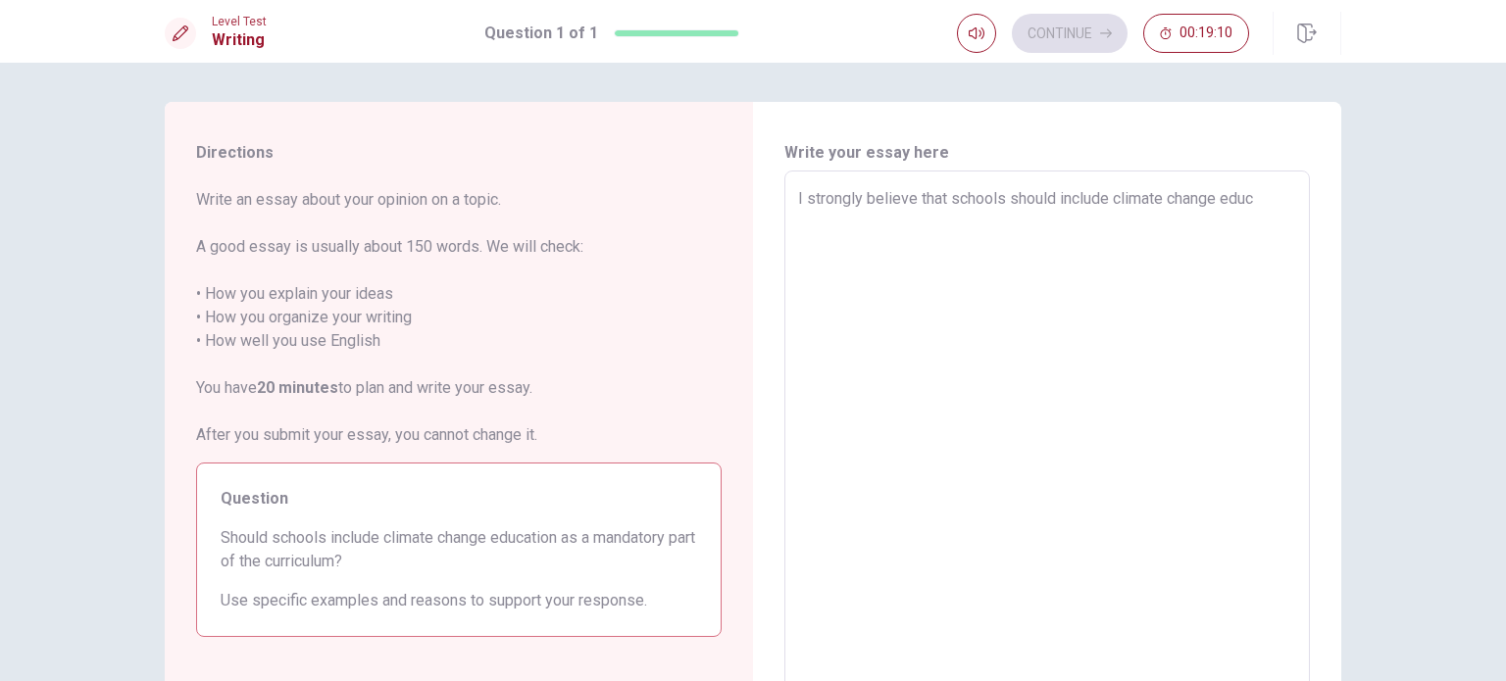
type textarea "x"
type textarea "I strongly believe that schools should include climate change educa"
type textarea "x"
type textarea "I strongly believe that schools should include climate change educat"
type textarea "x"
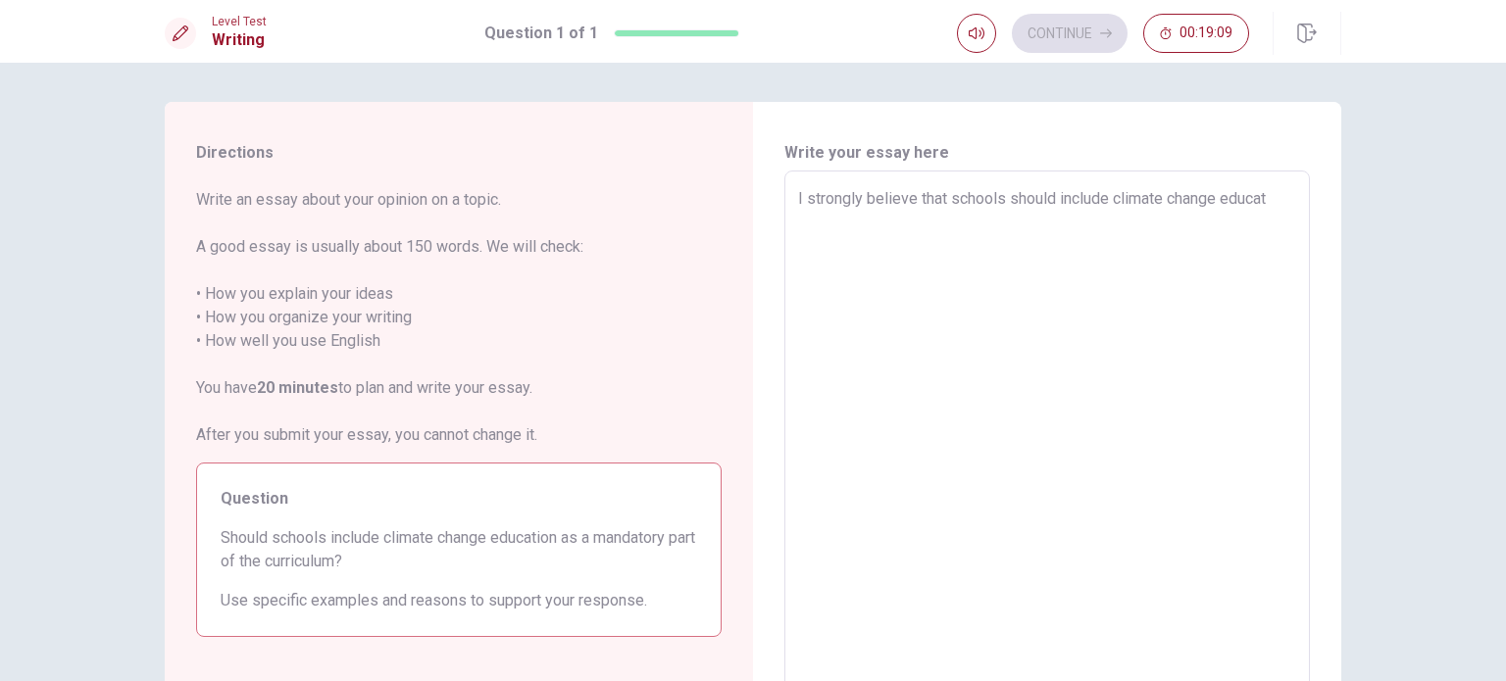
type textarea "I strongly believe that schools should include climate change educati"
type textarea "x"
type textarea "I strongly believe that schools should include climate change educatio"
type textarea "x"
type textarea "I strongly believe that schools should include climate change education"
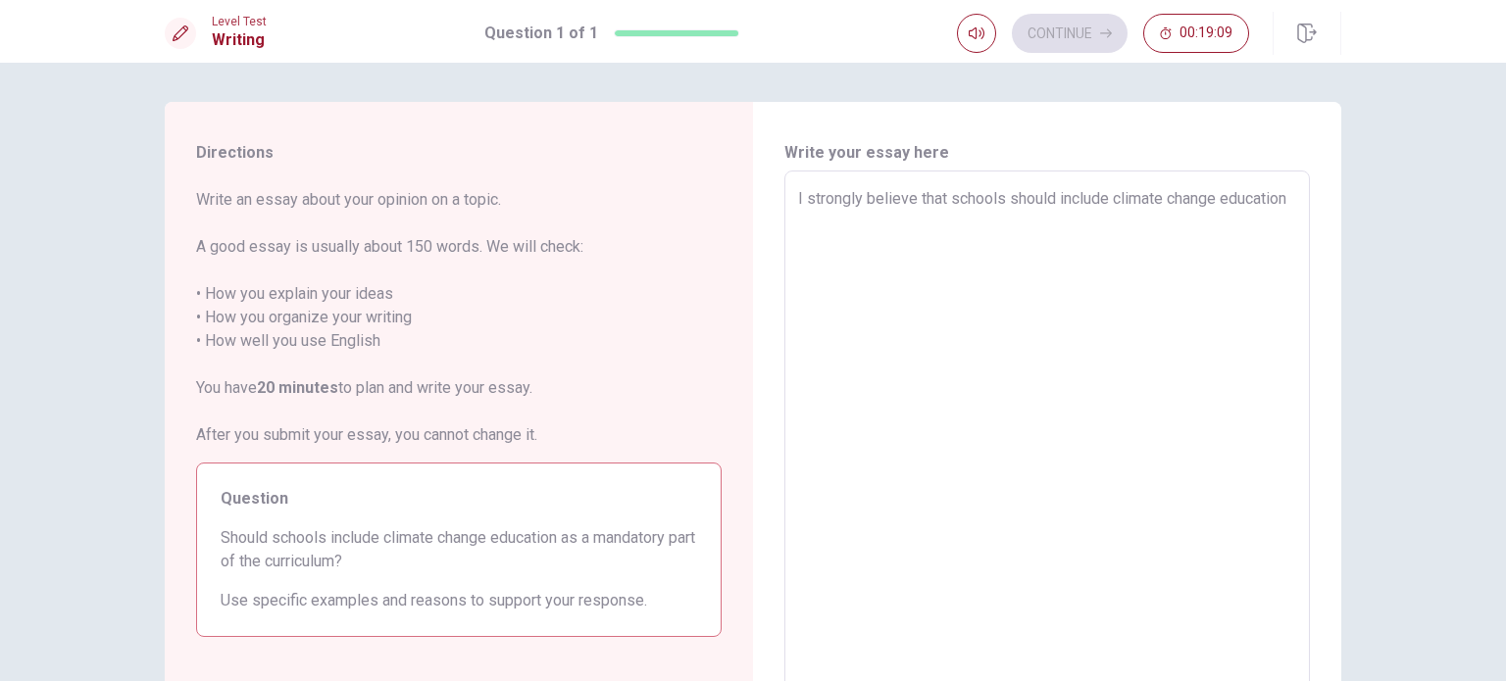
type textarea "x"
type textarea "I strongly believe that schools should include climate change education"
type textarea "x"
type textarea "I strongly believe that schools should include climate change education a"
type textarea "x"
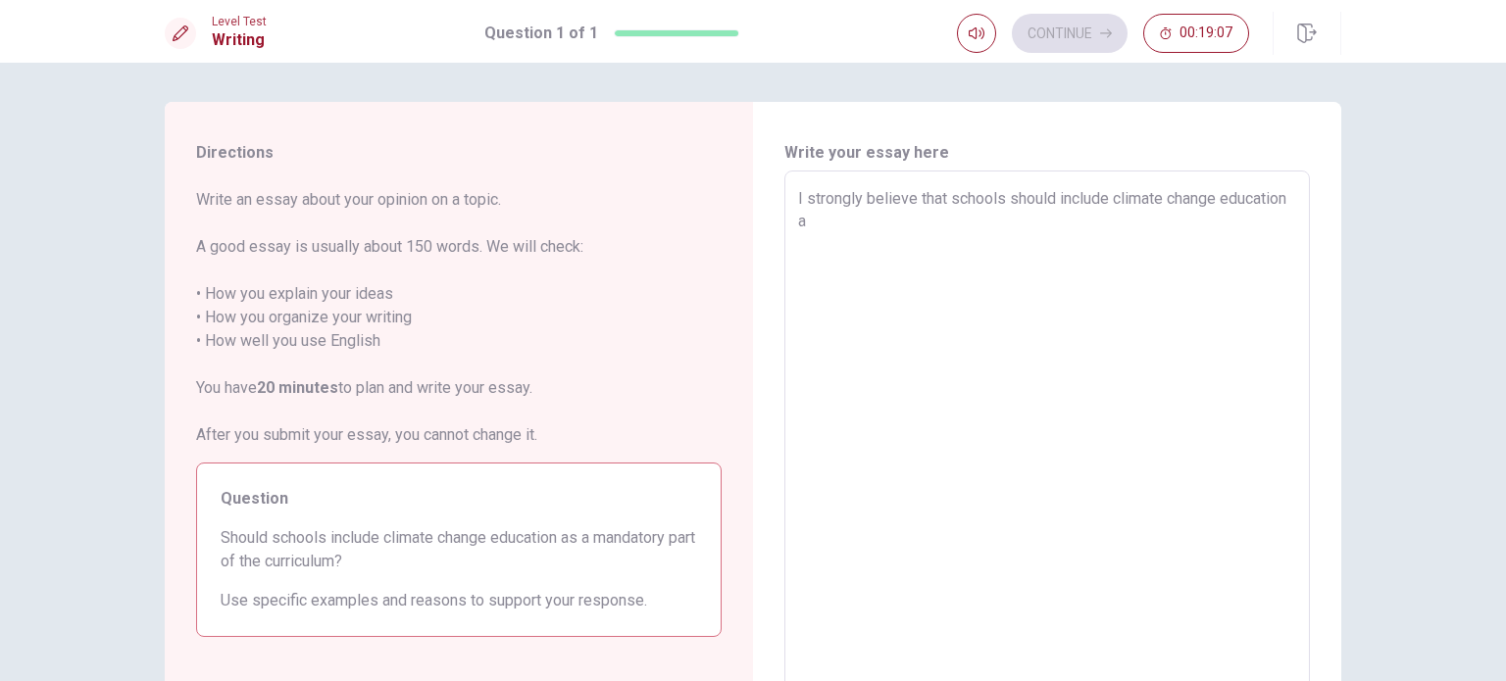
type textarea "I strongly believe that schools should include climate change education as"
type textarea "x"
type textarea "I strongly believe that schools should include climate change education as"
type textarea "x"
type textarea "I strongly believe that schools should include climate change education as a"
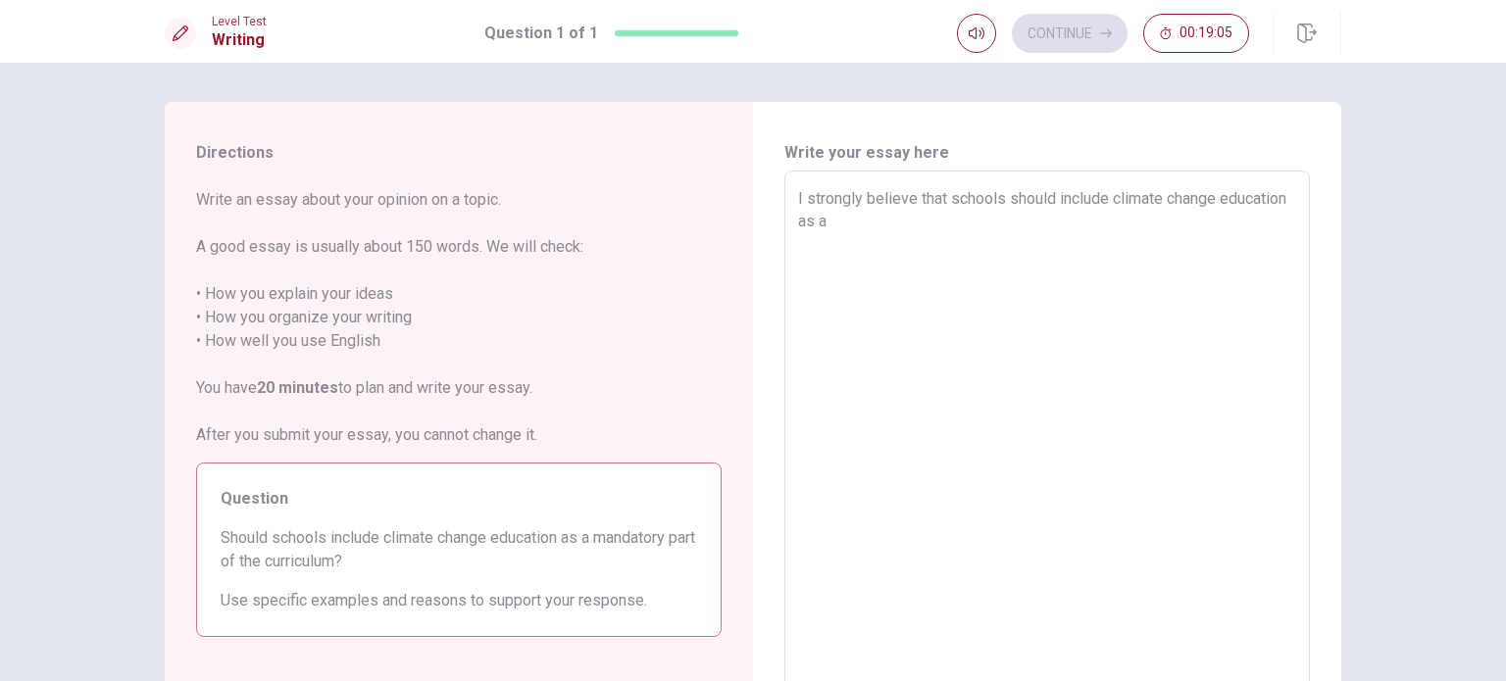
type textarea "x"
type textarea "I strongly believe that schools should include climate change education as a"
type textarea "x"
type textarea "I strongly believe that schools should include climate change education as a m"
type textarea "x"
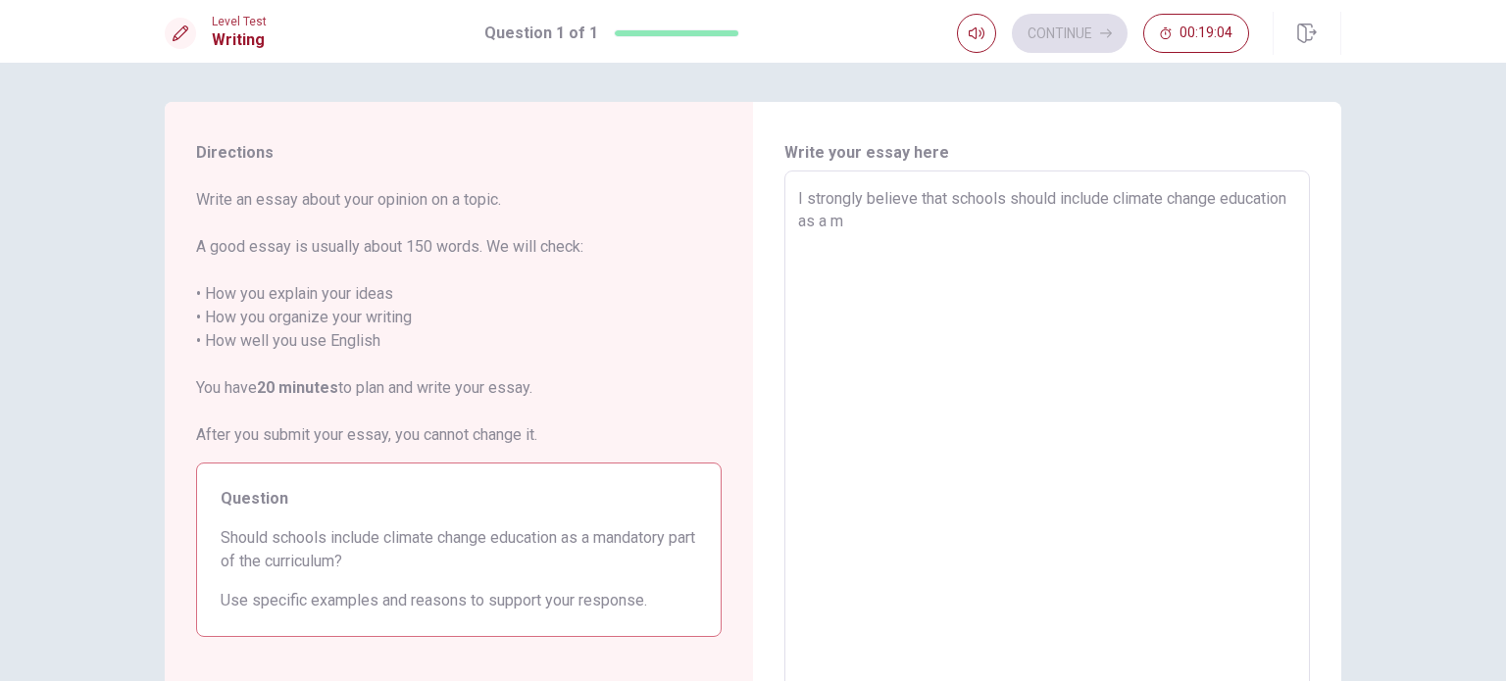
type textarea "I strongly believe that schools should include climate change education as a ma"
type textarea "x"
type textarea "I strongly believe that schools should include climate change education as a man"
type textarea "x"
type textarea "I strongly believe that schools should include climate change education as a ma…"
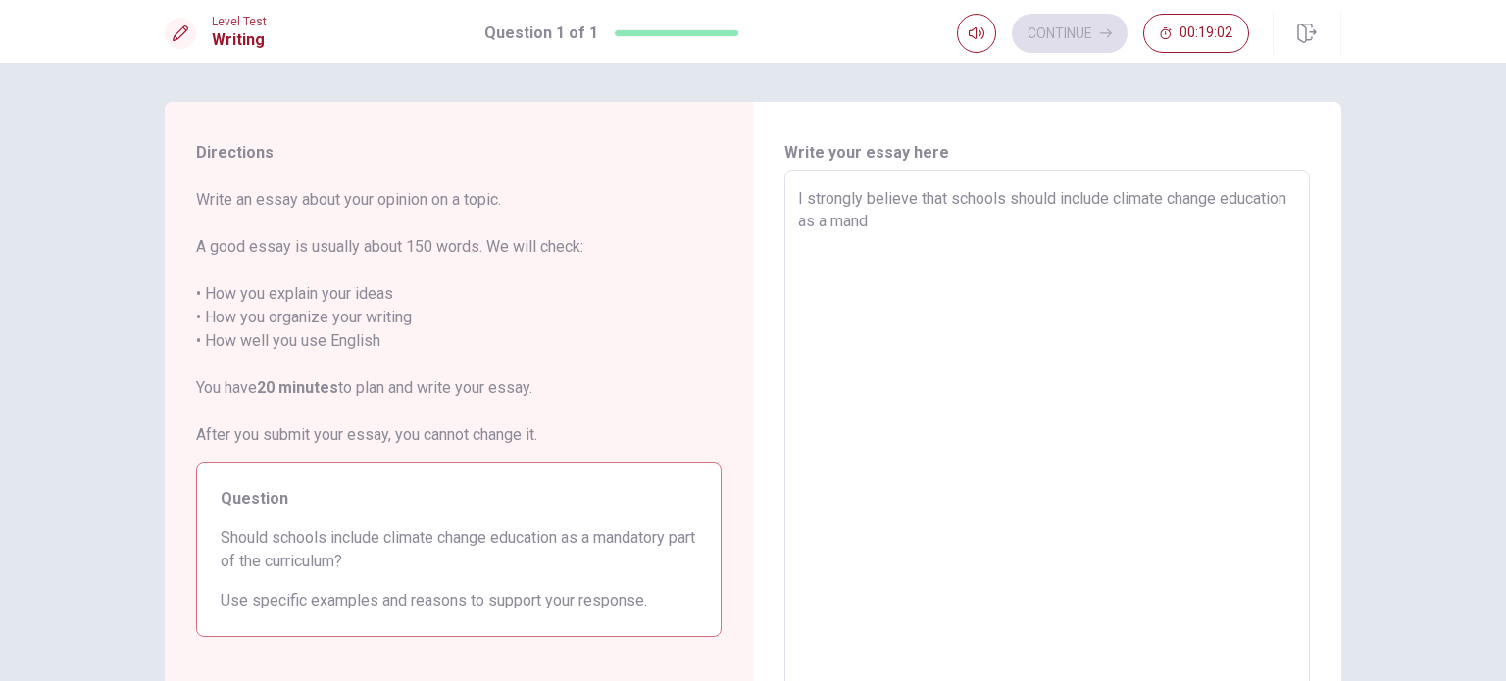
type textarea "x"
type textarea "I strongly believe that schools should include climate change education as a ma…"
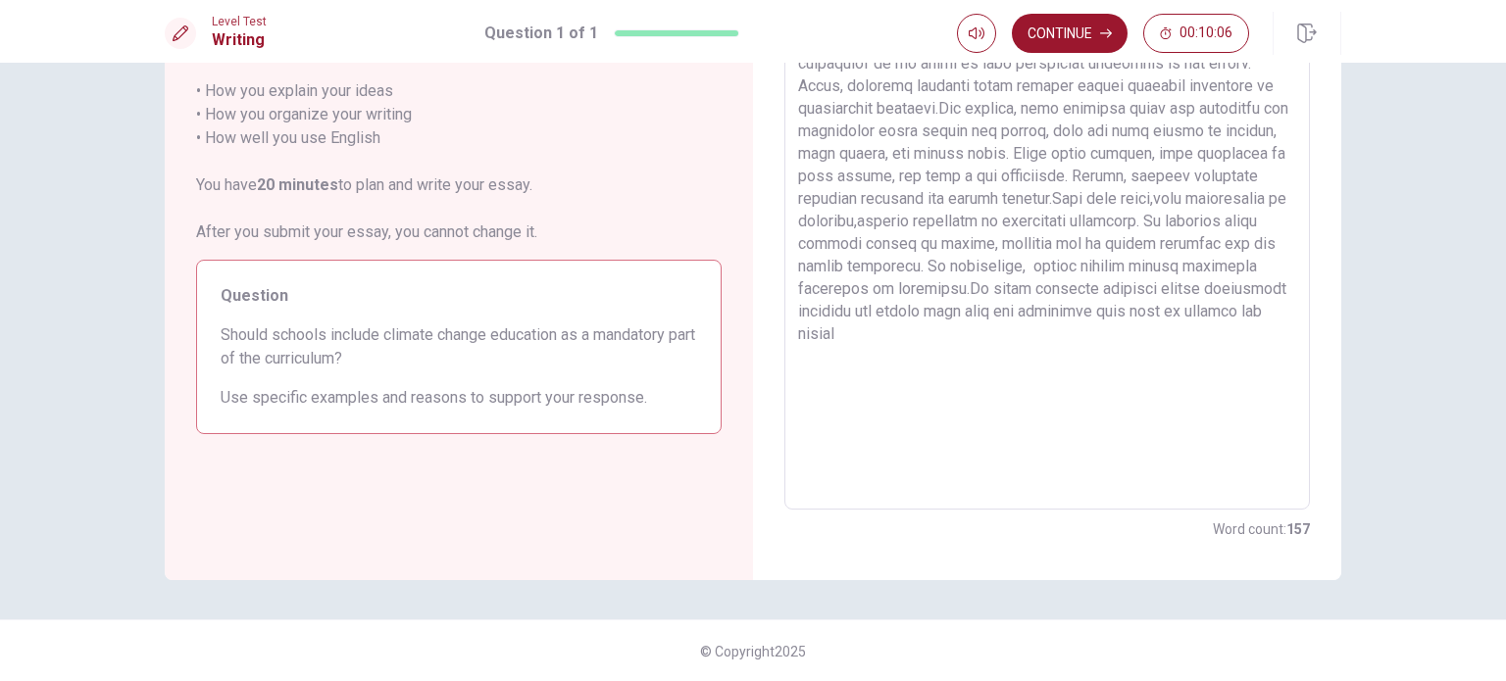
scroll to position [204, 0]
click at [1075, 30] on button "Continue" at bounding box center [1070, 33] width 116 height 39
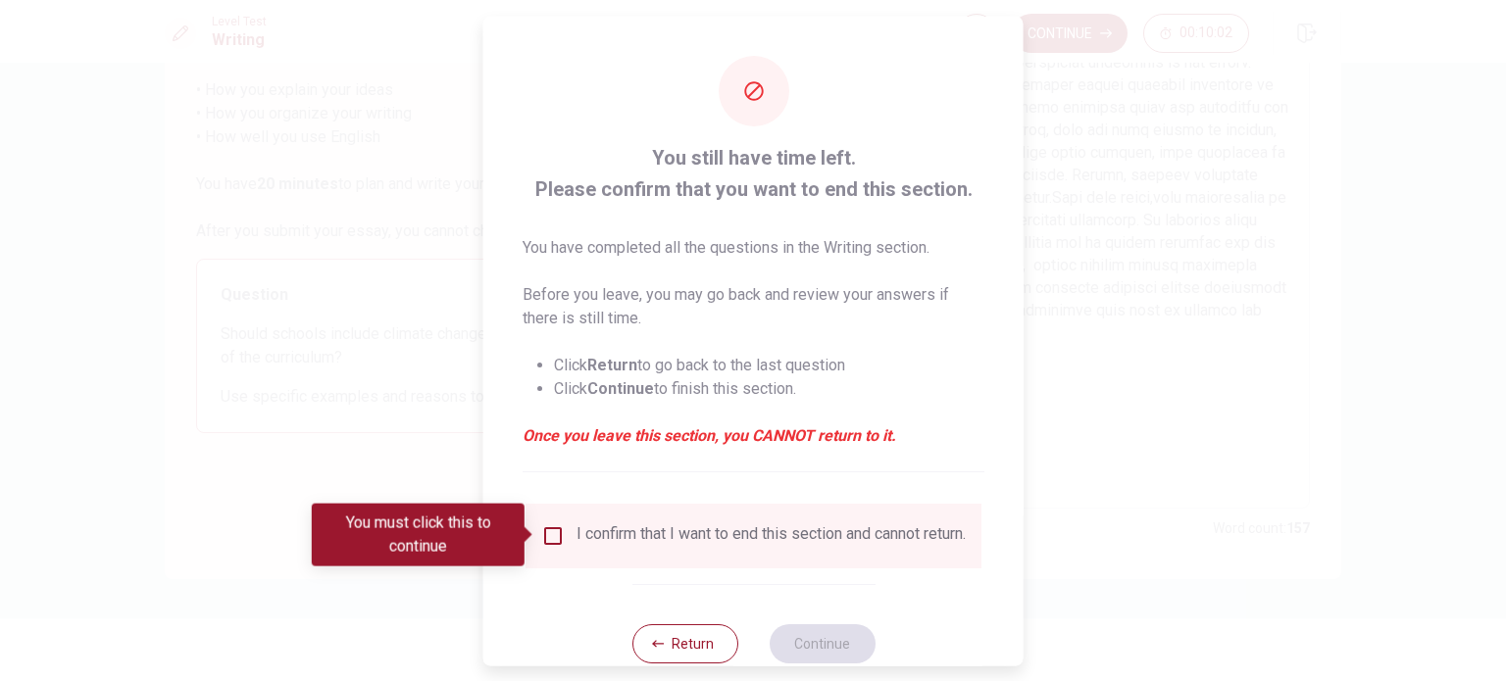
click at [555, 529] on input "You must click this to continue" at bounding box center [553, 536] width 24 height 24
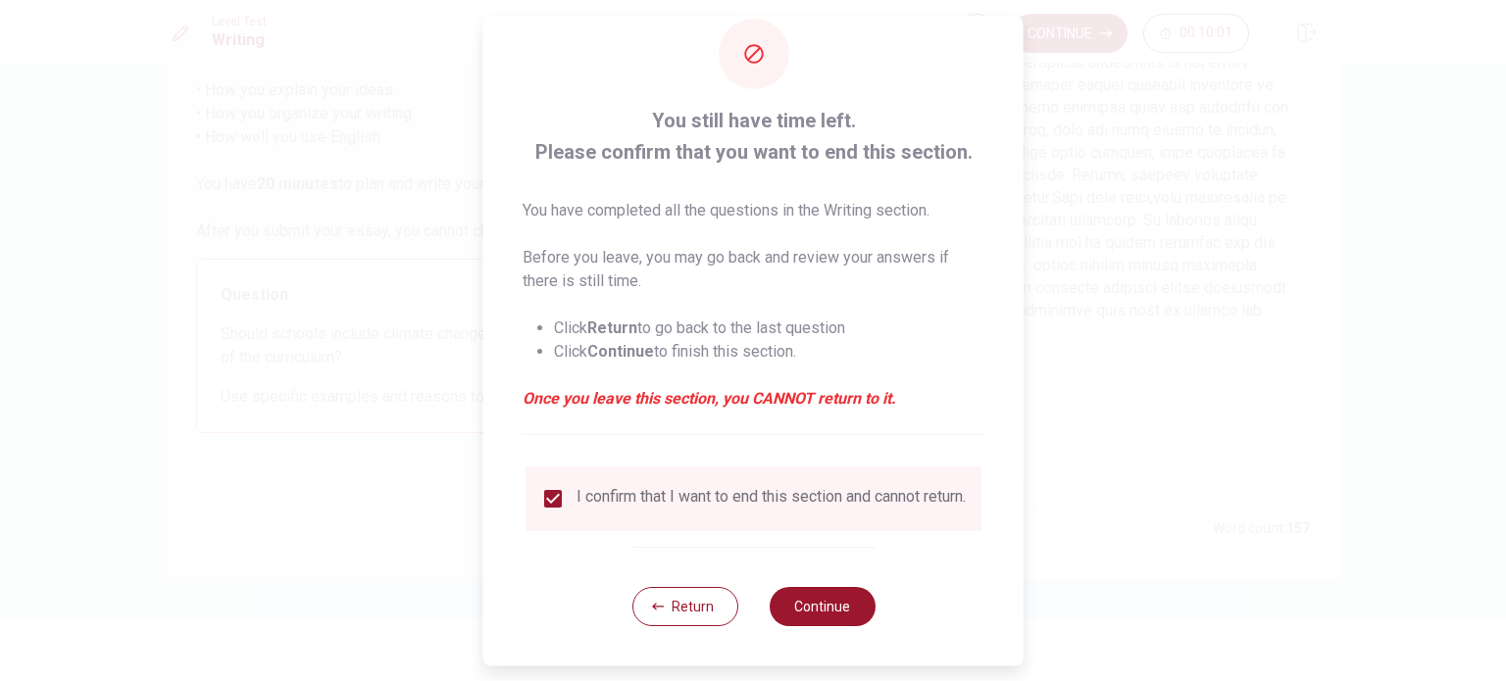
scroll to position [49, 0]
click at [818, 610] on button "Continue" at bounding box center [822, 606] width 106 height 39
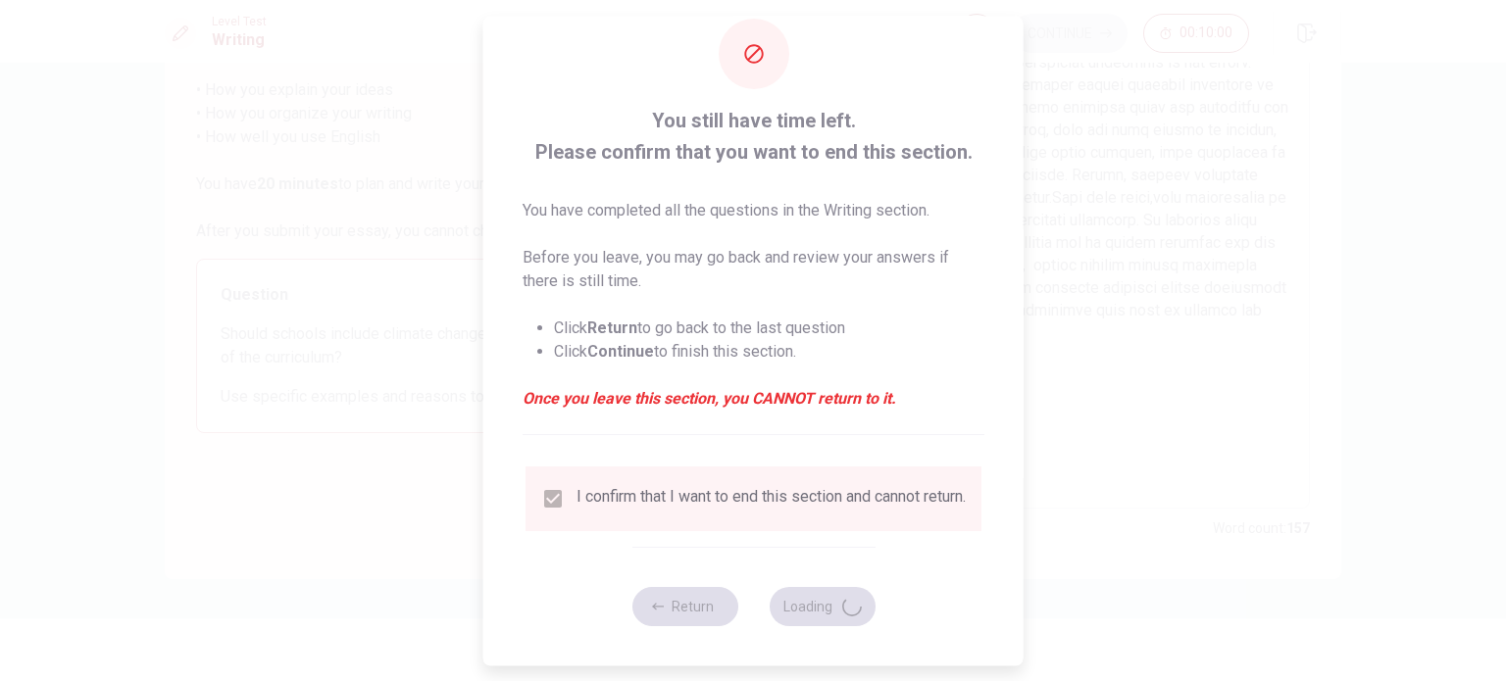
scroll to position [31, 0]
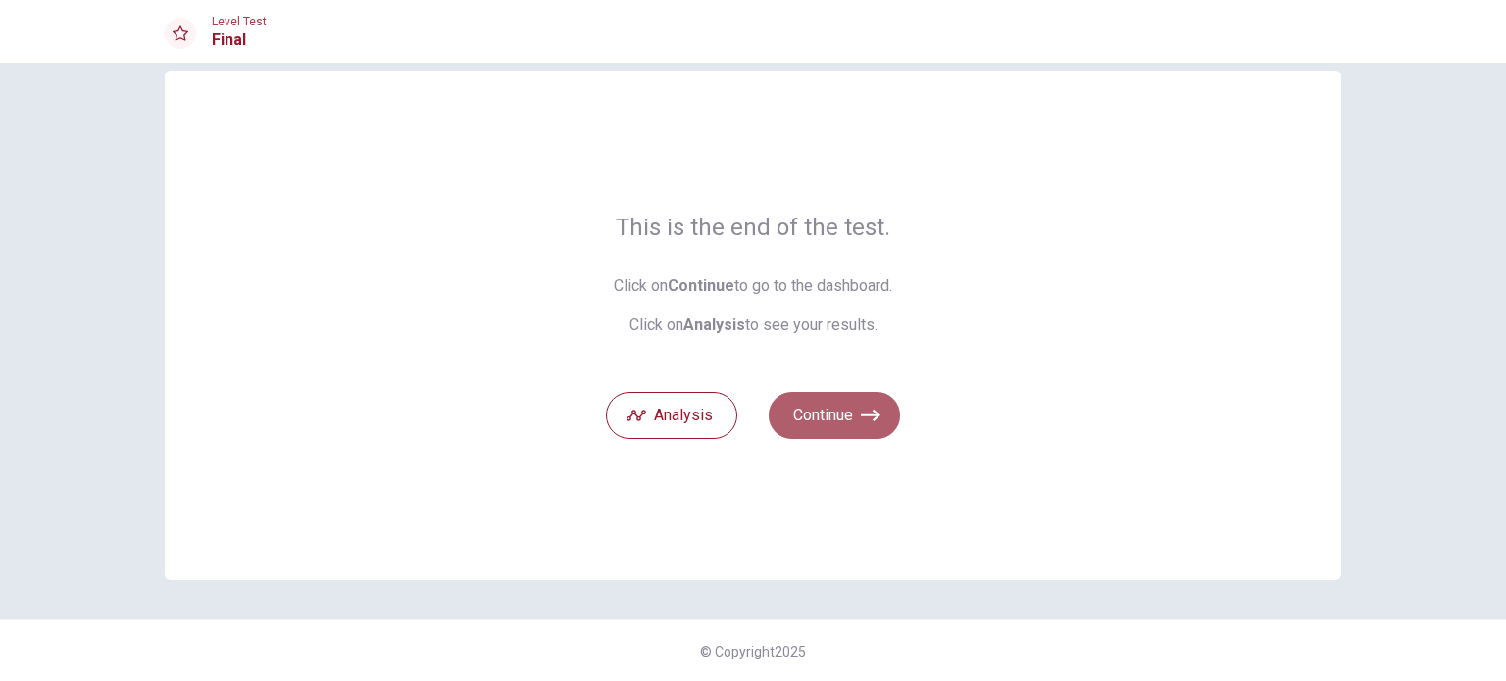
click at [839, 408] on button "Continue" at bounding box center [834, 415] width 131 height 47
